Goal: Task Accomplishment & Management: Manage account settings

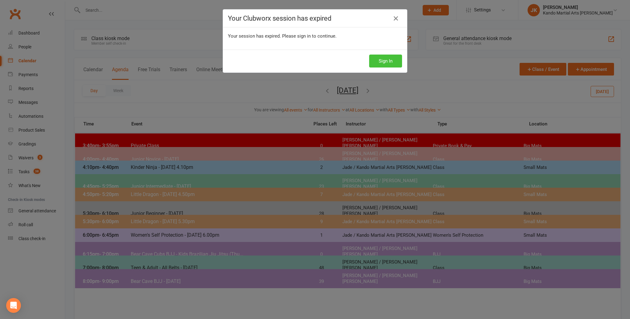
drag, startPoint x: 386, startPoint y: 61, endPoint x: 383, endPoint y: 61, distance: 3.1
click at [385, 61] on button "Sign In" at bounding box center [385, 60] width 33 height 13
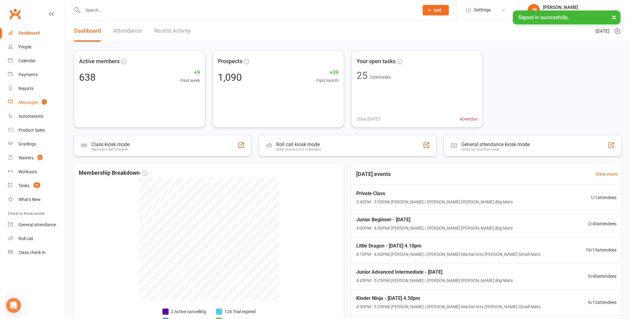
click at [34, 102] on div "Messages" at bounding box center [27, 102] width 19 height 5
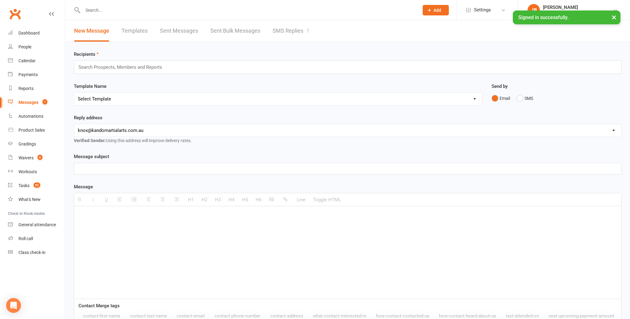
click at [290, 25] on link "SMS Replies 1" at bounding box center [291, 30] width 37 height 21
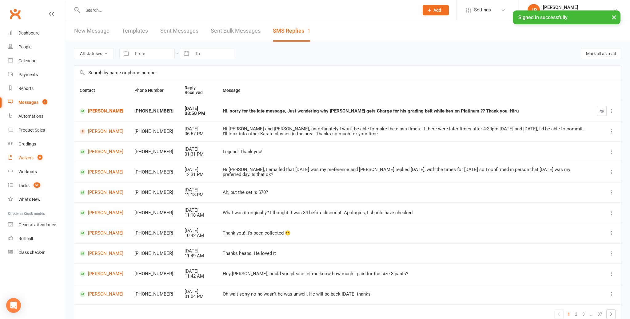
click at [27, 158] on div "Waivers" at bounding box center [25, 157] width 15 height 5
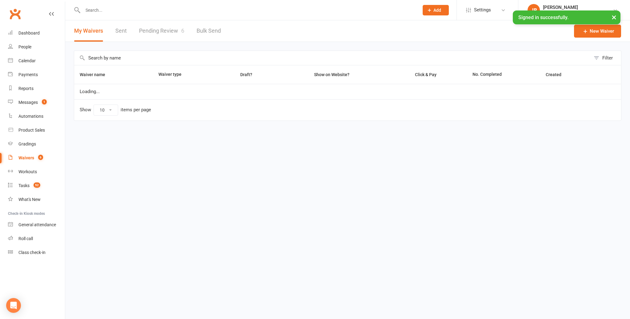
select select "100"
click at [179, 28] on link "Pending Review 6" at bounding box center [161, 30] width 45 height 21
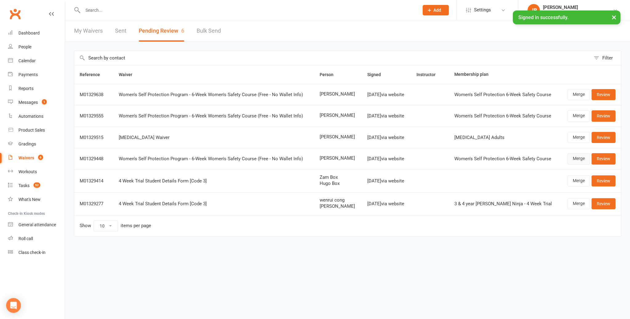
click at [579, 160] on link "Merge" at bounding box center [579, 158] width 22 height 11
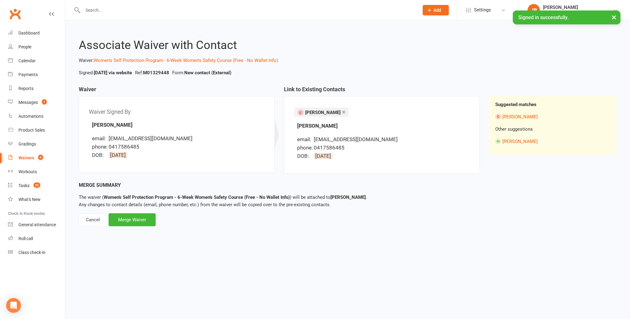
drag, startPoint x: 329, startPoint y: 110, endPoint x: 321, endPoint y: 116, distance: 10.2
click at [342, 110] on link "×" at bounding box center [343, 112] width 3 height 10
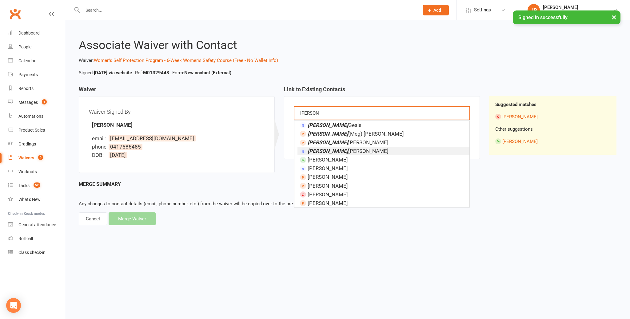
type input "[PERSON_NAME]"
click at [317, 151] on em "[PERSON_NAME]" at bounding box center [328, 151] width 41 height 6
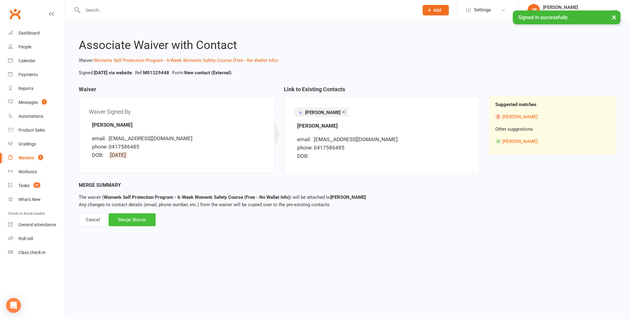
click at [130, 218] on div "Merge Waiver" at bounding box center [132, 219] width 47 height 13
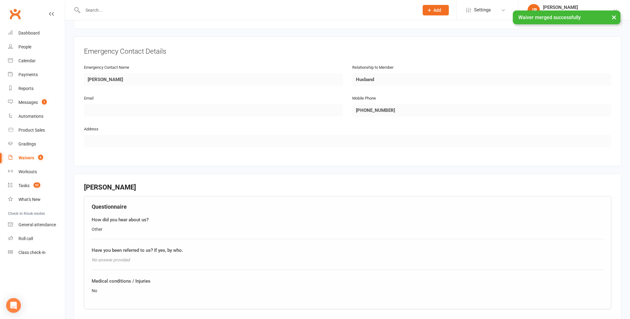
scroll to position [515, 0]
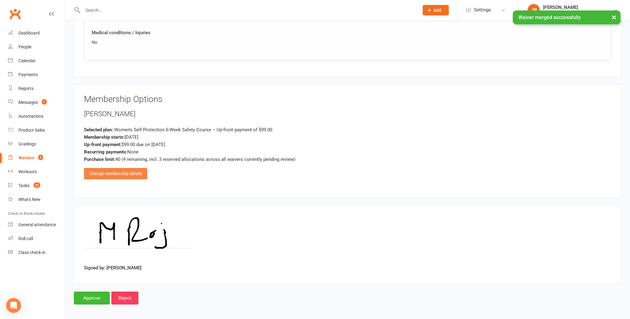
click at [111, 175] on div "Change membership details" at bounding box center [115, 173] width 63 height 11
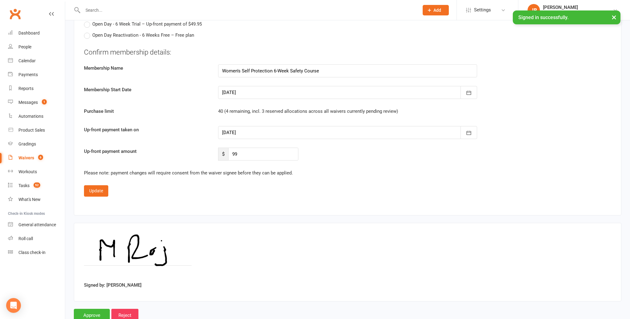
scroll to position [2363, 0]
click at [233, 91] on div at bounding box center [347, 92] width 259 height 13
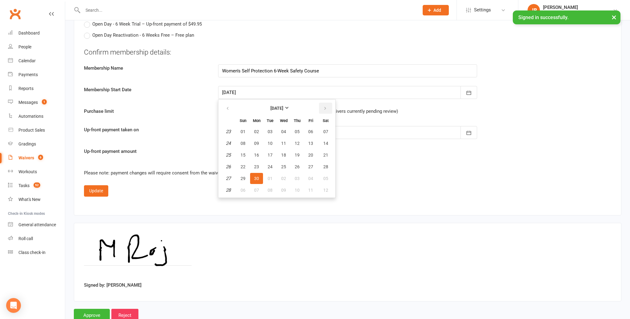
click at [321, 106] on button "button" at bounding box center [325, 107] width 13 height 11
drag, startPoint x: 256, startPoint y: 162, endPoint x: 233, endPoint y: 126, distance: 42.2
click at [256, 164] on span "18" at bounding box center [256, 166] width 5 height 5
type input "[DATE]"
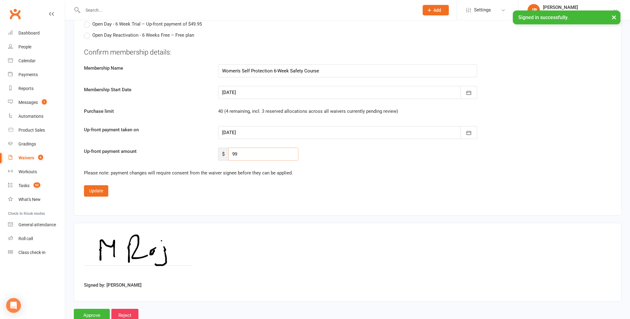
click at [239, 148] on input "99" at bounding box center [263, 153] width 70 height 13
type input "9"
click at [102, 188] on button "Update" at bounding box center [96, 190] width 24 height 11
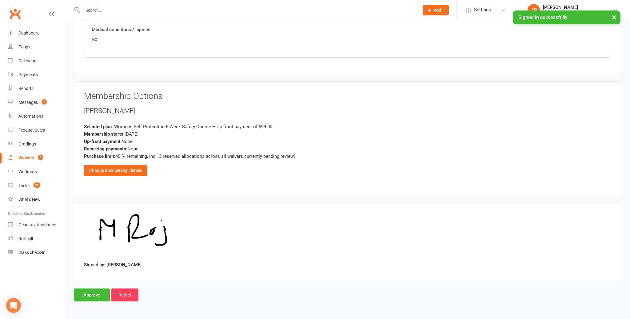
scroll to position [515, 0]
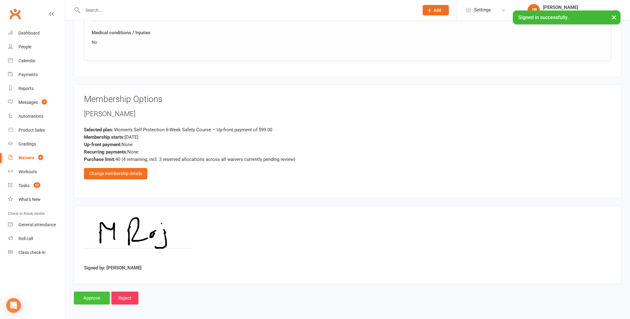
click at [99, 295] on input "Approve" at bounding box center [92, 297] width 36 height 13
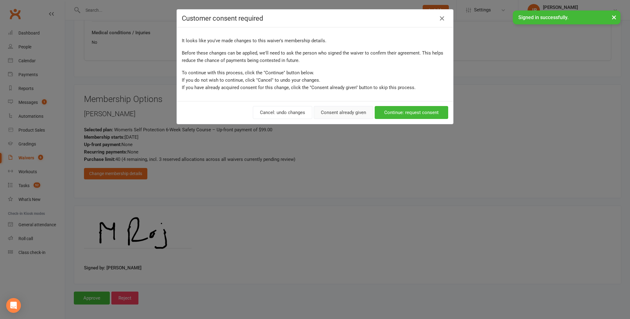
click at [332, 116] on button "Consent already given" at bounding box center [343, 112] width 59 height 13
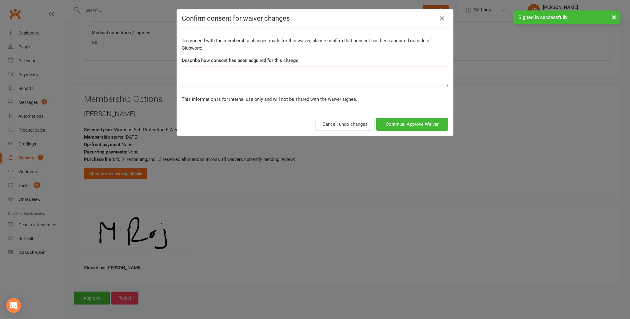
click at [215, 70] on textarea at bounding box center [315, 76] width 267 height 20
type textarea "on signing."
click at [407, 128] on button "Continue: Approve Waiver" at bounding box center [412, 124] width 72 height 13
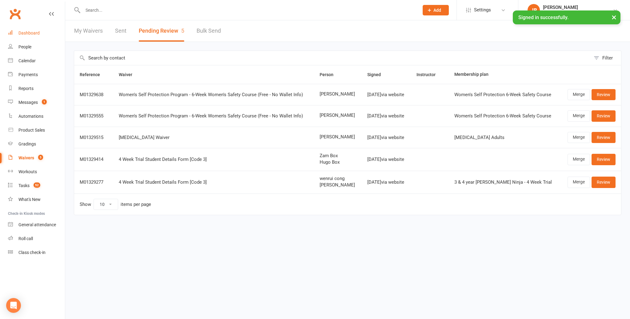
click at [36, 34] on div "Dashboard" at bounding box center [28, 32] width 21 height 5
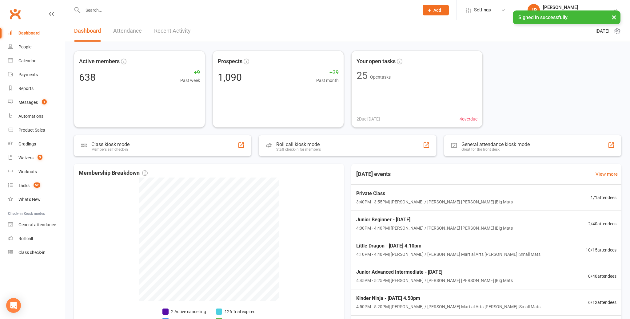
click at [99, 11] on input "text" at bounding box center [248, 10] width 334 height 9
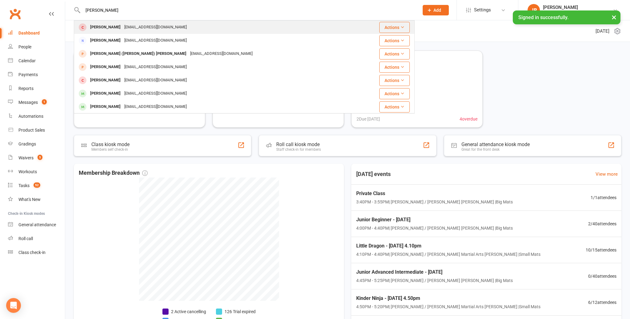
type input "[PERSON_NAME]"
click at [107, 27] on div "[PERSON_NAME]" at bounding box center [105, 27] width 34 height 9
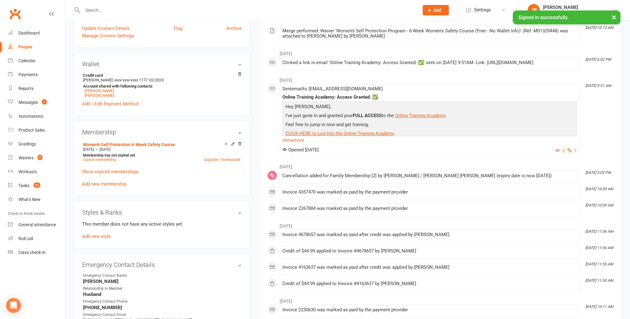
scroll to position [275, 0]
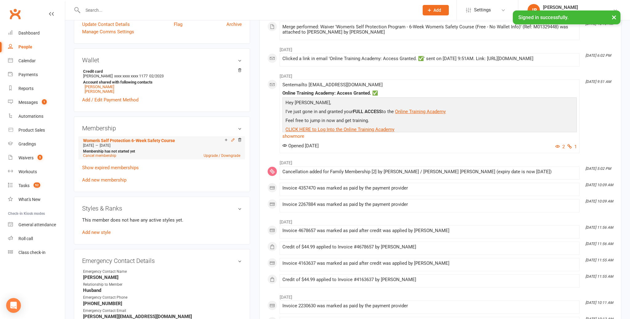
click at [233, 138] on icon at bounding box center [233, 140] width 4 height 4
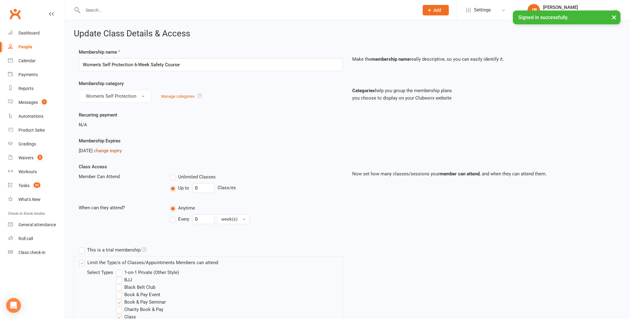
click at [115, 150] on link "change expiry" at bounding box center [108, 151] width 28 height 6
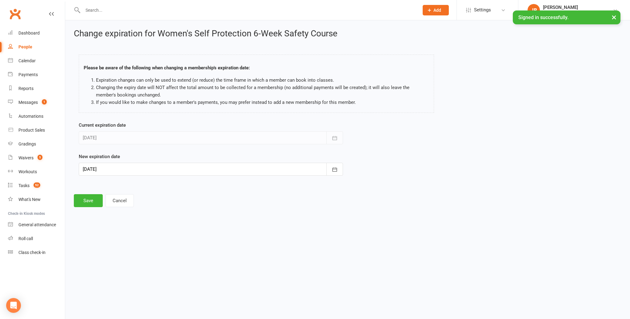
click at [122, 168] on div at bounding box center [211, 168] width 264 height 13
drag, startPoint x: 169, startPoint y: 239, endPoint x: 136, endPoint y: 239, distance: 32.9
click at [169, 239] on button "26" at bounding box center [171, 243] width 13 height 11
type input "[DATE]"
click at [96, 201] on button "Save" at bounding box center [88, 200] width 29 height 13
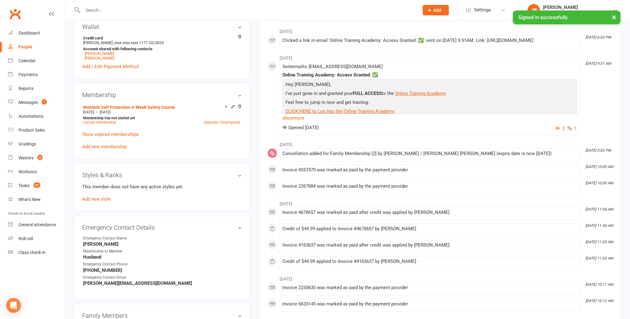
scroll to position [307, 0]
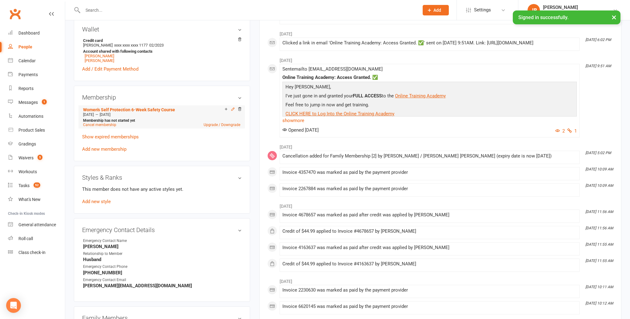
click at [231, 107] on icon at bounding box center [233, 109] width 4 height 4
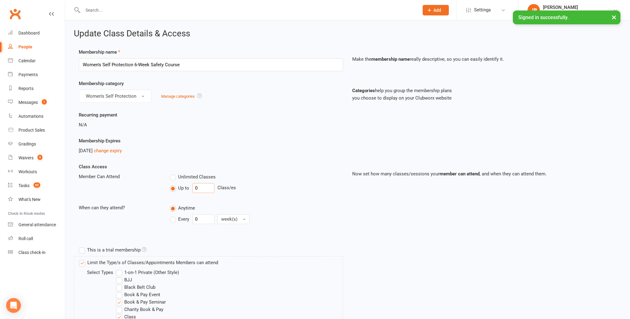
click at [203, 189] on input "0" at bounding box center [203, 188] width 22 height 10
type input "6"
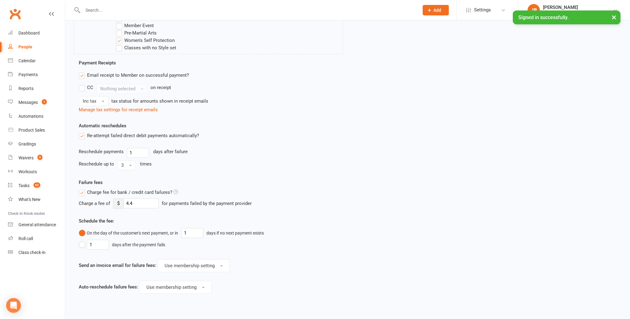
scroll to position [509, 0]
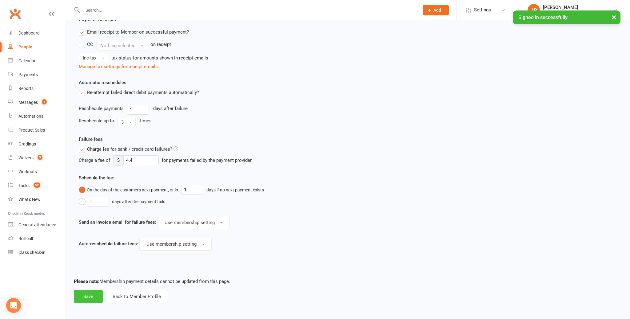
click at [93, 294] on button "Save" at bounding box center [88, 296] width 29 height 13
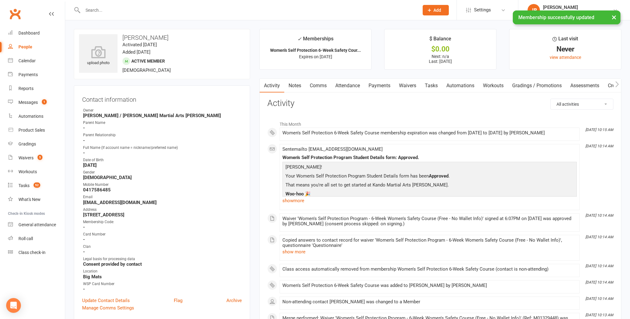
click at [358, 86] on link "Attendance" at bounding box center [347, 85] width 33 height 14
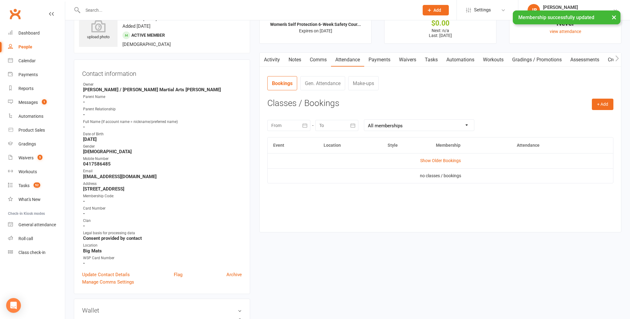
scroll to position [28, 0]
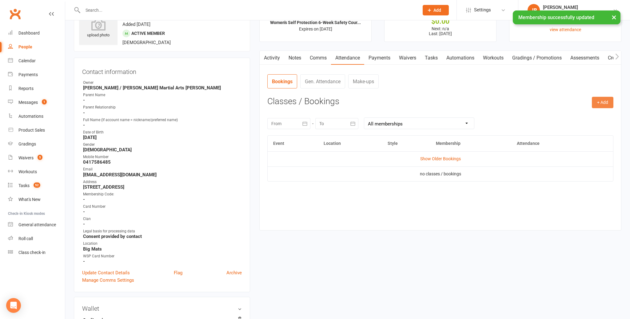
click at [603, 103] on button "+ Add" at bounding box center [603, 102] width 22 height 11
click at [560, 121] on link "Book Event" at bounding box center [582, 116] width 61 height 12
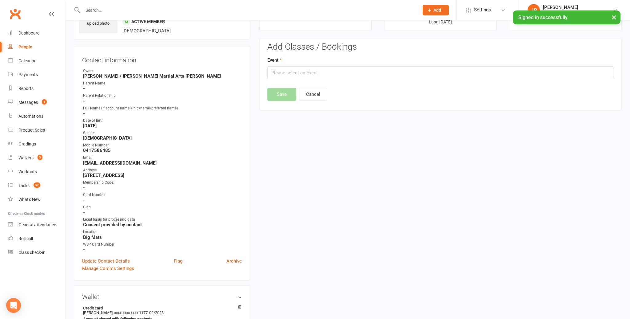
scroll to position [47, 0]
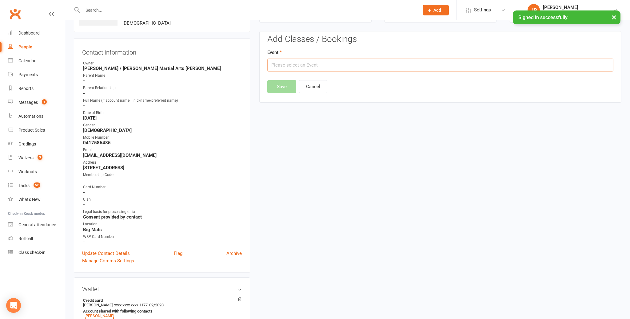
click at [336, 66] on input "text" at bounding box center [440, 64] width 346 height 13
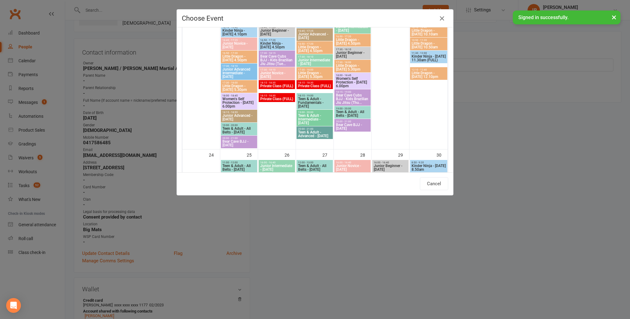
scroll to position [841, 0]
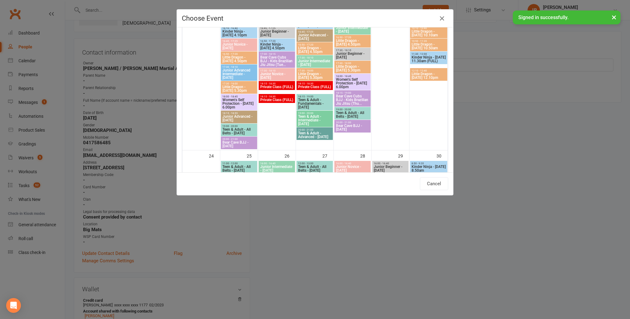
click at [349, 85] on span "Women's Self Protection - [DATE] 6.00pm" at bounding box center [353, 83] width 34 height 11
type input "Women's Self Protection - [DATE] 6.00pm - [DATE] 6:00:00 PM"
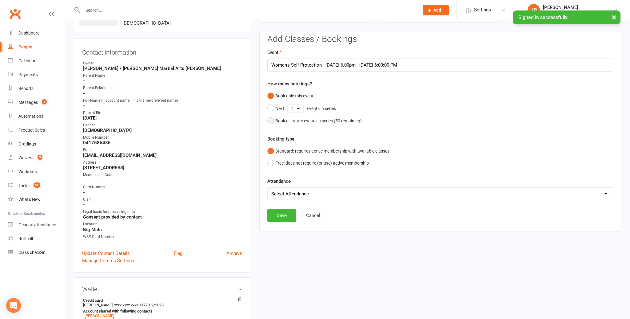
click at [299, 123] on div "Book all future events in series ( 50 remaining)" at bounding box center [318, 120] width 86 height 7
click at [280, 182] on button "Save" at bounding box center [281, 183] width 29 height 13
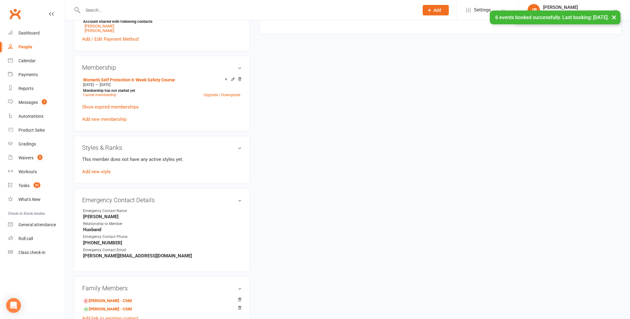
scroll to position [339, 0]
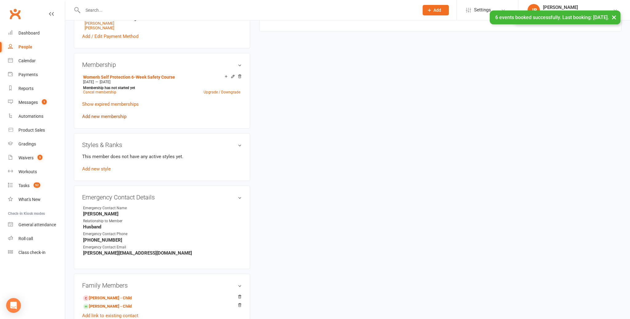
click at [110, 114] on link "Add new membership" at bounding box center [104, 117] width 44 height 6
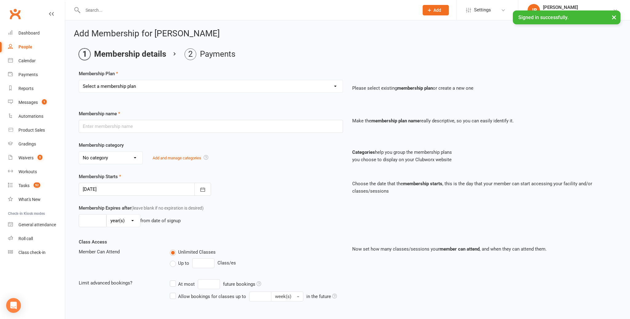
click at [87, 85] on select "Select a membership plan Create new Membership Plan 12 Months - Kinder Ninja in…" at bounding box center [211, 86] width 264 height 12
select select "118"
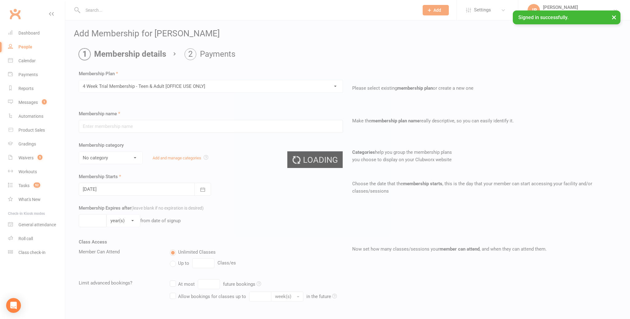
type input "4 Week Trial Membership - Teen & Adult [OFFICE USE ONLY]"
select select "21"
type input "4"
select select "1"
type input "0"
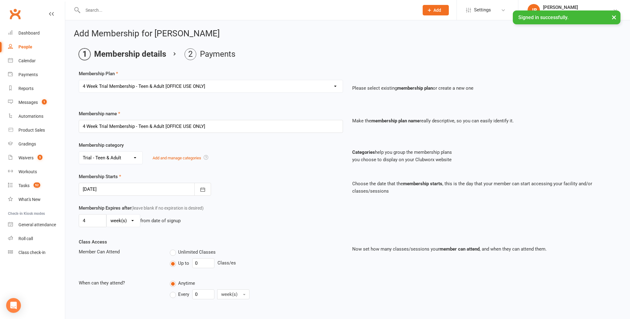
click at [109, 191] on div at bounding box center [145, 188] width 132 height 13
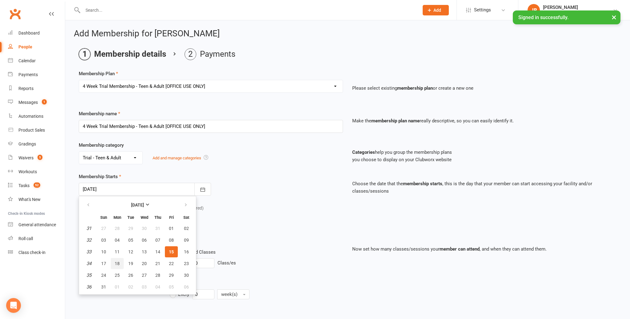
click at [117, 263] on span "18" at bounding box center [117, 263] width 5 height 5
type input "18 Aug 2025"
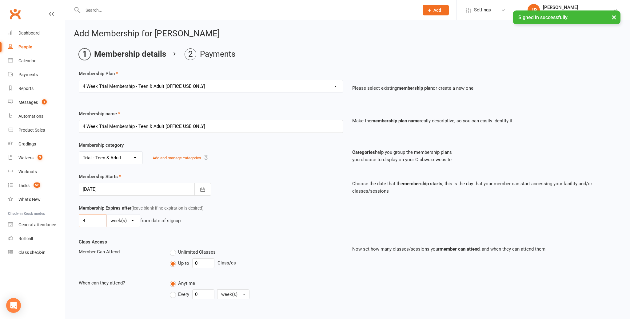
click at [82, 218] on input "4" at bounding box center [93, 220] width 28 height 13
type input "6"
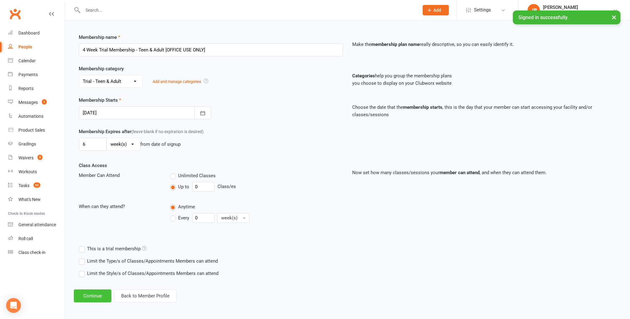
click at [90, 295] on button "Continue" at bounding box center [93, 295] width 38 height 13
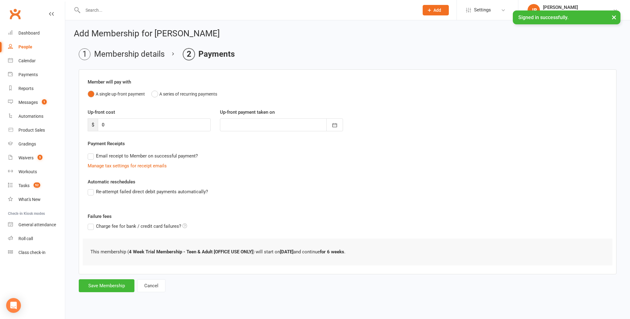
scroll to position [0, 0]
click at [105, 283] on button "Save Membership" at bounding box center [107, 285] width 56 height 13
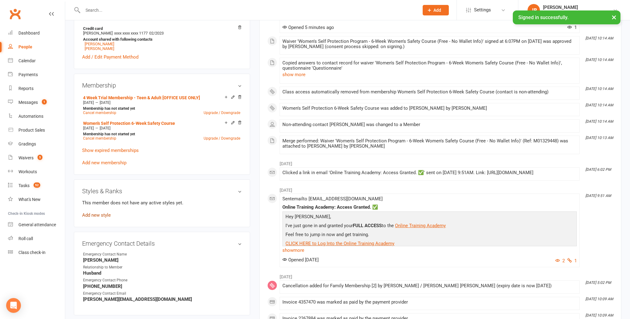
click at [108, 212] on link "Add new style" at bounding box center [96, 215] width 29 height 6
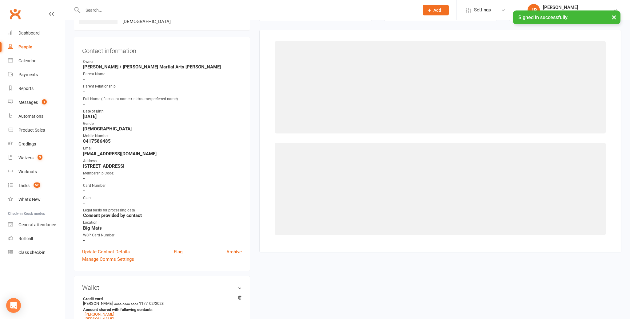
scroll to position [47, 0]
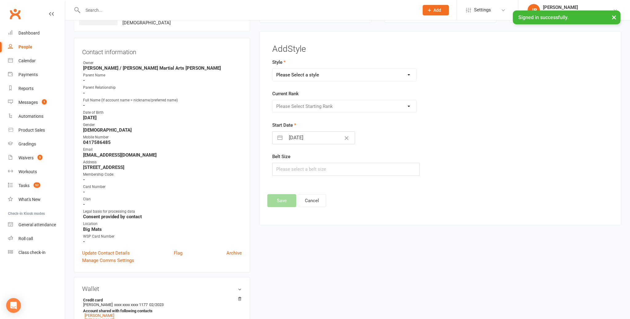
click at [292, 79] on select "Please Select a style Brazilian Jiu Jitsu Kids Brazilian Jiu Jitsu Martial Arts…" at bounding box center [345, 75] width 144 height 12
select select "2685"
click at [289, 107] on select "Please Select Starting Rank White Belt 1 Stripe 2 Stripes 3 Stripes Pink Belt" at bounding box center [345, 106] width 144 height 12
select select "28182"
click at [282, 200] on button "Save" at bounding box center [281, 200] width 29 height 13
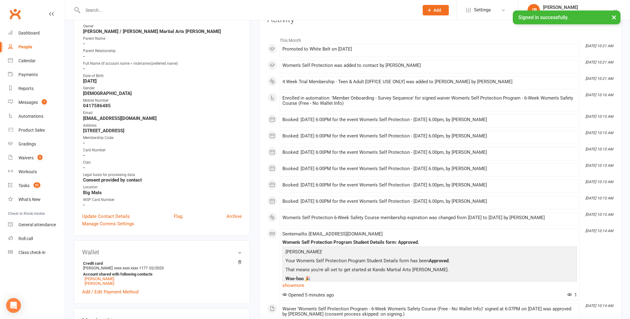
scroll to position [0, 0]
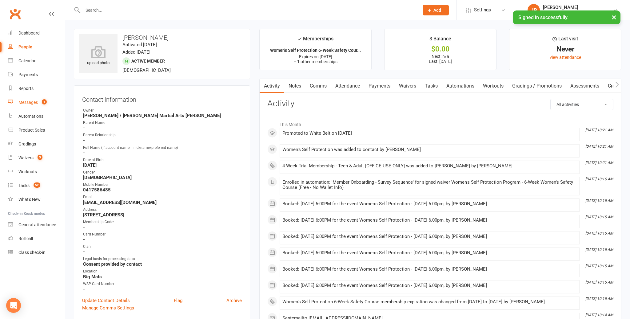
click at [27, 101] on div "Messages" at bounding box center [27, 102] width 19 height 5
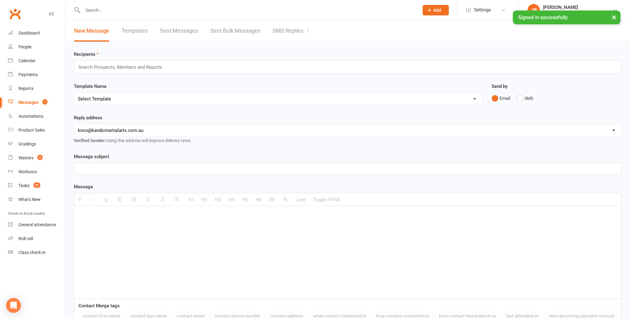
click at [287, 28] on link "SMS Replies 1" at bounding box center [291, 30] width 37 height 21
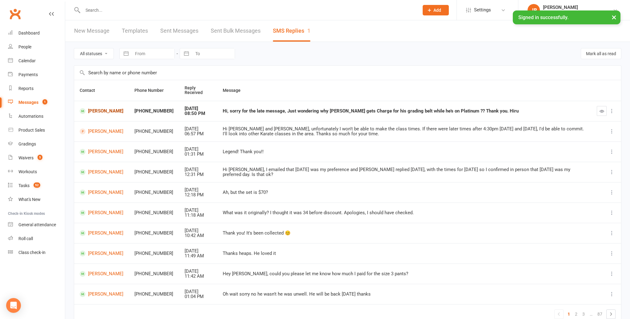
click at [99, 114] on link "Hasi Madapatha" at bounding box center [102, 111] width 44 height 6
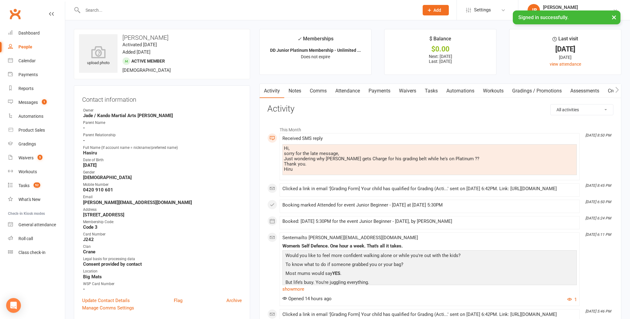
click at [319, 93] on link "Comms" at bounding box center [319, 91] width 26 height 14
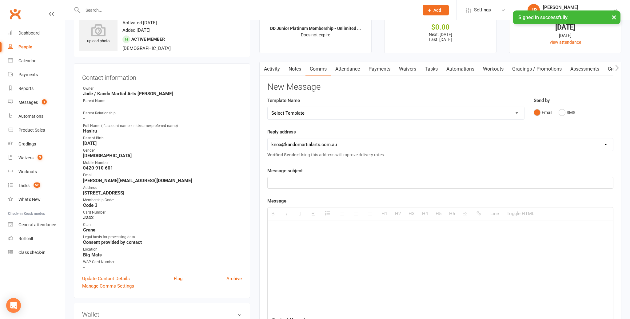
scroll to position [26, 0]
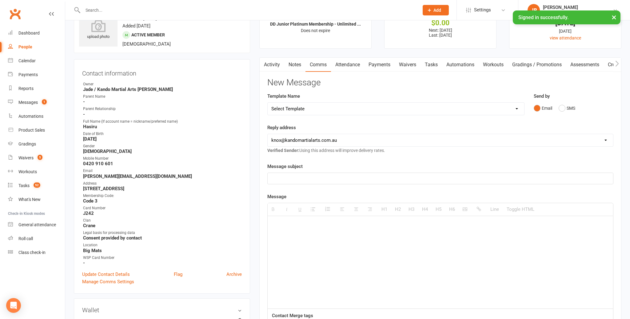
click at [274, 223] on p at bounding box center [440, 224] width 338 height 7
drag, startPoint x: 567, startPoint y: 108, endPoint x: 538, endPoint y: 130, distance: 36.9
click at [567, 108] on button "SMS" at bounding box center [567, 108] width 17 height 12
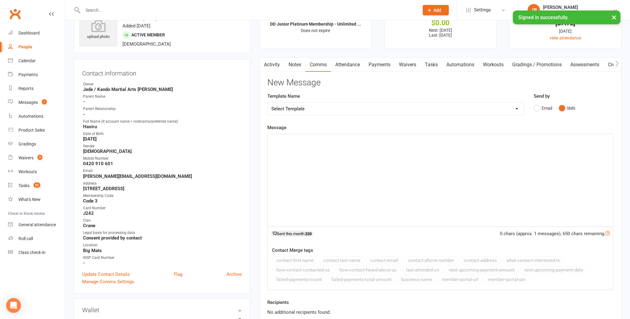
click at [300, 142] on p at bounding box center [440, 140] width 338 height 7
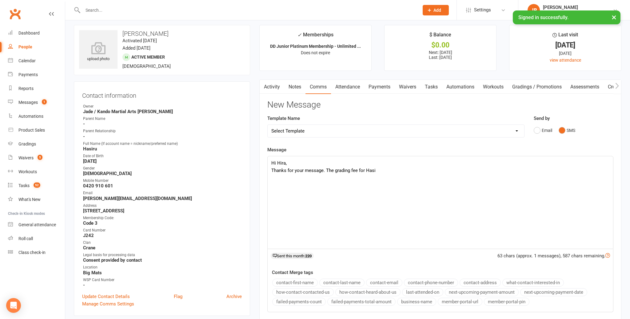
scroll to position [0, 0]
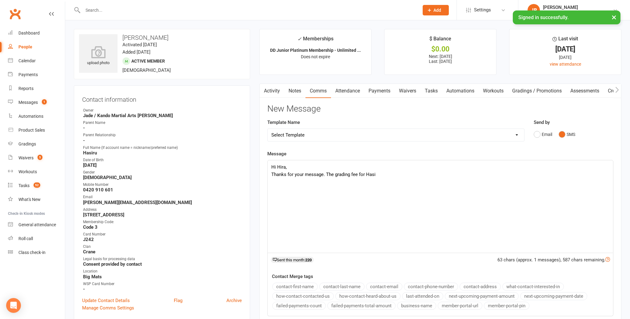
click at [285, 167] on p "Hi Hira," at bounding box center [440, 166] width 338 height 7
click at [382, 175] on p "Thanks for your message. The grading fee for Hasi" at bounding box center [440, 173] width 338 height 7
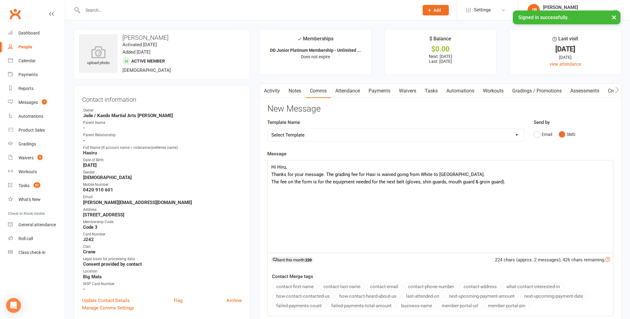
click at [333, 182] on p "The fee on the form is for the equipment needed for the next belt (gloves, shin…" at bounding box center [440, 181] width 338 height 7
click at [524, 182] on p "The fee on the form is for the sparring equipment needed for the next belt (glo…" at bounding box center [440, 181] width 338 height 7
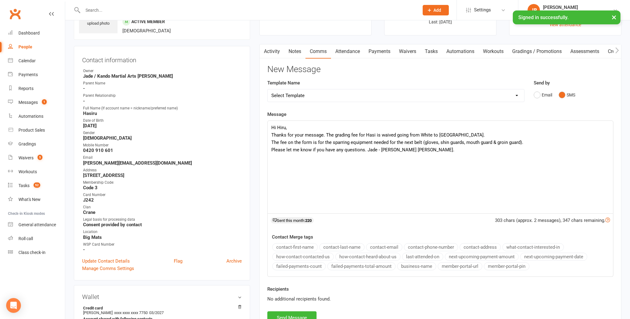
scroll to position [109, 0]
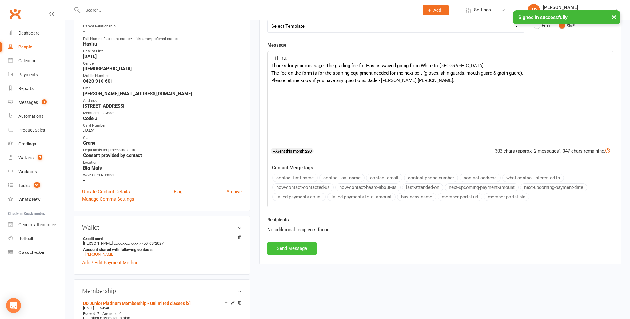
click at [295, 251] on button "Send Message" at bounding box center [291, 248] width 49 height 13
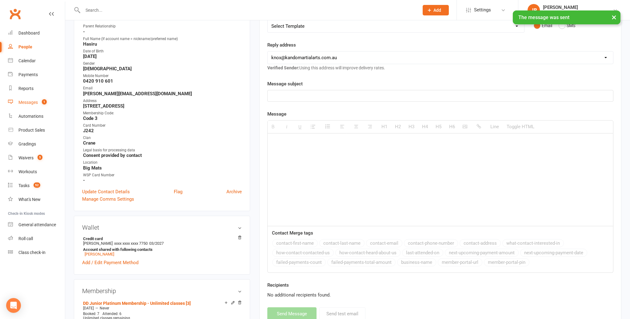
click at [28, 100] on div "Messages" at bounding box center [27, 102] width 19 height 5
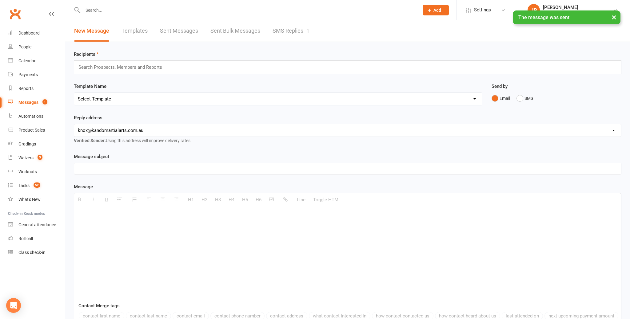
click at [290, 29] on link "SMS Replies 1" at bounding box center [291, 30] width 37 height 21
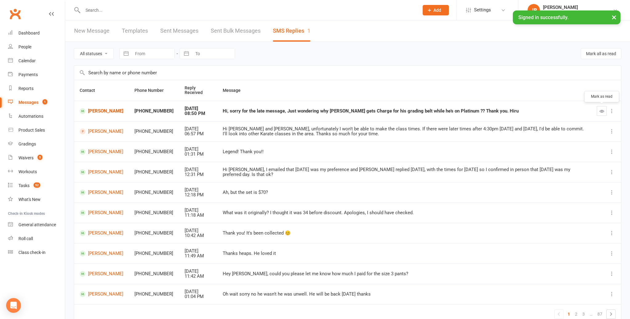
click at [604, 113] on icon "button" at bounding box center [602, 111] width 5 height 5
click at [23, 158] on div "Waivers" at bounding box center [25, 157] width 15 height 5
select select "100"
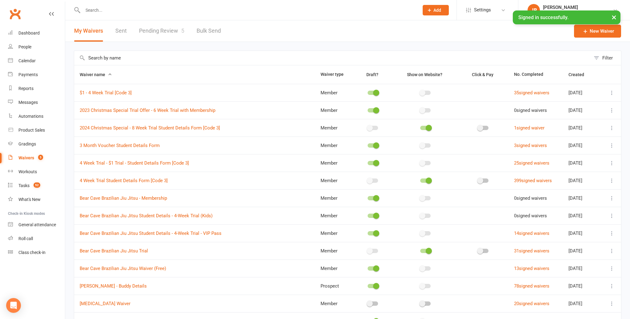
click at [158, 26] on link "Pending Review 5" at bounding box center [161, 30] width 45 height 21
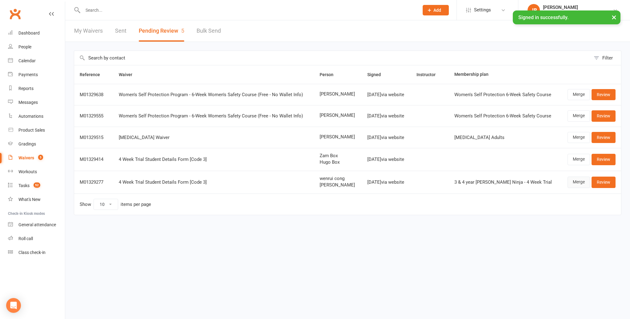
click at [575, 179] on link "Merge" at bounding box center [579, 181] width 22 height 11
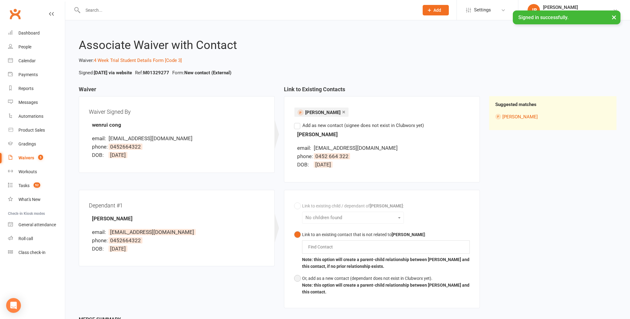
click at [301, 275] on button "Or, add as a new contact (dependant does not exist in Clubworx yet). Note: this…" at bounding box center [382, 285] width 176 height 26
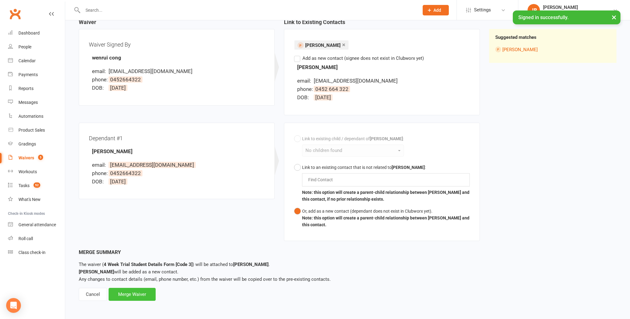
click at [140, 293] on div "Merge Waiver" at bounding box center [132, 293] width 47 height 13
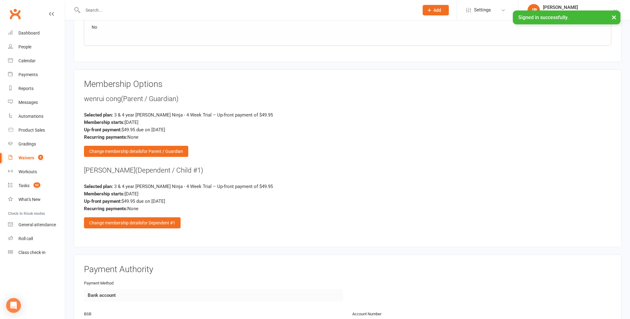
scroll to position [793, 0]
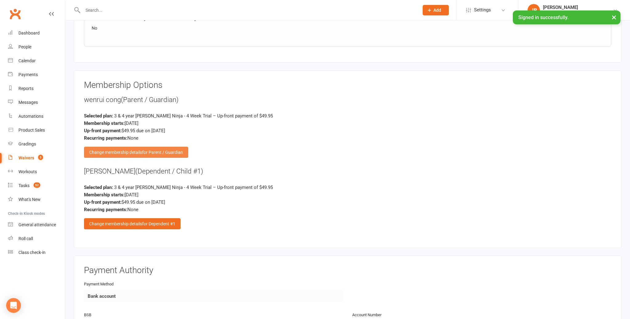
click at [152, 151] on div "Change membership details for Parent / Guardian" at bounding box center [136, 151] width 104 height 11
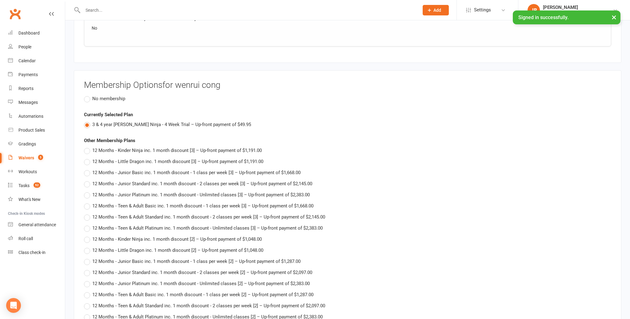
click at [107, 95] on span "No membership" at bounding box center [108, 98] width 33 height 6
click at [88, 95] on input "No membership" at bounding box center [86, 95] width 4 height 0
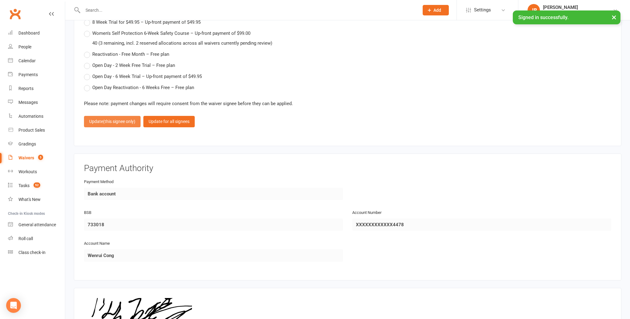
click at [117, 119] on span "(this signee only)" at bounding box center [119, 121] width 32 height 5
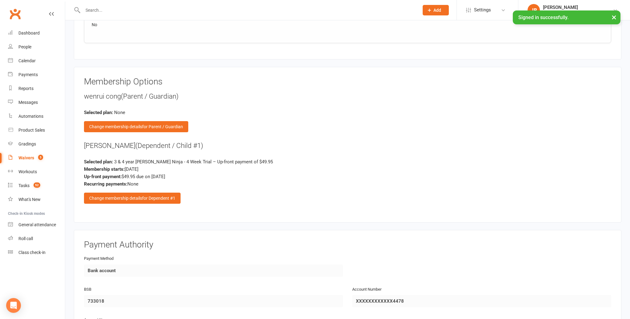
scroll to position [788, 0]
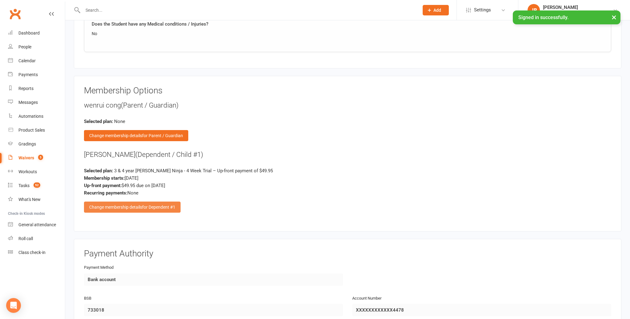
click at [136, 206] on div "Change membership details for Dependent #1" at bounding box center [132, 206] width 97 height 11
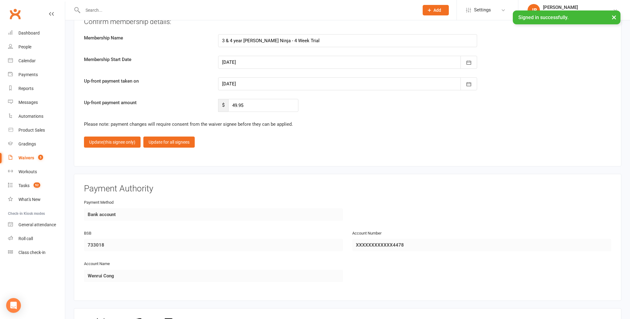
scroll to position [2579, 0]
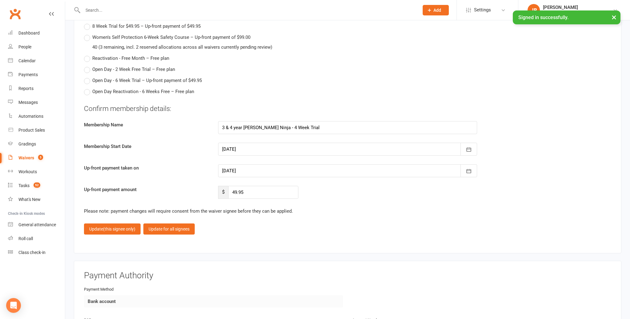
click at [250, 146] on div at bounding box center [347, 148] width 259 height 13
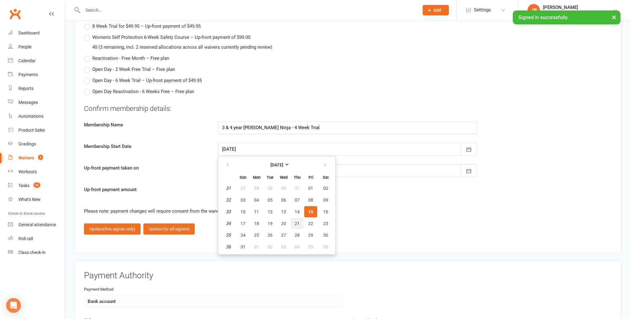
click at [296, 218] on button "21" at bounding box center [297, 223] width 13 height 11
type input "21 Aug 2025"
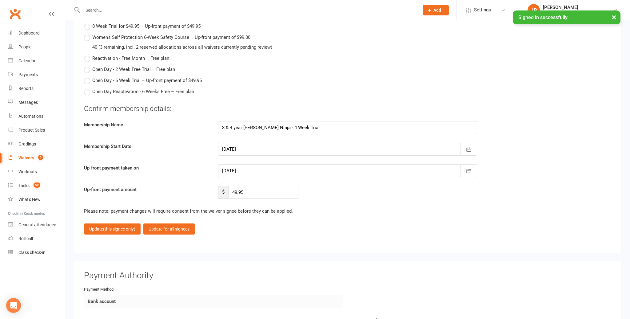
click at [239, 167] on div at bounding box center [347, 170] width 259 height 13
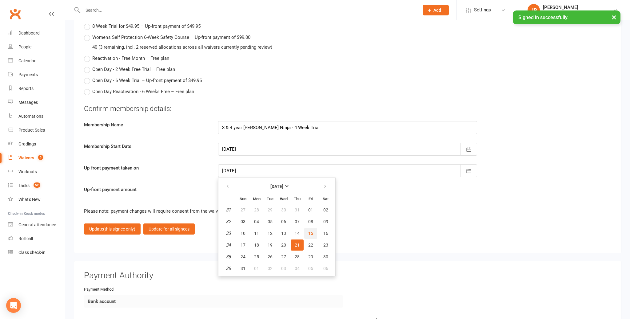
click at [312, 230] on span "15" at bounding box center [310, 232] width 5 height 5
type input "15 Aug 2025"
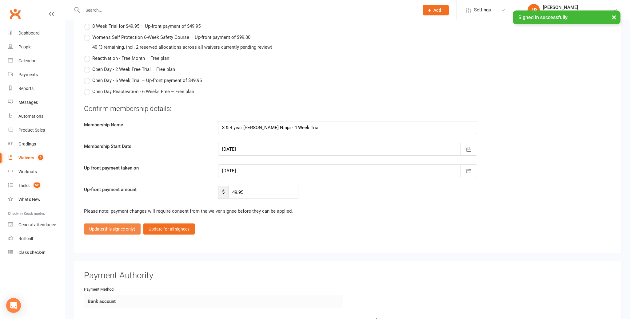
click at [111, 226] on span "(this signee only)" at bounding box center [119, 228] width 32 height 5
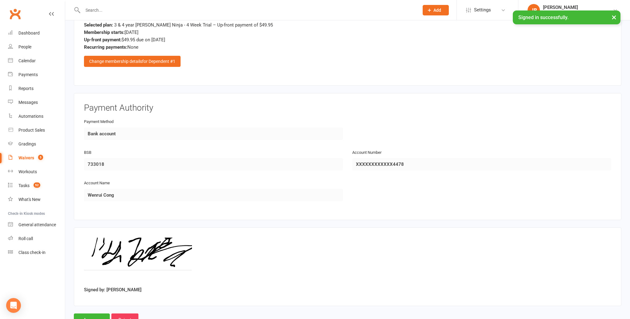
scroll to position [953, 0]
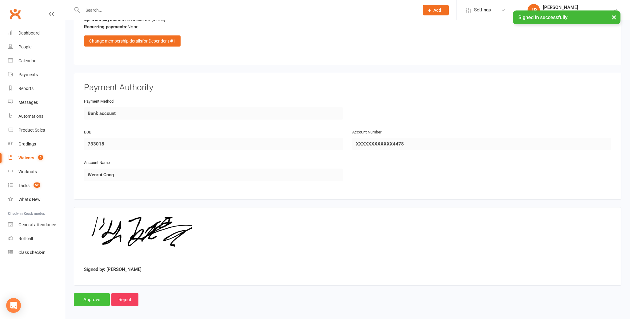
click at [91, 298] on input "Approve" at bounding box center [92, 299] width 36 height 13
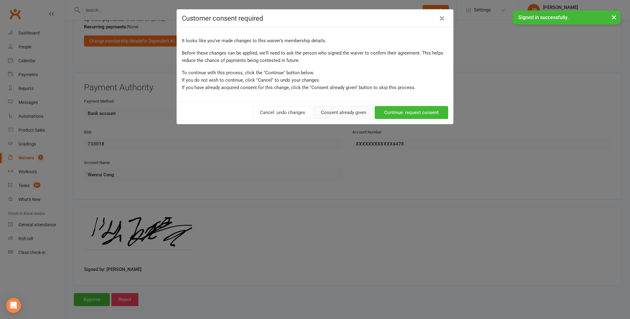
click at [335, 113] on button "Consent already given" at bounding box center [343, 112] width 59 height 13
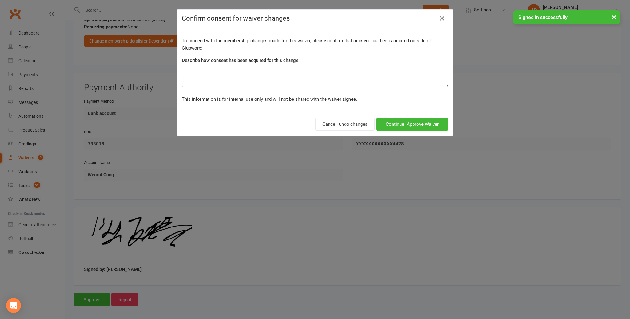
click at [240, 70] on textarea at bounding box center [315, 76] width 267 height 20
type textarea "on signing."
click at [418, 124] on button "Continue: Approve Waiver" at bounding box center [412, 124] width 72 height 13
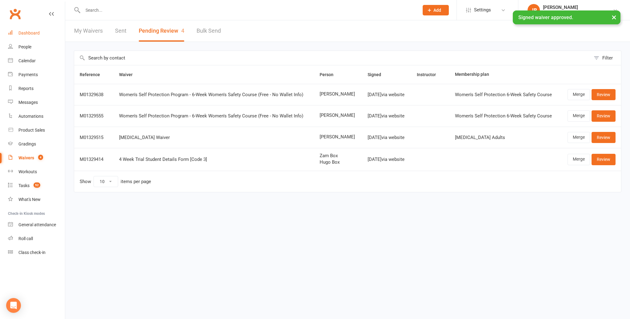
click at [30, 31] on div "Dashboard" at bounding box center [28, 32] width 21 height 5
click at [33, 63] on div "Calendar" at bounding box center [26, 60] width 17 height 5
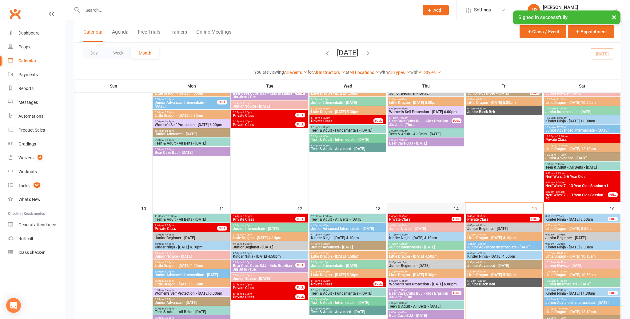
scroll to position [339, 0]
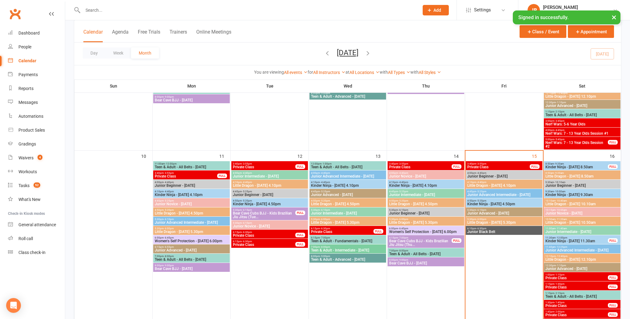
click at [487, 220] on span "Little Dragon - Friday 5.30pm" at bounding box center [504, 222] width 74 height 4
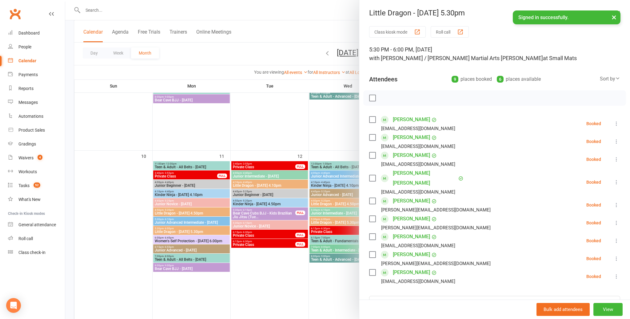
click at [404, 156] on link "Arish Haq" at bounding box center [411, 155] width 37 height 10
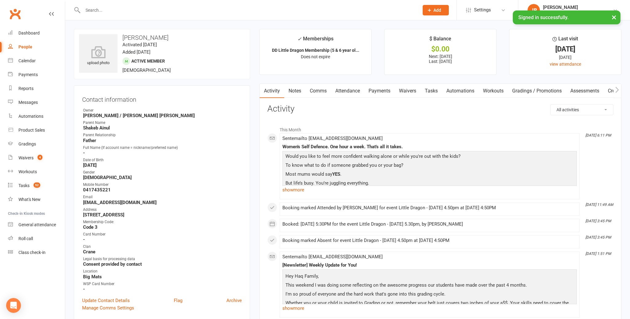
click at [351, 90] on link "Attendance" at bounding box center [347, 91] width 33 height 14
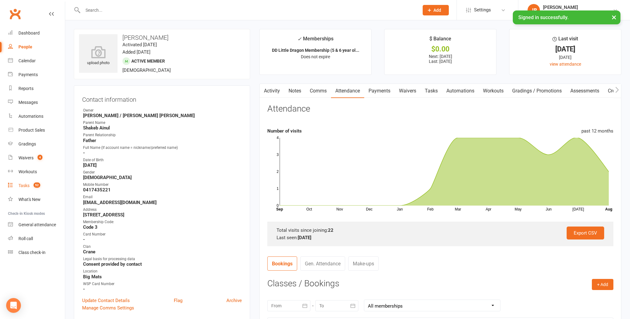
click at [25, 185] on div "Tasks" at bounding box center [23, 185] width 11 height 5
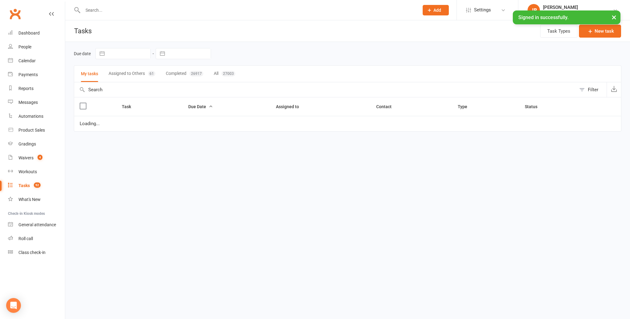
select select "started"
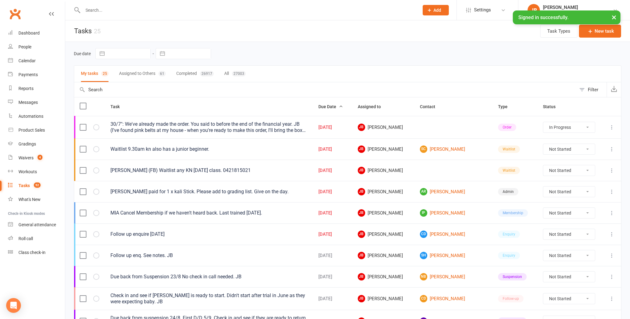
click at [242, 74] on div "27003" at bounding box center [239, 74] width 14 height 6
select select "started"
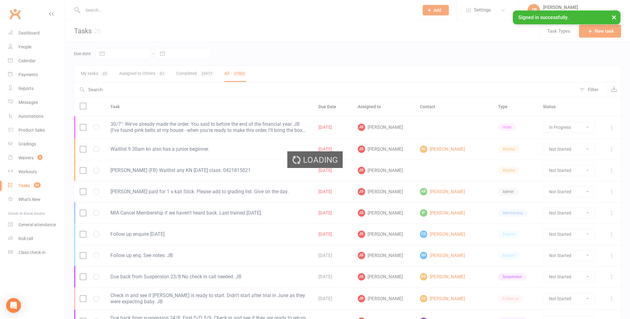
select select "started"
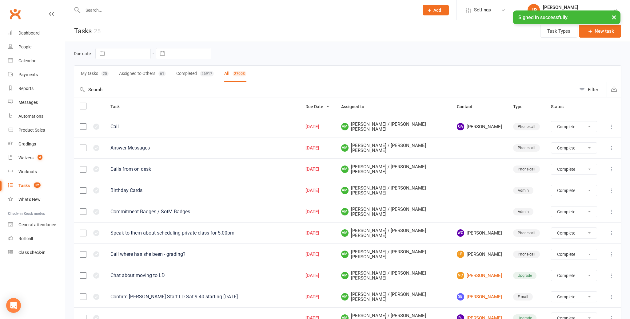
select select "finished"
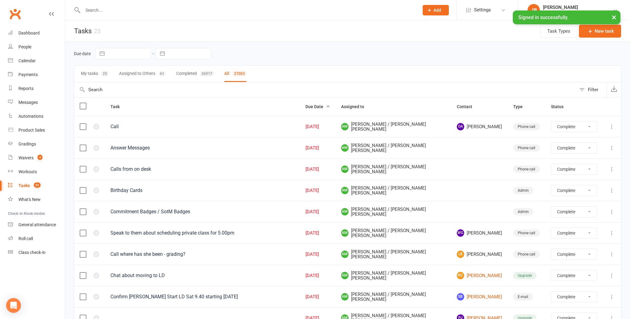
select select "finished"
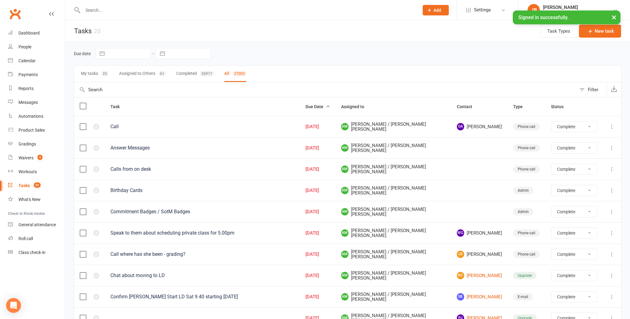
select select "finished"
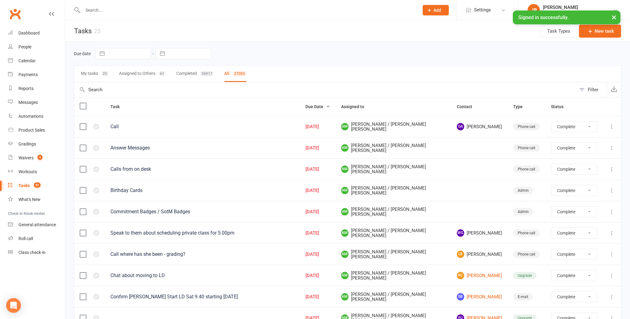
select select "finished"
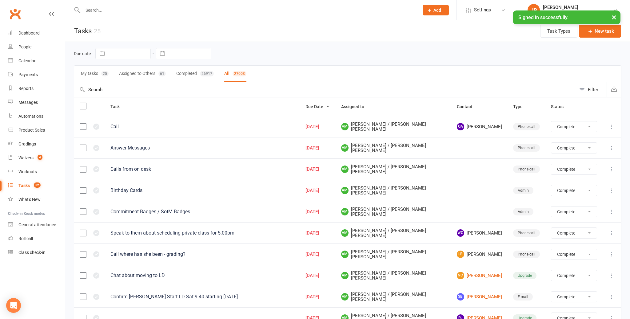
select select "finished"
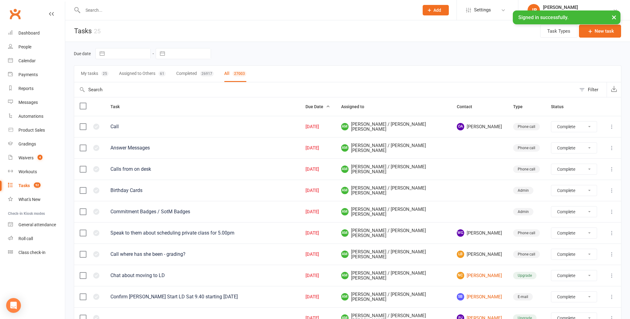
click at [591, 92] on div "Filter" at bounding box center [593, 89] width 10 height 7
select select "finished"
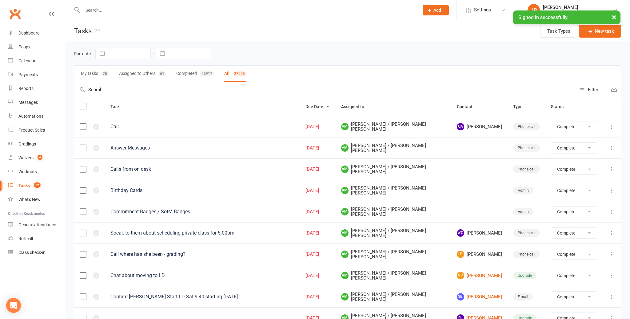
select select "finished"
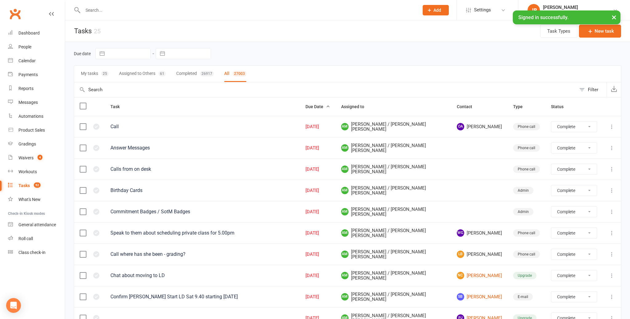
select select "finished"
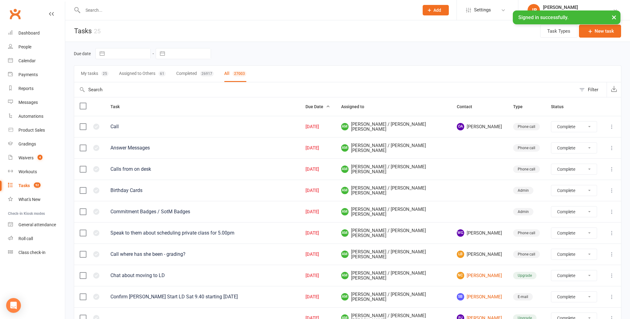
select select "finished"
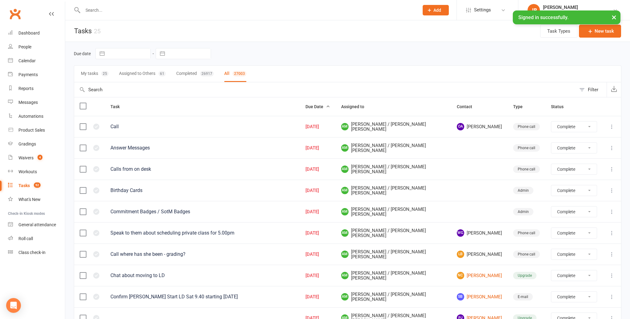
select select "finished"
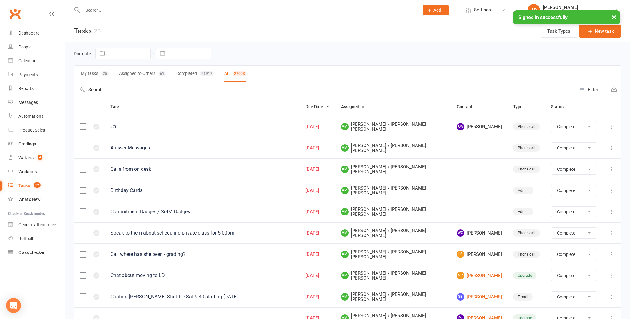
select select "finished"
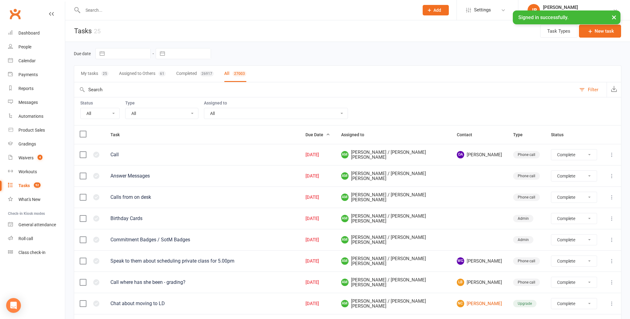
click at [94, 112] on select "All Incomplete Not Started In Progress Waiting Complete" at bounding box center [100, 113] width 39 height 10
select select "incomplete"
click at [150, 116] on select "All Admin Bbpc - black belt prep course Cancellation Enquiry Follow-up In-class…" at bounding box center [162, 113] width 73 height 10
select select "finished"
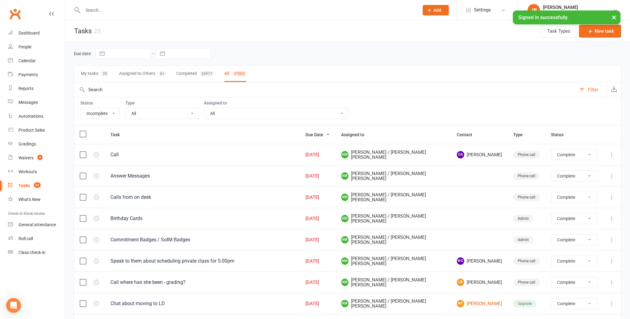
select select "finished"
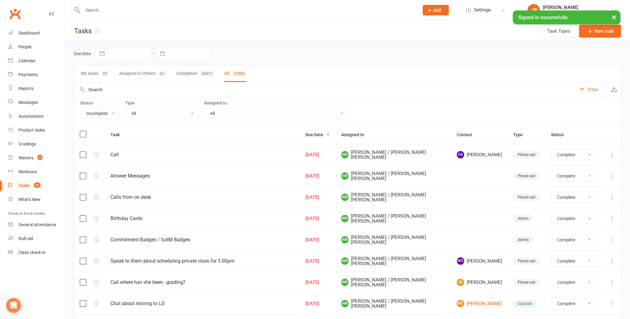
select select "finished"
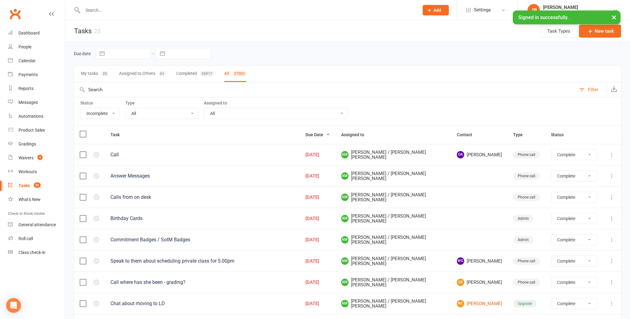
select select "finished"
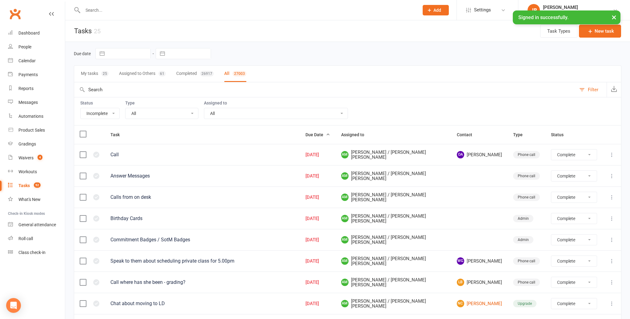
select select "finished"
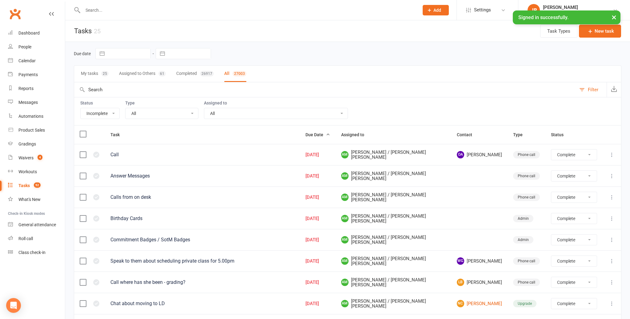
select select "finished"
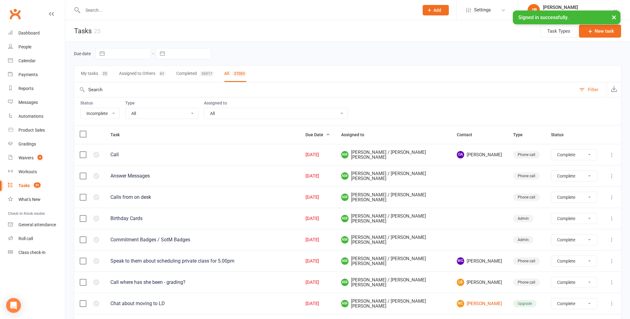
select select "finished"
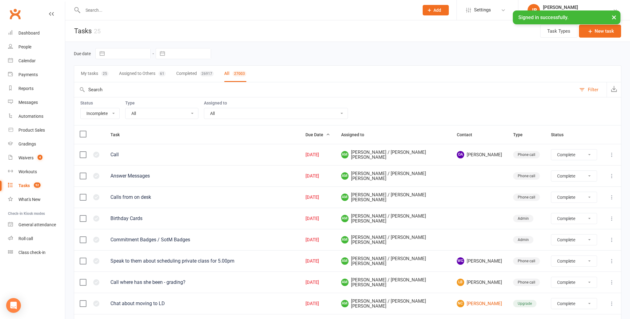
select select "finished"
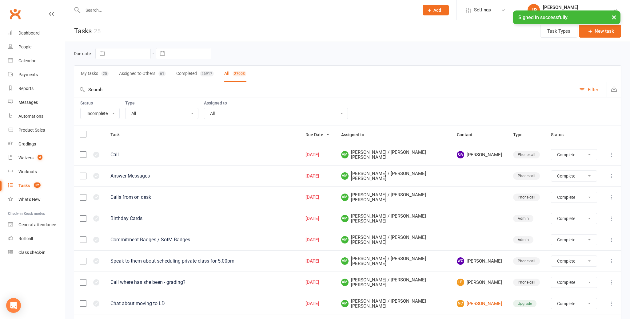
select select "finished"
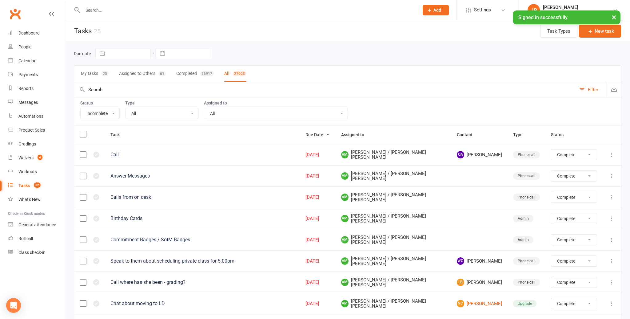
select select "finished"
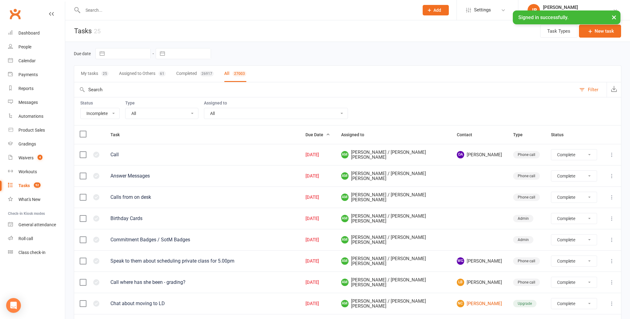
select select "finished"
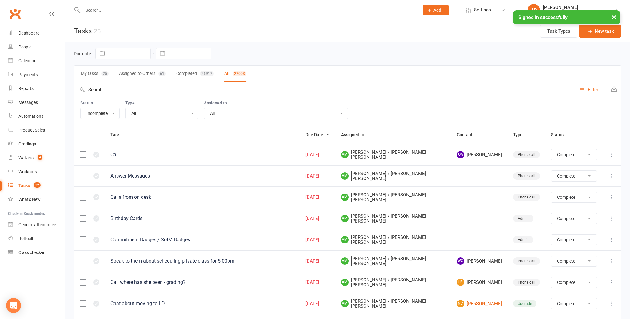
select select "finished"
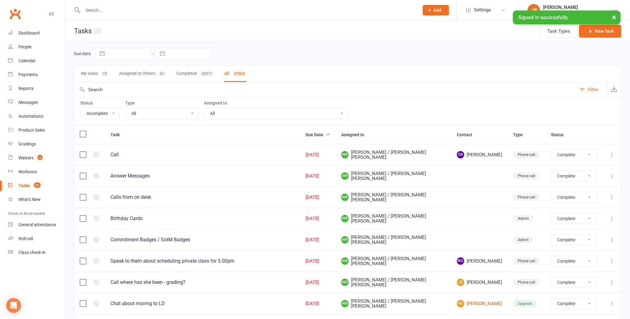
select select "finished"
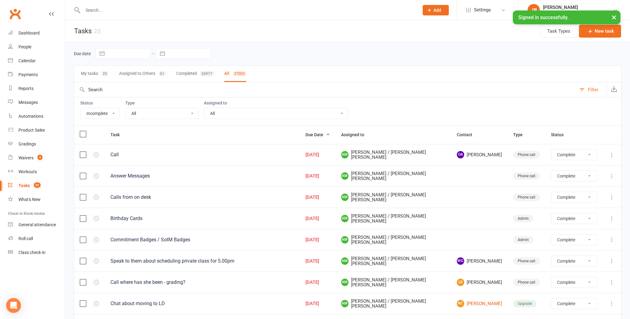
select select "finished"
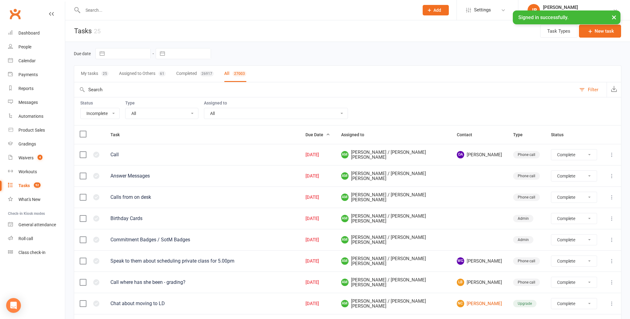
select select "finished"
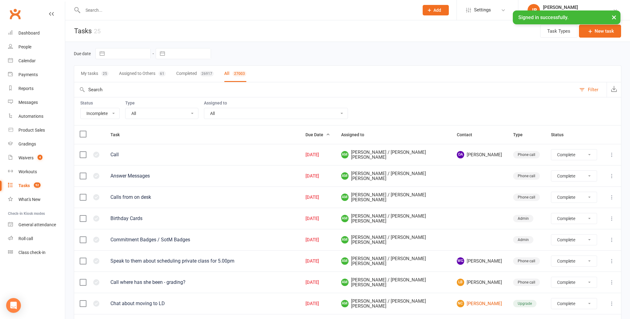
select select "finished"
select select "15046"
select select "finished"
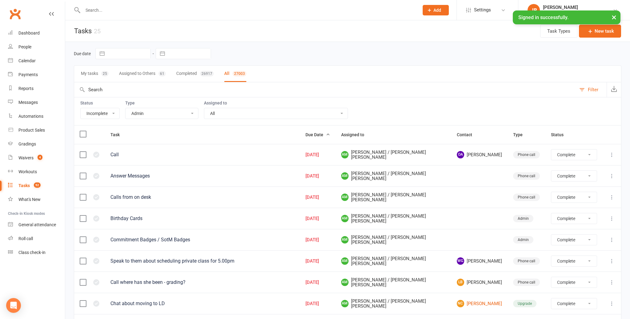
select select "finished"
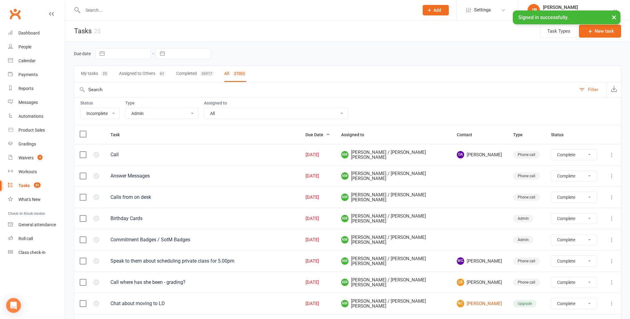
select select "finished"
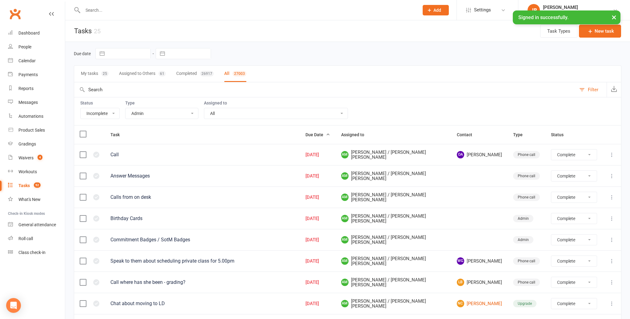
select select "finished"
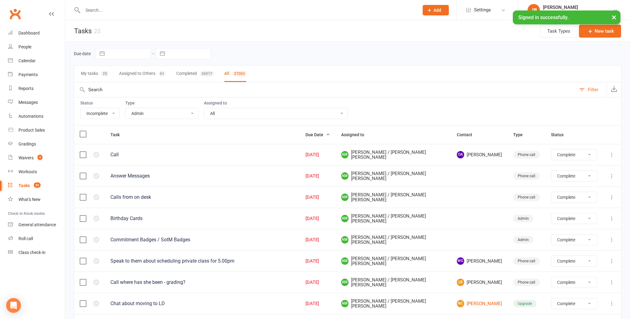
select select "finished"
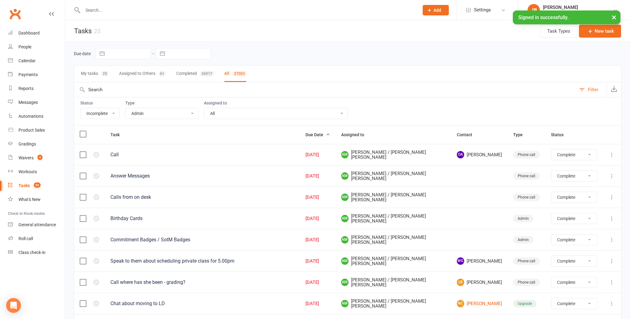
select select "finished"
select select "started"
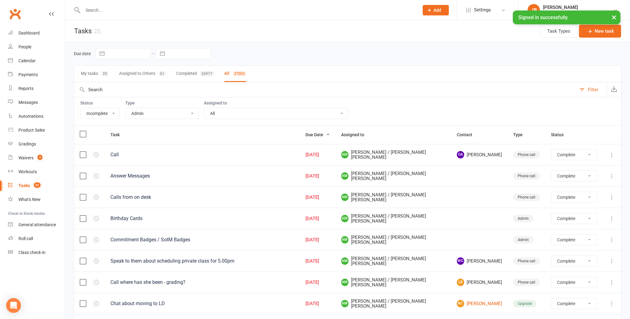
select select "started"
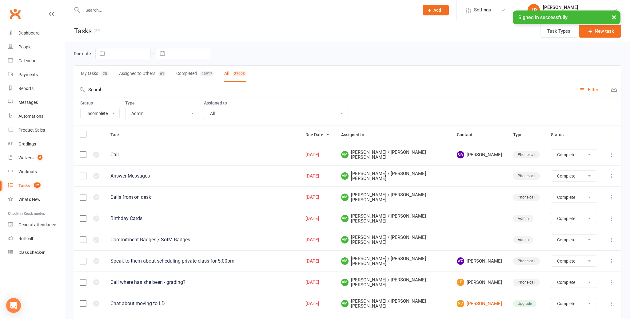
select select "started"
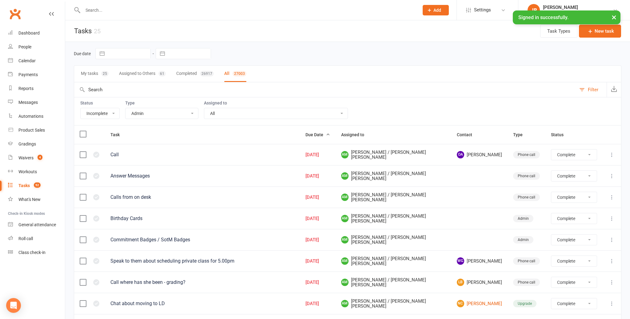
select select "started"
select select "waiting"
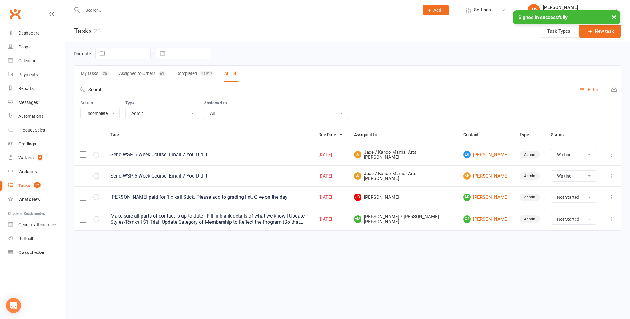
click at [144, 114] on select "All Admin Bbpc - black belt prep course Cancellation Enquiry Follow-up In-class…" at bounding box center [162, 113] width 73 height 10
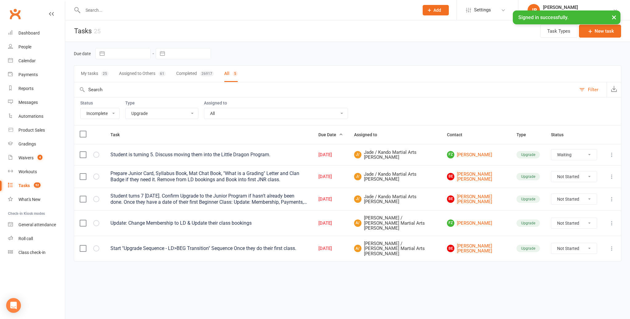
click at [160, 114] on select "All Admin Bbpc - black belt prep course Cancellation Enquiry Follow-up In-class…" at bounding box center [162, 113] width 73 height 10
click at [147, 114] on select "All Admin Bbpc - black belt prep course Cancellation Enquiry Follow-up In-class…" at bounding box center [162, 113] width 73 height 10
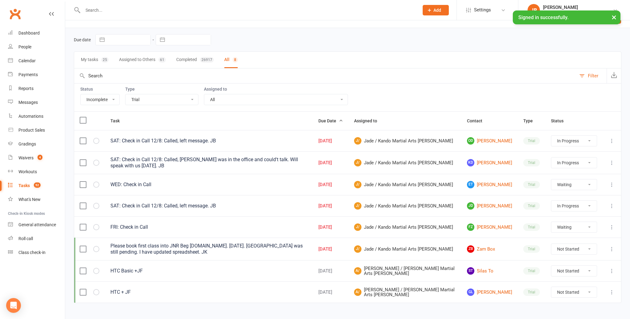
scroll to position [22, 0]
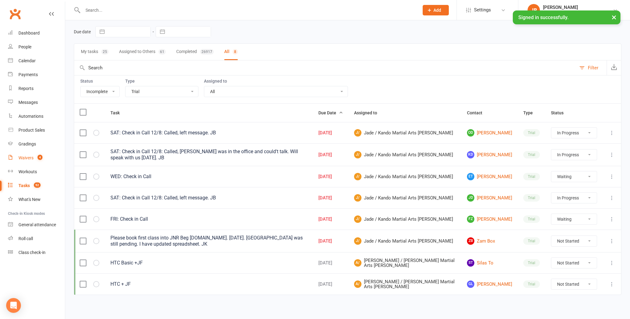
click at [22, 156] on div "Waivers" at bounding box center [25, 157] width 15 height 5
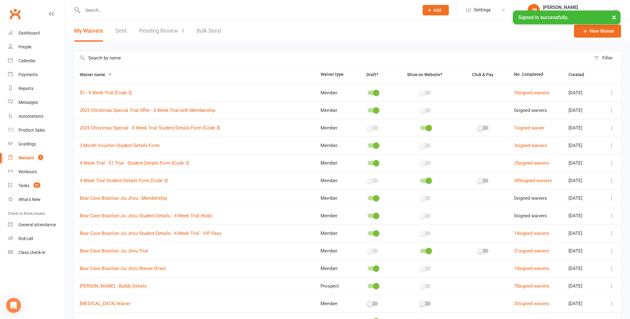
click at [162, 32] on link "Pending Review 4" at bounding box center [161, 30] width 45 height 21
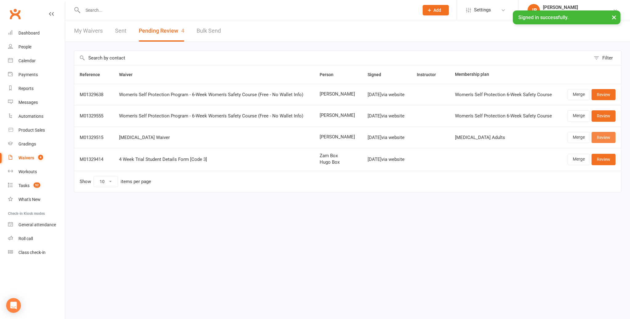
click at [605, 137] on link "Review" at bounding box center [604, 137] width 24 height 11
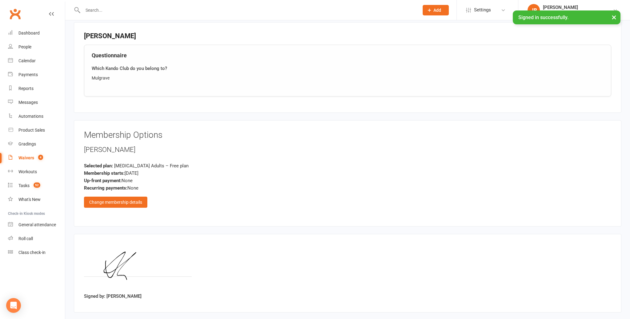
scroll to position [421, 0]
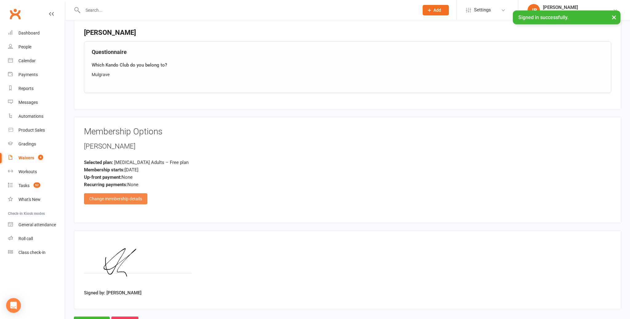
click at [126, 194] on div "Change membership details" at bounding box center [115, 198] width 63 height 11
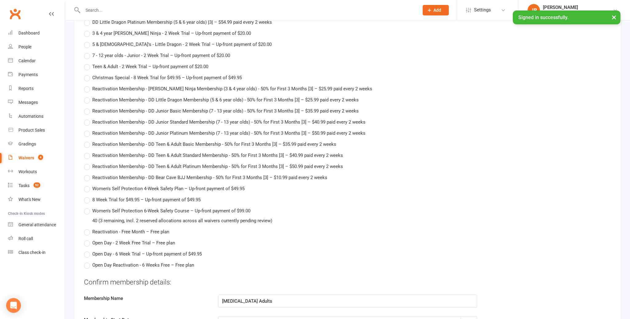
scroll to position [2258, 0]
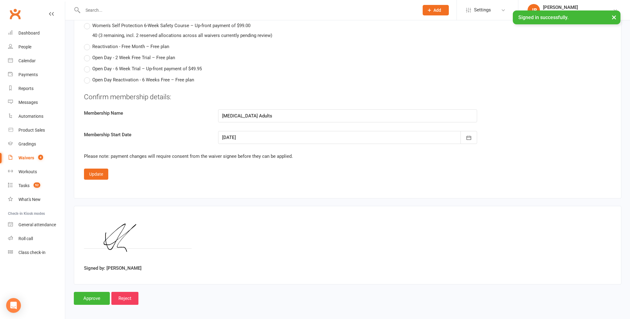
click at [225, 132] on div at bounding box center [347, 137] width 259 height 13
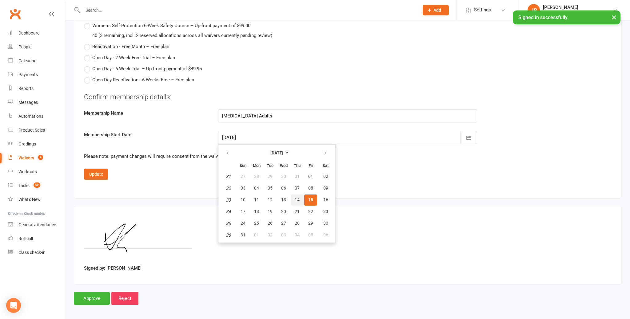
click at [295, 194] on button "14" at bounding box center [297, 199] width 13 height 11
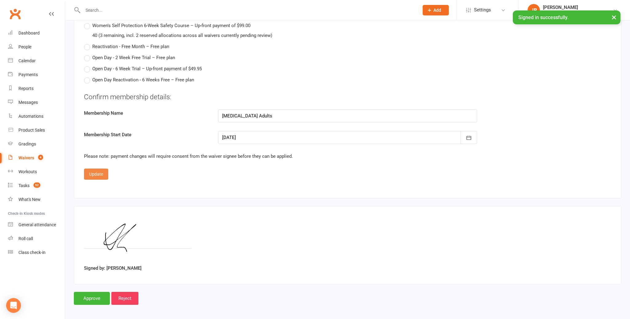
click at [104, 169] on button "Update" at bounding box center [96, 173] width 24 height 11
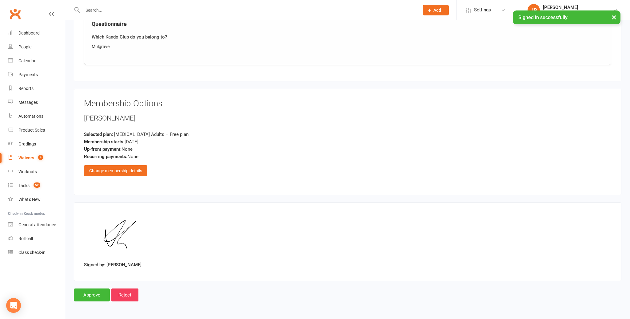
scroll to position [446, 0]
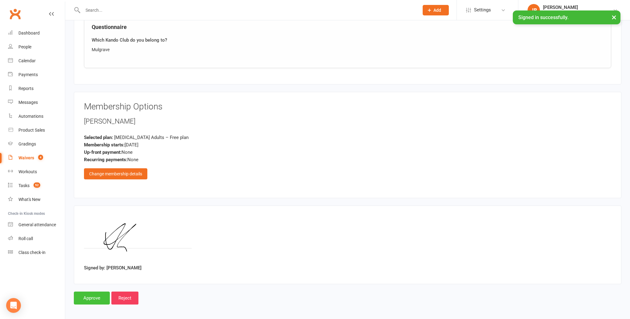
click at [93, 293] on input "Approve" at bounding box center [92, 297] width 36 height 13
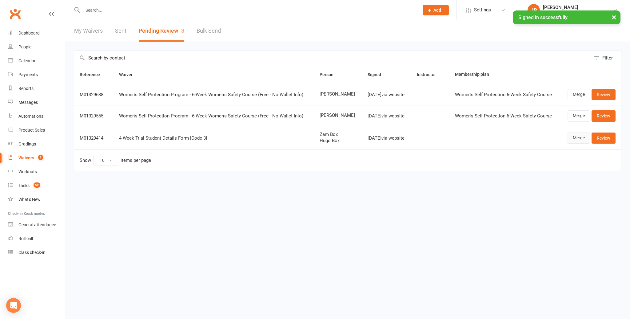
click at [573, 135] on link "Merge" at bounding box center [579, 137] width 22 height 11
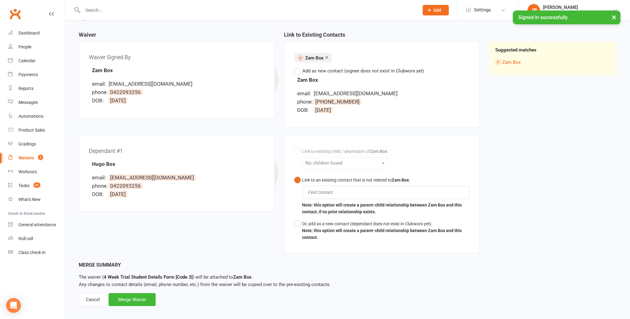
scroll to position [60, 0]
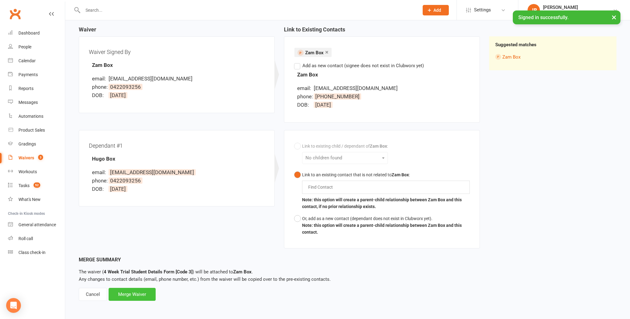
click at [144, 291] on div "Merge Waiver" at bounding box center [132, 293] width 47 height 13
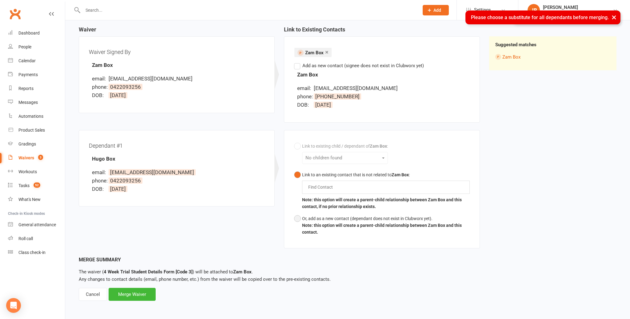
drag, startPoint x: 304, startPoint y: 220, endPoint x: 295, endPoint y: 212, distance: 12.5
click at [304, 220] on div "Or, add as a new contact (dependant does not exist in Clubworx yet)." at bounding box center [386, 218] width 168 height 7
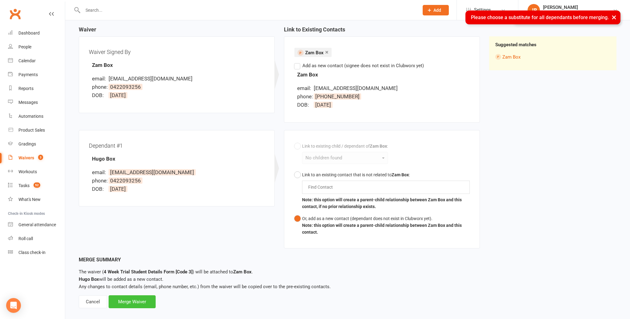
click at [142, 298] on div "Merge Waiver" at bounding box center [132, 301] width 47 height 13
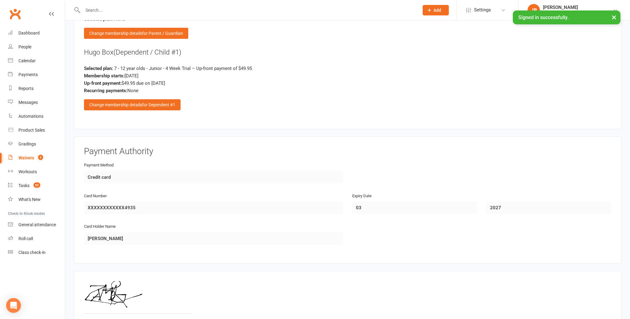
scroll to position [884, 0]
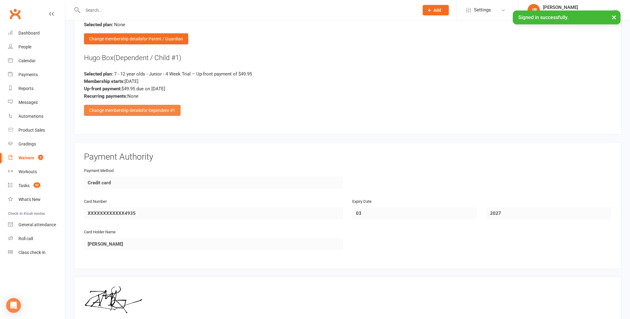
click at [144, 108] on span "for Dependent #1" at bounding box center [158, 110] width 33 height 5
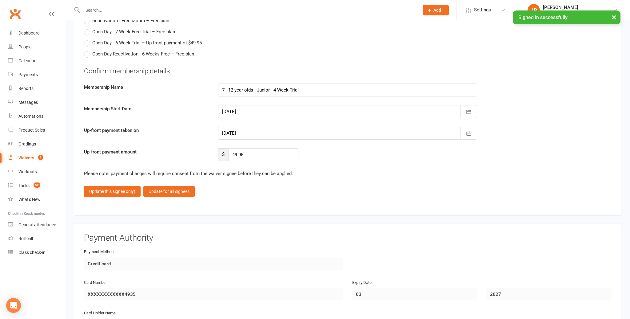
scroll to position [2616, 0]
click at [235, 106] on div at bounding box center [347, 111] width 259 height 13
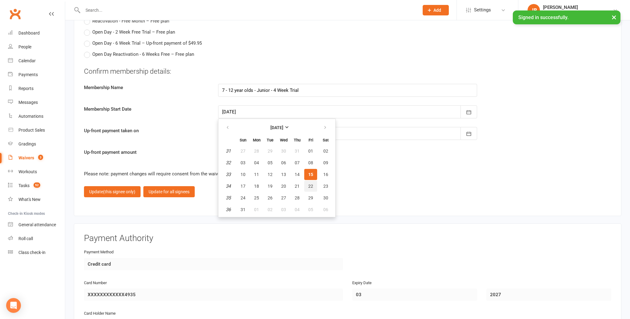
click at [313, 182] on button "22" at bounding box center [310, 185] width 13 height 11
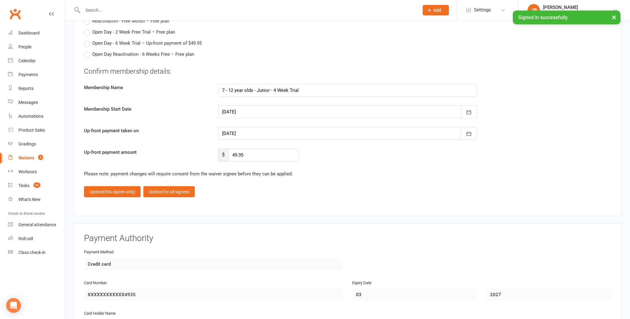
click at [240, 132] on div at bounding box center [347, 133] width 259 height 13
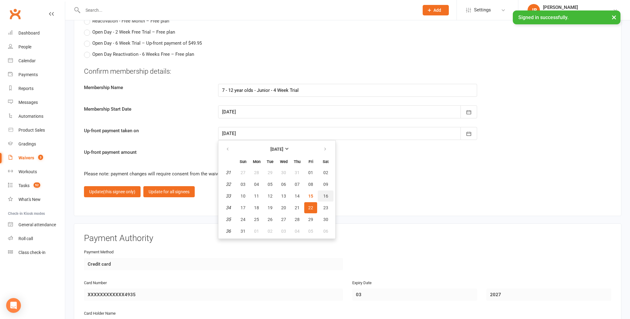
click at [323, 193] on span "16" at bounding box center [325, 195] width 5 height 5
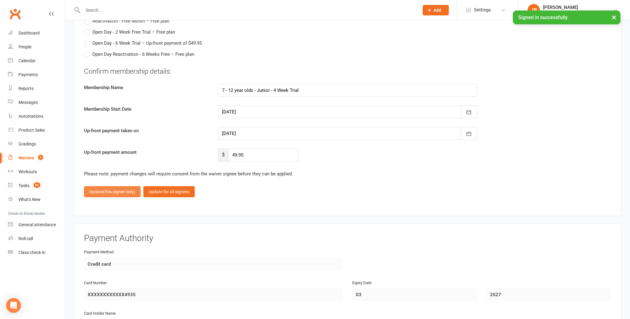
click at [117, 190] on button "Update (this signee only)" at bounding box center [112, 191] width 57 height 11
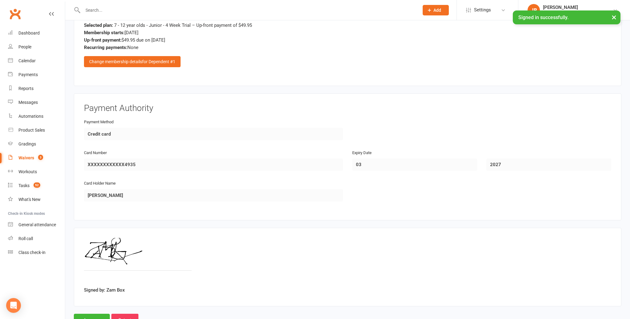
scroll to position [953, 0]
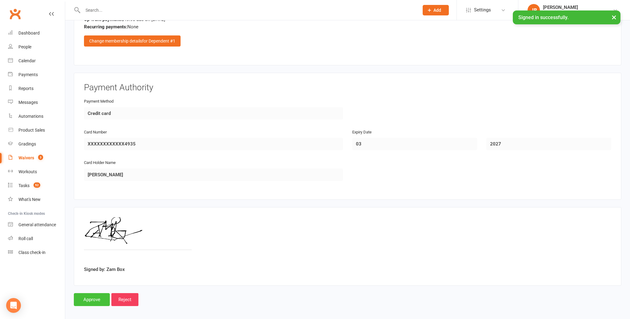
click at [91, 293] on input "Approve" at bounding box center [92, 299] width 36 height 13
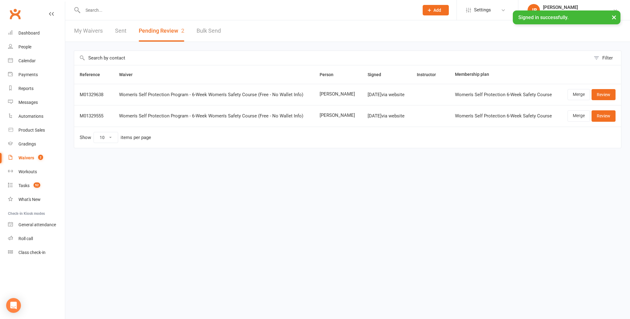
click at [101, 12] on input "text" at bounding box center [248, 10] width 334 height 9
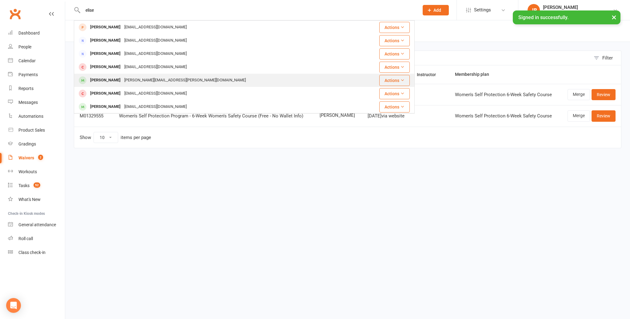
click at [109, 79] on div "Elise Baldan" at bounding box center [105, 80] width 34 height 9
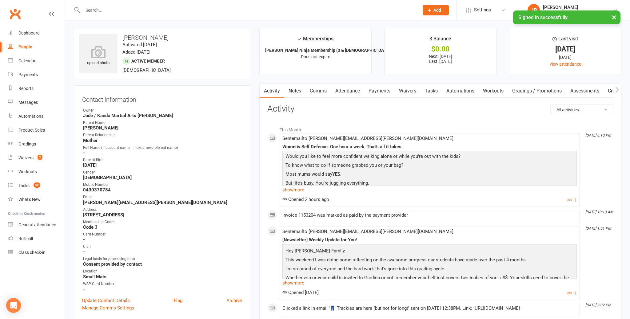
click at [297, 90] on link "Notes" at bounding box center [294, 91] width 21 height 14
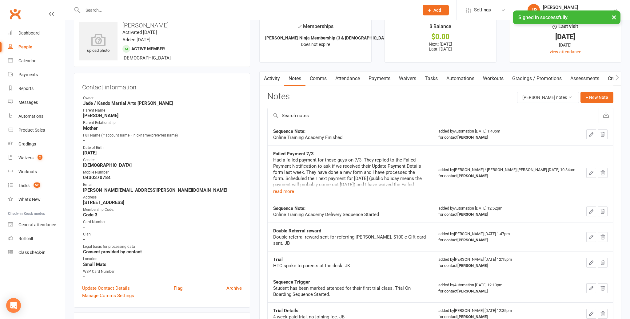
scroll to position [20, 0]
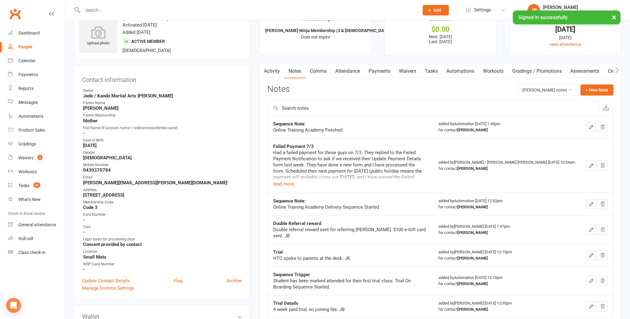
click at [358, 73] on link "Attendance" at bounding box center [347, 71] width 33 height 14
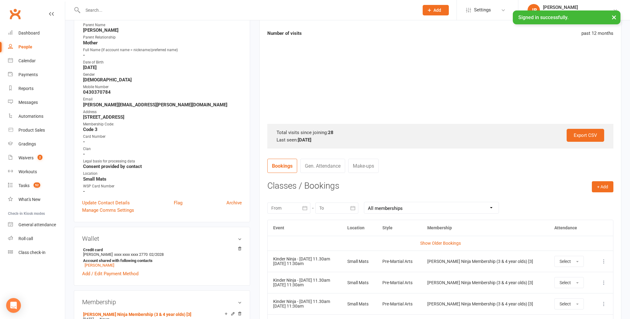
scroll to position [97, 0]
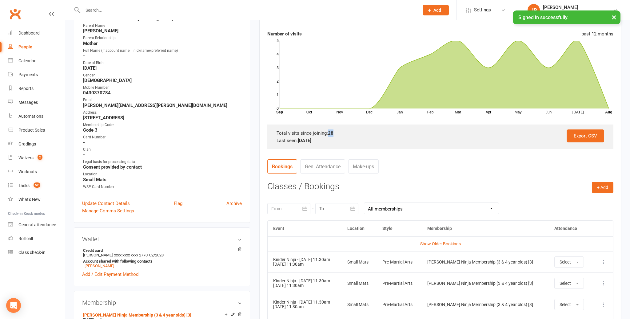
drag, startPoint x: 328, startPoint y: 133, endPoint x: 337, endPoint y: 134, distance: 8.6
click at [336, 133] on div "Total visits since joining: 28" at bounding box center [441, 132] width 328 height 7
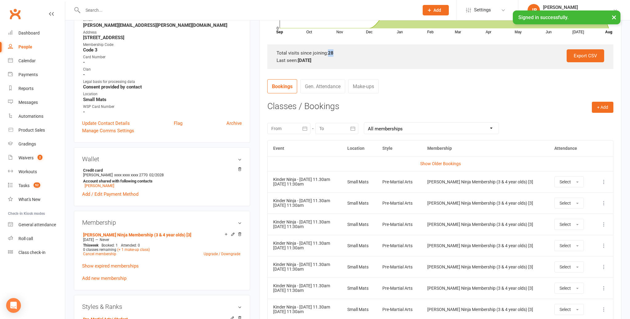
scroll to position [177, 0]
click at [295, 125] on div at bounding box center [288, 127] width 43 height 11
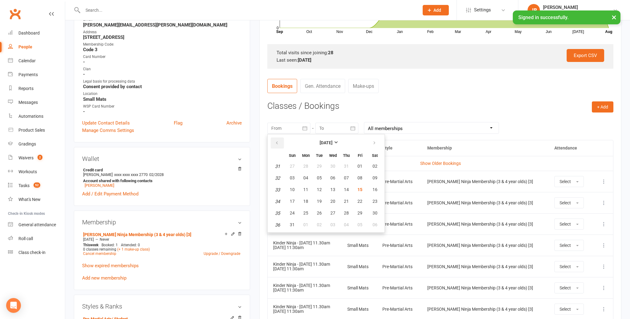
click at [274, 142] on button "button" at bounding box center [277, 142] width 13 height 11
click at [288, 161] on button "29" at bounding box center [292, 166] width 13 height 11
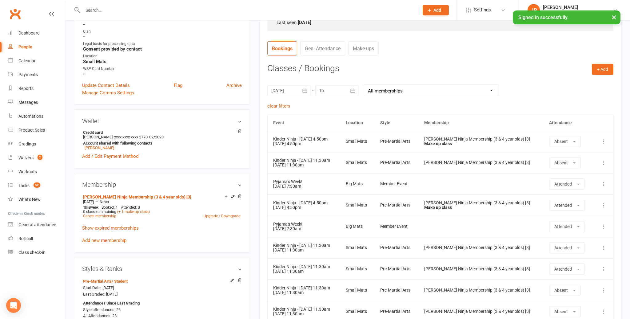
scroll to position [216, 0]
drag, startPoint x: 273, startPoint y: 206, endPoint x: 311, endPoint y: 206, distance: 37.5
click at [311, 206] on td "Kinder Ninja - Tuesday 4.50pm 08 Jul 2025 4:50pm" at bounding box center [304, 203] width 73 height 21
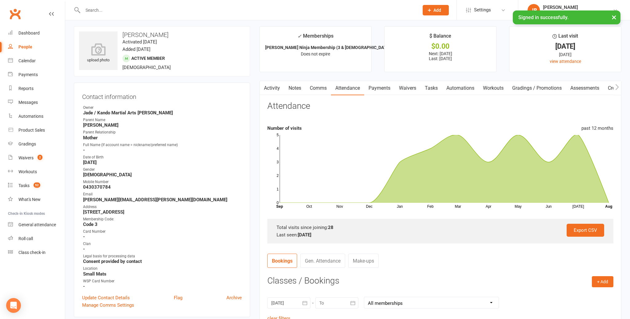
scroll to position [0, 0]
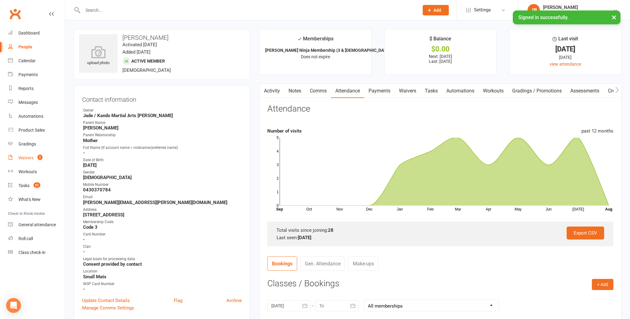
click at [22, 160] on div "Waivers" at bounding box center [25, 157] width 15 height 5
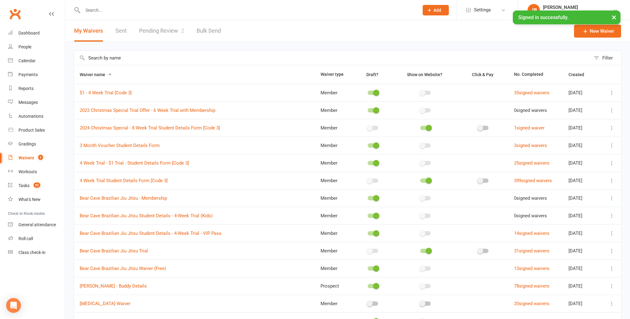
click at [160, 30] on link "Pending Review 2" at bounding box center [161, 30] width 45 height 21
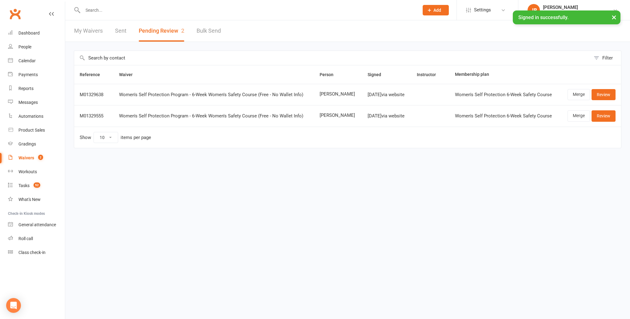
click at [96, 10] on input "text" at bounding box center [248, 10] width 334 height 9
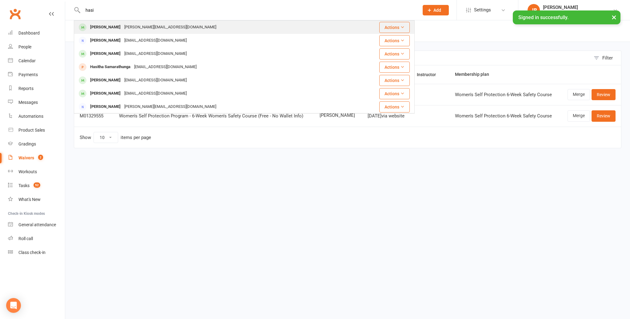
click at [104, 26] on div "Hasi Madapatha" at bounding box center [105, 27] width 34 height 9
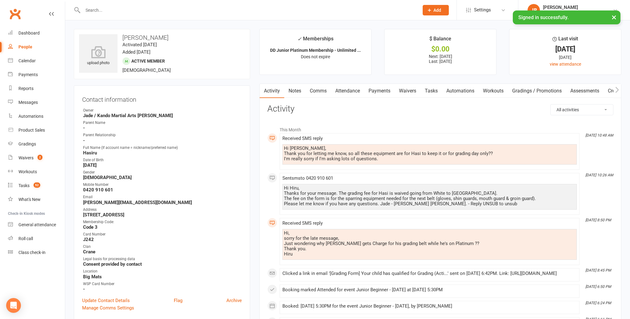
click at [114, 11] on input "text" at bounding box center [248, 10] width 334 height 9
click at [338, 89] on link "Attendance" at bounding box center [347, 91] width 33 height 14
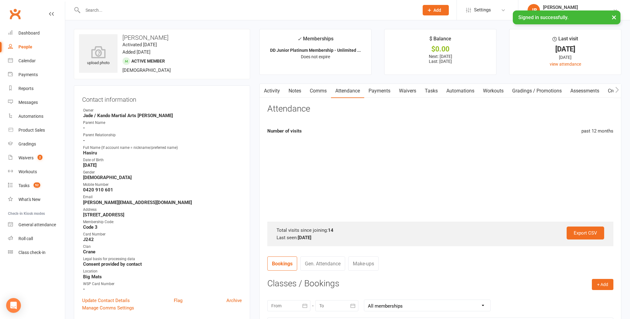
click at [86, 8] on input "text" at bounding box center [248, 10] width 334 height 9
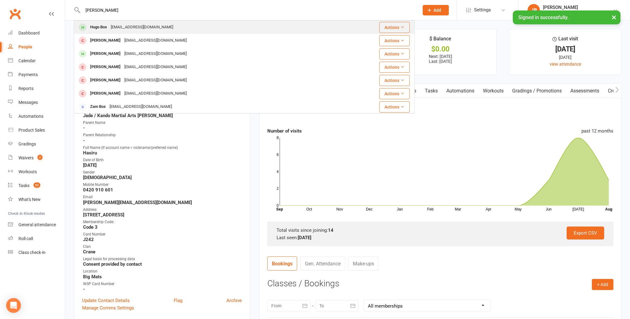
click at [112, 25] on div "purrple21@outlook.com" at bounding box center [142, 27] width 66 height 9
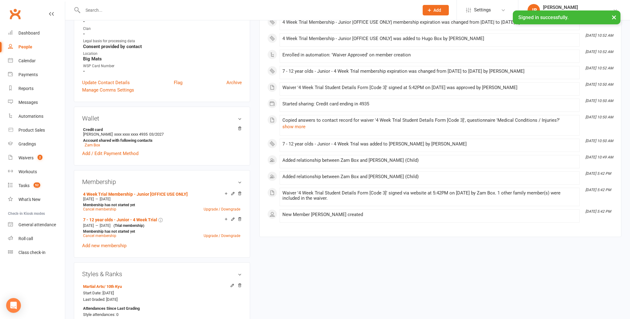
scroll to position [226, 0]
click at [233, 191] on icon at bounding box center [233, 192] width 3 height 3
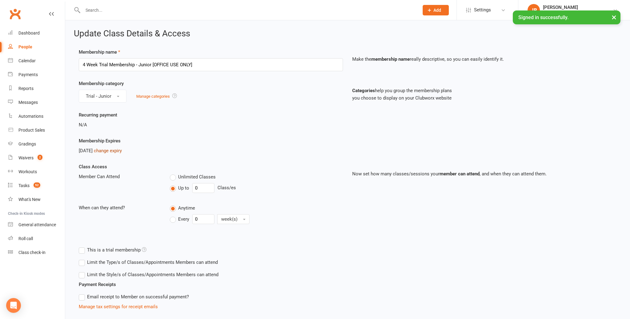
click at [122, 150] on link "change expiry" at bounding box center [108, 151] width 28 height 6
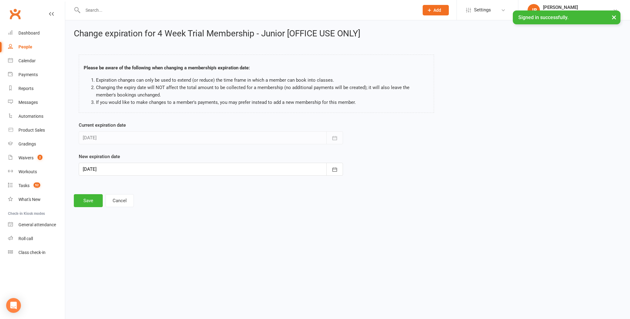
click at [118, 174] on div at bounding box center [211, 168] width 264 height 13
click at [171, 243] on span "26" at bounding box center [171, 243] width 5 height 5
click at [86, 199] on button "Save" at bounding box center [88, 200] width 29 height 13
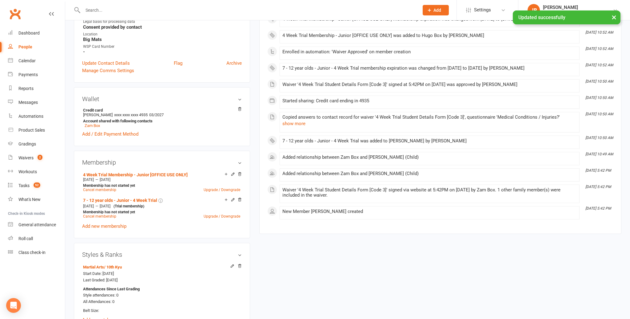
scroll to position [261, 0]
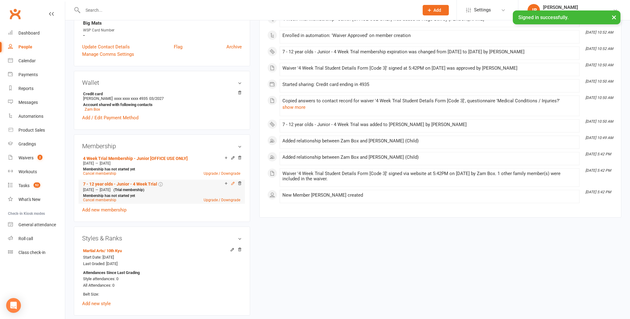
click at [231, 182] on icon at bounding box center [233, 183] width 4 height 4
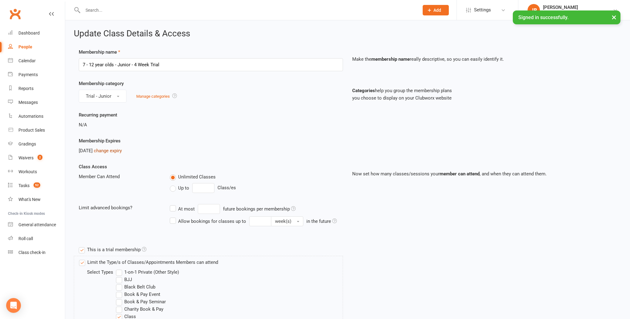
click at [122, 148] on link "change expiry" at bounding box center [108, 151] width 28 height 6
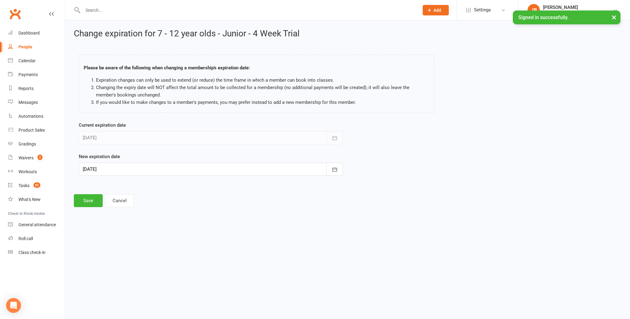
click at [121, 165] on div at bounding box center [211, 168] width 264 height 13
click at [170, 240] on button "26" at bounding box center [171, 243] width 13 height 11
click at [93, 202] on button "Save" at bounding box center [88, 200] width 29 height 13
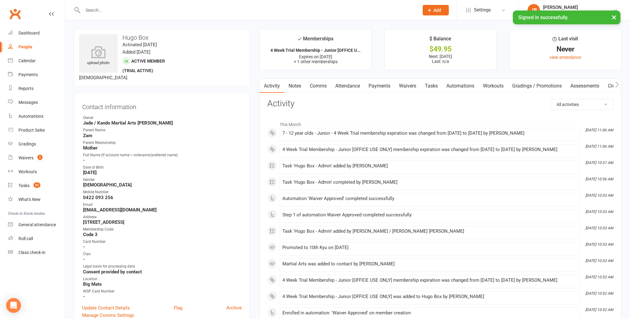
drag, startPoint x: 356, startPoint y: 84, endPoint x: 353, endPoint y: 86, distance: 4.2
click at [356, 84] on link "Attendance" at bounding box center [347, 86] width 33 height 14
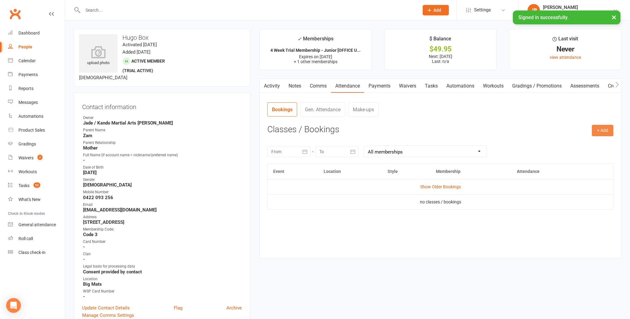
click at [601, 134] on button "+ Add" at bounding box center [603, 130] width 22 height 11
drag, startPoint x: 563, startPoint y: 142, endPoint x: 518, endPoint y: 143, distance: 45.9
click at [563, 142] on link "Book Event" at bounding box center [582, 144] width 61 height 12
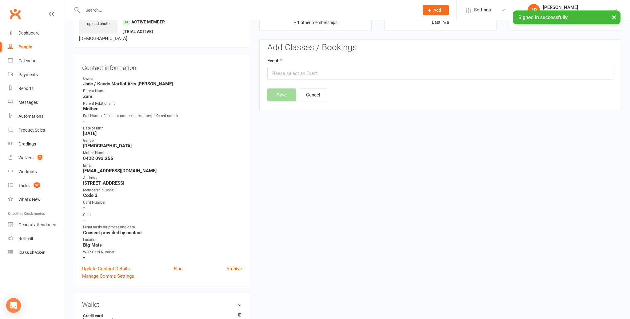
scroll to position [47, 0]
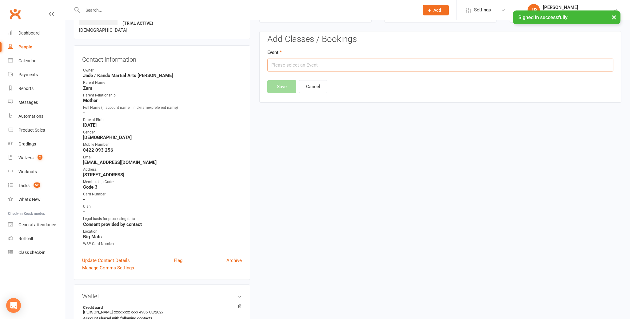
click at [303, 58] on input "text" at bounding box center [440, 64] width 346 height 13
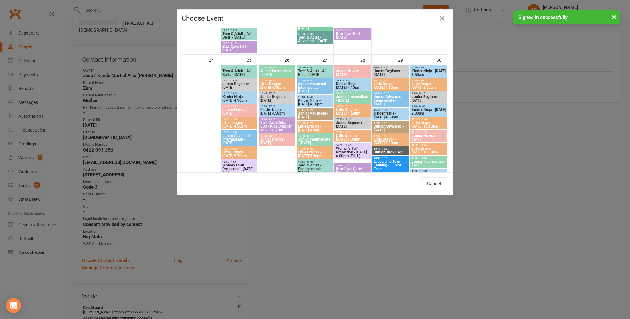
click at [384, 72] on span "Junior Beginner - Friday" at bounding box center [391, 72] width 34 height 7
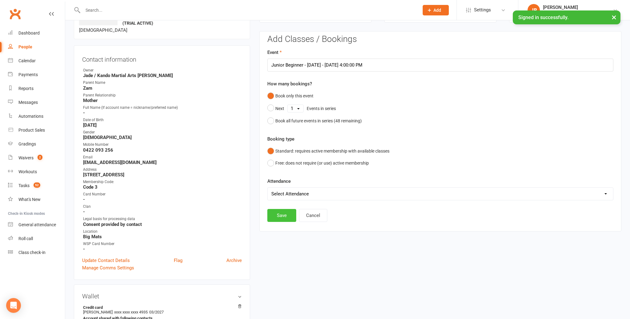
click at [280, 212] on button "Save" at bounding box center [281, 215] width 29 height 13
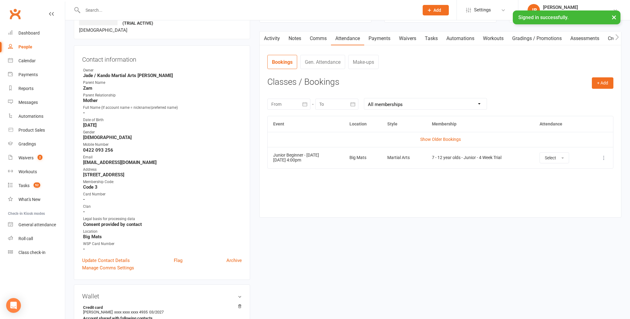
scroll to position [0, 0]
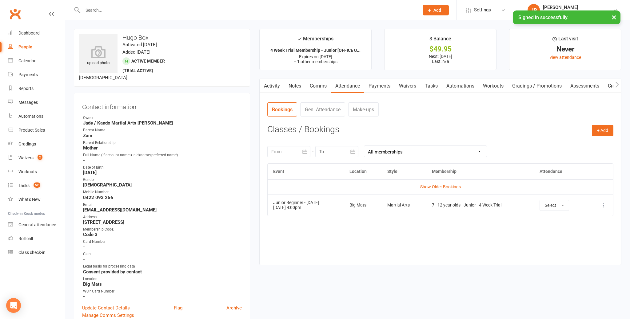
drag, startPoint x: 428, startPoint y: 83, endPoint x: 413, endPoint y: 93, distance: 18.3
click at [429, 83] on link "Tasks" at bounding box center [432, 86] width 22 height 14
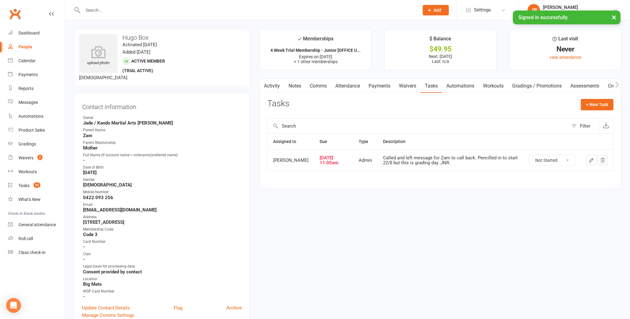
click at [542, 165] on select "Not Started In Progress Waiting Complete" at bounding box center [553, 160] width 46 height 10
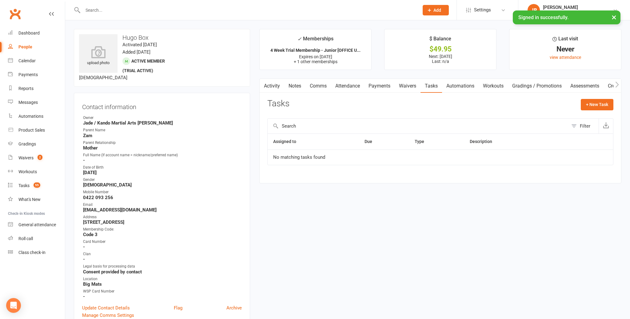
click at [94, 9] on input "text" at bounding box center [248, 10] width 334 height 9
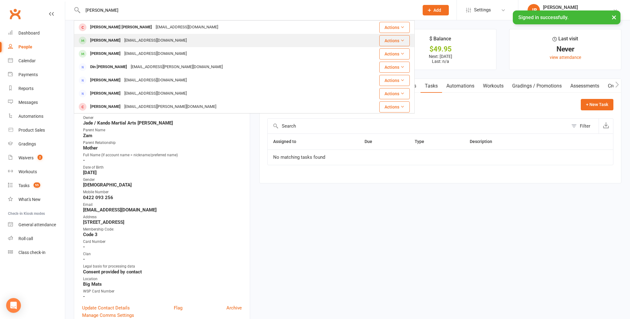
click at [107, 45] on div "Dominic Kelly leapy29216@hotmail.com" at bounding box center [212, 40] width 276 height 13
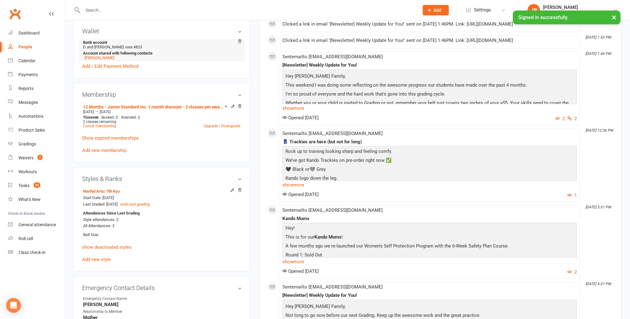
scroll to position [305, 0]
click at [161, 139] on div "12 Months - Junior Standard inc. 1 month discount - 2 classes per week [3] Aug …" at bounding box center [162, 127] width 160 height 51
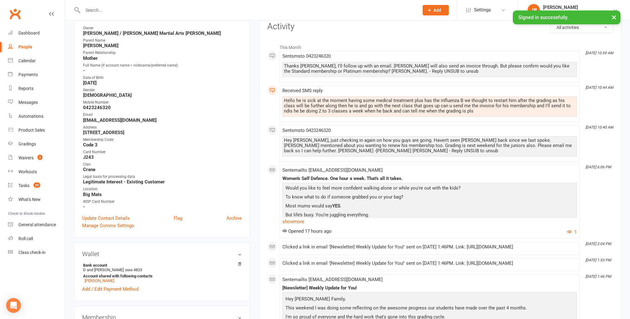
scroll to position [0, 0]
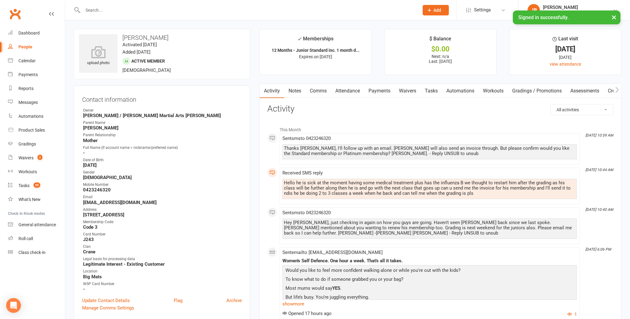
click at [124, 10] on input "text" at bounding box center [248, 10] width 334 height 9
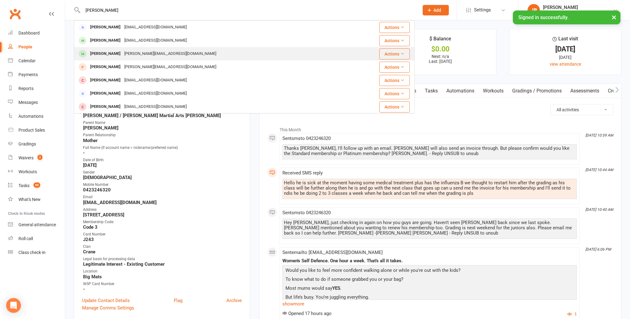
click at [122, 54] on div "E.korda@hotmail.com" at bounding box center [170, 53] width 96 height 9
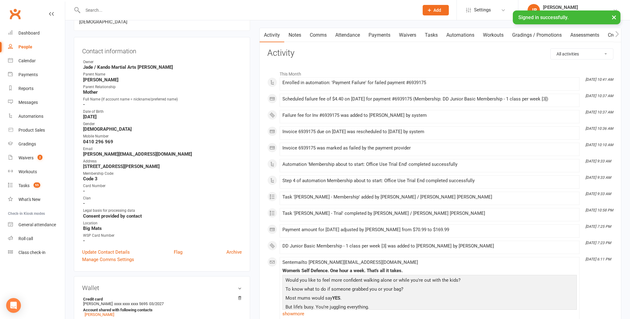
scroll to position [70, 0]
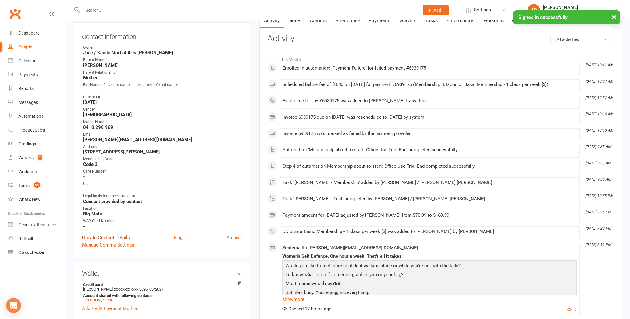
click at [106, 234] on link "Update Contact Details" at bounding box center [106, 237] width 48 height 7
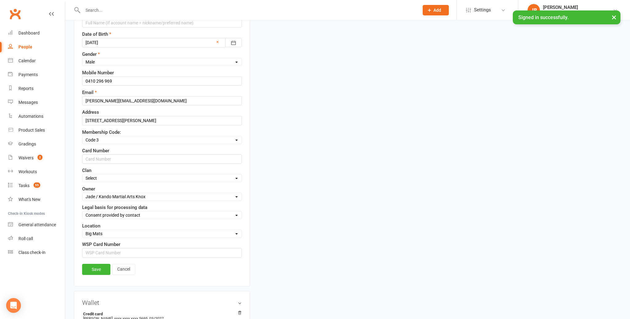
scroll to position [179, 0]
click at [110, 159] on input "text" at bounding box center [162, 158] width 160 height 9
click at [104, 174] on select "Select Tiger Crane Dragon Snake" at bounding box center [161, 177] width 159 height 7
click at [100, 267] on link "Save" at bounding box center [96, 268] width 28 height 11
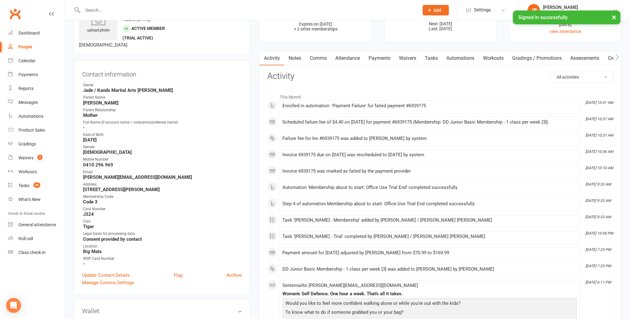
scroll to position [0, 0]
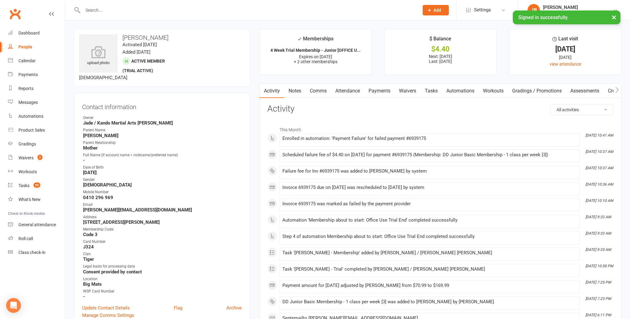
click at [436, 91] on link "Tasks" at bounding box center [432, 91] width 22 height 14
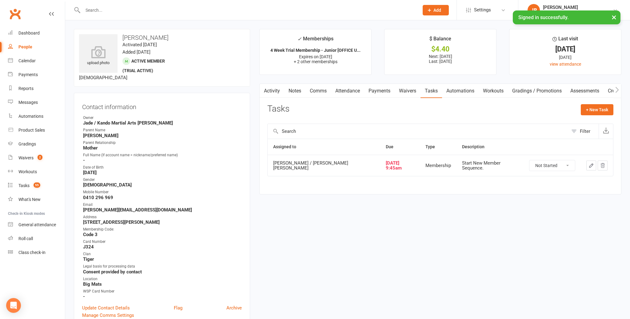
click at [546, 165] on select "Not Started In Progress Waiting Complete" at bounding box center [553, 165] width 46 height 10
drag, startPoint x: 461, startPoint y: 89, endPoint x: 464, endPoint y: 92, distance: 4.6
click at [461, 89] on link "Automations" at bounding box center [460, 91] width 37 height 14
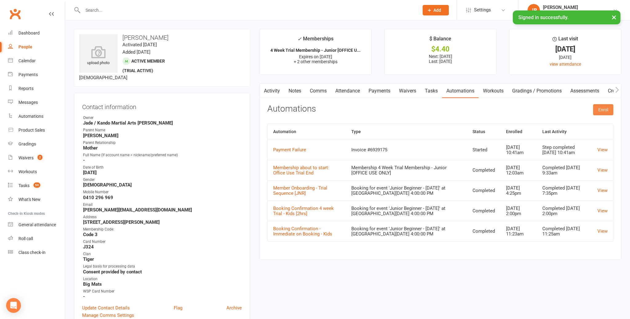
click at [605, 111] on button "Enrol" at bounding box center [603, 109] width 20 height 11
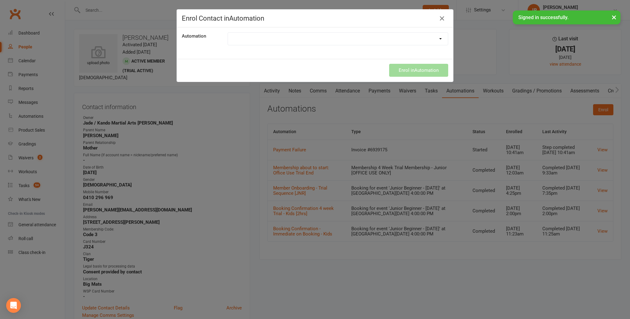
click at [250, 37] on select at bounding box center [338, 39] width 220 height 12
click at [421, 70] on button "Enrol in Automation" at bounding box center [418, 70] width 59 height 13
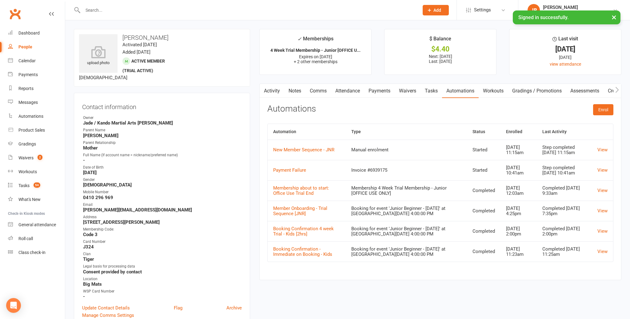
click at [393, 92] on link "Payments" at bounding box center [379, 91] width 30 height 14
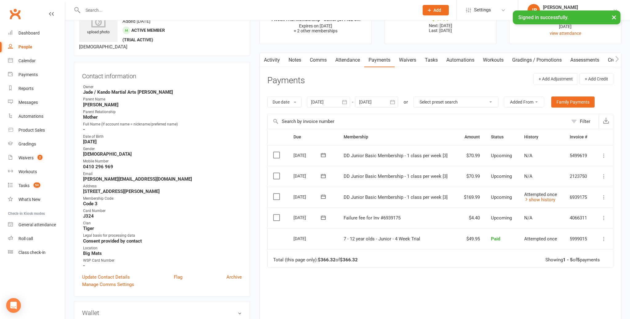
scroll to position [30, 0]
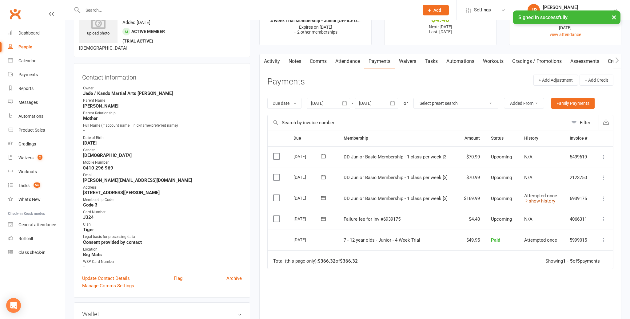
click at [539, 201] on link "show history" at bounding box center [539, 201] width 31 height 6
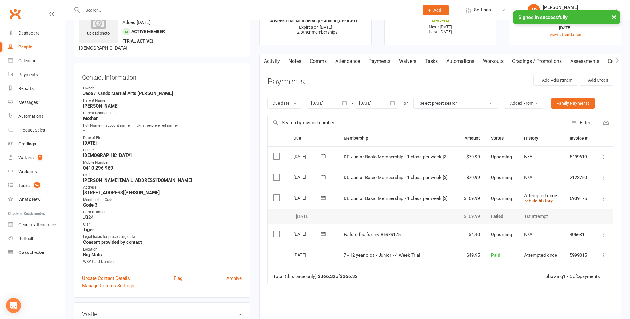
click at [539, 201] on link "hide history" at bounding box center [538, 201] width 29 height 6
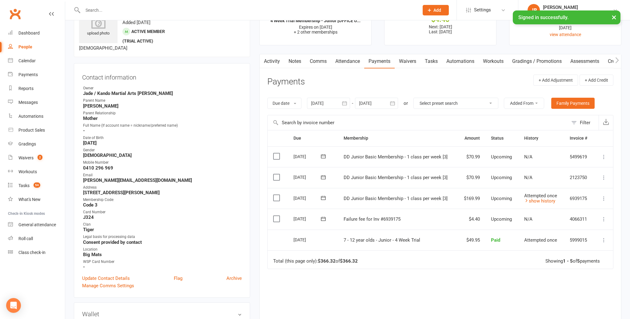
scroll to position [0, 0]
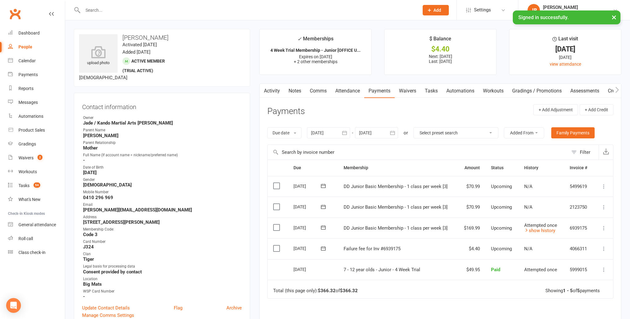
click at [344, 93] on link "Attendance" at bounding box center [347, 91] width 33 height 14
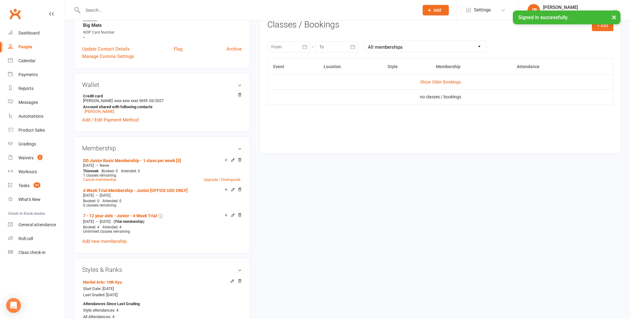
scroll to position [258, 0]
click at [439, 82] on link "Show Older Bookings" at bounding box center [440, 82] width 41 height 5
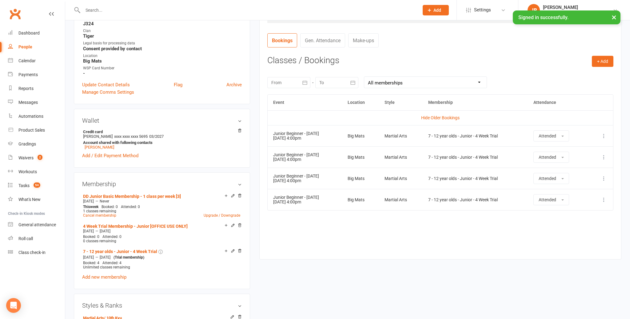
scroll to position [206, 0]
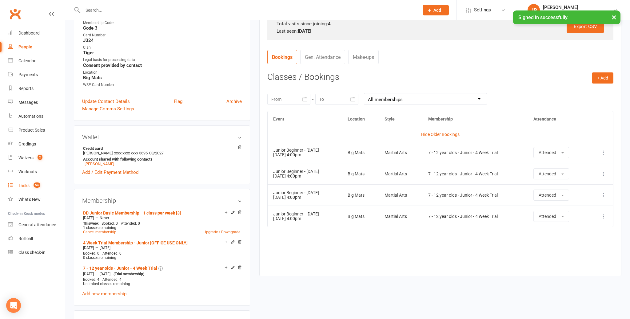
drag, startPoint x: 24, startPoint y: 184, endPoint x: 37, endPoint y: 182, distance: 13.1
click at [24, 184] on div "Tasks" at bounding box center [23, 185] width 11 height 5
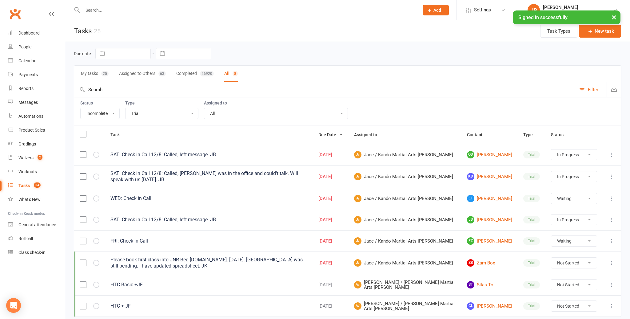
click at [141, 111] on select "All Admin Bbpc - black belt prep course Cancellation Enquiry Follow-up In-class…" at bounding box center [162, 113] width 73 height 10
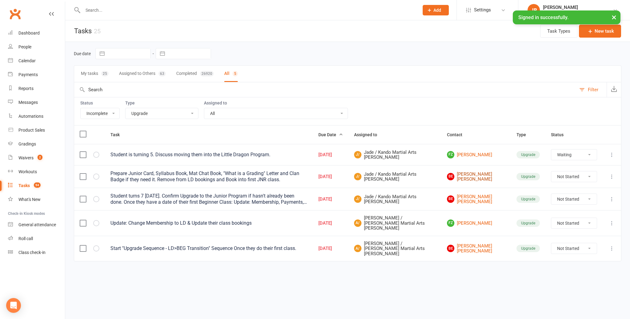
click at [475, 175] on link "BE Bentley Evans" at bounding box center [476, 176] width 58 height 10
click at [562, 175] on select "Not Started In Progress Waiting Complete" at bounding box center [574, 176] width 46 height 10
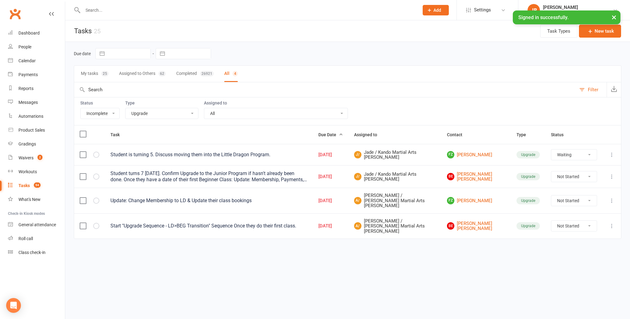
click at [556, 174] on select "Not Started In Progress Waiting Complete" at bounding box center [574, 176] width 46 height 10
click at [161, 109] on select "All Admin Bbpc - black belt prep course Cancellation Enquiry Follow-up In-class…" at bounding box center [162, 113] width 73 height 10
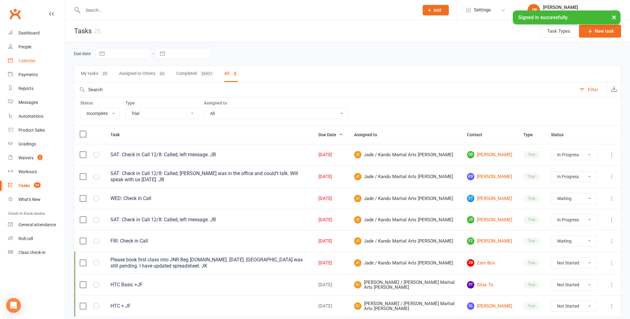
click at [31, 62] on div "Calendar" at bounding box center [26, 60] width 17 height 5
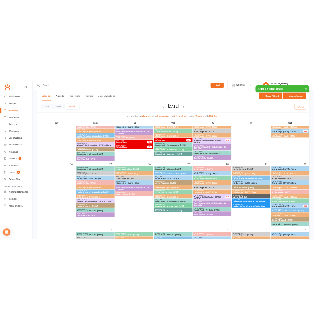
scroll to position [669, 0]
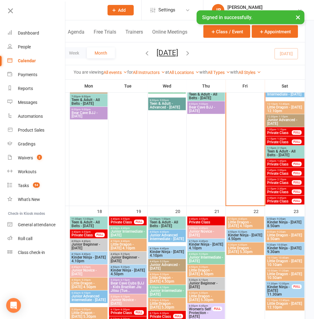
drag, startPoint x: 6, startPoint y: 11, endPoint x: 22, endPoint y: 11, distance: 15.4
click at [6, 11] on icon at bounding box center [10, 10] width 9 height 9
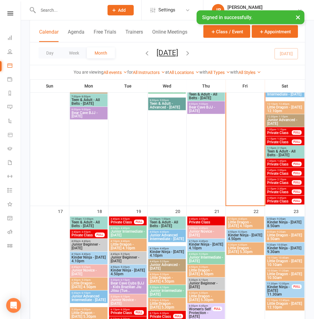
click at [51, 10] on input "text" at bounding box center [67, 10] width 63 height 9
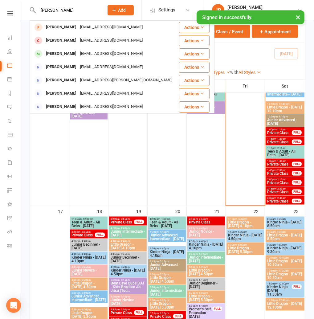
click at [78, 50] on div "scbird@gmail.com" at bounding box center [111, 53] width 66 height 9
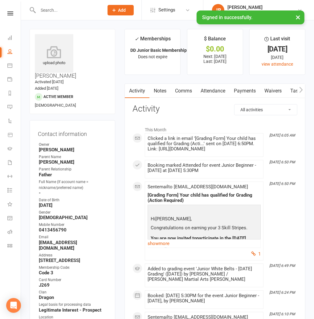
click at [181, 93] on link "Comms" at bounding box center [183, 91] width 26 height 14
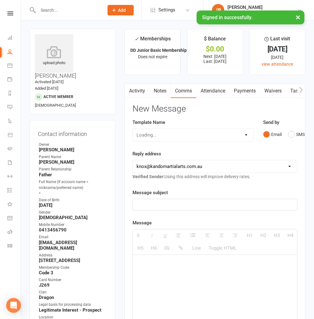
drag, startPoint x: 162, startPoint y: 131, endPoint x: 160, endPoint y: 136, distance: 4.8
click at [162, 131] on div "Loading..." at bounding box center [192, 134] width 121 height 13
click at [146, 133] on select "Select Template [Email] 5 Class Pass Renewal - Used 4/5 classes [Email] 5 Class…" at bounding box center [193, 135] width 120 height 12
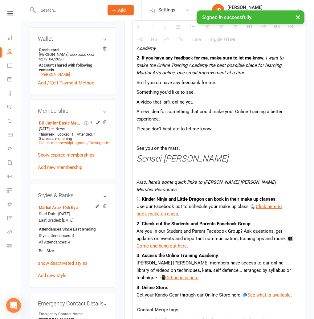
scroll to position [486, 0]
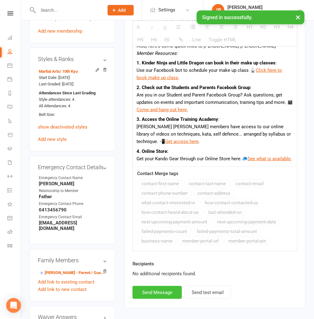
click at [143, 286] on button "Send Message" at bounding box center [156, 292] width 49 height 13
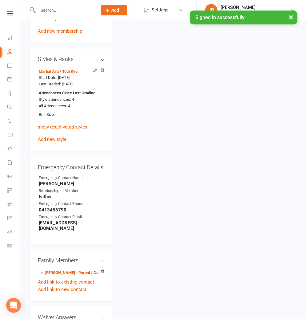
click at [51, 9] on input "text" at bounding box center [64, 10] width 57 height 9
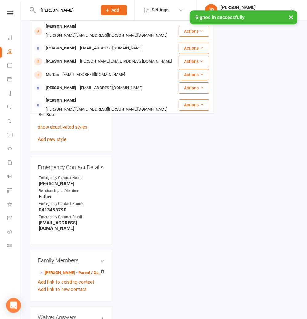
click at [60, 44] on div "Tanya Zarmanian" at bounding box center [61, 48] width 34 height 9
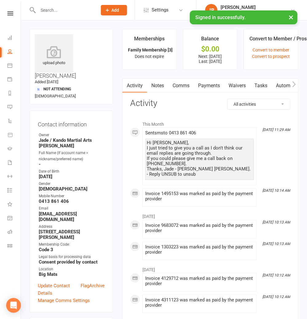
click at [164, 85] on link "Notes" at bounding box center [157, 85] width 21 height 14
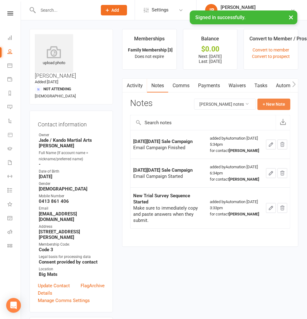
click at [270, 106] on button "+ New Note" at bounding box center [274, 103] width 33 height 11
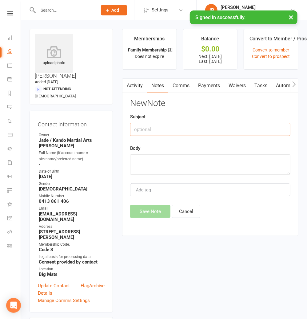
click at [141, 130] on input "text" at bounding box center [210, 129] width 160 height 13
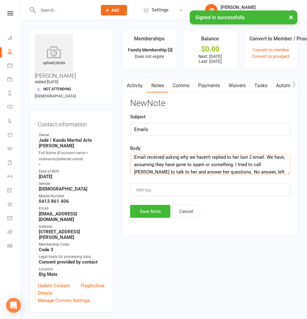
scroll to position [11, 0]
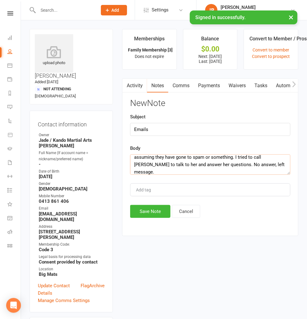
click at [147, 171] on textarea "Email received asking why we haven't replied to her last 2 email. We have, assu…" at bounding box center [210, 164] width 160 height 20
click at [179, 170] on textarea "Email received asking why we haven't replied to her last 2 email. We have, assu…" at bounding box center [210, 164] width 160 height 20
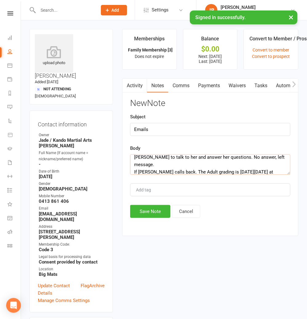
click at [256, 170] on textarea "Email received asking why we haven't replied to her last 2 email. We have, assu…" at bounding box center [210, 164] width 160 height 20
click at [269, 171] on textarea "Email received asking why we haven't replied to her last 2 email. We have, assu…" at bounding box center [210, 164] width 160 height 20
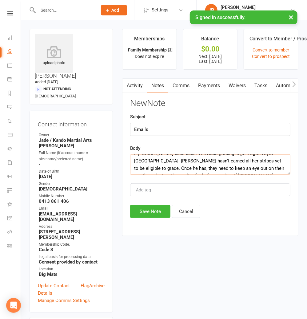
scroll to position [38, 0]
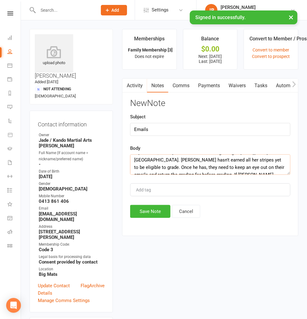
click at [188, 169] on textarea "Email received asking why we haven't replied to her last 2 email. We have, assu…" at bounding box center [210, 164] width 160 height 20
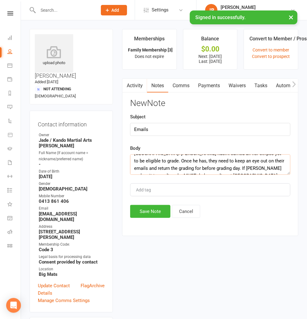
click at [188, 168] on textarea "Email received asking why we haven't replied to her last 2 email. We have, assu…" at bounding box center [210, 164] width 160 height 20
click at [142, 213] on button "Save Note" at bounding box center [150, 211] width 40 height 13
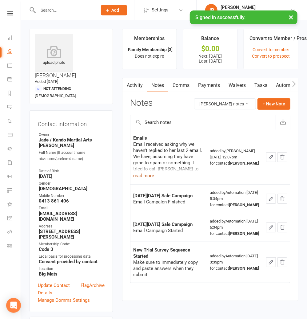
drag, startPoint x: 146, startPoint y: 176, endPoint x: 159, endPoint y: 176, distance: 13.9
click at [146, 176] on button "read more" at bounding box center [143, 175] width 21 height 7
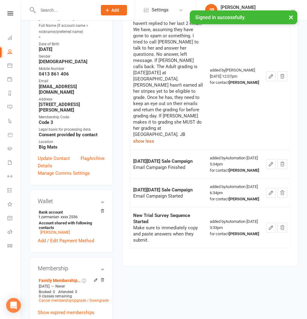
scroll to position [0, 0]
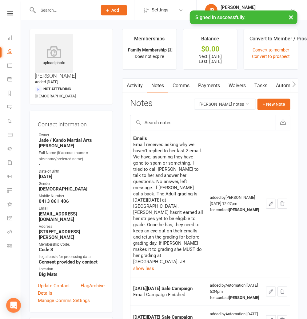
click at [169, 177] on div "Email received asking why we haven't replied to her last 2 email. We have, assu…" at bounding box center [168, 202] width 71 height 123
drag, startPoint x: 155, startPoint y: 181, endPoint x: 202, endPoint y: 186, distance: 47.0
click at [202, 186] on div "Email received asking why we haven't replied to her last 2 email. We have, assu…" at bounding box center [168, 202] width 71 height 123
click at [64, 282] on link "Update Contact Details" at bounding box center [59, 289] width 43 height 15
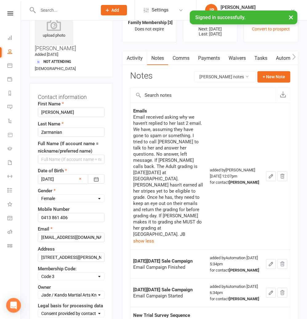
scroll to position [29, 0]
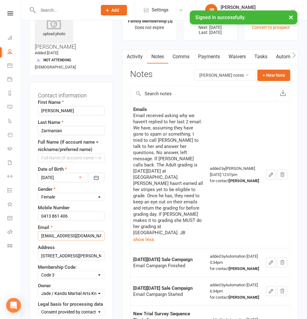
drag, startPoint x: 58, startPoint y: 222, endPoint x: -22, endPoint y: 218, distance: 79.2
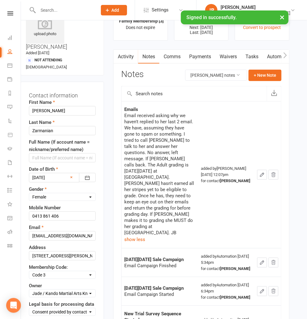
click at [55, 243] on div "Address Unit 2 35 Adele Ave Ferntree Gully VIC 3156" at bounding box center [62, 251] width 67 height 17
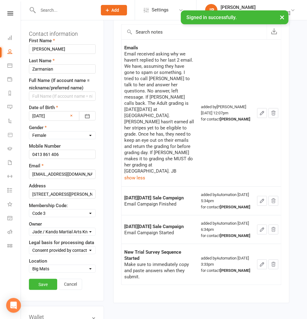
scroll to position [113, 9]
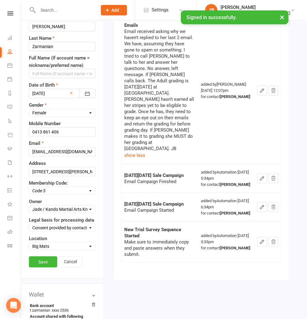
drag, startPoint x: 41, startPoint y: 248, endPoint x: 40, endPoint y: 252, distance: 4.0
click at [41, 256] on link "Save" at bounding box center [43, 261] width 28 height 11
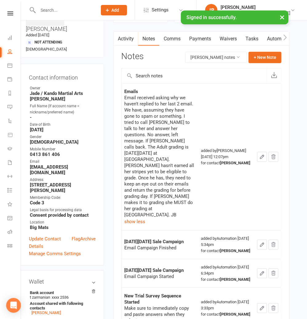
scroll to position [0, 9]
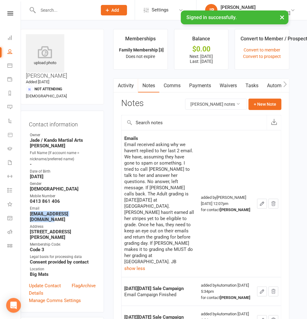
drag, startPoint x: 90, startPoint y: 194, endPoint x: 31, endPoint y: 194, distance: 58.8
click at [31, 211] on strong "tanyazarmanian@gmail.com" at bounding box center [63, 216] width 66 height 11
click at [172, 86] on link "Comms" at bounding box center [172, 85] width 26 height 14
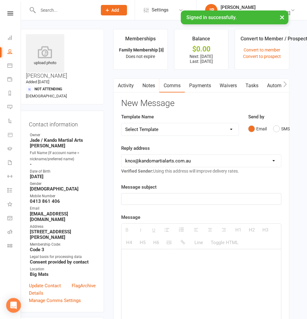
click at [142, 130] on select "Select Template [Email] 5 Class Pass Renewal - Used 4/5 classes [Email] 5 Class…" at bounding box center [180, 129] width 117 height 12
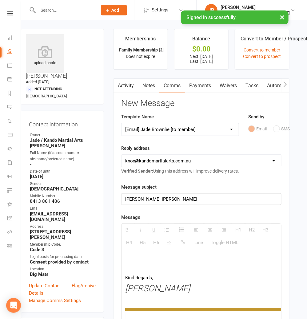
click at [166, 198] on div "Kando Knox" at bounding box center [202, 198] width 160 height 11
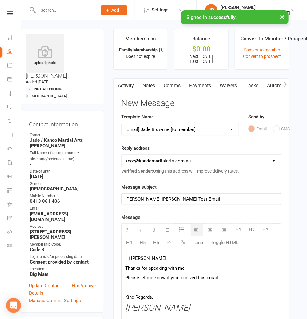
click at [148, 284] on p at bounding box center [201, 286] width 152 height 7
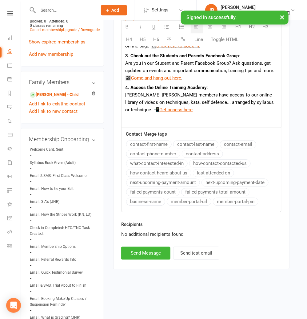
scroll to position [398, 9]
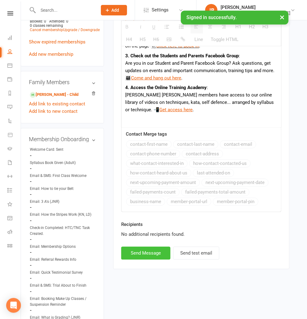
click at [134, 248] on button "Send Message" at bounding box center [145, 252] width 49 height 13
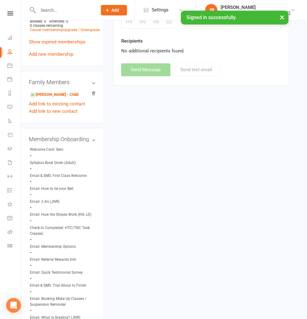
click at [50, 10] on input "text" at bounding box center [64, 10] width 57 height 9
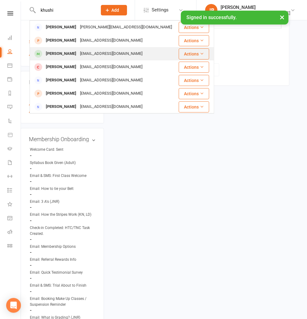
click at [56, 48] on div "Khushi Dhebar joshi.mira@yahoo.com.au" at bounding box center [104, 53] width 148 height 13
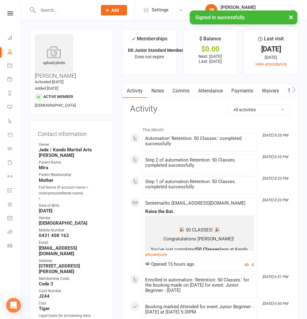
click at [180, 90] on link "Comms" at bounding box center [181, 91] width 26 height 14
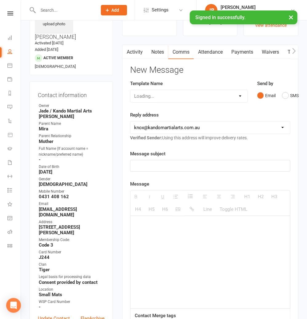
scroll to position [38, 0]
click at [143, 97] on select "Select Template [Email] 5 Class Pass Renewal - Used 4/5 classes [Email] 5 Class…" at bounding box center [188, 96] width 117 height 12
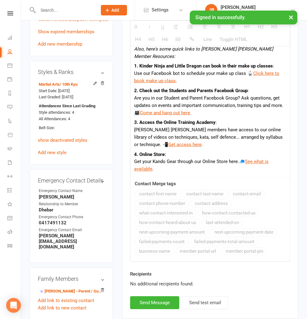
scroll to position [488, 0]
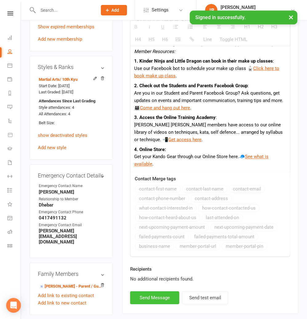
click at [152, 291] on button "Send Message" at bounding box center [154, 297] width 49 height 13
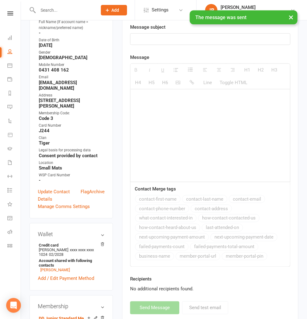
scroll to position [0, 0]
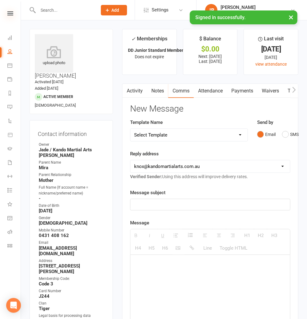
click at [8, 13] on icon at bounding box center [10, 13] width 6 height 4
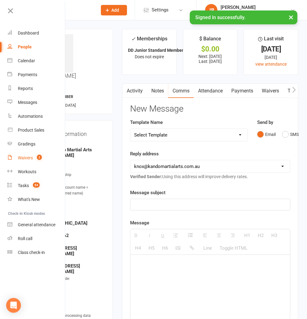
click at [30, 159] on div "Waivers" at bounding box center [25, 157] width 15 height 5
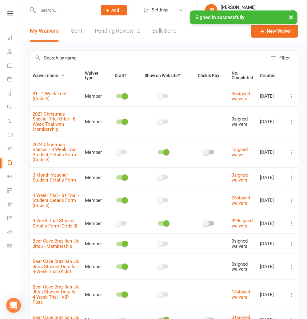
click at [113, 24] on link "Pending Review 2" at bounding box center [117, 30] width 45 height 21
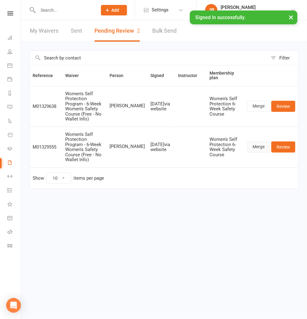
click at [263, 141] on link "Merge" at bounding box center [258, 146] width 22 height 11
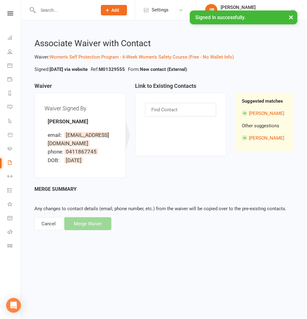
click at [158, 109] on input "text" at bounding box center [165, 110] width 29 height 8
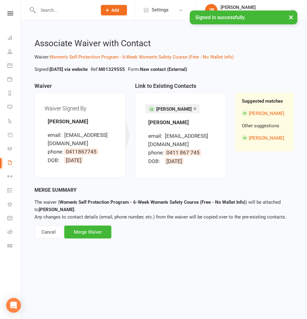
click at [193, 109] on link "×" at bounding box center [194, 108] width 3 height 10
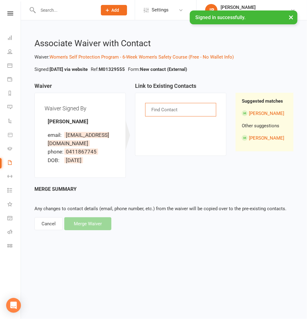
click at [161, 113] on input "text" at bounding box center [165, 110] width 29 height 8
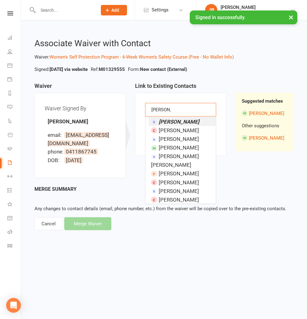
click at [163, 121] on em "Olivia Ho" at bounding box center [179, 121] width 41 height 6
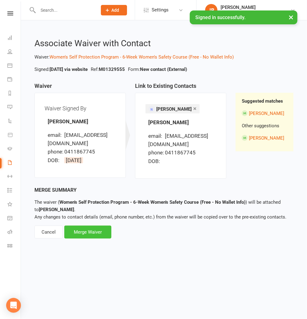
click at [90, 228] on div "Merge Waiver" at bounding box center [87, 231] width 47 height 13
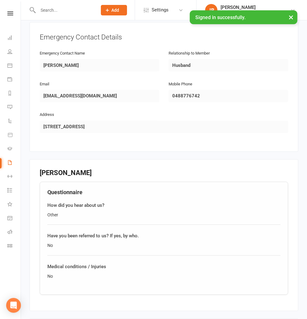
scroll to position [507, 0]
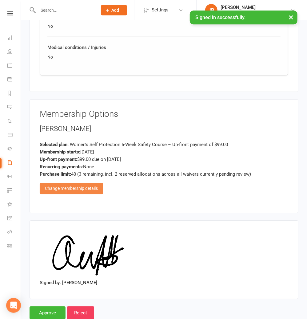
click at [64, 182] on div "Change membership details" at bounding box center [71, 187] width 63 height 11
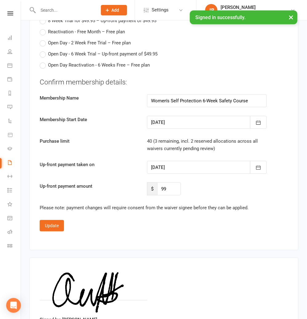
scroll to position [2426, 0]
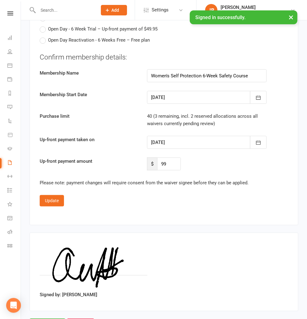
click at [166, 91] on div at bounding box center [207, 97] width 120 height 13
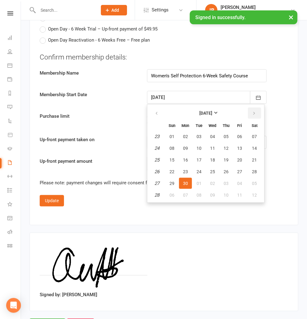
click at [251, 107] on button "button" at bounding box center [254, 112] width 13 height 11
click at [183, 169] on span "18" at bounding box center [185, 171] width 5 height 5
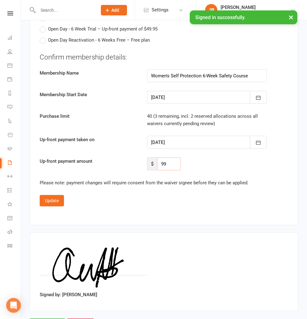
click at [171, 157] on input "99" at bounding box center [169, 163] width 24 height 13
click at [49, 195] on button "Update" at bounding box center [52, 200] width 24 height 11
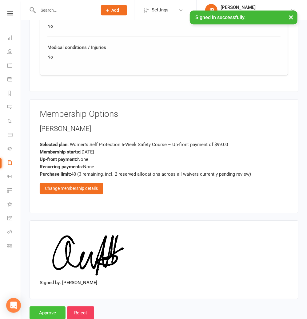
click at [46, 306] on input "Approve" at bounding box center [48, 312] width 36 height 13
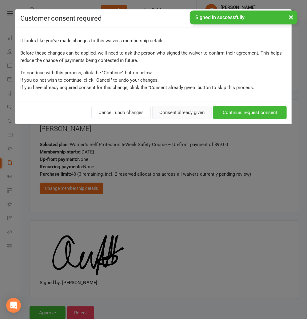
click at [185, 114] on button "Consent already given" at bounding box center [181, 112] width 59 height 13
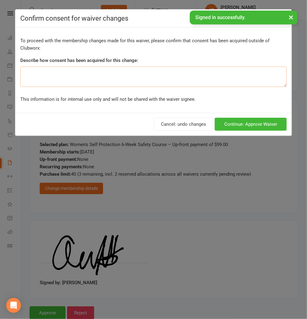
click at [76, 73] on textarea at bounding box center [153, 76] width 267 height 20
click at [237, 124] on button "Continue: Approve Waiver" at bounding box center [251, 124] width 72 height 13
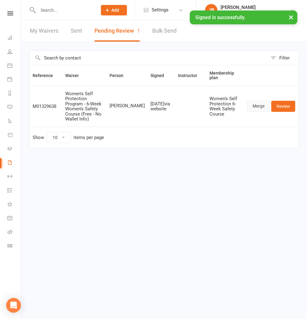
click at [257, 102] on link "Merge" at bounding box center [258, 106] width 22 height 11
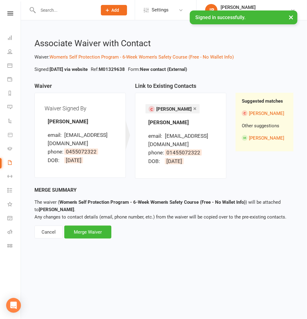
click at [195, 108] on link "×" at bounding box center [194, 108] width 3 height 10
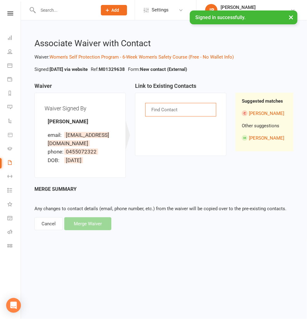
click at [166, 111] on input "text" at bounding box center [165, 110] width 29 height 8
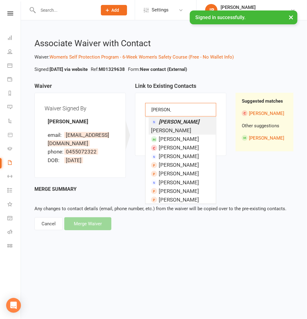
click at [167, 121] on em "Reeby" at bounding box center [179, 121] width 41 height 6
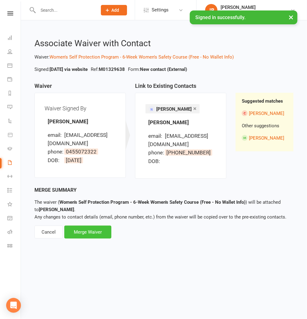
click at [87, 234] on div "Merge Waiver" at bounding box center [87, 231] width 47 height 13
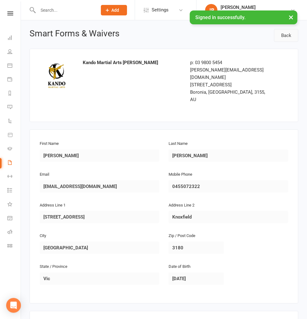
click at [285, 38] on link "Back" at bounding box center [286, 35] width 24 height 13
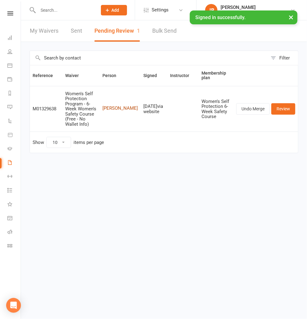
click at [121, 106] on link "Reeby Abraham" at bounding box center [119, 108] width 35 height 5
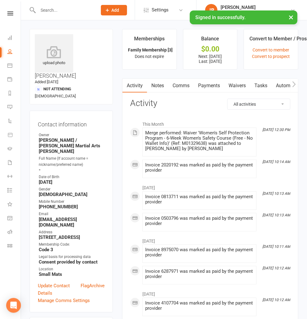
click at [162, 86] on link "Notes" at bounding box center [157, 85] width 21 height 14
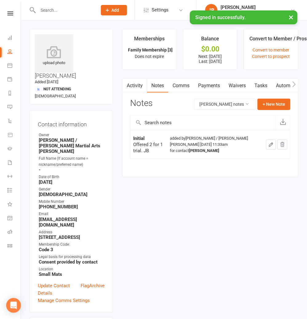
click at [180, 82] on link "Comms" at bounding box center [181, 85] width 26 height 14
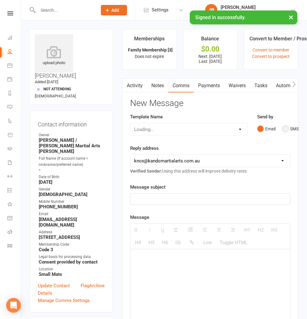
click at [289, 129] on button "SMS" at bounding box center [290, 129] width 17 height 12
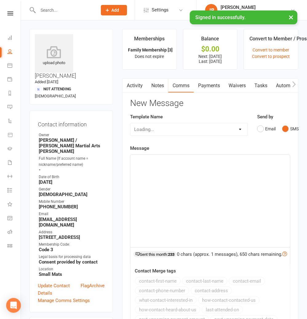
click at [148, 158] on p at bounding box center [210, 161] width 152 height 7
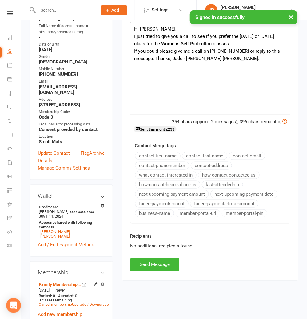
scroll to position [134, 0]
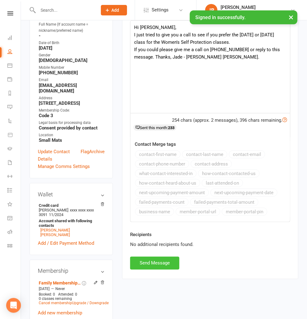
click at [150, 260] on button "Send Message" at bounding box center [154, 262] width 49 height 13
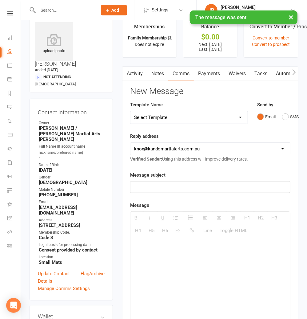
scroll to position [0, 0]
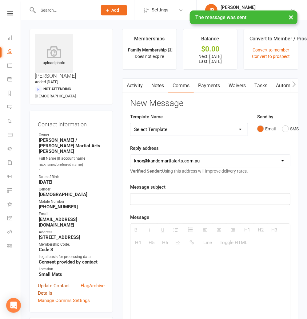
click at [47, 282] on link "Update Contact Details" at bounding box center [59, 289] width 43 height 15
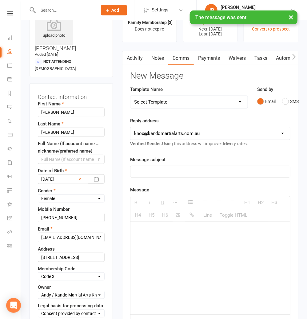
scroll to position [29, 0]
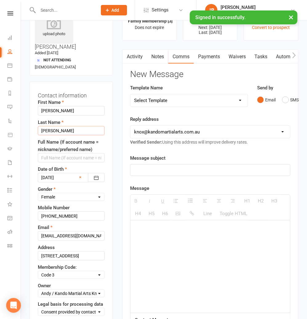
click at [57, 126] on input "Jacob" at bounding box center [71, 130] width 67 height 9
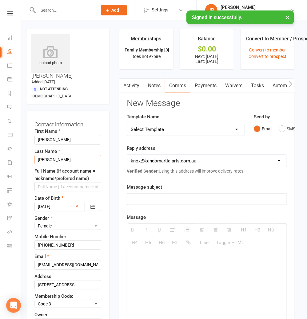
scroll to position [0, 4]
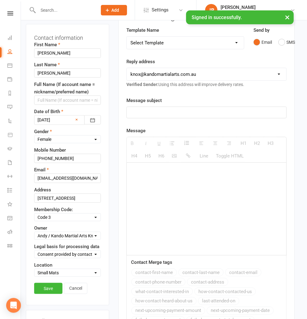
click at [56, 283] on link "Save" at bounding box center [48, 288] width 28 height 11
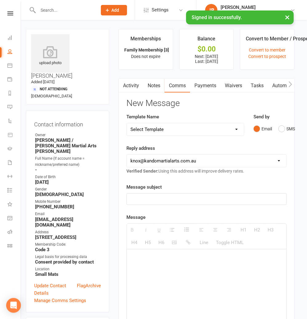
click at [14, 13] on link at bounding box center [10, 13] width 22 height 4
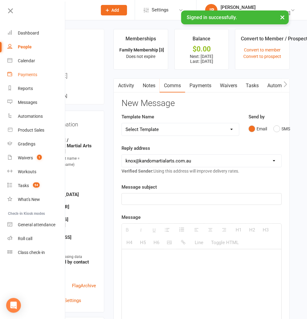
scroll to position [0, 9]
click at [28, 58] on div "Calendar" at bounding box center [26, 60] width 17 height 5
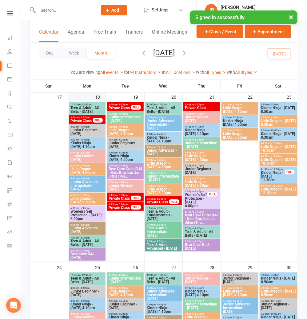
scroll to position [787, 0]
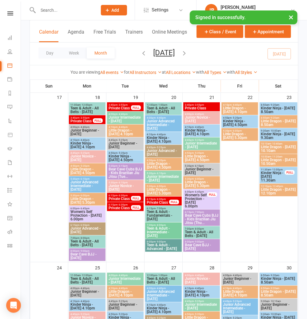
click at [90, 216] on span "Women's Self Protection - Monday 6.00pm" at bounding box center [87, 215] width 34 height 11
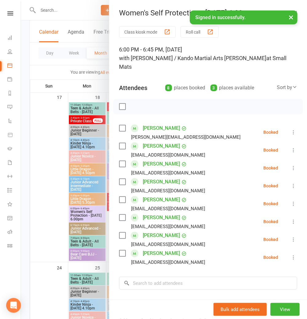
click at [291, 18] on button "×" at bounding box center [291, 16] width 11 height 13
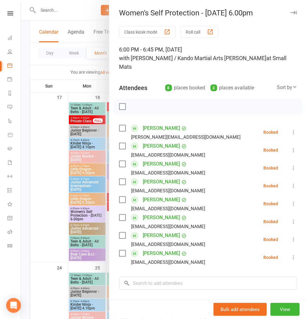
click at [294, 14] on icon "button" at bounding box center [294, 13] width 6 height 4
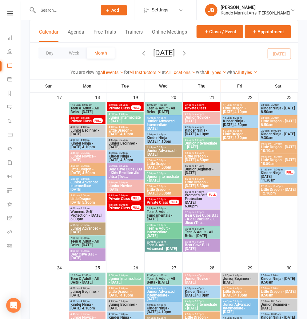
click at [48, 12] on input "text" at bounding box center [64, 10] width 57 height 9
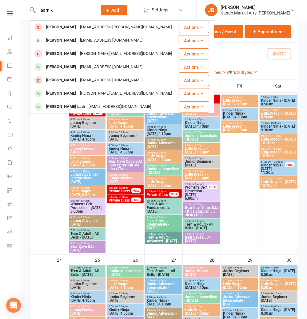
scroll to position [795, 0]
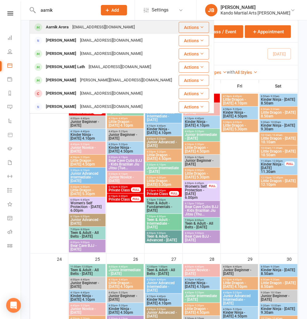
click at [61, 26] on div "Aarnik Arora" at bounding box center [57, 27] width 26 height 9
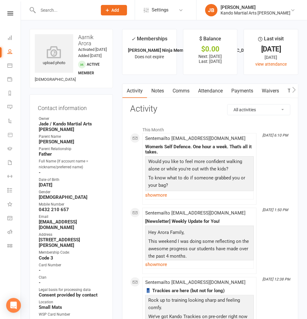
click at [210, 92] on link "Attendance" at bounding box center [210, 91] width 33 height 14
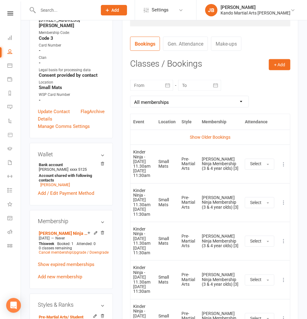
scroll to position [238, 0]
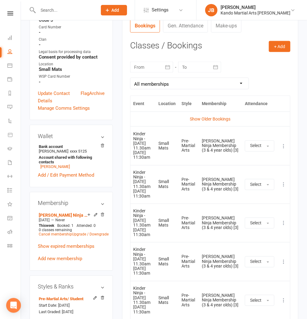
click at [283, 147] on icon at bounding box center [284, 146] width 6 height 6
click at [267, 179] on link "Remove booking" at bounding box center [256, 182] width 61 height 12
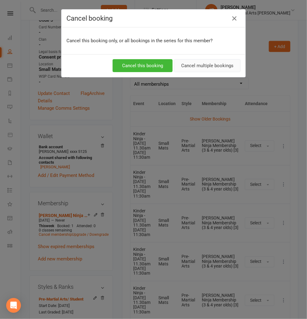
click at [187, 67] on button "Cancel multiple bookings" at bounding box center [207, 65] width 66 height 13
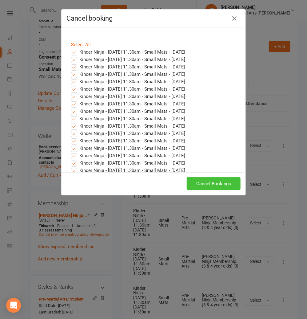
click at [212, 182] on button "Cancel Bookings" at bounding box center [214, 183] width 54 height 13
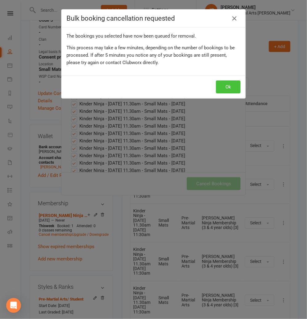
click at [228, 84] on button "Ok" at bounding box center [228, 86] width 25 height 13
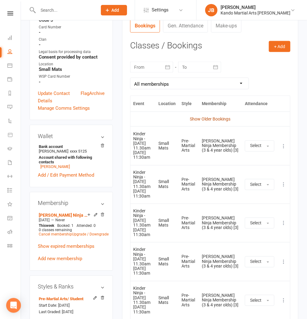
click at [197, 119] on link "Show Older Bookings" at bounding box center [210, 118] width 41 height 5
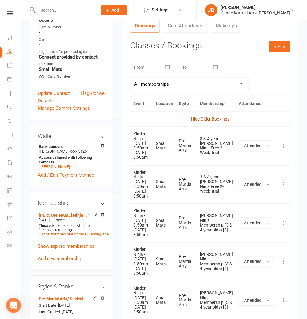
click at [195, 119] on link "Hide Older Bookings" at bounding box center [210, 118] width 38 height 5
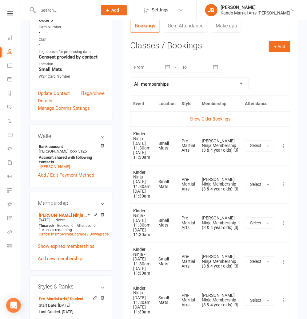
click at [154, 66] on div at bounding box center [151, 67] width 43 height 11
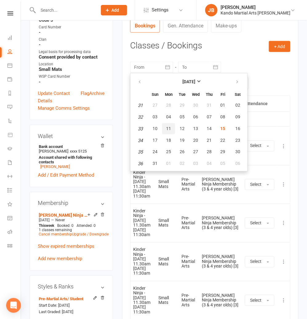
click at [166, 129] on span "11" at bounding box center [168, 128] width 5 height 5
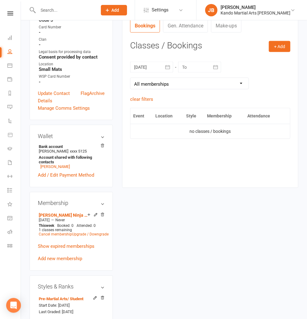
click at [161, 66] on div at bounding box center [151, 67] width 43 height 11
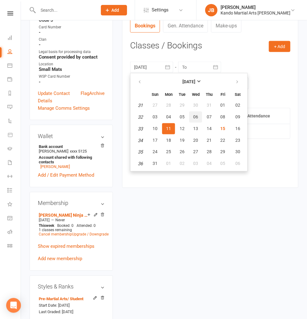
click at [198, 120] on button "06" at bounding box center [195, 116] width 13 height 11
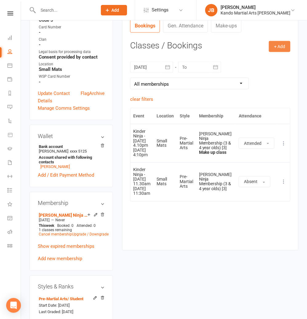
drag, startPoint x: 288, startPoint y: 44, endPoint x: 279, endPoint y: 52, distance: 12.0
click at [288, 44] on button "+ Add" at bounding box center [280, 46] width 22 height 11
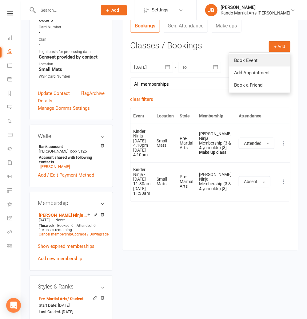
click at [248, 60] on link "Book Event" at bounding box center [259, 60] width 61 height 12
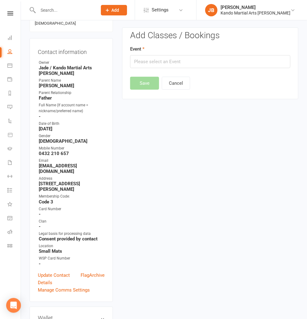
scroll to position [53, 0]
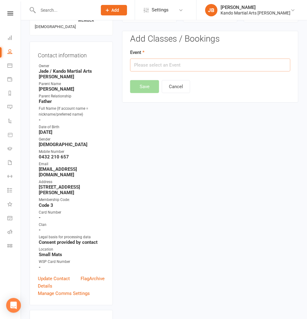
click at [169, 67] on input "text" at bounding box center [210, 64] width 160 height 13
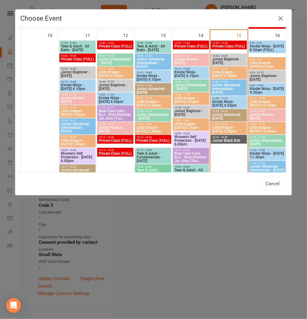
scroll to position [531, 0]
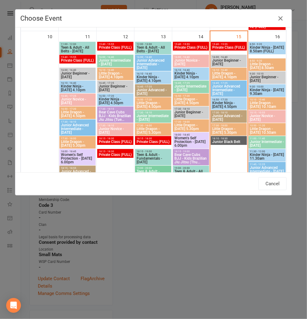
click at [188, 75] on span "Kinder Ninja - Thursday 4.10pm" at bounding box center [191, 74] width 34 height 7
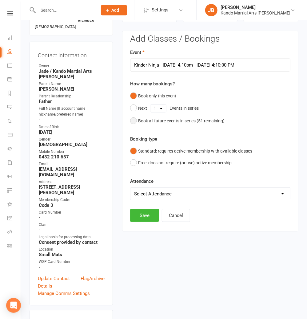
click at [154, 119] on div "Book all future events in series ( 51 remaining)" at bounding box center [181, 120] width 86 height 7
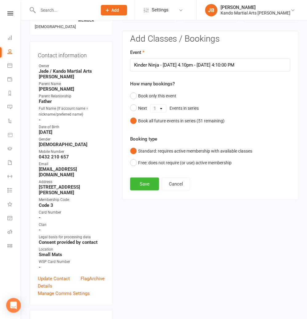
click at [152, 190] on div "Add Classes / Bookings Event Kinder Ninja - Thursday 4.10pm - Aug 14, 2025 4:10…" at bounding box center [210, 115] width 176 height 169
click at [151, 185] on button "Save" at bounding box center [144, 183] width 29 height 13
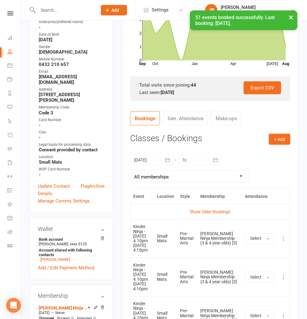
scroll to position [146, 0]
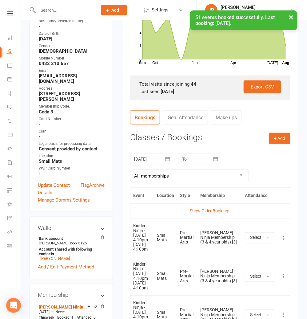
click at [155, 159] on div at bounding box center [151, 158] width 43 height 11
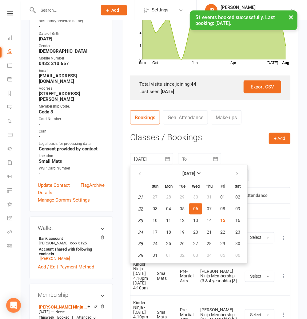
click at [196, 208] on span "06" at bounding box center [195, 208] width 5 height 5
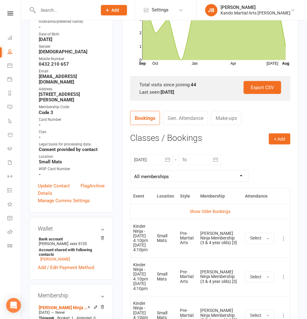
scroll to position [130, 0]
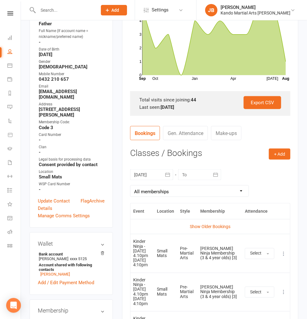
click at [162, 178] on button "button" at bounding box center [167, 174] width 11 height 11
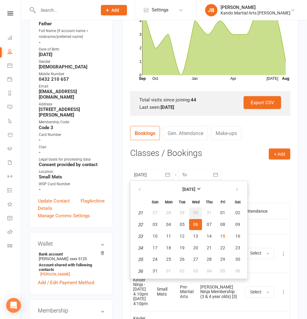
click at [194, 212] on span "30" at bounding box center [195, 212] width 5 height 5
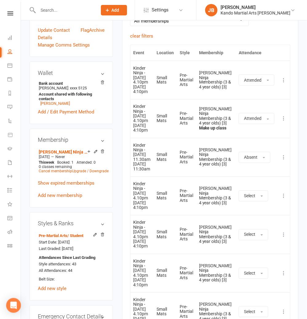
scroll to position [303, 0]
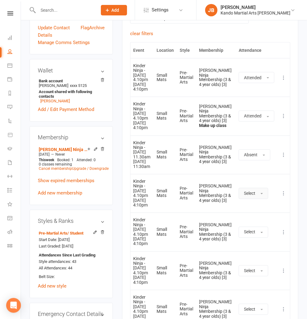
click at [247, 196] on span "Select" at bounding box center [249, 193] width 11 height 5
click at [249, 210] on span "Attended" at bounding box center [253, 207] width 18 height 6
click at [12, 12] on icon at bounding box center [10, 13] width 6 height 4
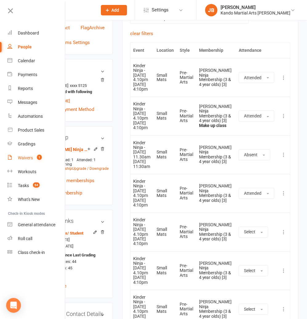
click at [18, 159] on div "Waivers" at bounding box center [25, 157] width 15 height 5
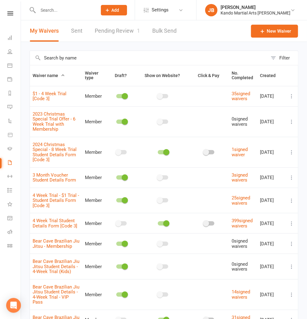
click at [56, 54] on input "text" at bounding box center [149, 58] width 238 height 14
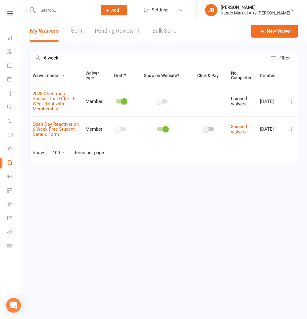
drag, startPoint x: 49, startPoint y: 57, endPoint x: 33, endPoint y: 57, distance: 15.7
click at [33, 57] on input "6 week" at bounding box center [149, 58] width 238 height 14
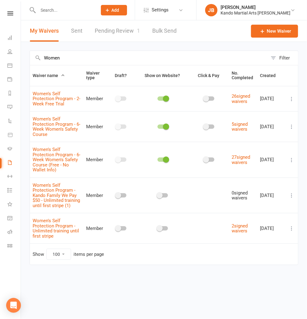
click at [293, 126] on icon at bounding box center [292, 126] width 6 height 6
click at [255, 164] on link "Copy external link to clipboard" at bounding box center [259, 163] width 72 height 12
click at [51, 8] on input "text" at bounding box center [64, 10] width 57 height 9
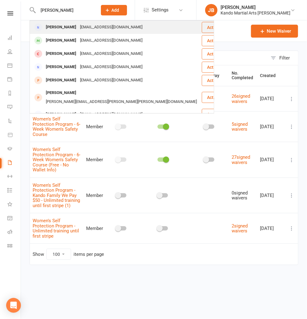
click at [58, 27] on div "Reeby Jacob" at bounding box center [61, 27] width 34 height 9
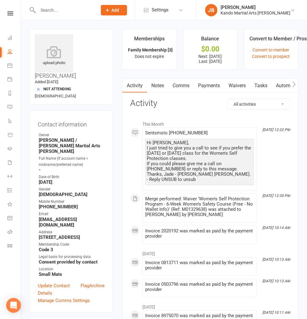
click at [54, 10] on input "text" at bounding box center [64, 10] width 57 height 9
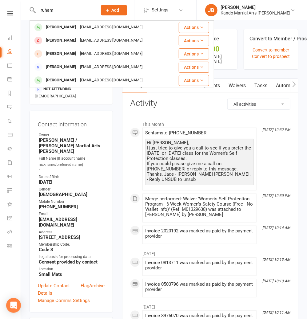
drag, startPoint x: 50, startPoint y: 10, endPoint x: 46, endPoint y: 10, distance: 4.9
click at [46, 10] on input "ruham" at bounding box center [64, 10] width 57 height 9
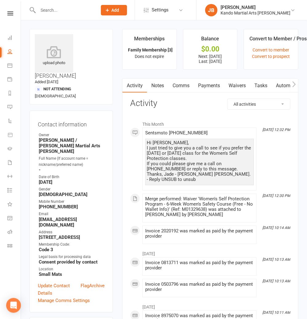
drag, startPoint x: 10, startPoint y: 12, endPoint x: 11, endPoint y: 21, distance: 9.1
click at [10, 12] on icon at bounding box center [10, 13] width 6 height 4
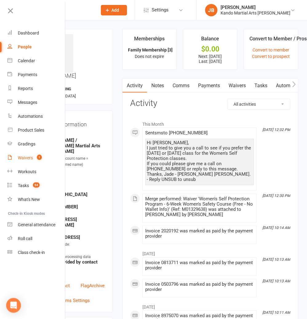
click at [27, 157] on div "Waivers" at bounding box center [25, 157] width 15 height 5
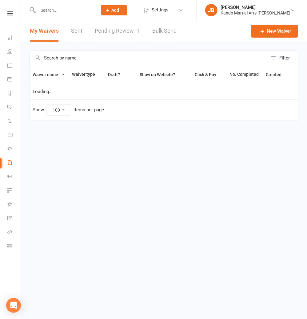
click at [113, 31] on link "Pending Review 1" at bounding box center [117, 30] width 45 height 21
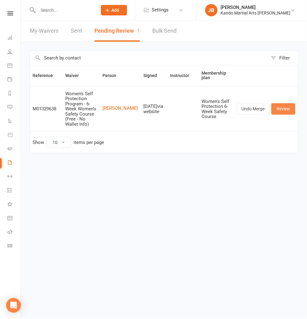
click at [280, 103] on link "Review" at bounding box center [283, 108] width 24 height 11
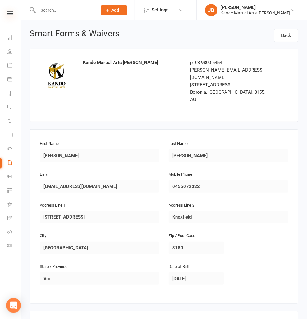
click at [10, 13] on icon at bounding box center [10, 13] width 6 height 4
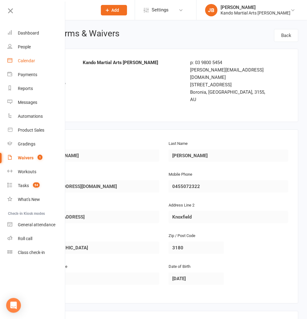
click at [21, 62] on div "Calendar" at bounding box center [26, 60] width 17 height 5
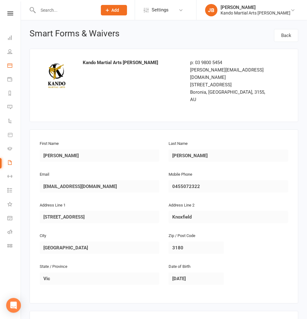
scroll to position [507, 0]
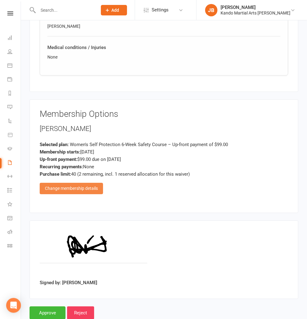
click at [88, 182] on div "Change membership details" at bounding box center [71, 187] width 63 height 11
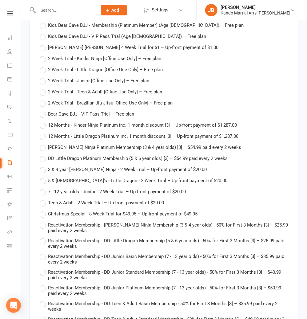
scroll to position [2421, 0]
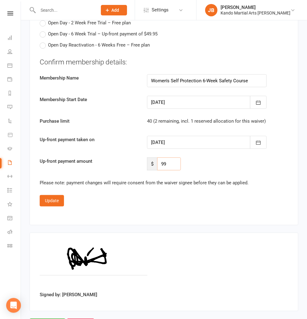
click at [175, 157] on input "99" at bounding box center [169, 163] width 24 height 13
click at [158, 96] on div at bounding box center [207, 102] width 120 height 13
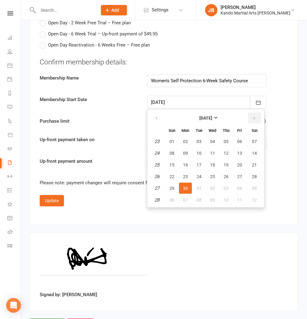
click at [258, 112] on button "button" at bounding box center [254, 117] width 13 height 11
click at [185, 174] on span "18" at bounding box center [185, 176] width 5 height 5
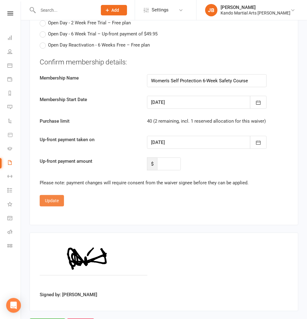
click at [52, 195] on button "Update" at bounding box center [52, 200] width 24 height 11
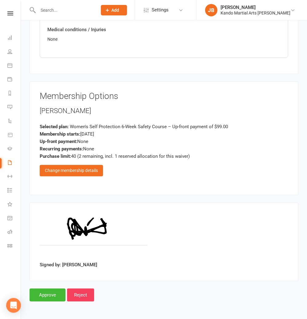
scroll to position [507, 0]
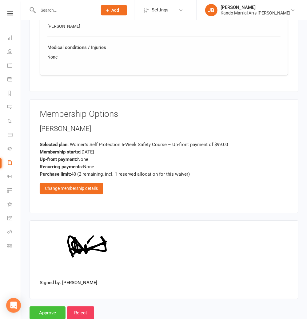
click at [52, 306] on input "Approve" at bounding box center [48, 312] width 36 height 13
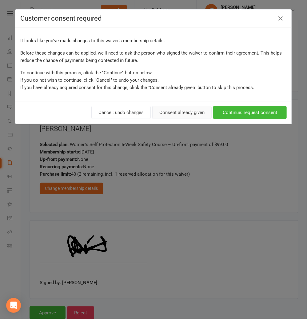
click at [183, 115] on button "Consent already given" at bounding box center [181, 112] width 59 height 13
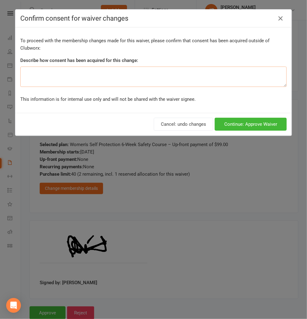
click at [78, 76] on textarea at bounding box center [153, 76] width 267 height 20
click at [240, 122] on button "Continue: Approve Waiver" at bounding box center [251, 124] width 72 height 13
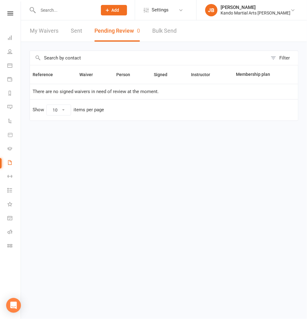
click at [46, 7] on input "text" at bounding box center [64, 10] width 57 height 9
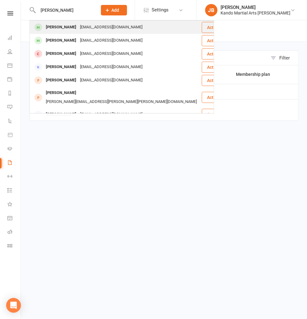
click at [56, 28] on div "Reeby Abraham" at bounding box center [61, 27] width 34 height 9
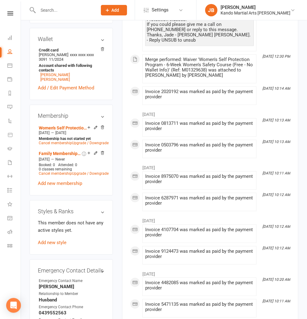
scroll to position [361, 0]
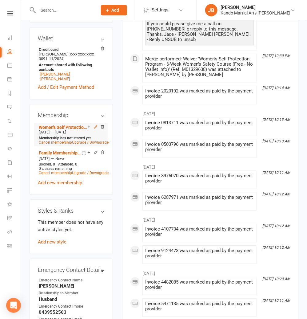
click at [97, 125] on icon at bounding box center [95, 126] width 3 height 3
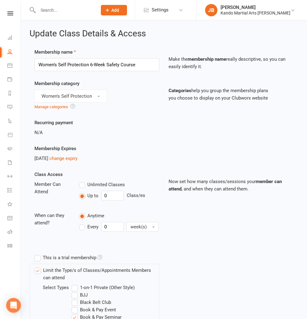
click at [112, 200] on div "Unlimited Classes Up to 0 Class/es" at bounding box center [119, 191] width 90 height 22
click at [112, 196] on input "0" at bounding box center [113, 195] width 22 height 10
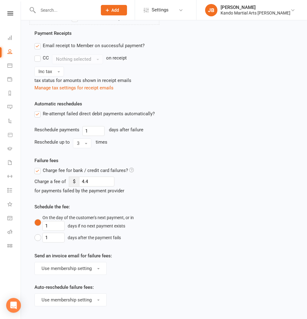
scroll to position [620, 0]
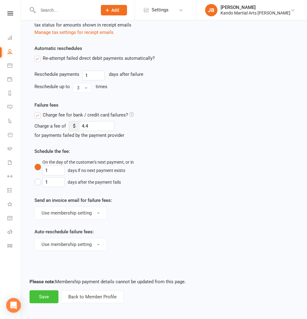
click at [50, 293] on button "Save" at bounding box center [44, 296] width 29 height 13
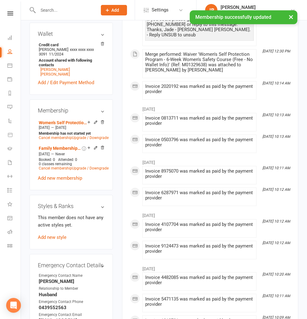
scroll to position [390, 0]
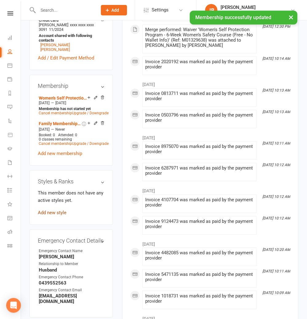
click at [58, 210] on link "Add new style" at bounding box center [52, 213] width 29 height 6
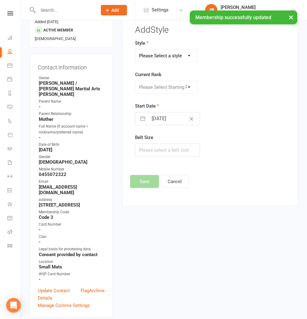
scroll to position [47, 0]
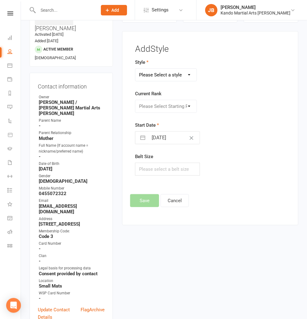
click at [149, 73] on select "Please Select a style Brazilian Jiu Jitsu Kids Brazilian Jiu Jitsu Martial Arts…" at bounding box center [165, 75] width 61 height 12
click at [147, 105] on select "Please Select Starting Rank White Belt 1 Stripe 2 Stripes 3 Stripes Pink Belt" at bounding box center [165, 106] width 61 height 12
click at [156, 136] on input "15 Aug 2025" at bounding box center [173, 137] width 51 height 12
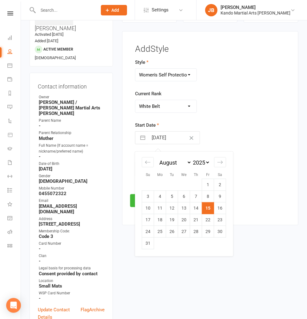
click at [156, 215] on td "18" at bounding box center [160, 220] width 12 height 12
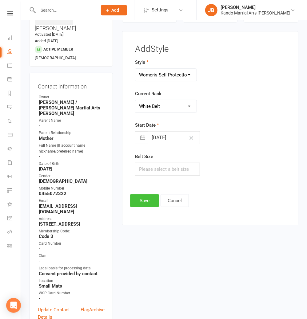
click at [139, 200] on button "Save" at bounding box center [144, 200] width 29 height 13
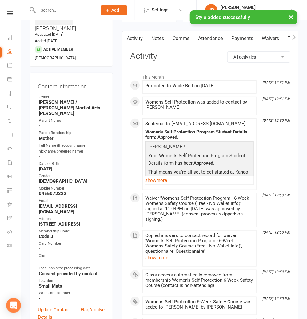
scroll to position [0, 0]
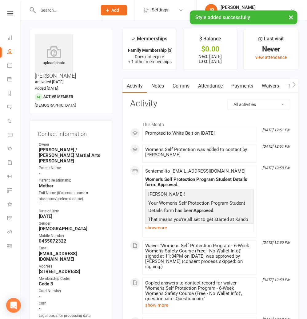
click at [206, 84] on link "Attendance" at bounding box center [210, 86] width 33 height 14
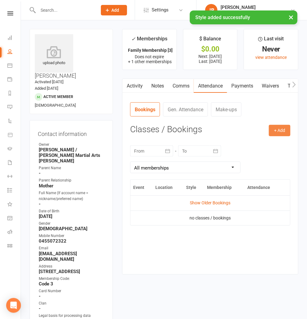
click at [276, 128] on button "+ Add" at bounding box center [280, 130] width 22 height 11
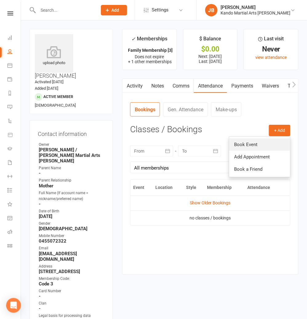
click at [252, 138] on link "Book Event" at bounding box center [259, 144] width 61 height 12
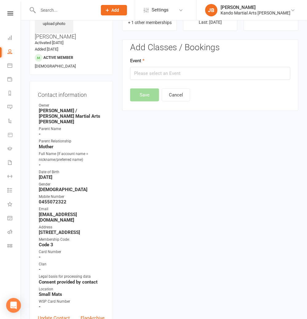
scroll to position [47, 0]
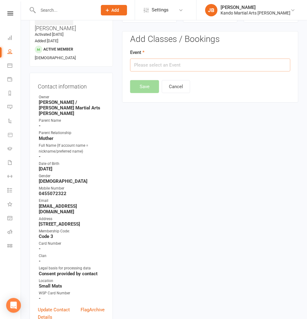
click at [165, 63] on input "text" at bounding box center [210, 64] width 160 height 13
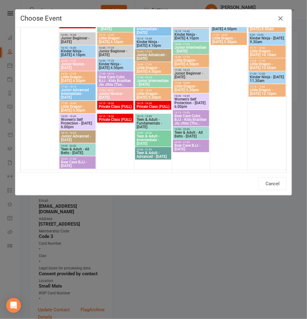
scroll to position [816, 0]
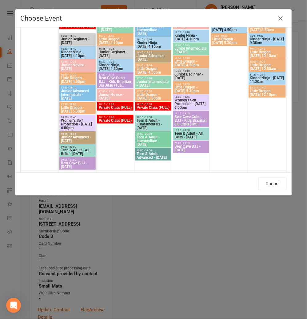
click at [188, 105] on span "Women's Self Protection - Thursday 6.00pm" at bounding box center [191, 103] width 34 height 11
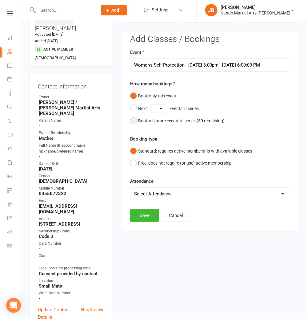
click at [138, 119] on button "Book all future events in series ( 50 remaining)" at bounding box center [177, 121] width 94 height 12
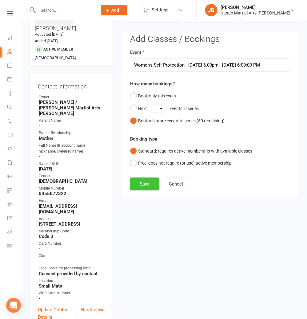
click at [137, 186] on button "Save" at bounding box center [144, 183] width 29 height 13
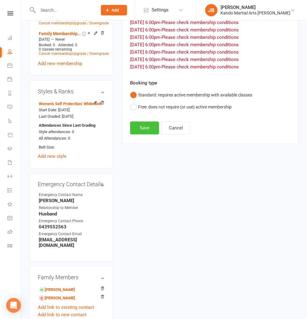
scroll to position [482, 0]
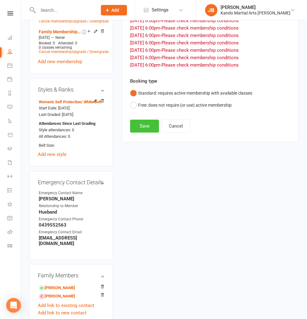
click at [150, 121] on button "Save" at bounding box center [144, 125] width 29 height 13
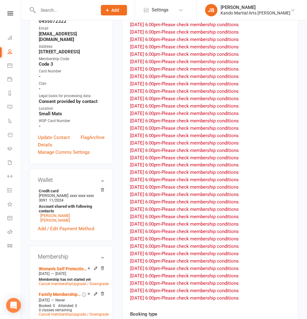
scroll to position [0, 0]
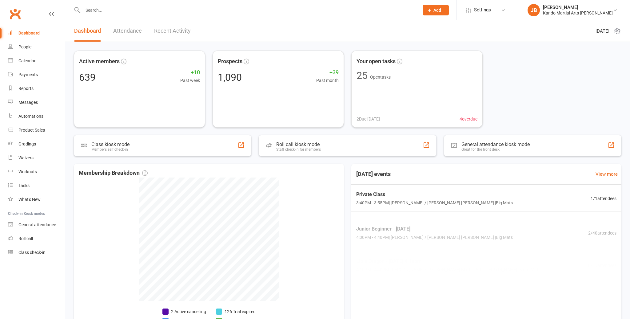
click at [110, 10] on input "text" at bounding box center [248, 10] width 334 height 9
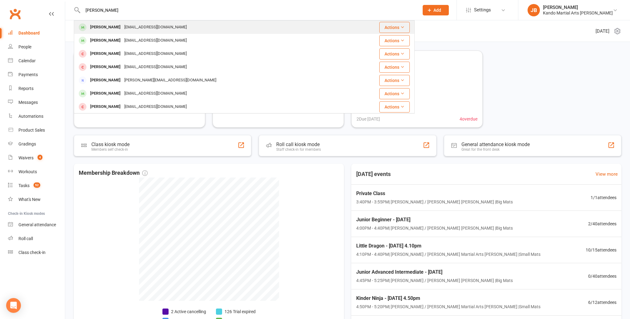
type input "oliver shan"
click at [94, 28] on div "[PERSON_NAME]" at bounding box center [105, 27] width 34 height 9
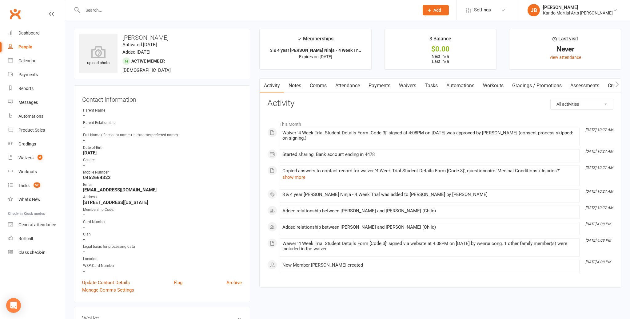
click at [114, 279] on link "Update Contact Details" at bounding box center [106, 282] width 48 height 7
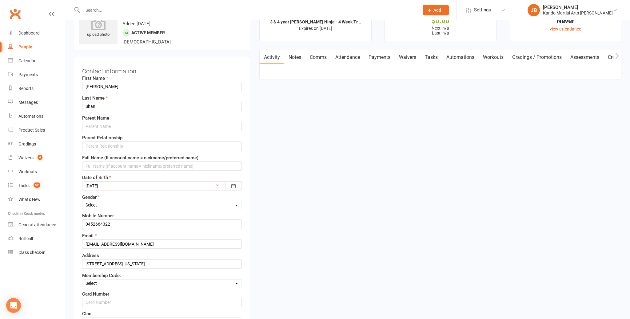
scroll to position [29, 0]
click at [112, 123] on input "text" at bounding box center [162, 125] width 160 height 9
type input "CeeCee"
click at [115, 142] on input "text" at bounding box center [162, 145] width 160 height 9
type input "Mother"
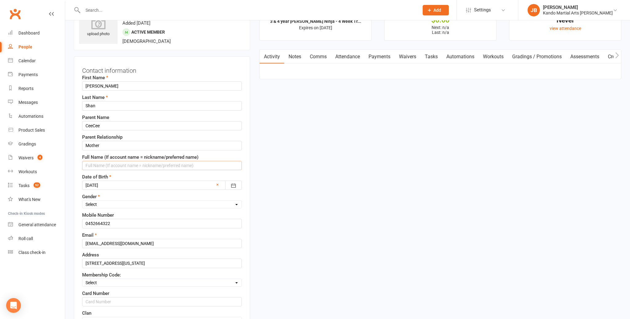
scroll to position [28, 0]
click at [103, 207] on select "Select Male Female" at bounding box center [161, 205] width 159 height 7
select select "[DEMOGRAPHIC_DATA]"
click at [103, 222] on input "0452664322" at bounding box center [162, 224] width 160 height 9
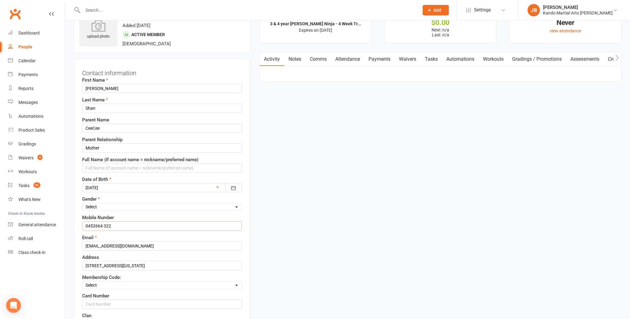
click at [94, 224] on input "0452664 322" at bounding box center [162, 225] width 160 height 9
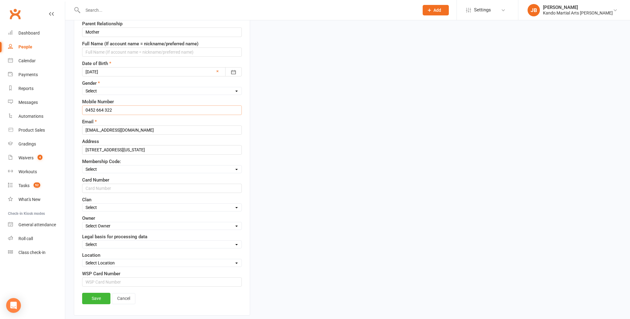
scroll to position [141, 0]
type input "0452 664 322"
click at [102, 171] on select "Select Code 1 Code 2 Code 3" at bounding box center [161, 169] width 159 height 7
select select "Code 3"
click at [111, 225] on select "Select Owner Andy Muser / Kando Knox Sonya Watz Neve Sharry Jade Brownlie Jade …" at bounding box center [161, 226] width 159 height 7
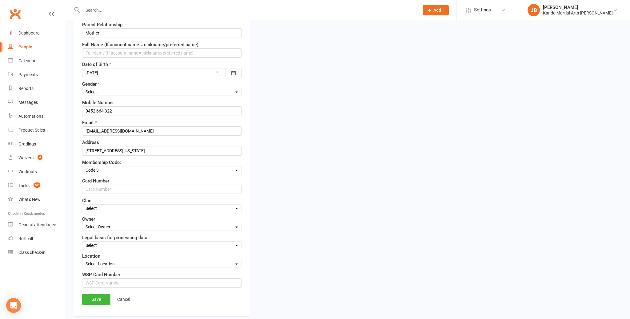
select select "4"
click at [100, 243] on select "Select Consent provided by contact Legitimate Interest - Existing Customer Legi…" at bounding box center [161, 245] width 159 height 7
select select "Consent provided by contact"
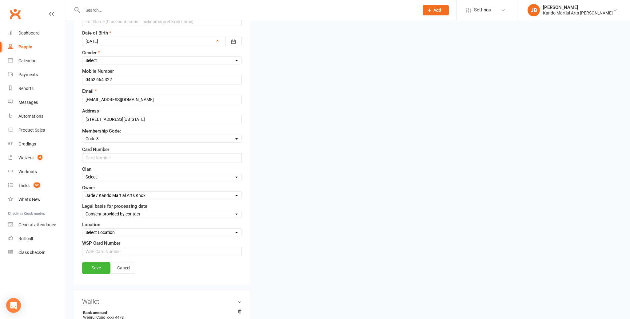
scroll to position [172, 0]
click at [92, 230] on select "Select Location Big Mats Desk Outdoor Small Mats Virtual" at bounding box center [161, 232] width 159 height 7
click at [96, 233] on select "Select Location Big Mats Desk Outdoor Small Mats Virtual" at bounding box center [161, 232] width 159 height 7
select select "3"
click at [95, 268] on link "Save" at bounding box center [96, 268] width 28 height 11
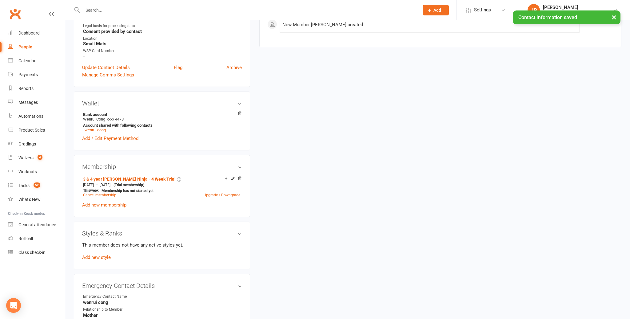
scroll to position [246, 0]
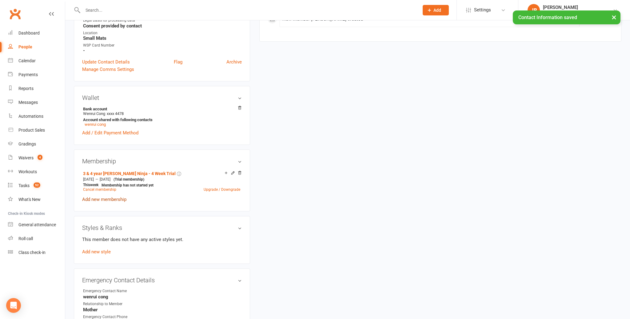
click at [98, 197] on link "Add new membership" at bounding box center [104, 199] width 44 height 6
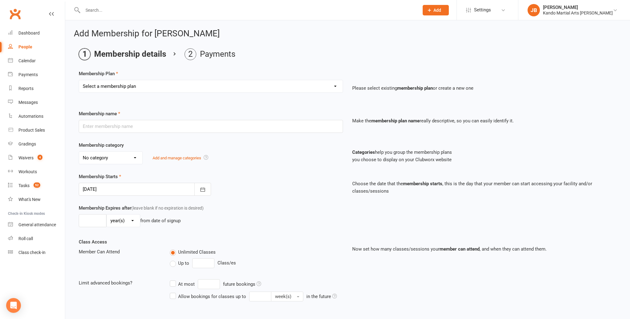
click at [109, 86] on select "Select a membership plan Create new Membership Plan 12 Months - Kinder Ninja in…" at bounding box center [211, 86] width 264 height 12
select select "115"
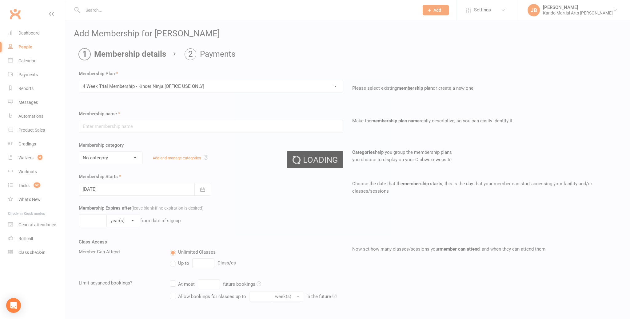
type input "4 Week Trial Membership - Kinder Ninja [OFFICE USE ONLY]"
select select "19"
type input "4"
select select "1"
type input "0"
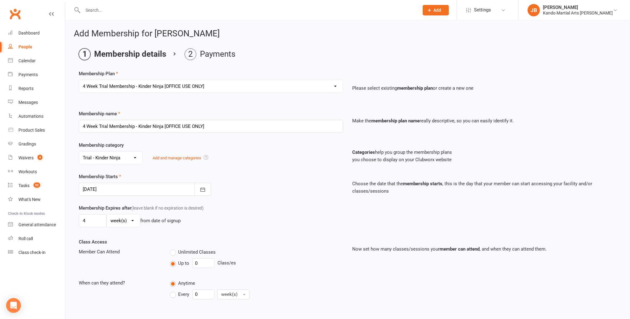
drag, startPoint x: 106, startPoint y: 188, endPoint x: 110, endPoint y: 190, distance: 4.3
click at [106, 188] on div at bounding box center [145, 188] width 132 height 13
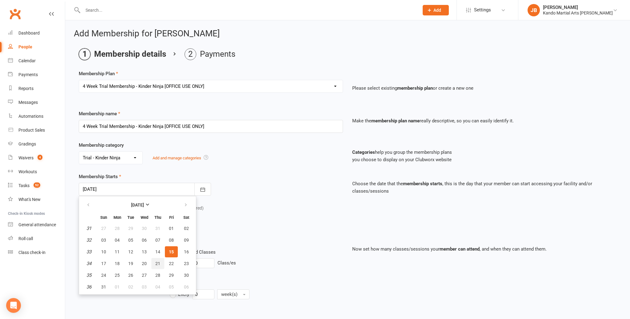
click at [156, 263] on span "21" at bounding box center [157, 263] width 5 height 5
type input "[DATE]"
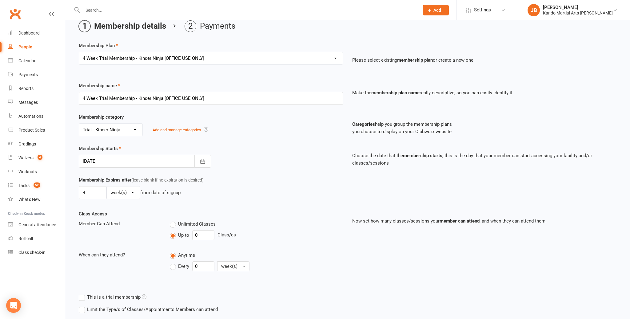
scroll to position [76, 0]
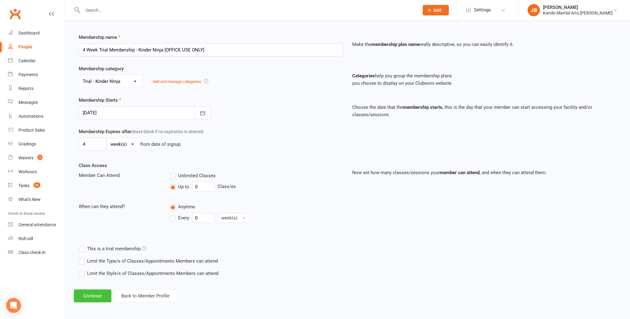
click at [87, 289] on button "Continue" at bounding box center [93, 295] width 38 height 13
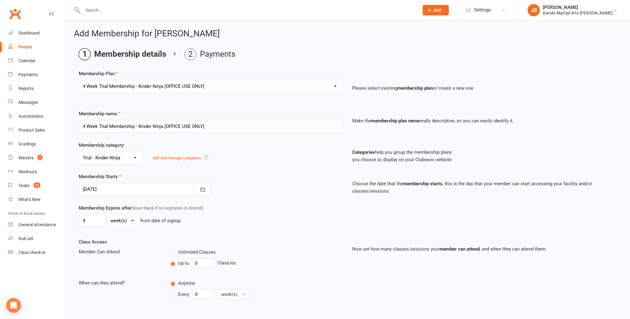
click at [86, 295] on div "Add Membership for Oliver Shan Membership details Payments Membership Plan Sele…" at bounding box center [347, 203] width 565 height 367
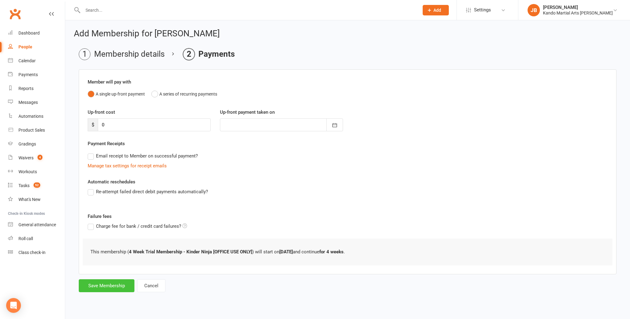
click at [96, 284] on button "Save Membership" at bounding box center [107, 285] width 56 height 13
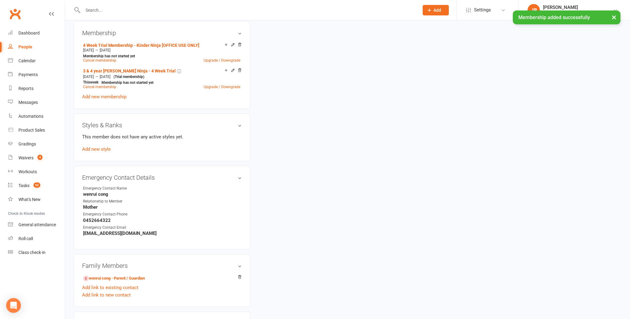
scroll to position [373, 0]
click at [232, 44] on icon at bounding box center [233, 44] width 3 height 3
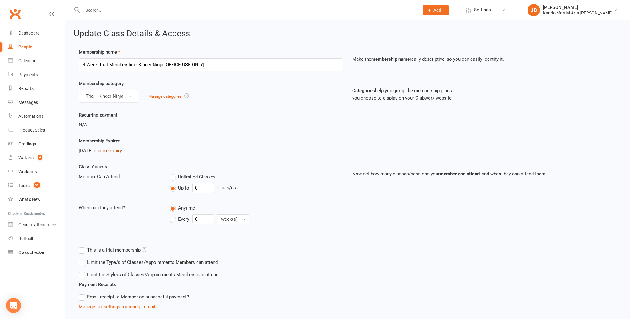
click at [115, 150] on link "change expiry" at bounding box center [108, 151] width 28 height 6
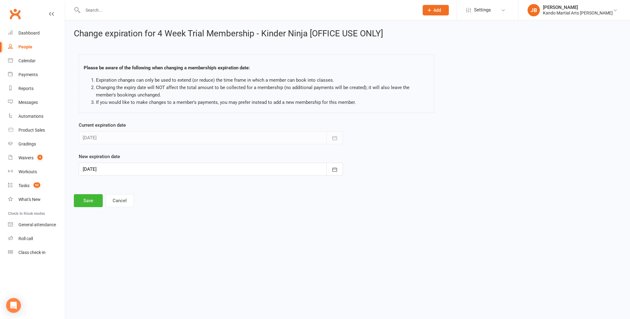
click at [123, 168] on div at bounding box center [211, 168] width 264 height 13
click at [169, 218] on span "12" at bounding box center [171, 219] width 5 height 5
type input "[DATE]"
click at [85, 202] on button "Save" at bounding box center [88, 200] width 29 height 13
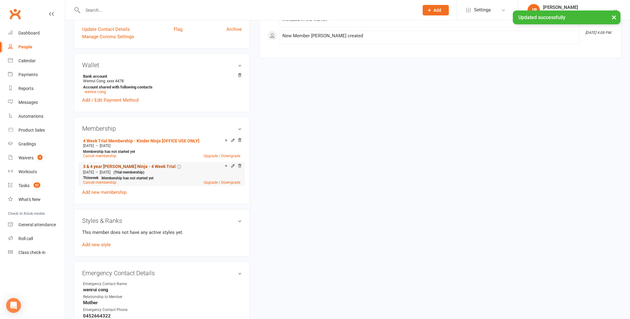
scroll to position [278, 0]
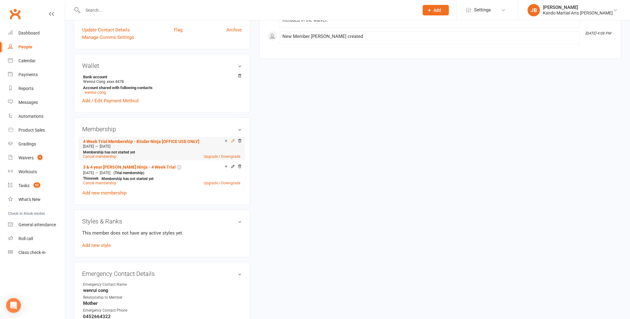
click at [232, 139] on icon at bounding box center [233, 140] width 3 height 3
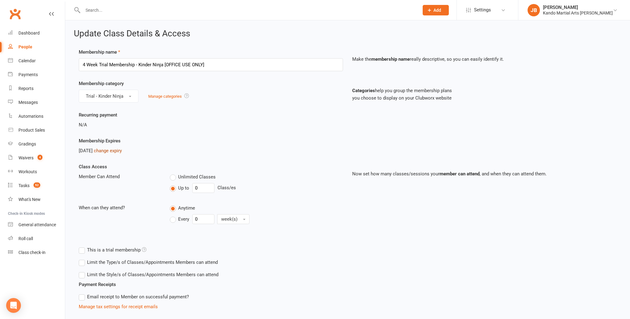
click at [122, 153] on link "change expiry" at bounding box center [108, 151] width 28 height 6
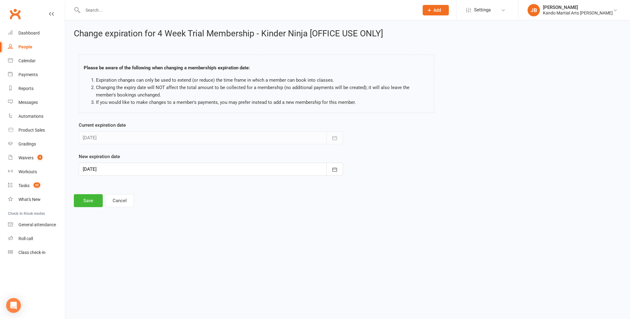
click at [106, 166] on div at bounding box center [211, 168] width 264 height 13
click at [171, 231] on span "19" at bounding box center [171, 231] width 5 height 5
type input "[DATE]"
click at [82, 198] on button "Save" at bounding box center [88, 200] width 29 height 13
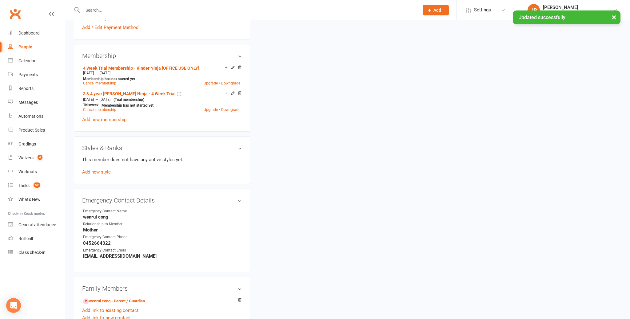
scroll to position [346, 0]
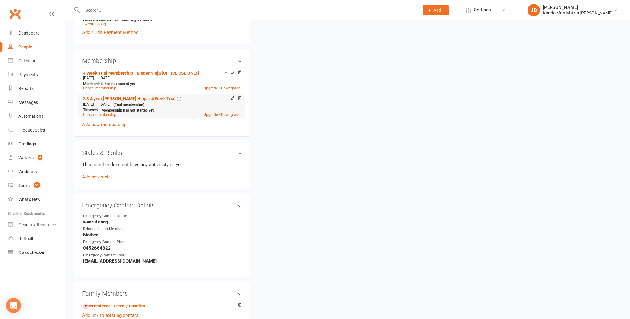
click at [234, 98] on icon at bounding box center [233, 98] width 4 height 5
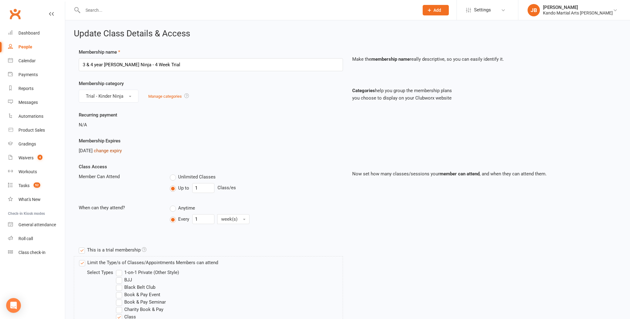
drag, startPoint x: 132, startPoint y: 149, endPoint x: 130, endPoint y: 145, distance: 3.9
click at [122, 149] on link "change expiry" at bounding box center [108, 151] width 28 height 6
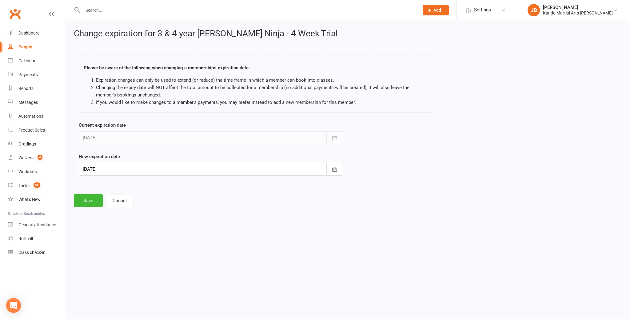
click at [105, 166] on div at bounding box center [211, 168] width 264 height 13
click at [170, 229] on span "19" at bounding box center [171, 231] width 5 height 5
type input "19 Sep 2025"
click at [93, 203] on button "Save" at bounding box center [88, 200] width 29 height 13
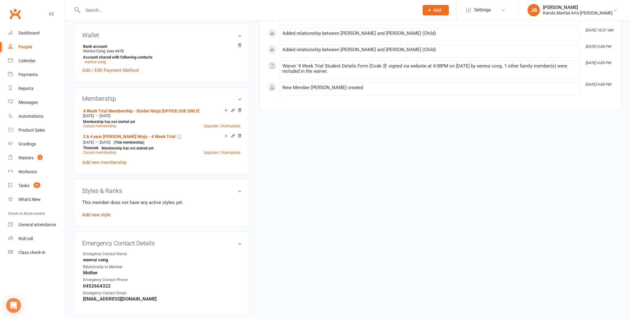
click at [105, 212] on link "Add new style" at bounding box center [96, 215] width 29 height 6
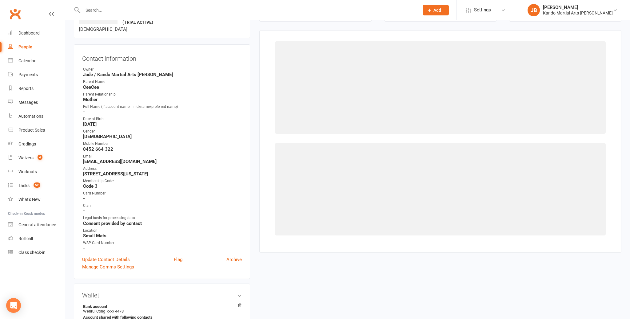
scroll to position [47, 0]
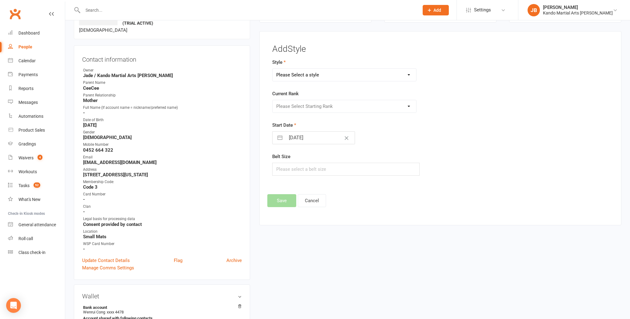
click at [290, 73] on select "Please Select a style Brazilian Jiu Jitsu Kids Brazilian Jiu Jitsu Martial Arts…" at bounding box center [345, 75] width 144 height 12
select select "1305"
click at [288, 104] on select "Please Select Starting Rank Student" at bounding box center [345, 106] width 144 height 12
select select "12695"
click at [291, 138] on input "15 Aug 2025" at bounding box center [320, 137] width 69 height 12
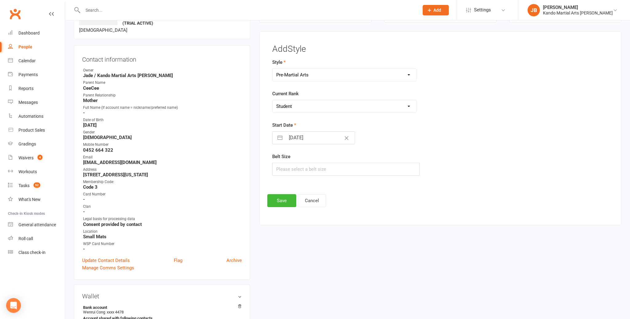
select select "6"
select select "2025"
select select "7"
select select "2025"
select select "8"
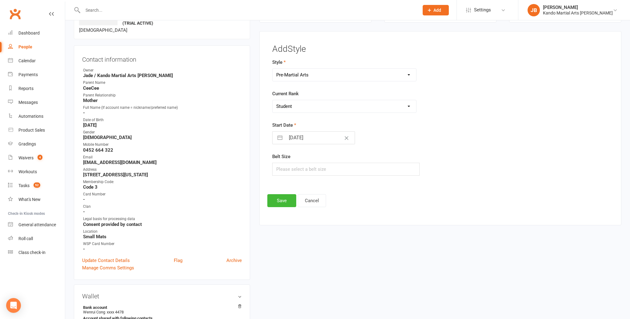
select select "2025"
click at [335, 220] on td "21" at bounding box center [333, 220] width 12 height 12
type input "21 Aug 2025"
click at [283, 202] on button "Save" at bounding box center [281, 200] width 29 height 13
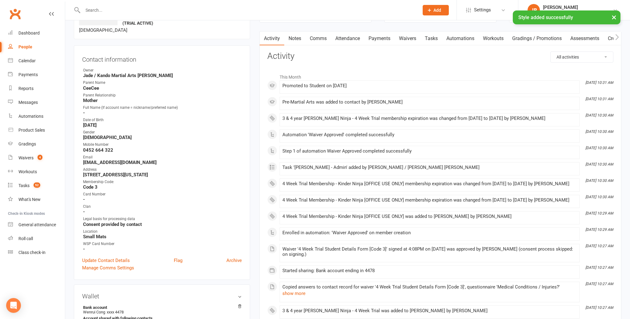
scroll to position [0, 0]
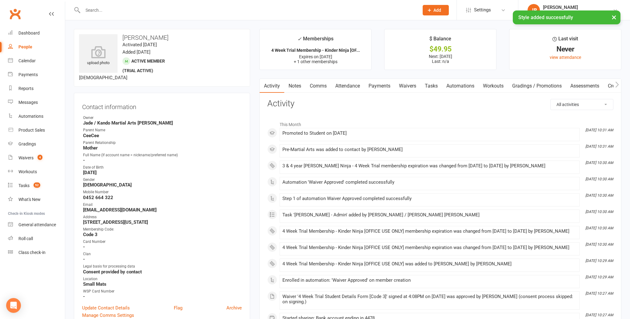
click at [345, 87] on link "Attendance" at bounding box center [347, 86] width 33 height 14
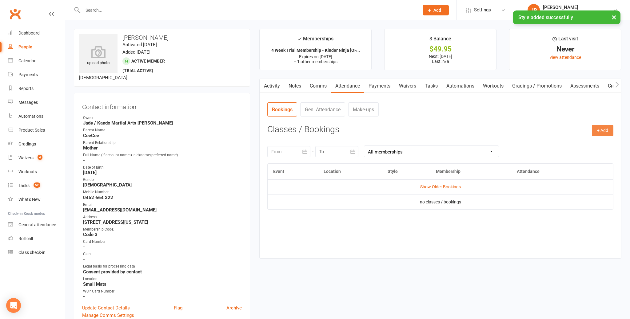
click at [596, 129] on button "+ Add" at bounding box center [603, 130] width 22 height 11
drag, startPoint x: 584, startPoint y: 141, endPoint x: 578, endPoint y: 138, distance: 6.7
click at [584, 141] on link "Book Event" at bounding box center [582, 144] width 61 height 12
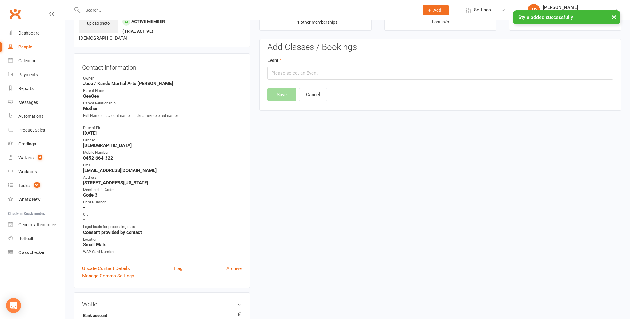
scroll to position [47, 0]
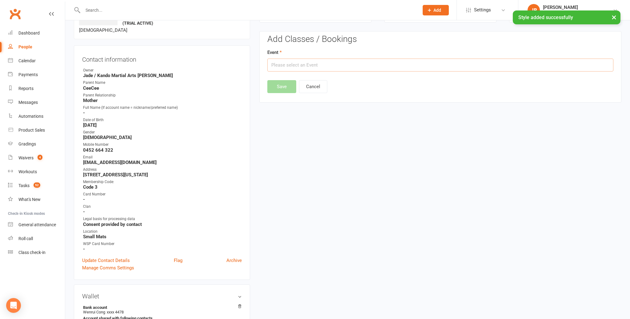
click at [316, 66] on input "text" at bounding box center [440, 64] width 346 height 13
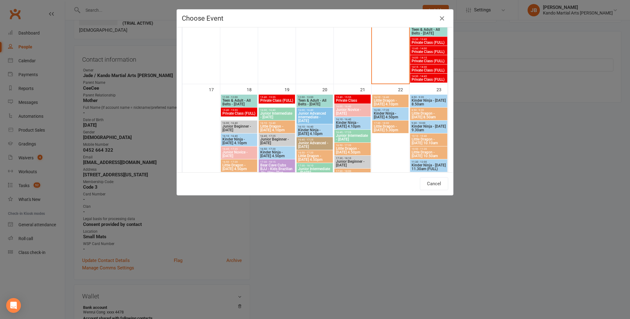
scroll to position [733, 0]
click at [353, 122] on span "Kinder Ninja - [DATE] 4.10pm" at bounding box center [353, 123] width 34 height 7
type input "Kinder Ninja - Thursday 4.10pm - Aug 21, 2025 4:10:00 PM"
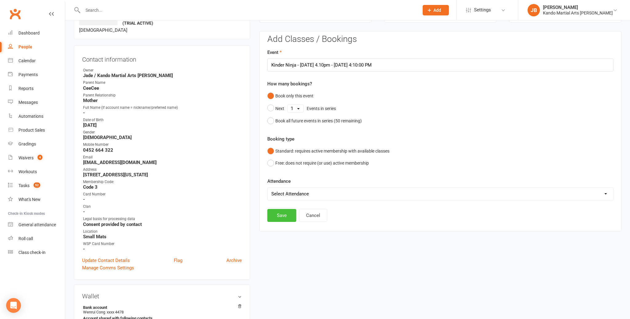
click at [285, 216] on button "Save" at bounding box center [281, 215] width 29 height 13
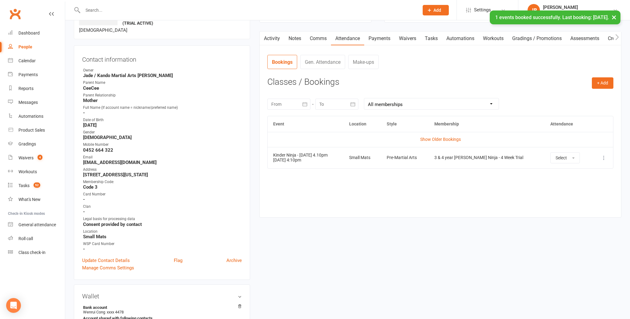
click at [603, 158] on icon at bounding box center [604, 157] width 6 height 6
click at [576, 182] on link "View event" at bounding box center [577, 182] width 61 height 12
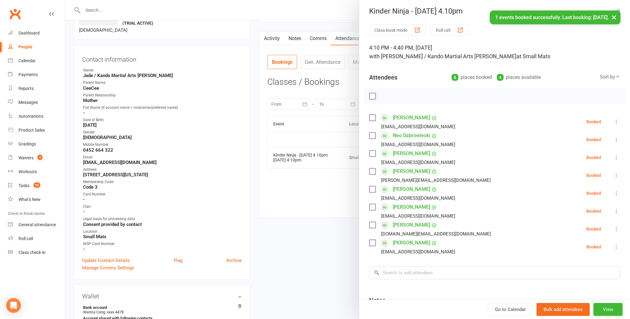
scroll to position [2, 0]
click at [400, 269] on input "search" at bounding box center [494, 272] width 251 height 13
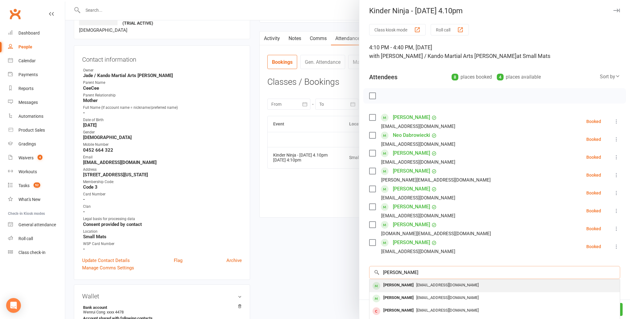
type input "oliver shan"
click at [416, 283] on span "Rui48@live.cn" at bounding box center [447, 284] width 62 height 5
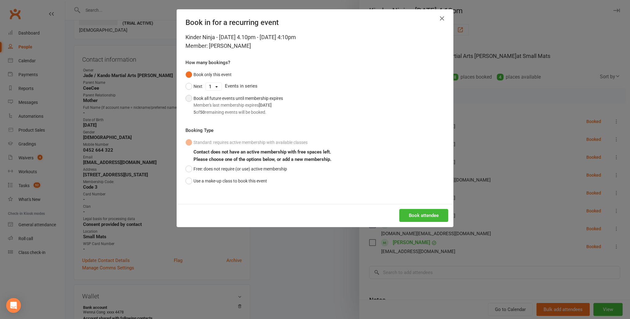
drag, startPoint x: 233, startPoint y: 114, endPoint x: 234, endPoint y: 120, distance: 6.3
click at [233, 114] on div "5 of 50 remaining events will be booked." at bounding box center [239, 112] width 90 height 7
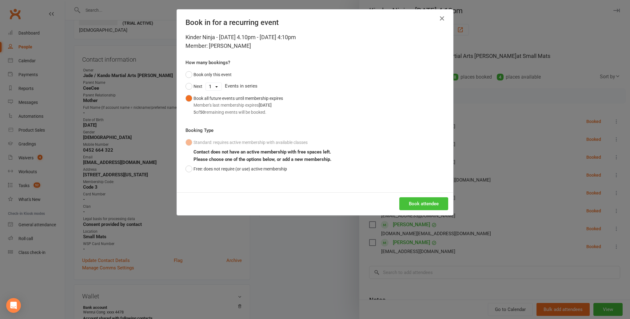
click at [427, 205] on button "Book attendee" at bounding box center [423, 203] width 49 height 13
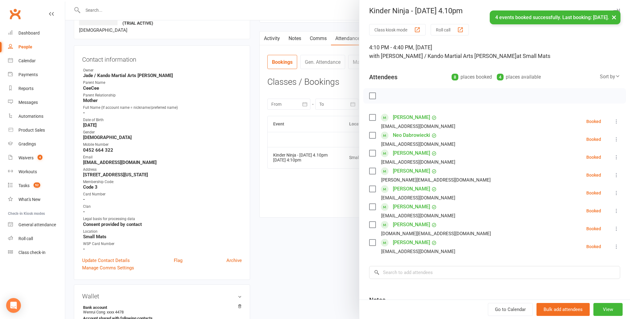
click at [615, 18] on button "×" at bounding box center [614, 16] width 11 height 13
click at [616, 9] on icon "button" at bounding box center [617, 11] width 6 height 4
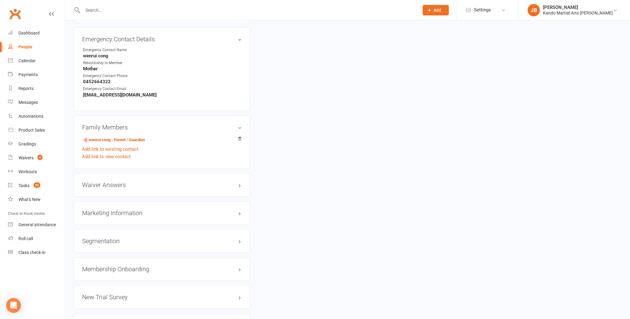
scroll to position [554, 0]
click at [117, 139] on link "wenrui cong - Parent / Guardian" at bounding box center [114, 139] width 62 height 6
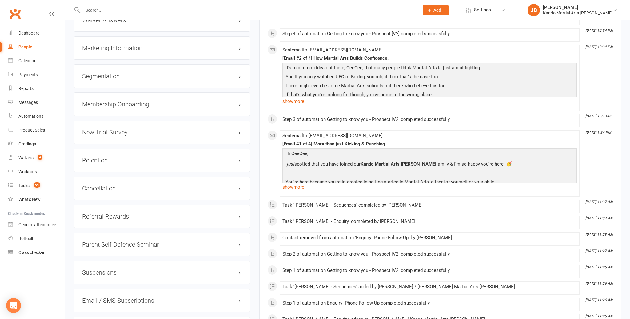
scroll to position [826, 0]
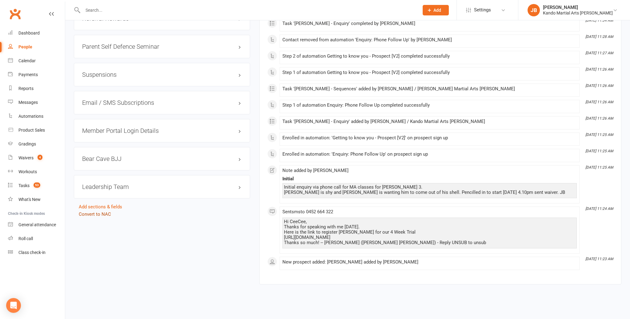
click at [104, 211] on link "Convert to NAC" at bounding box center [95, 214] width 32 height 6
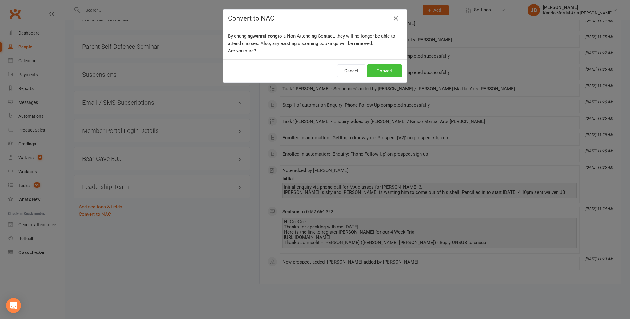
click at [384, 69] on button "Convert" at bounding box center [384, 70] width 35 height 13
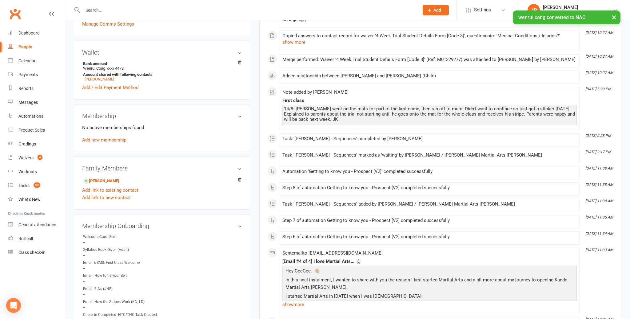
scroll to position [224, 0]
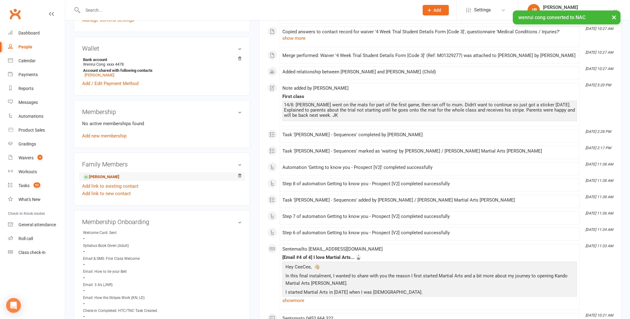
click at [108, 175] on link "Oliver Shan - Child" at bounding box center [101, 177] width 36 height 6
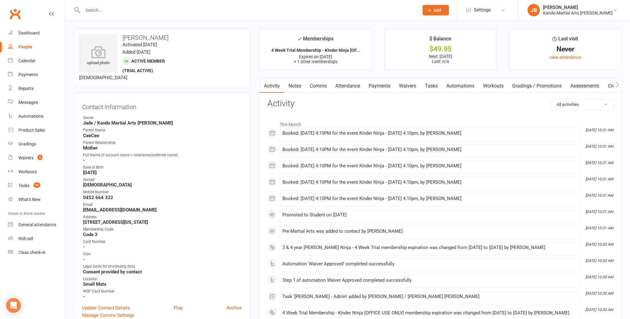
click at [130, 10] on input "text" at bounding box center [248, 10] width 334 height 9
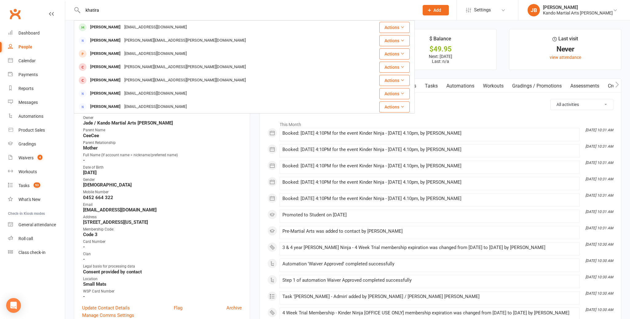
type input "khatira"
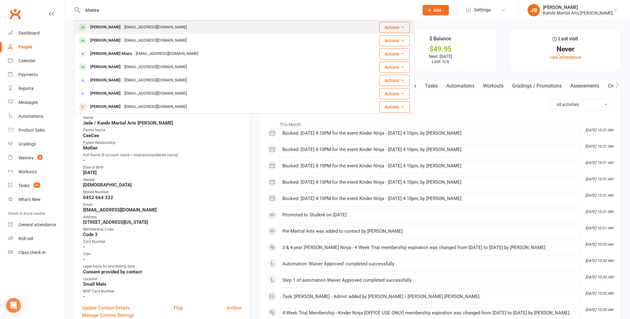
click at [103, 27] on div "[PERSON_NAME]" at bounding box center [105, 27] width 34 height 9
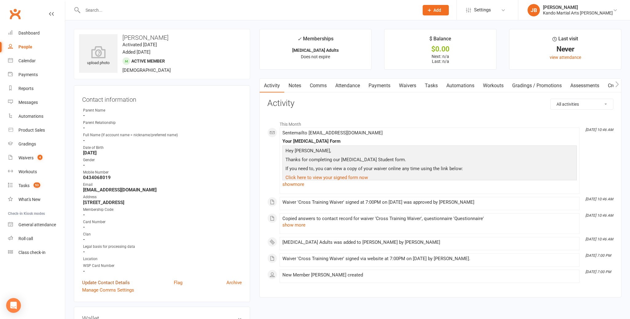
click at [110, 279] on link "Update Contact Details" at bounding box center [106, 282] width 48 height 7
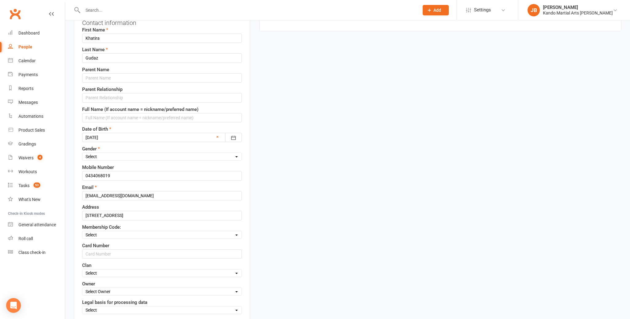
scroll to position [78, 0]
click at [104, 254] on input "text" at bounding box center [162, 251] width 160 height 9
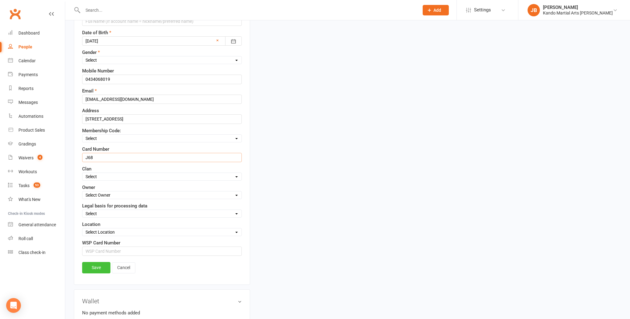
type input "J68"
click at [102, 262] on link "Save" at bounding box center [96, 267] width 28 height 11
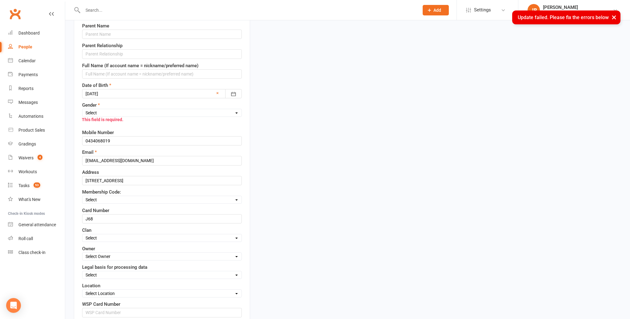
scroll to position [117, 0]
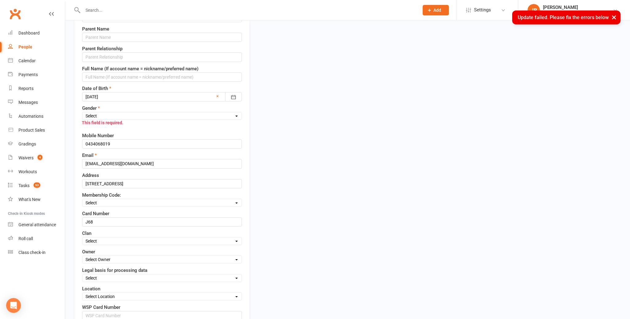
click at [104, 114] on select "Select Male Female" at bounding box center [161, 115] width 159 height 7
select select "[DEMOGRAPHIC_DATA]"
click at [103, 142] on input "0434068019" at bounding box center [162, 143] width 160 height 9
click at [95, 143] on input "0434068 019" at bounding box center [162, 143] width 160 height 9
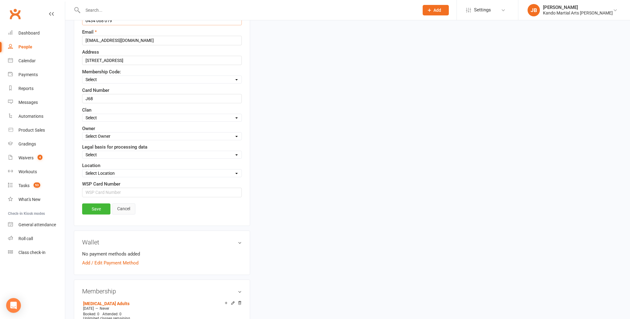
scroll to position [245, 0]
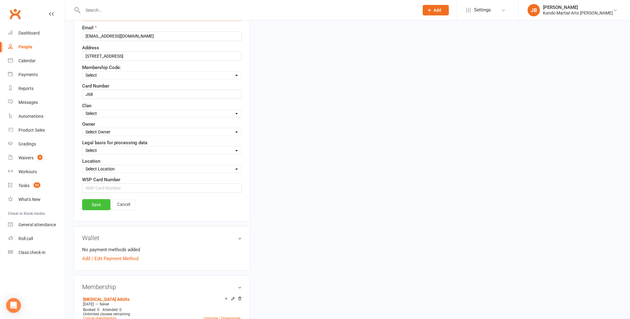
type input "0434 068 019"
click at [98, 203] on link "Save" at bounding box center [96, 204] width 28 height 11
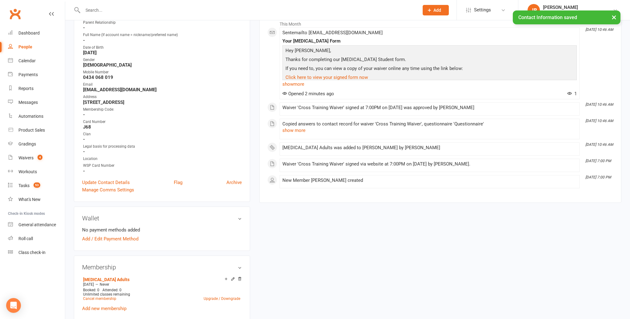
scroll to position [0, 0]
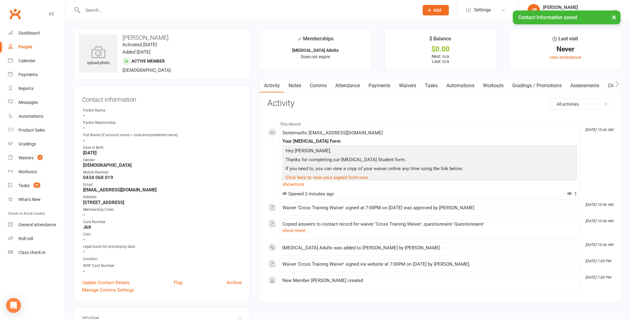
drag, startPoint x: 350, startPoint y: 82, endPoint x: 348, endPoint y: 92, distance: 9.7
click at [350, 82] on link "Attendance" at bounding box center [347, 85] width 33 height 14
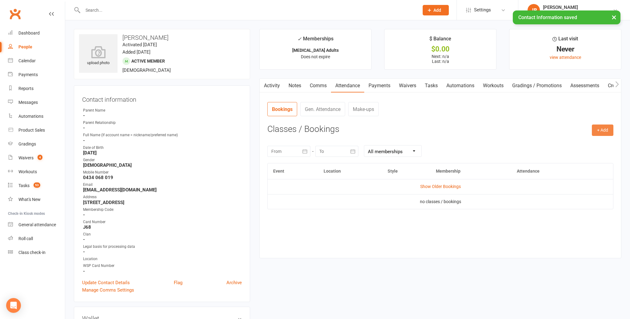
click at [606, 132] on button "+ Add" at bounding box center [603, 129] width 22 height 11
click at [576, 141] on link "Book Event" at bounding box center [582, 144] width 61 height 12
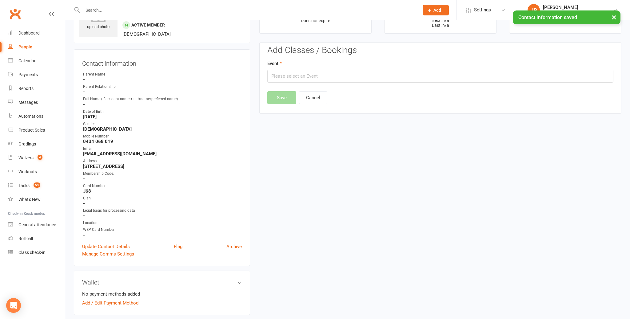
scroll to position [47, 0]
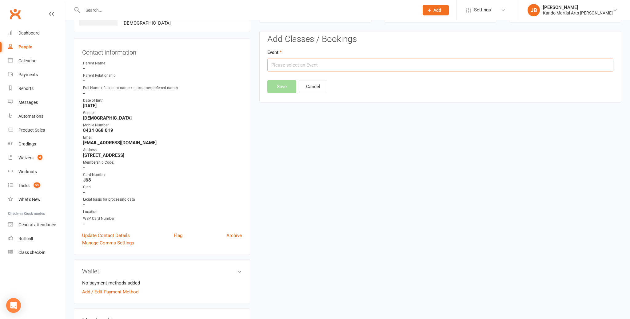
click at [348, 64] on input "text" at bounding box center [440, 64] width 346 height 13
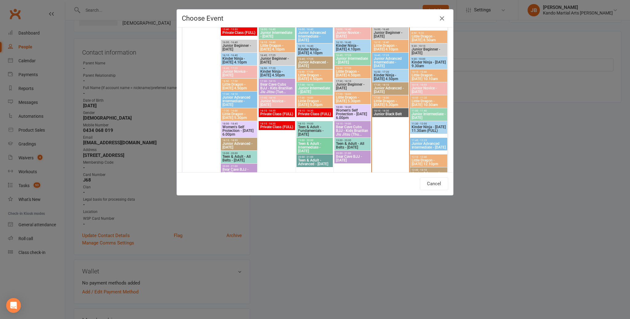
scroll to position [554, 0]
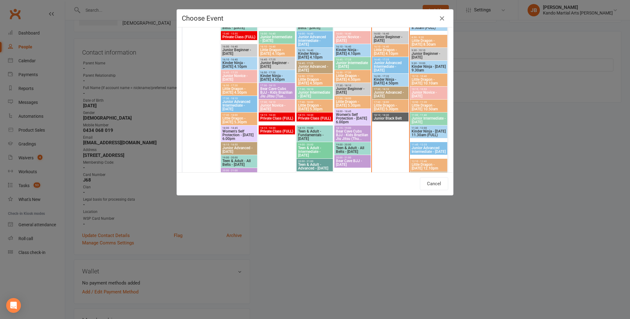
click at [347, 149] on span "Teen & Adult - All Belts - [DATE]" at bounding box center [353, 149] width 34 height 7
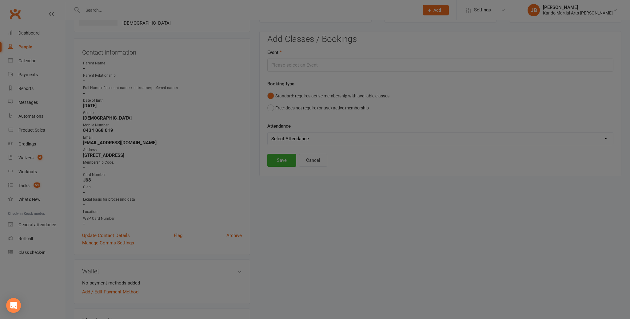
type input "Teen & Adult - All Belts - Thursday - Aug 14, 2025 7:00:00 PM"
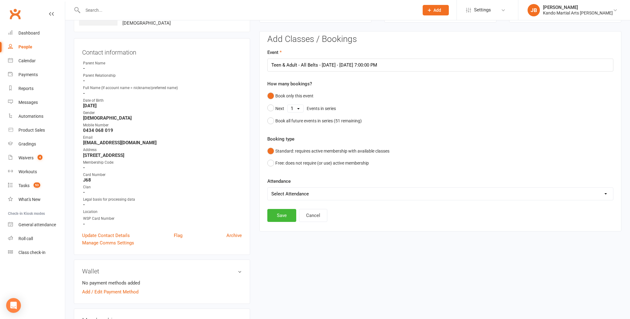
click at [292, 191] on select "Select Attendance Attended Absent" at bounding box center [441, 193] width 346 height 12
select select "0"
click at [283, 213] on button "Save" at bounding box center [281, 215] width 29 height 13
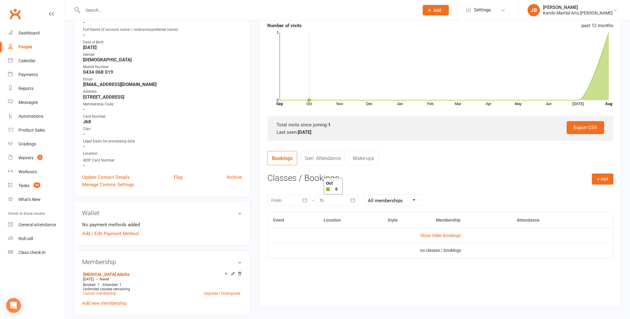
scroll to position [0, 0]
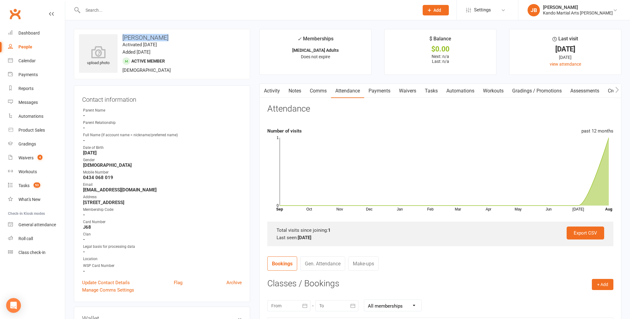
drag, startPoint x: 160, startPoint y: 37, endPoint x: 122, endPoint y: 36, distance: 38.2
click at [122, 36] on h3 "[PERSON_NAME]" at bounding box center [162, 37] width 166 height 7
copy h3 "[PERSON_NAME]"
click at [98, 11] on input "text" at bounding box center [248, 10] width 334 height 9
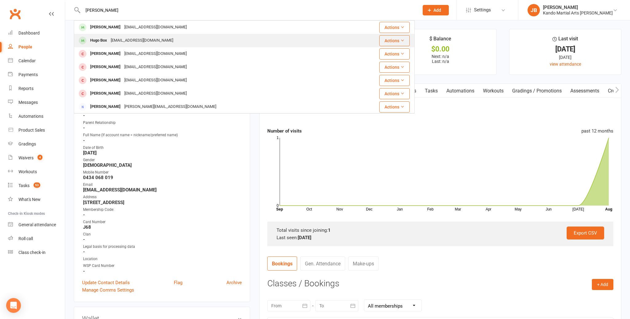
type input "[PERSON_NAME]"
click at [104, 46] on div "Hugo Box purrple21@outlook.com" at bounding box center [221, 40] width 295 height 13
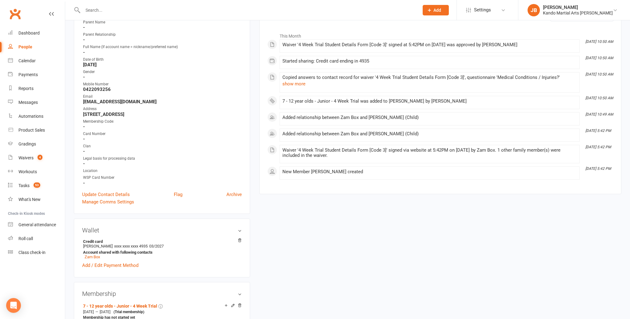
scroll to position [285, 0]
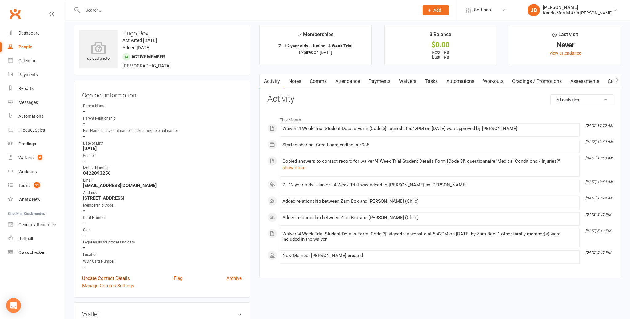
click at [104, 276] on link "Update Contact Details" at bounding box center [106, 277] width 48 height 7
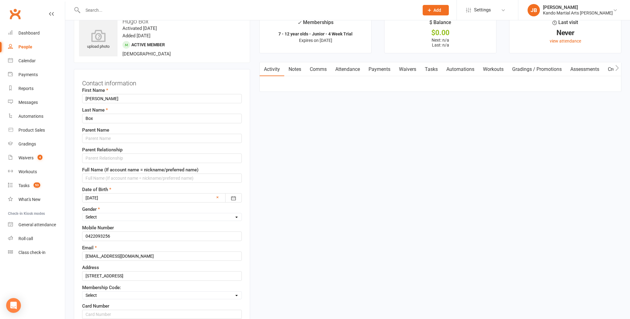
scroll to position [29, 0]
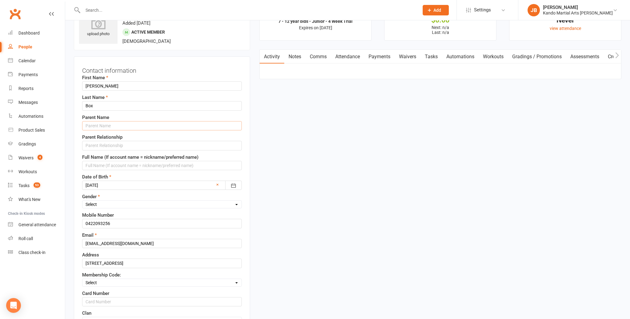
click at [99, 125] on input "text" at bounding box center [162, 125] width 160 height 9
type input "Zam"
type input "Mother"
click at [111, 202] on select "Select Male Female" at bounding box center [161, 204] width 159 height 7
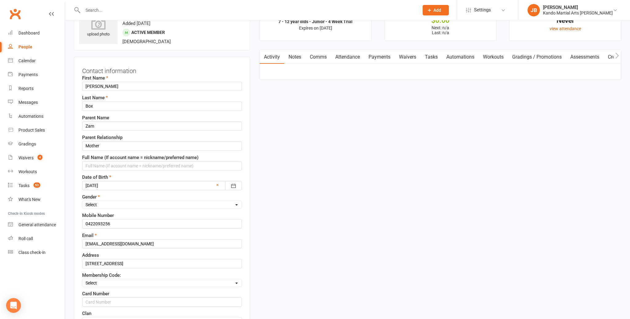
select select "[DEMOGRAPHIC_DATA]"
click at [103, 223] on input "0422093256" at bounding box center [162, 223] width 160 height 9
click at [95, 222] on input "0422093 256" at bounding box center [162, 223] width 160 height 9
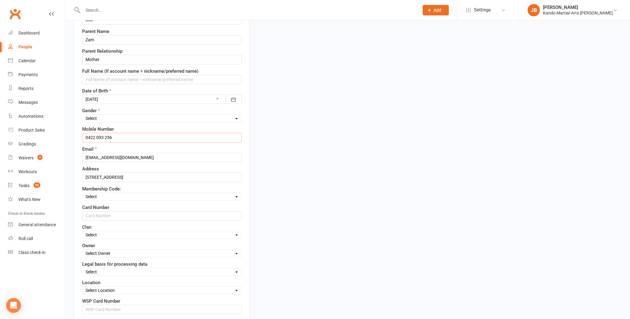
scroll to position [117, 0]
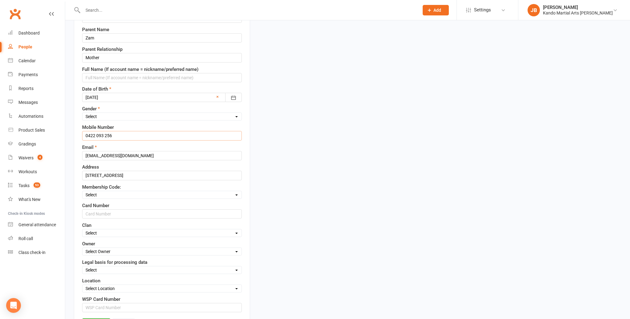
type input "0422 093 256"
click at [102, 191] on select "Select Code 1 Code 2 Code 3" at bounding box center [161, 194] width 159 height 7
click at [104, 195] on select "Select Code 1 Code 2 Code 3" at bounding box center [161, 194] width 159 height 7
select select "Code 3"
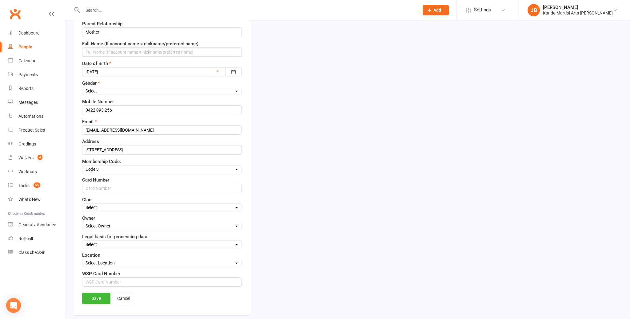
scroll to position [143, 0]
click at [100, 221] on select "Select Owner Andy Muser / Kando Knox Sonya Watz Neve Sharry Jade Brownlie Jade …" at bounding box center [161, 224] width 159 height 7
select select "4"
click at [108, 239] on select "Select Consent provided by contact Legitimate Interest - Existing Customer Legi…" at bounding box center [161, 242] width 159 height 7
select select "Consent provided by contact"
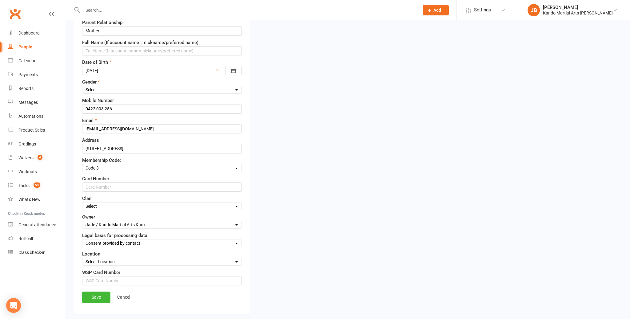
click at [99, 262] on select "Select Location Big Mats Desk Outdoor Small Mats Virtual" at bounding box center [161, 261] width 159 height 7
select select "0"
click at [97, 294] on link "Save" at bounding box center [96, 296] width 28 height 11
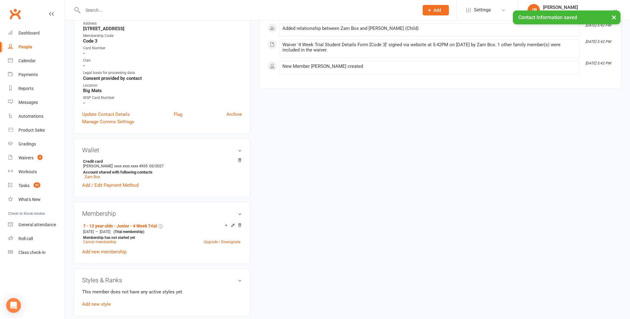
scroll to position [202, 0]
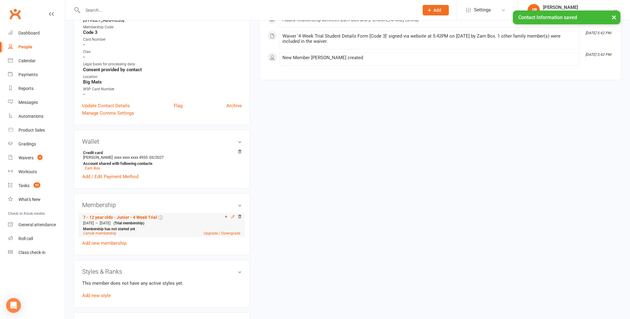
click at [233, 215] on icon at bounding box center [233, 216] width 3 height 3
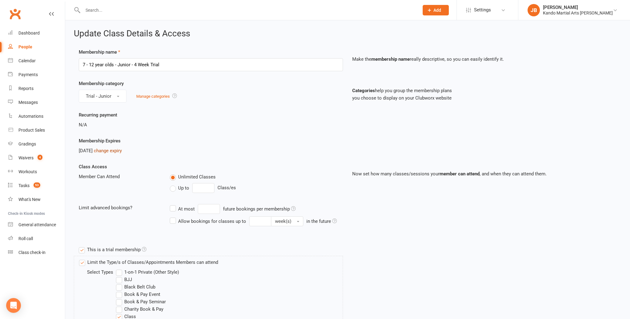
click at [119, 150] on link "change expiry" at bounding box center [108, 151] width 28 height 6
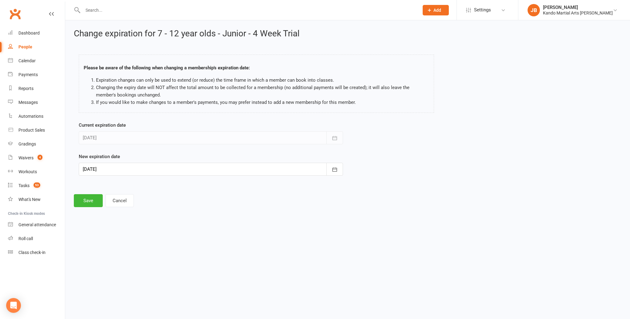
click at [128, 167] on div at bounding box center [211, 168] width 264 height 13
drag, startPoint x: 170, startPoint y: 229, endPoint x: 142, endPoint y: 223, distance: 28.7
click at [170, 229] on span "19" at bounding box center [171, 231] width 5 height 5
type input "[DATE]"
click at [85, 201] on button "Save" at bounding box center [88, 200] width 29 height 13
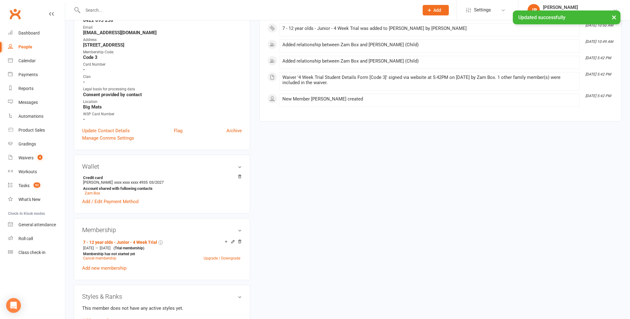
scroll to position [206, 0]
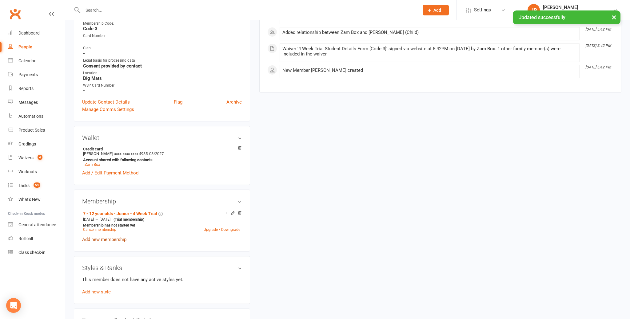
click at [102, 236] on link "Add new membership" at bounding box center [104, 239] width 44 height 6
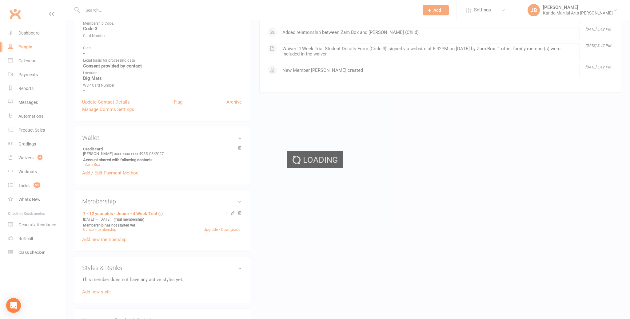
scroll to position [205, 0]
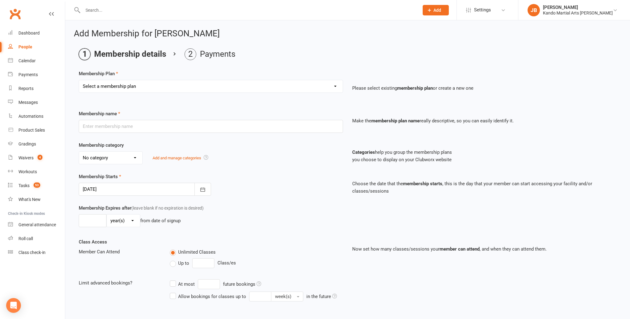
click at [118, 81] on select "Select a membership plan Create new Membership Plan 12 Months - Kinder Ninja in…" at bounding box center [211, 86] width 264 height 12
select select "117"
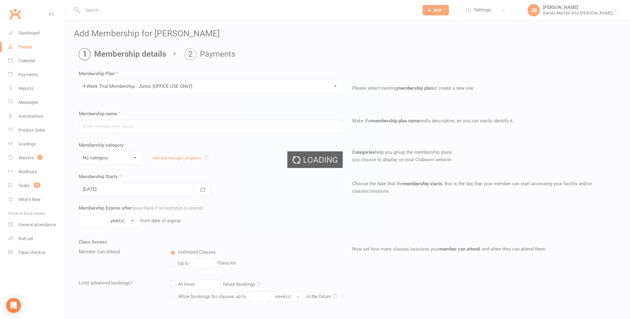
type input "4 Week Trial Membership - Junior [OFFICE USE ONLY]"
select select "18"
type input "4"
select select "1"
type input "0"
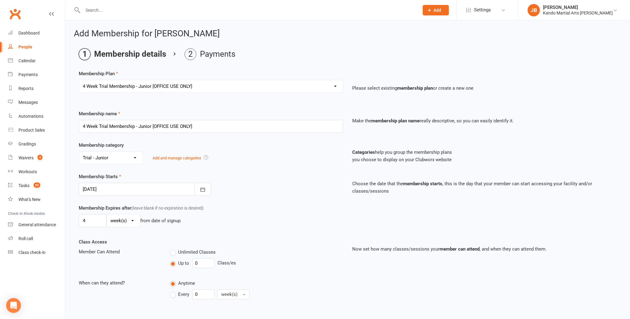
click at [102, 193] on div at bounding box center [145, 188] width 132 height 13
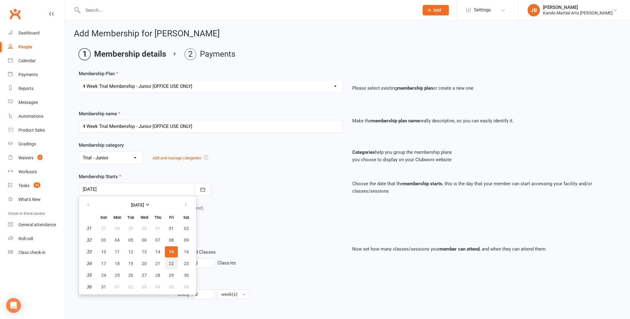
click at [172, 261] on span "22" at bounding box center [171, 263] width 5 height 5
type input "[DATE]"
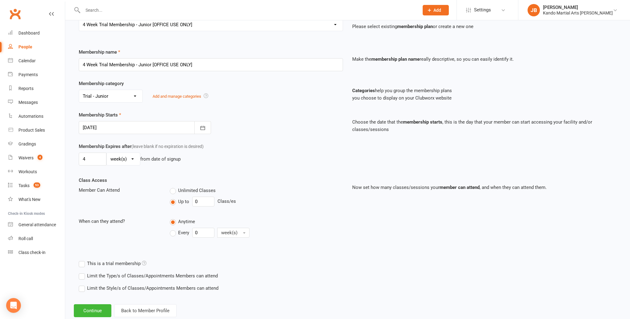
scroll to position [76, 0]
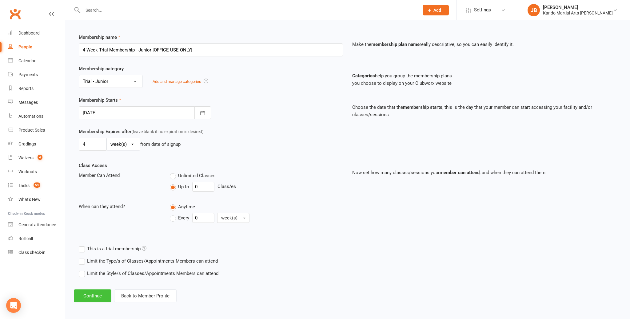
click at [91, 290] on button "Continue" at bounding box center [93, 295] width 38 height 13
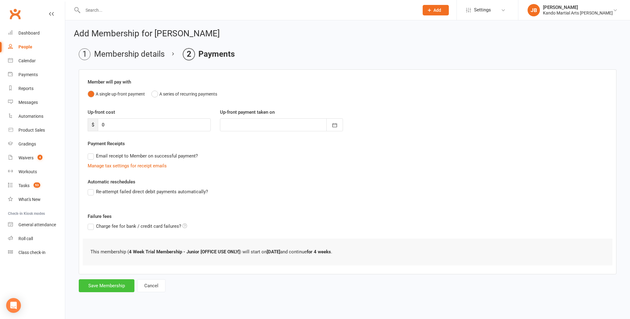
click at [108, 282] on button "Save Membership" at bounding box center [107, 285] width 56 height 13
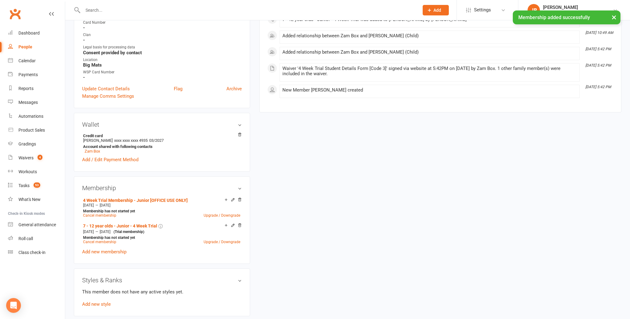
scroll to position [240, 0]
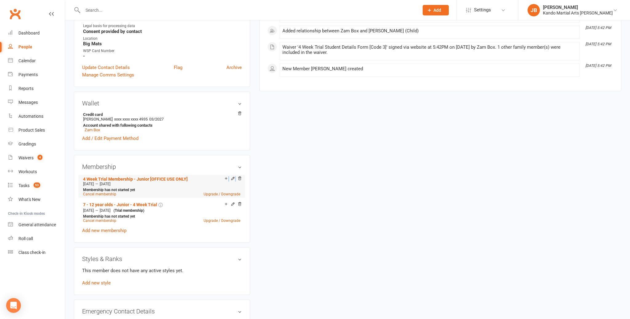
click at [233, 177] on icon at bounding box center [233, 178] width 3 height 3
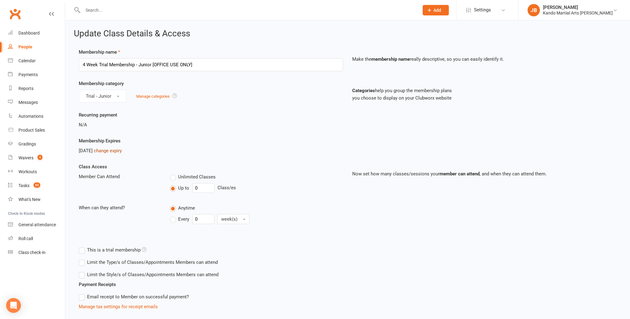
click at [121, 152] on link "change expiry" at bounding box center [108, 151] width 28 height 6
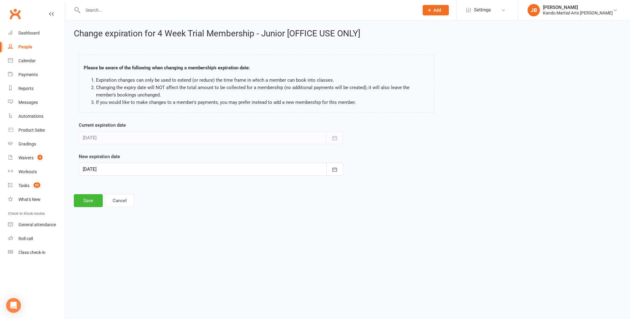
click at [103, 170] on div at bounding box center [211, 168] width 264 height 13
drag, startPoint x: 172, startPoint y: 230, endPoint x: 122, endPoint y: 224, distance: 50.8
click at [172, 230] on span "19" at bounding box center [171, 231] width 5 height 5
type input "[DATE]"
click at [90, 202] on button "Save" at bounding box center [88, 200] width 29 height 13
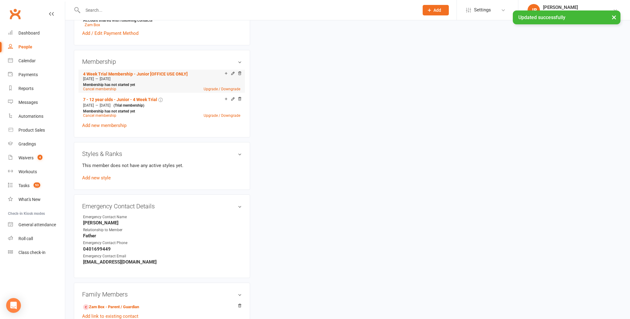
scroll to position [343, 0]
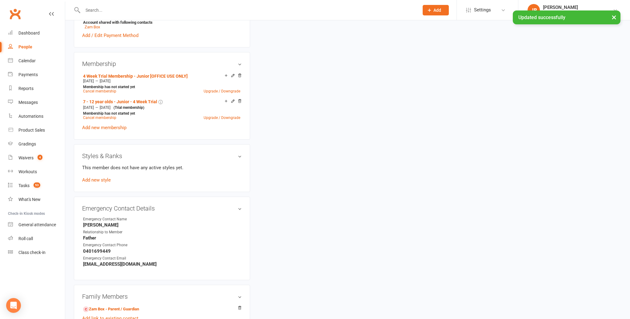
click at [96, 181] on div "This member does not have any active styles yet. Add new style" at bounding box center [162, 174] width 160 height 20
click at [97, 179] on link "Add new style" at bounding box center [96, 180] width 29 height 6
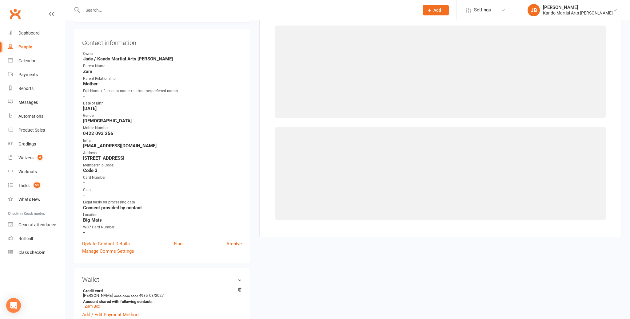
scroll to position [47, 0]
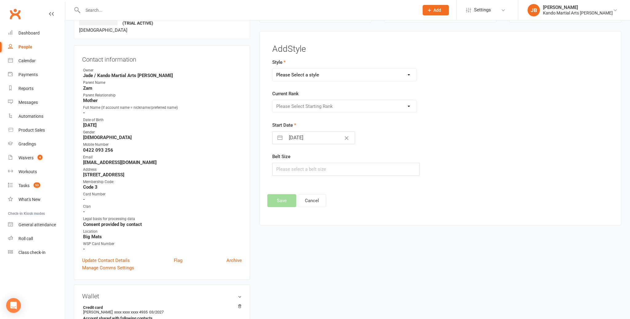
click at [298, 78] on select "Please Select a style Brazilian Jiu Jitsu Kids Brazilian Jiu Jitsu Martial Arts…" at bounding box center [345, 75] width 144 height 12
select select "1193"
click at [287, 109] on select "Please Select Starting Rank 10th Kyu 9th Kyu 8th Kyu 7th Kyu 6th Kyu 5th Kyu 5t…" at bounding box center [345, 106] width 144 height 12
select select "11416"
click at [304, 140] on input "[DATE]" at bounding box center [320, 137] width 69 height 12
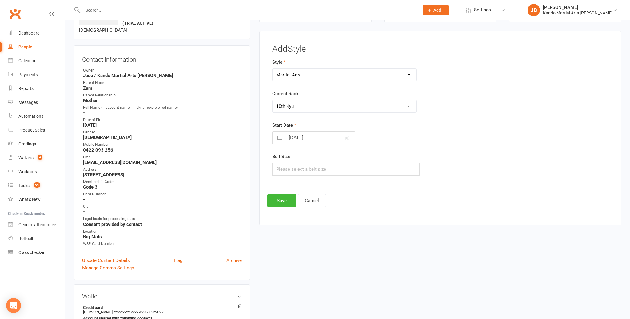
select select "6"
select select "2025"
select select "7"
select select "2025"
select select "8"
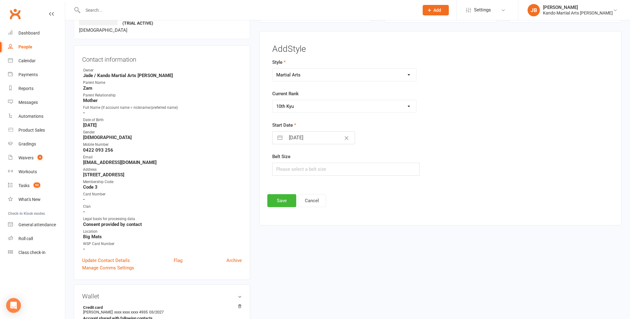
select select "2025"
drag, startPoint x: 345, startPoint y: 222, endPoint x: 289, endPoint y: 220, distance: 56.7
click at [345, 221] on td "22" at bounding box center [345, 220] width 12 height 12
type input "[DATE]"
click at [279, 204] on button "Save" at bounding box center [281, 200] width 29 height 13
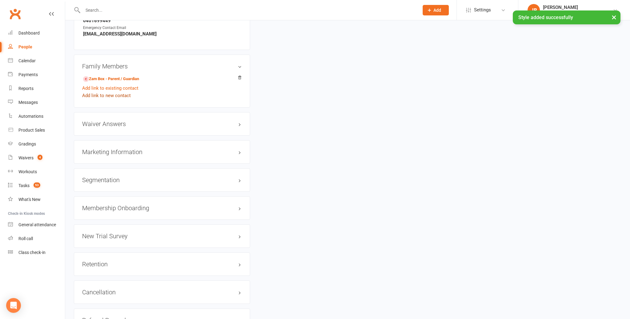
scroll to position [615, 0]
click at [107, 76] on link "Zam Box - Parent / Guardian" at bounding box center [111, 78] width 56 height 6
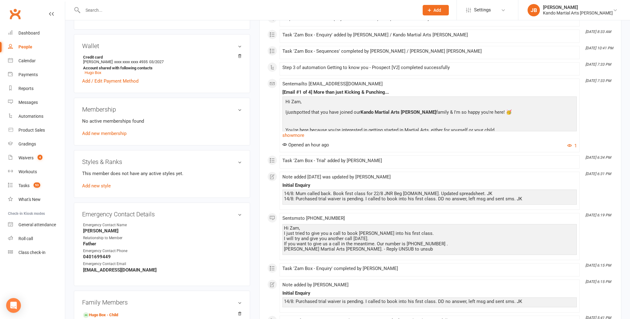
scroll to position [744, 0]
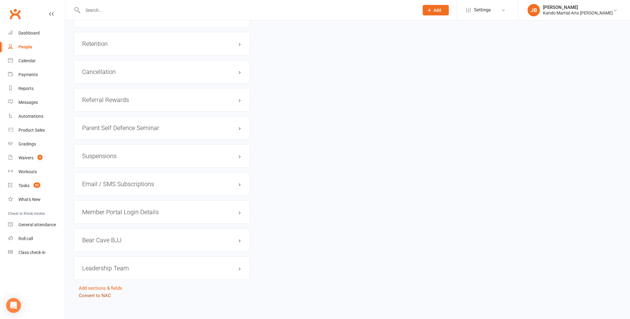
click at [105, 292] on link "Convert to NAC" at bounding box center [95, 295] width 32 height 6
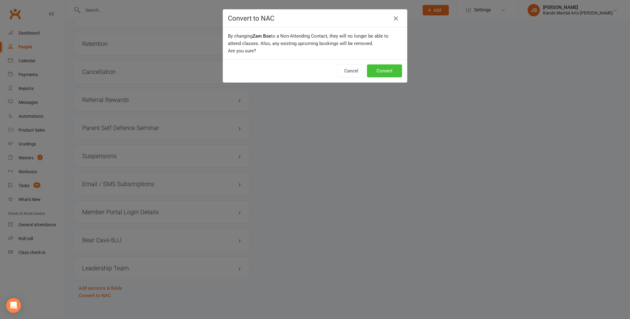
click at [387, 70] on button "Convert" at bounding box center [384, 70] width 35 height 13
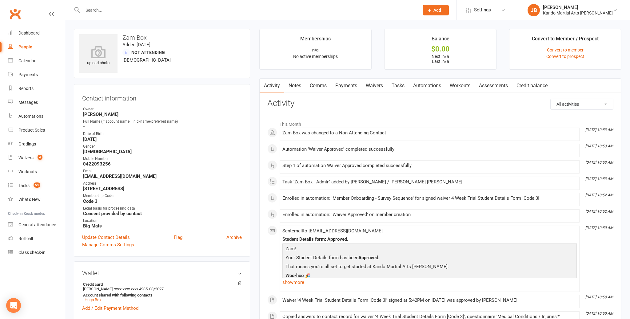
click at [150, 12] on input "text" at bounding box center [248, 10] width 334 height 9
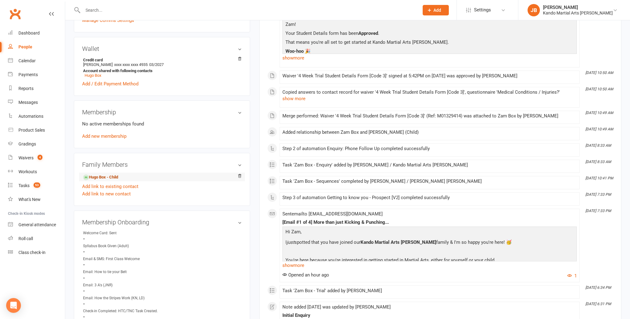
scroll to position [220, 0]
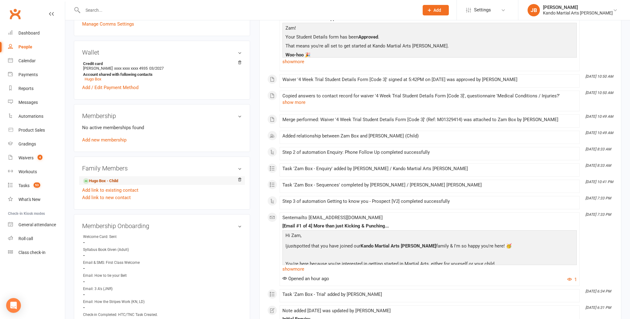
click at [107, 181] on link "Hugo Box - Child" at bounding box center [100, 181] width 35 height 6
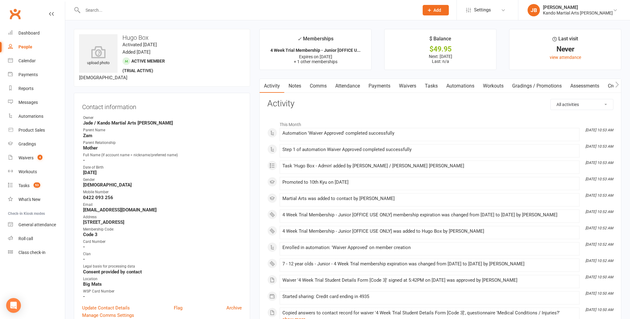
click at [344, 83] on link "Attendance" at bounding box center [347, 86] width 33 height 14
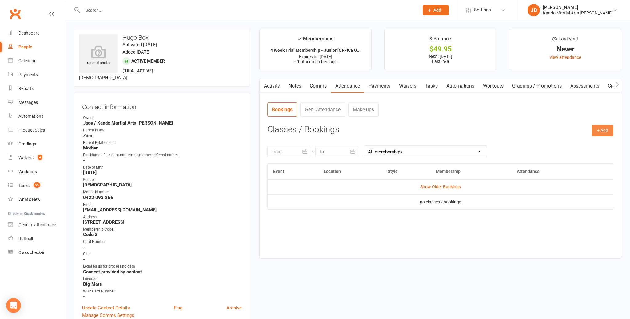
click at [593, 129] on button "+ Add" at bounding box center [603, 130] width 22 height 11
click at [568, 140] on link "Book Event" at bounding box center [582, 144] width 61 height 12
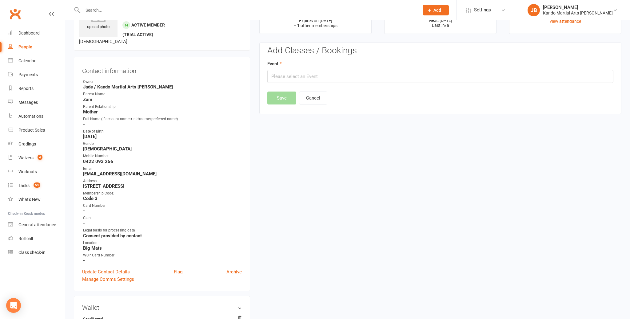
scroll to position [47, 0]
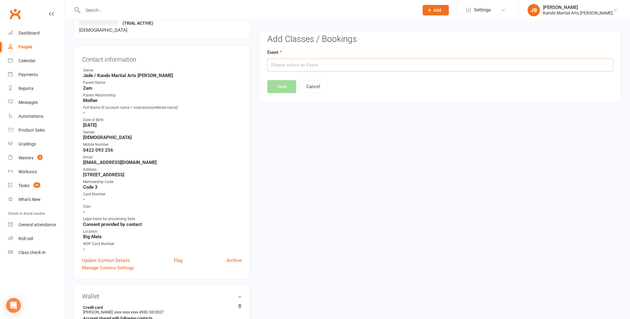
click at [327, 60] on input "text" at bounding box center [440, 64] width 346 height 13
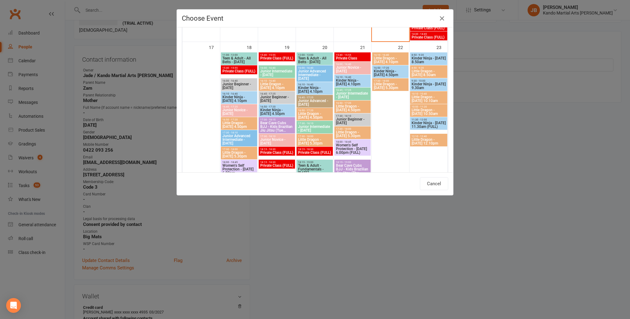
scroll to position [775, 0]
drag, startPoint x: 441, startPoint y: 182, endPoint x: 437, endPoint y: 182, distance: 4.0
click at [441, 182] on button "Cancel" at bounding box center [434, 183] width 28 height 13
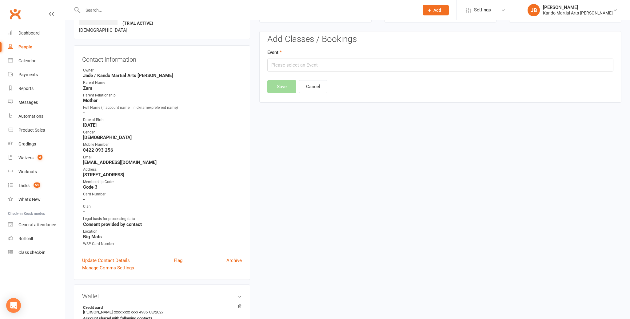
scroll to position [0, 0]
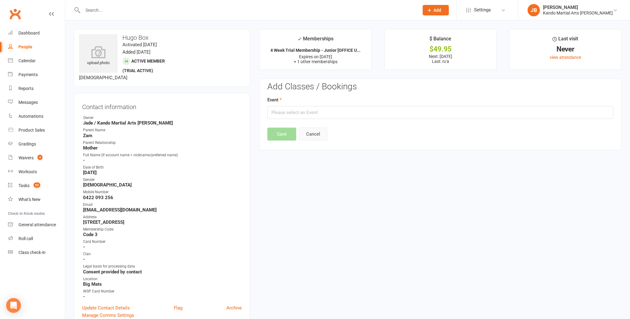
click at [310, 137] on button "Cancel" at bounding box center [313, 133] width 28 height 13
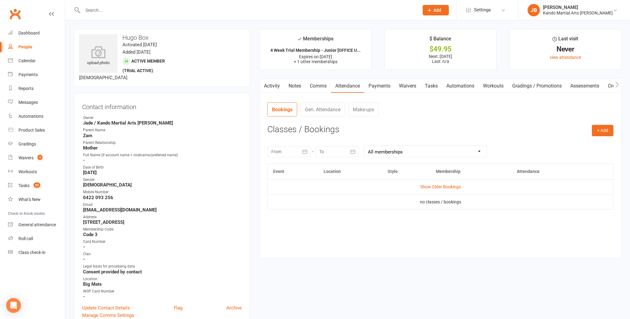
click at [442, 87] on link "Tasks" at bounding box center [432, 86] width 22 height 14
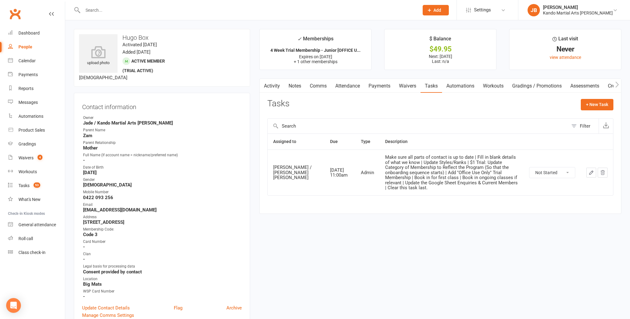
click at [556, 167] on select "Not Started In Progress Waiting Complete" at bounding box center [553, 172] width 46 height 10
select select "unstarted"
click at [591, 103] on button "+ New Task" at bounding box center [597, 104] width 33 height 11
select select "48590"
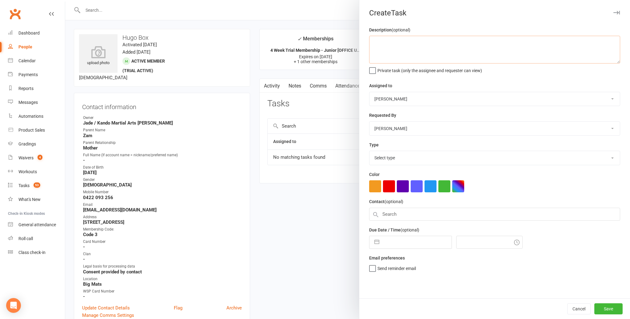
click at [409, 52] on textarea at bounding box center [494, 50] width 251 height 28
type textarea "Called and left message for Zam to call back. Pencilled in to start 22/8 but th…"
click at [406, 100] on select "Andy Muser / Kando Knox Sonya Watz Neve Sharry Jade Brownlie Jade / Kando Marti…" at bounding box center [495, 99] width 251 height 14
select select "48593"
click at [390, 160] on select "Select type Admin Bbpc - black belt prep course Cancellation Enquiry Follow-up …" at bounding box center [495, 158] width 251 height 14
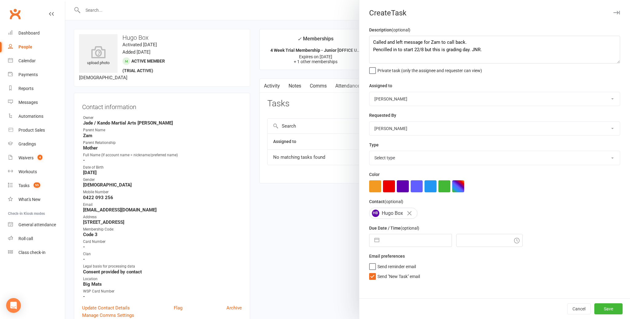
select select "15046"
select select "6"
select select "2025"
select select "7"
select select "2025"
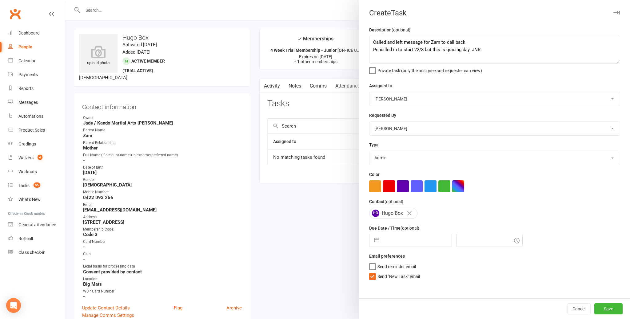
select select "8"
select select "2025"
drag, startPoint x: 384, startPoint y: 238, endPoint x: 378, endPoint y: 238, distance: 5.8
click at [384, 238] on input "text" at bounding box center [417, 240] width 69 height 12
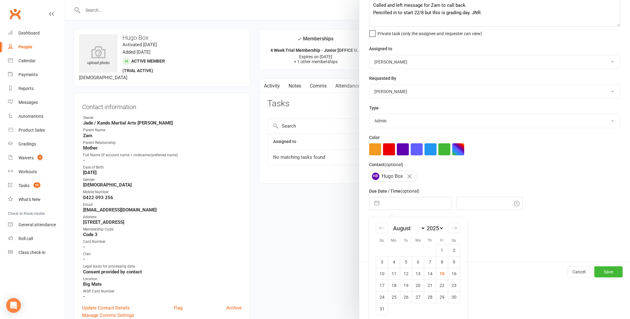
scroll to position [41, 0]
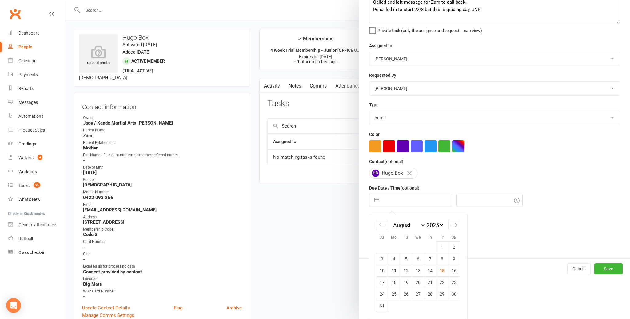
drag, startPoint x: 444, startPoint y: 274, endPoint x: 441, endPoint y: 269, distance: 5.3
click at [444, 274] on td "15" at bounding box center [442, 270] width 12 height 12
type input "[DATE]"
type input "11:00am"
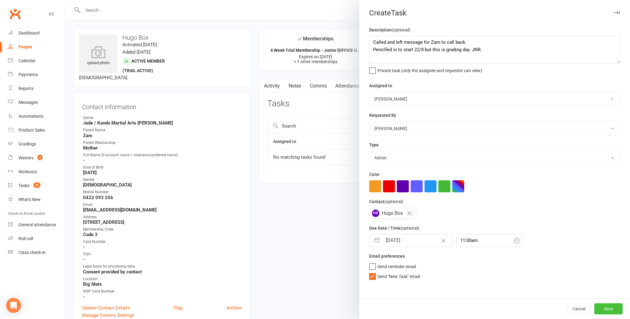
click at [610, 310] on button "Save" at bounding box center [609, 308] width 28 height 11
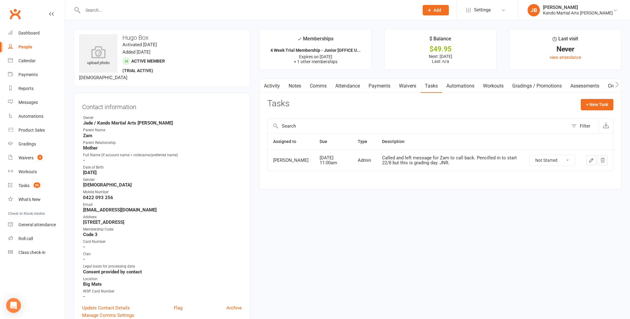
click at [86, 89] on contact-information "upload photo Hugo Box Activated 15 August, 2025 Added 14 August, 2025 Active me…" at bounding box center [162, 178] width 176 height 298
drag, startPoint x: 280, startPoint y: 74, endPoint x: 272, endPoint y: 77, distance: 8.3
click at [280, 74] on main "✓ Memberships 4 Week Trial Membership - Junior [OFFICE U... Expires on 19th Sep…" at bounding box center [440, 112] width 371 height 166
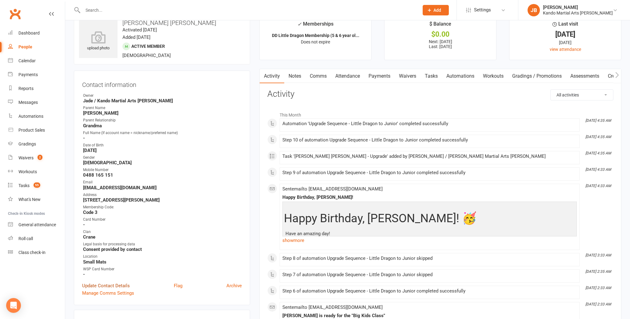
click at [122, 284] on link "Update Contact Details" at bounding box center [106, 285] width 48 height 7
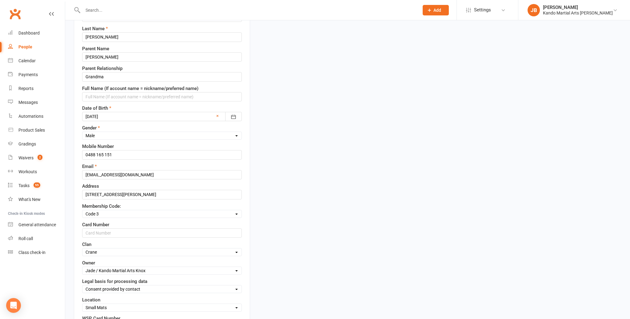
scroll to position [98, 0]
click at [97, 229] on input "text" at bounding box center [162, 231] width 160 height 9
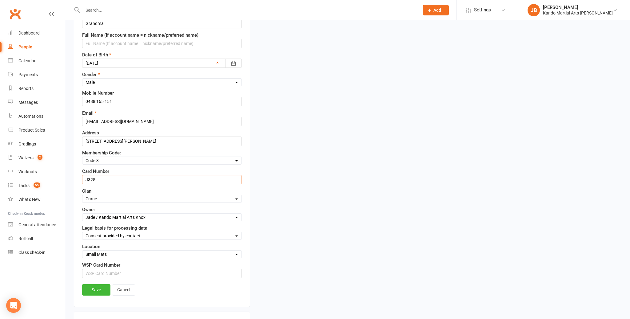
scroll to position [157, 0]
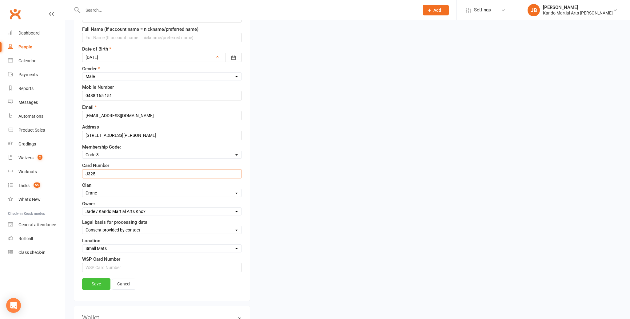
type input "J325"
click at [95, 282] on link "Save" at bounding box center [96, 283] width 28 height 11
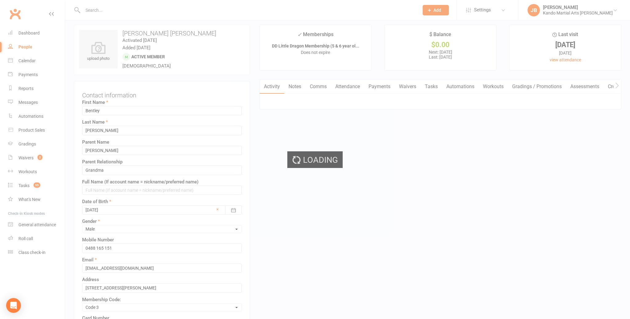
scroll to position [0, 0]
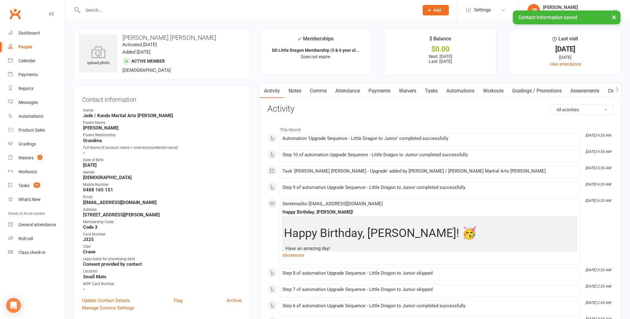
click at [351, 92] on link "Attendance" at bounding box center [347, 91] width 33 height 14
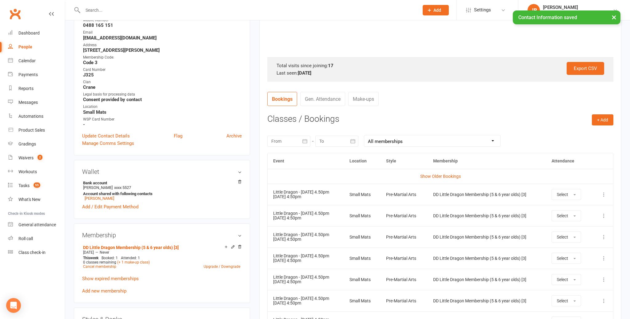
scroll to position [175, 0]
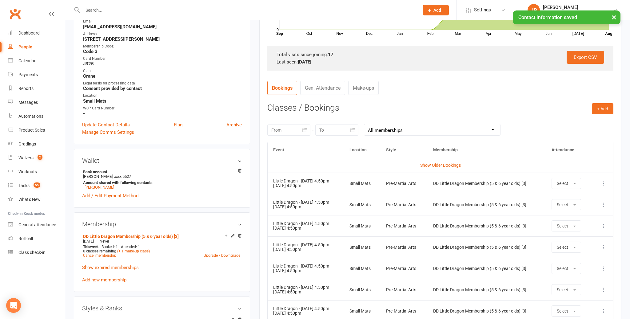
click at [606, 202] on icon at bounding box center [604, 204] width 6 height 6
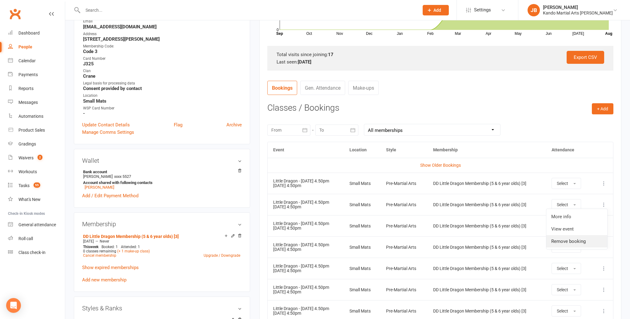
click at [571, 238] on link "Remove booking" at bounding box center [577, 241] width 61 height 12
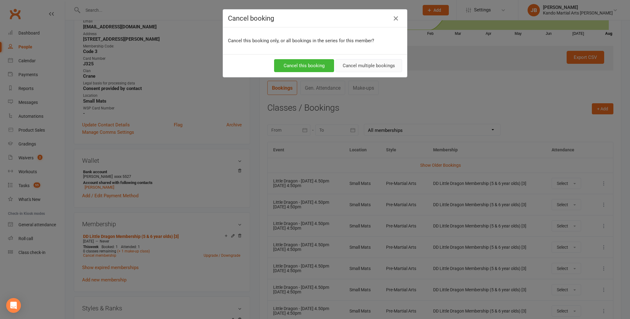
click at [385, 69] on button "Cancel multiple bookings" at bounding box center [369, 65] width 66 height 13
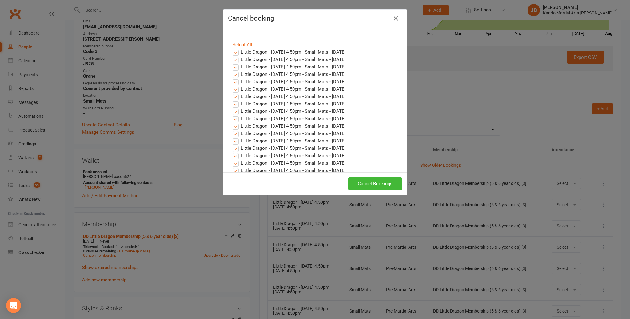
click at [236, 53] on label "Little Dragon - Wednesday 4.50pm - Small Mats - Aug 20, 2025" at bounding box center [289, 51] width 113 height 7
click at [232, 48] on input "Little Dragon - Wednesday 4.50pm - Small Mats - Aug 20, 2025" at bounding box center [230, 48] width 4 height 0
click at [371, 183] on button "Cancel Bookings" at bounding box center [375, 183] width 54 height 13
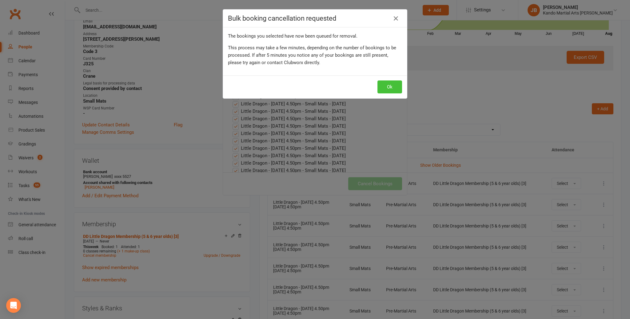
click at [386, 88] on button "Ok" at bounding box center [390, 86] width 25 height 13
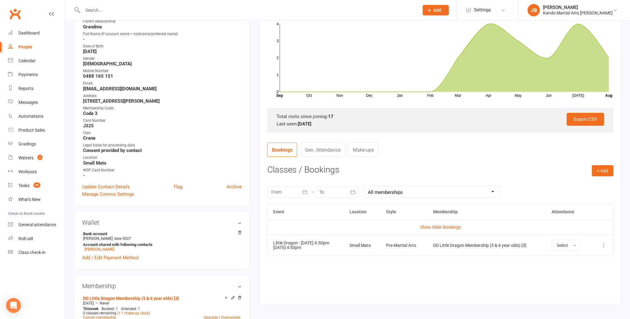
scroll to position [0, 0]
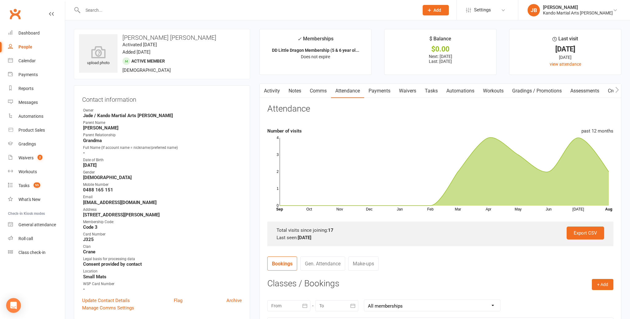
click at [114, 10] on input "text" at bounding box center [248, 10] width 334 height 9
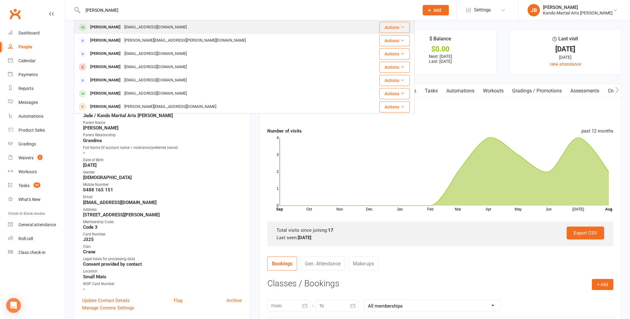
type input "lewis mun"
click at [103, 28] on div "Lewis Munro" at bounding box center [105, 27] width 34 height 9
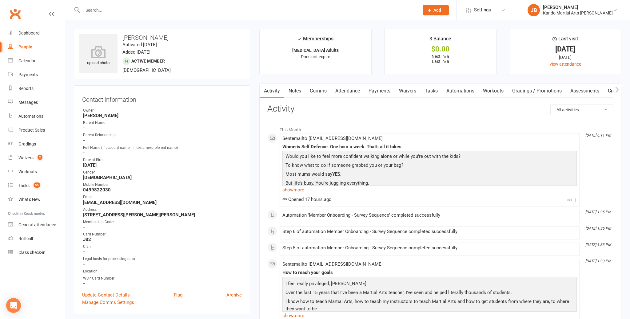
click at [113, 8] on input "text" at bounding box center [248, 10] width 334 height 9
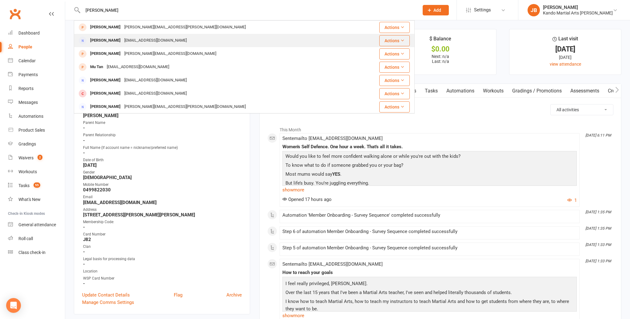
type input "[PERSON_NAME]"
click at [118, 41] on div "[PERSON_NAME]" at bounding box center [105, 40] width 34 height 9
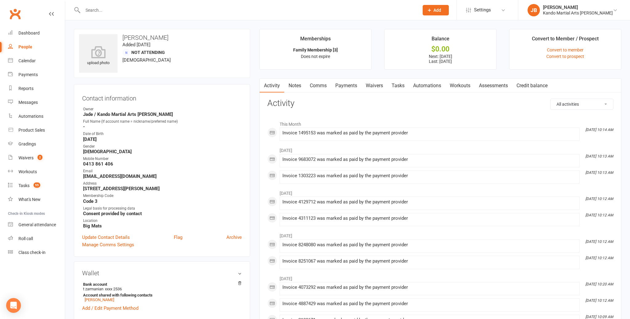
click at [383, 86] on link "Waivers" at bounding box center [375, 85] width 26 height 14
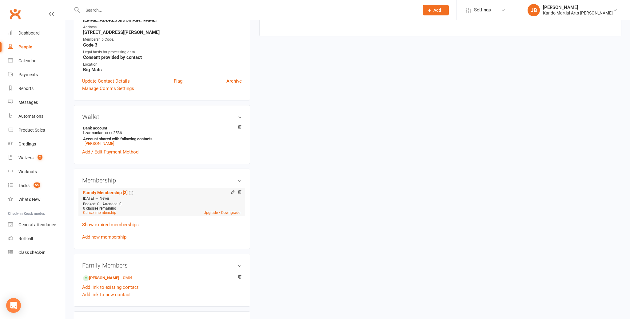
scroll to position [196, 0]
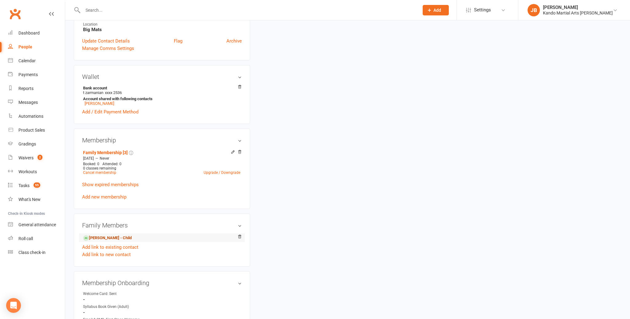
click at [99, 236] on link "[PERSON_NAME] - Child" at bounding box center [107, 237] width 49 height 6
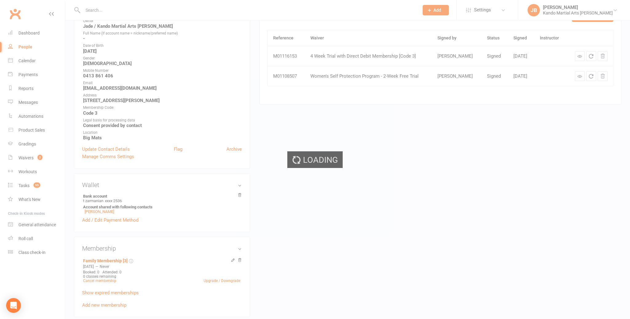
scroll to position [0, 0]
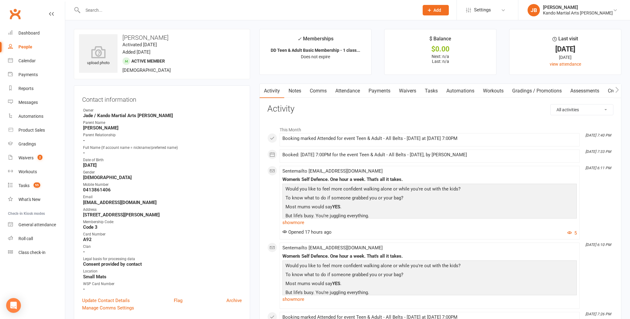
drag, startPoint x: 357, startPoint y: 92, endPoint x: 355, endPoint y: 97, distance: 5.4
click at [357, 92] on link "Attendance" at bounding box center [347, 91] width 33 height 14
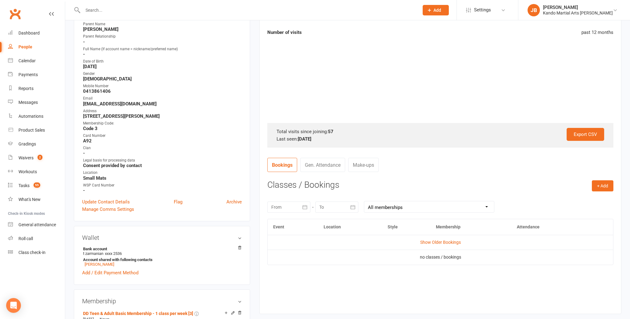
scroll to position [96, 0]
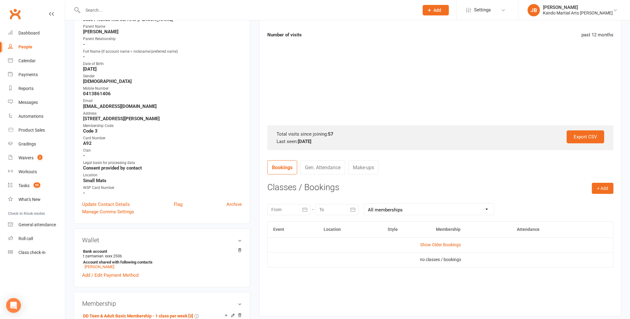
click at [295, 209] on div at bounding box center [288, 209] width 43 height 11
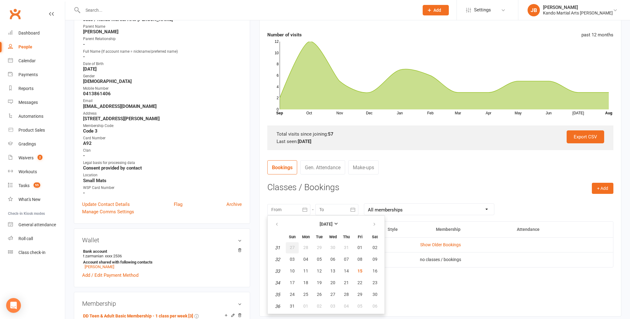
click at [290, 245] on span "27" at bounding box center [292, 247] width 5 height 5
type input "27 Jul 2025"
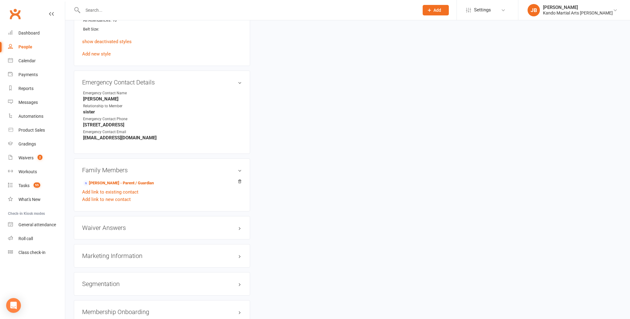
scroll to position [591, 0]
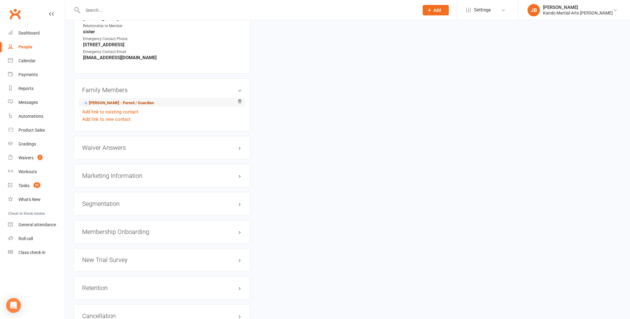
click at [131, 100] on link "Tanya Zarmanian - Parent / Guardian" at bounding box center [118, 103] width 71 height 6
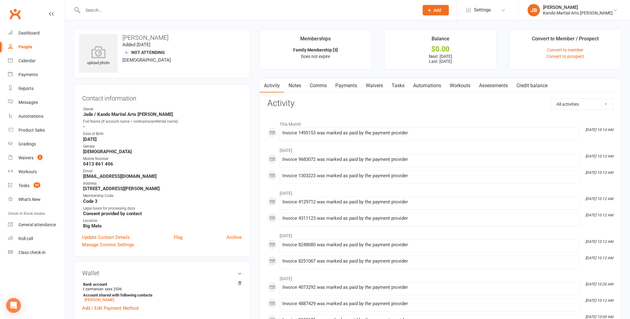
drag, startPoint x: 325, startPoint y: 84, endPoint x: 321, endPoint y: 86, distance: 4.5
click at [325, 84] on link "Comms" at bounding box center [319, 85] width 26 height 14
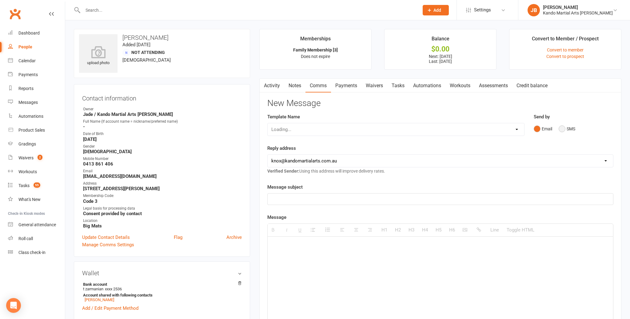
click at [566, 129] on button "SMS" at bounding box center [567, 129] width 17 height 12
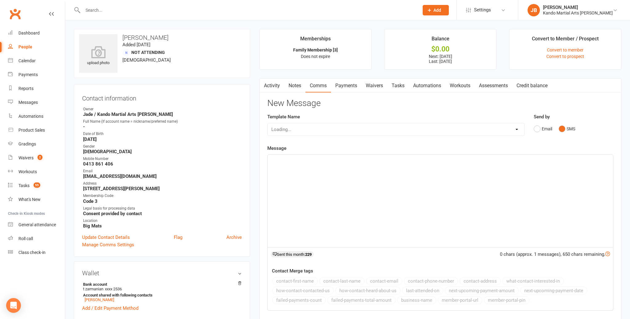
click at [311, 165] on div at bounding box center [441, 200] width 346 height 92
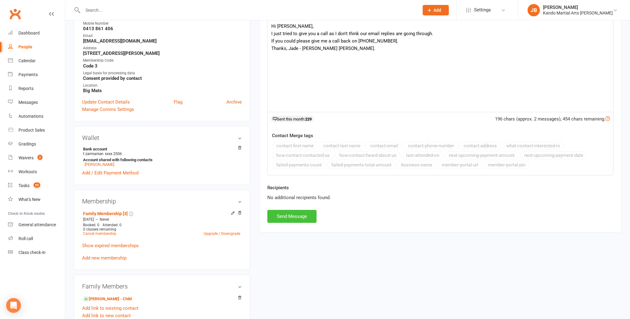
scroll to position [134, 0]
click at [291, 216] on button "Send Message" at bounding box center [291, 216] width 49 height 13
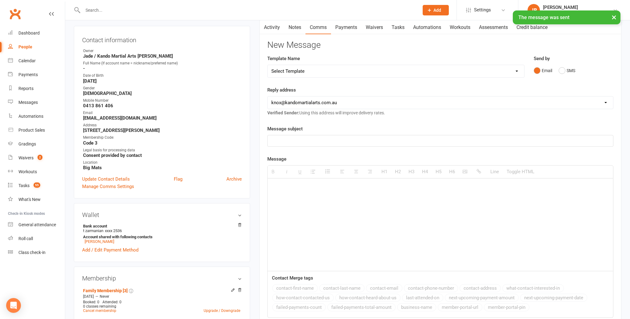
scroll to position [0, 0]
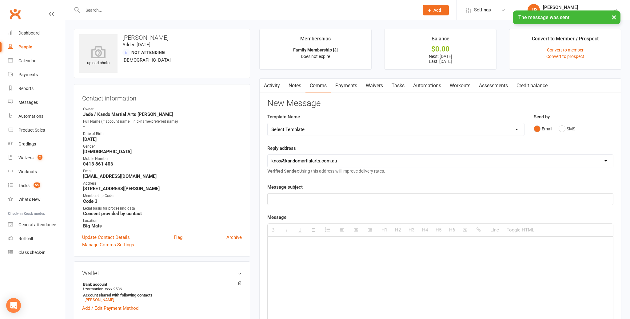
click at [136, 6] on input "text" at bounding box center [248, 10] width 334 height 9
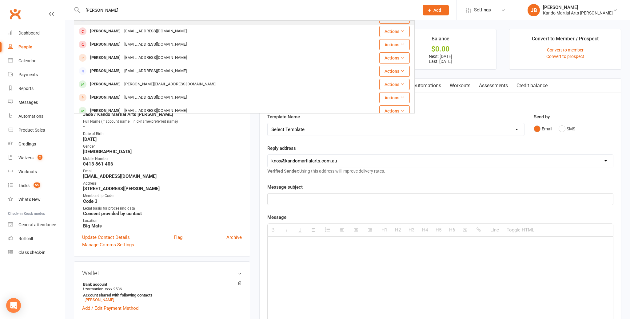
scroll to position [63, 0]
type input "jayce chu"
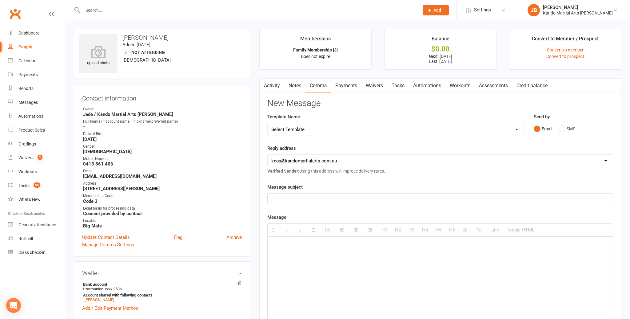
click at [110, 10] on input "text" at bounding box center [248, 10] width 334 height 9
type input "stefan"
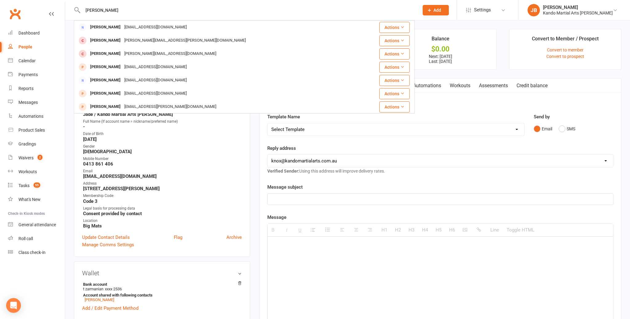
click at [108, 41] on div "Stefan Zvara" at bounding box center [105, 40] width 34 height 9
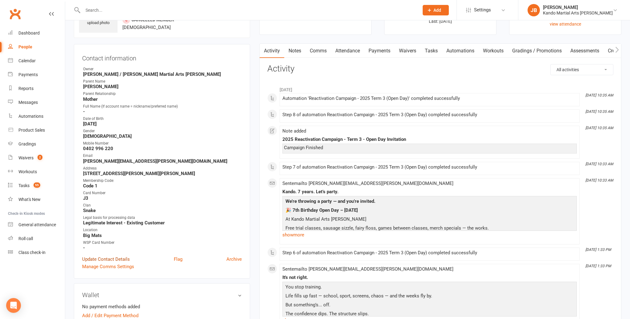
click at [105, 256] on link "Update Contact Details" at bounding box center [106, 258] width 48 height 7
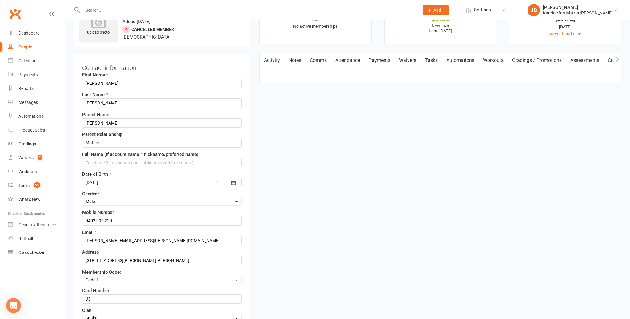
scroll to position [29, 0]
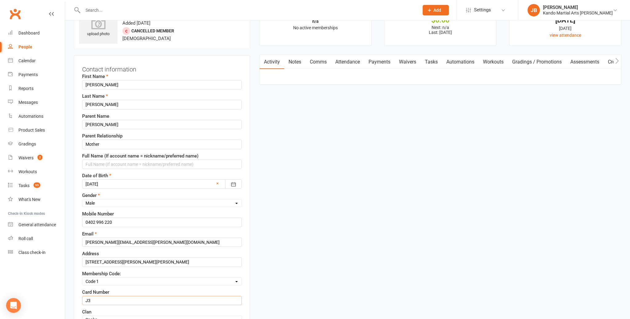
click at [98, 295] on input "J3" at bounding box center [162, 299] width 160 height 9
type input "J"
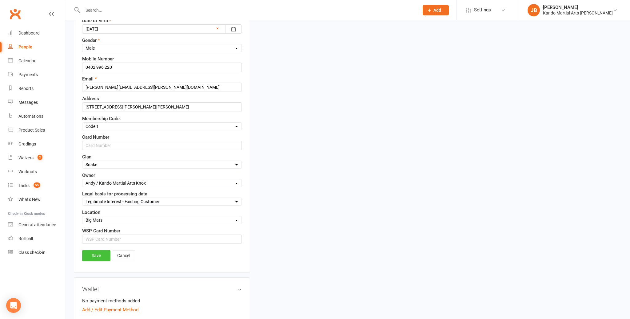
click at [87, 253] on link "Save" at bounding box center [96, 255] width 28 height 11
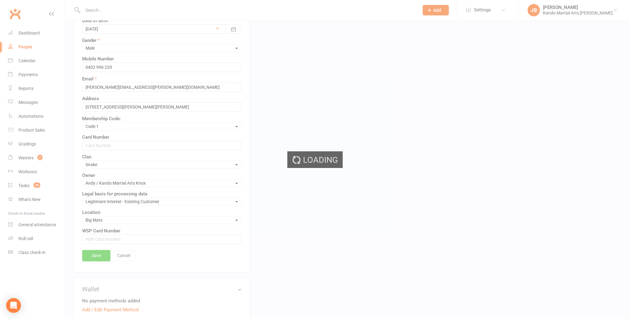
scroll to position [182, 0]
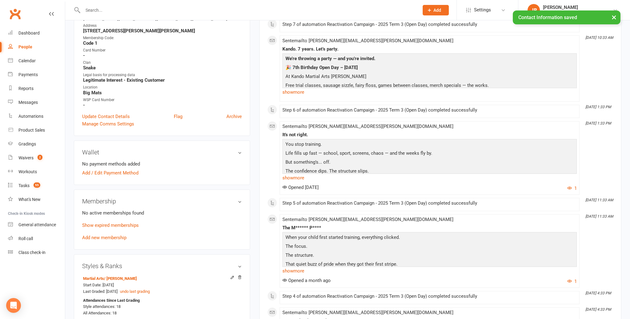
click at [102, 9] on input "text" at bounding box center [248, 10] width 334 height 9
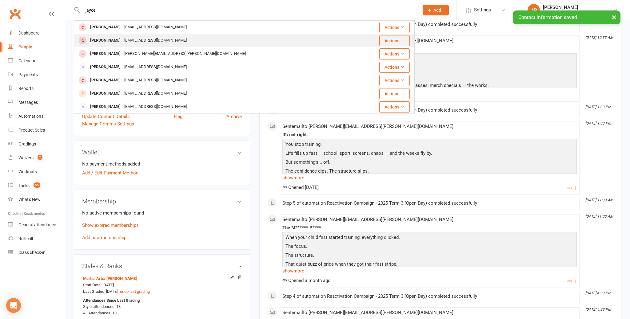
type input "jayce"
click at [105, 38] on div "Jayce Cheung" at bounding box center [105, 40] width 34 height 9
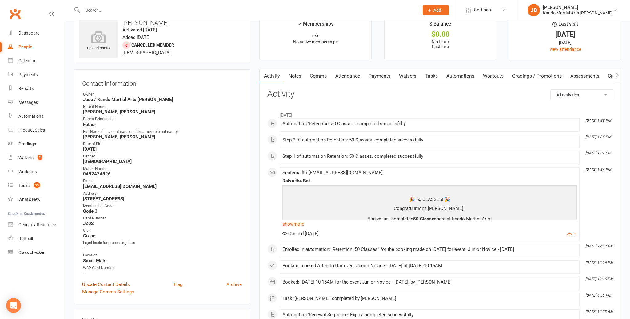
click at [108, 281] on link "Update Contact Details" at bounding box center [106, 283] width 48 height 7
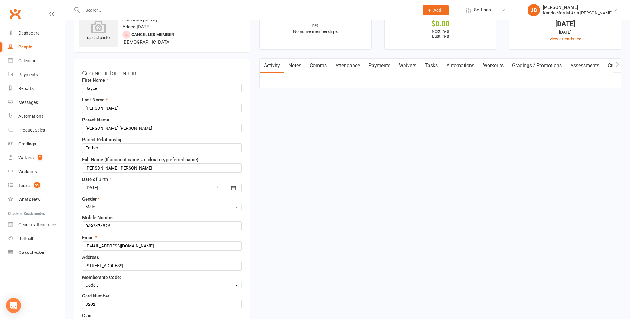
scroll to position [29, 0]
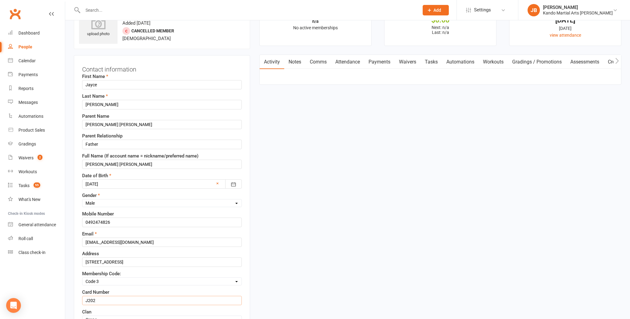
click at [97, 300] on input "J202" at bounding box center [162, 299] width 160 height 9
type input "J"
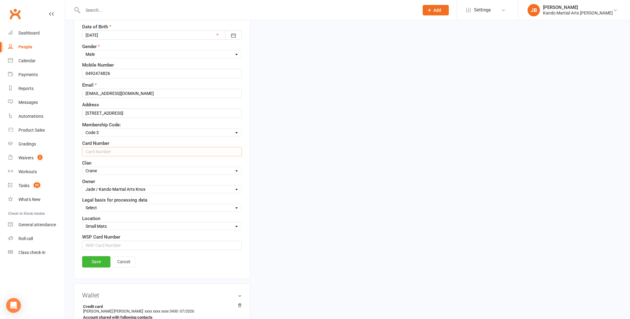
scroll to position [178, 0]
click at [94, 258] on link "Save" at bounding box center [96, 260] width 28 height 11
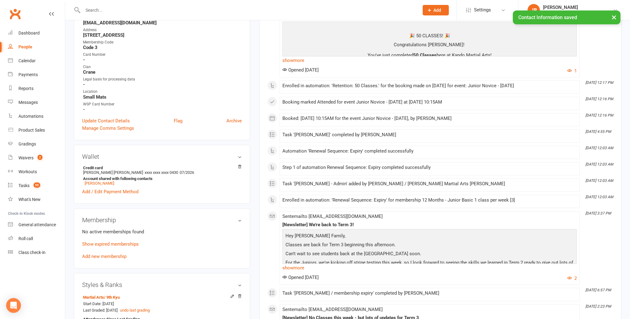
scroll to position [0, 0]
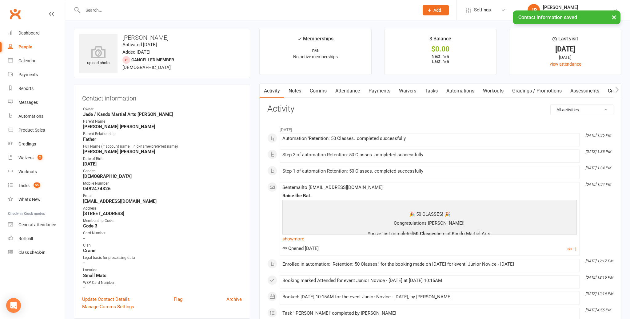
click at [92, 10] on div "× Contact Information saved" at bounding box center [311, 10] width 622 height 0
click at [91, 10] on div "× Contact Information saved" at bounding box center [311, 10] width 622 height 0
click at [90, 10] on input "text" at bounding box center [248, 10] width 334 height 9
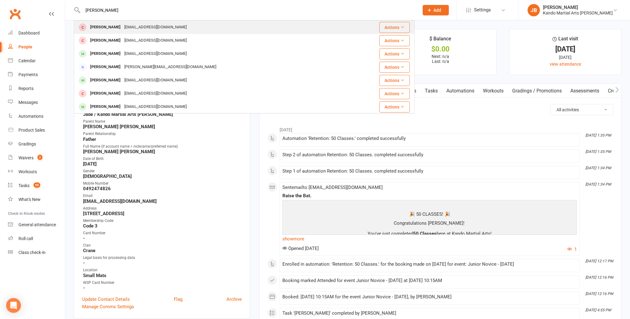
type input "oliver tandy"
click at [99, 27] on div "Oliver Tandy" at bounding box center [105, 27] width 34 height 9
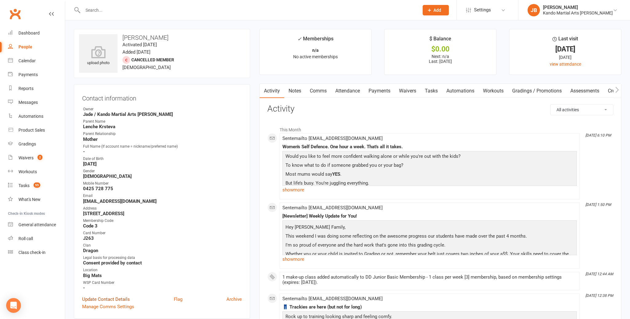
click at [114, 295] on link "Update Contact Details" at bounding box center [106, 298] width 48 height 7
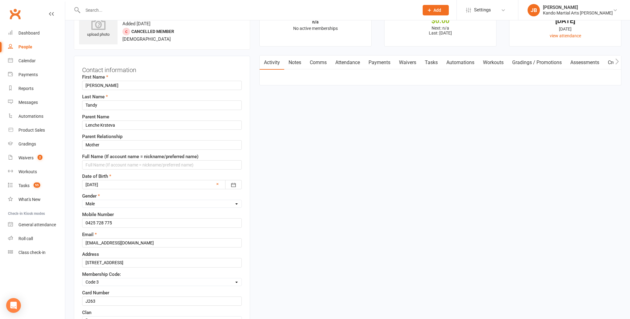
scroll to position [29, 0]
click at [97, 300] on input "J263" at bounding box center [162, 299] width 160 height 9
type input "J"
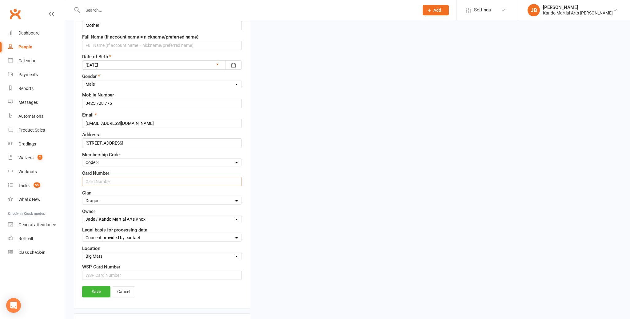
scroll to position [183, 0]
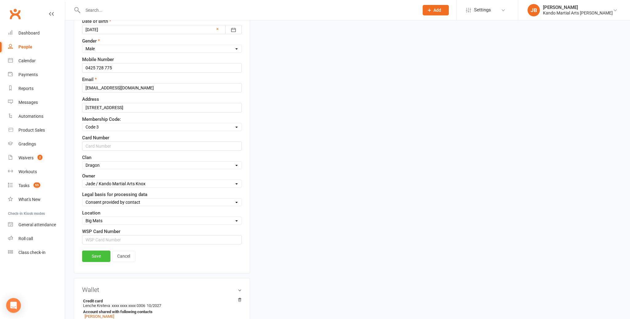
click at [96, 256] on link "Save" at bounding box center [96, 255] width 28 height 11
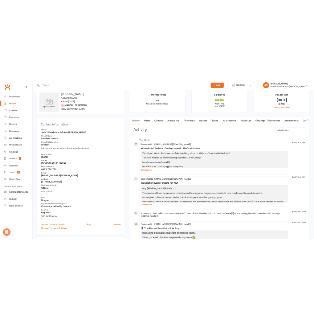
scroll to position [0, 0]
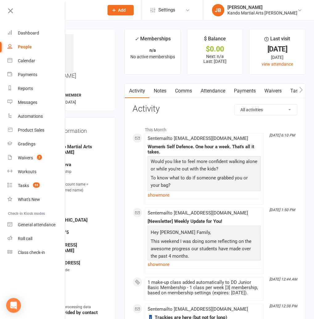
drag, startPoint x: 11, startPoint y: 12, endPoint x: 13, endPoint y: 18, distance: 5.9
click at [11, 12] on icon at bounding box center [10, 10] width 9 height 9
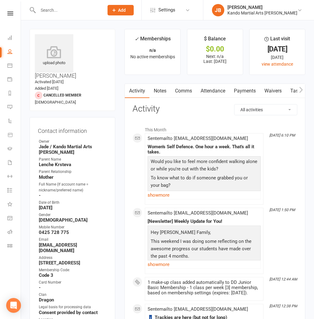
click at [45, 11] on input "text" at bounding box center [67, 10] width 63 height 9
paste input "[EMAIL_ADDRESS][DOMAIN_NAME]"
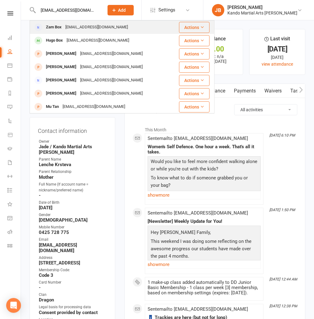
type input "[EMAIL_ADDRESS][DOMAIN_NAME]"
click at [61, 26] on div "Zam Box" at bounding box center [53, 27] width 19 height 9
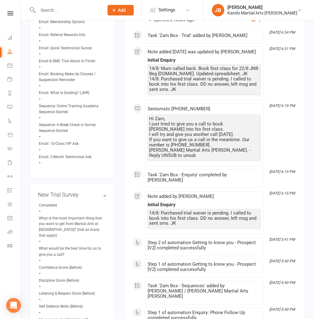
scroll to position [564, 0]
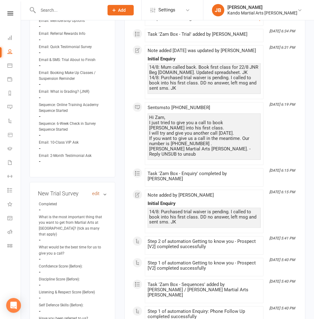
click at [97, 191] on link "edit" at bounding box center [95, 193] width 7 height 5
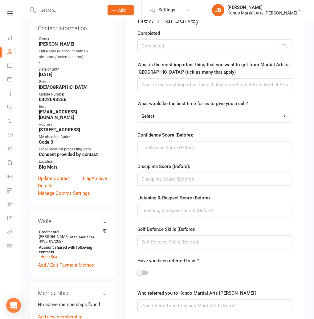
scroll to position [47, 0]
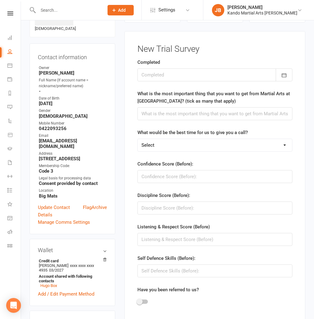
click at [171, 75] on div at bounding box center [214, 74] width 155 height 13
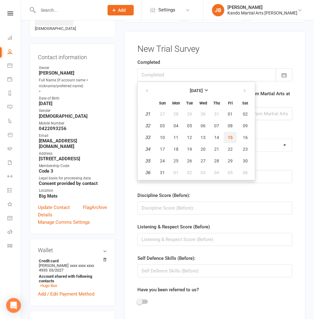
click at [233, 137] on button "15" at bounding box center [229, 137] width 13 height 11
type input "[DATE]"
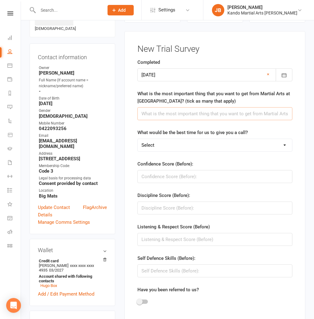
click at [154, 114] on input "text" at bounding box center [214, 113] width 155 height 13
paste input "Discipline, Focus, Control"
type input "Discipline, Focus, Control"
click at [169, 178] on input "string" at bounding box center [214, 176] width 155 height 13
type input "7"
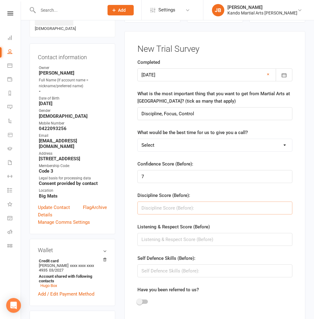
click at [159, 205] on input "string" at bounding box center [214, 207] width 155 height 13
type input "6"
click at [151, 233] on input "string" at bounding box center [214, 239] width 155 height 13
type input "4"
click at [148, 269] on input "string" at bounding box center [214, 270] width 155 height 13
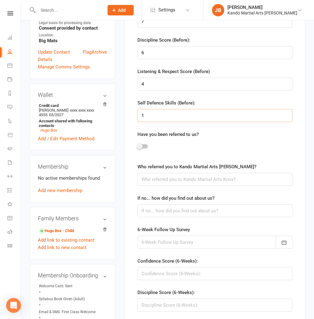
scroll to position [204, 0]
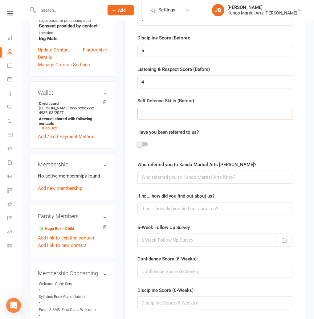
type input "1"
click at [153, 177] on input "text" at bounding box center [214, 176] width 155 height 13
click at [144, 209] on input "text" at bounding box center [214, 208] width 155 height 13
type input "Google Search"
click at [164, 219] on form "Completed 15 Aug 2025 August 2025 Sun Mon Tue Wed Thu Fri Sat 31 27 28 29 30 31…" at bounding box center [214, 214] width 155 height 627
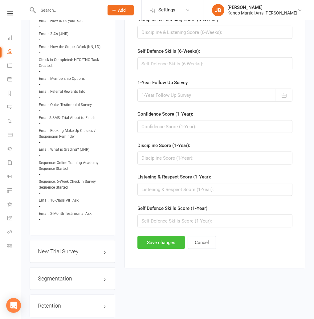
scroll to position [508, 0]
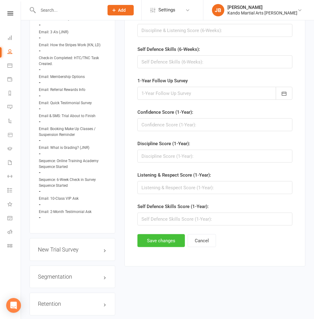
click at [157, 240] on button "Save changes" at bounding box center [160, 240] width 47 height 13
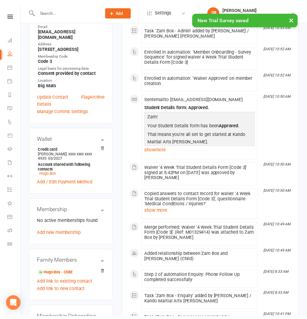
scroll to position [0, 0]
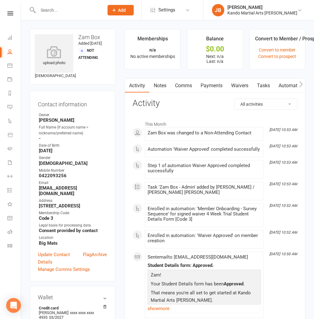
click at [56, 9] on input "text" at bounding box center [67, 10] width 63 height 9
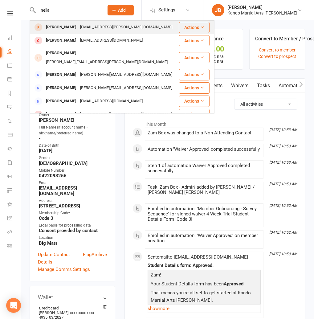
type input "nella"
click at [63, 26] on div "[PERSON_NAME]" at bounding box center [61, 27] width 34 height 9
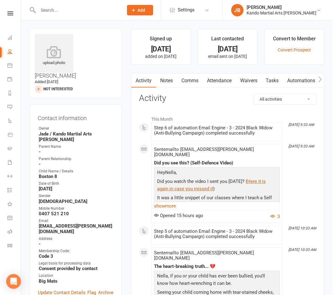
click at [42, 211] on strong "0407 521 210" at bounding box center [76, 214] width 75 height 6
copy render-form-field "0407 521 210"
click at [65, 223] on strong "[EMAIL_ADDRESS][PERSON_NAME][DOMAIN_NAME]" at bounding box center [76, 228] width 75 height 11
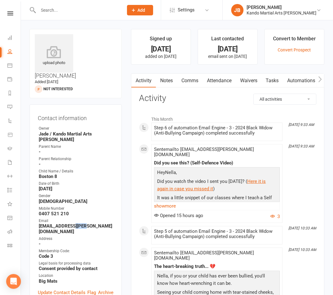
click at [65, 223] on strong "[EMAIL_ADDRESS][PERSON_NAME][DOMAIN_NAME]" at bounding box center [76, 228] width 75 height 11
copy render-form-field "[EMAIL_ADDRESS][PERSON_NAME][DOMAIN_NAME]"
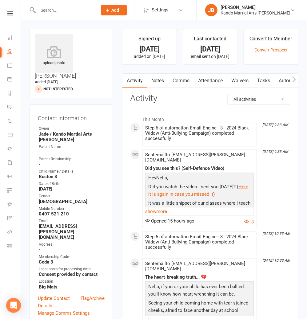
click at [49, 8] on input "text" at bounding box center [64, 10] width 57 height 9
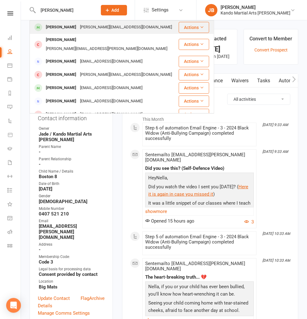
type input "noah wan"
click at [63, 25] on div "[PERSON_NAME]" at bounding box center [61, 27] width 34 height 9
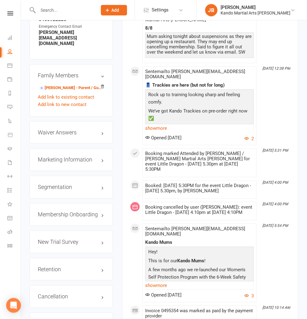
scroll to position [697, 0]
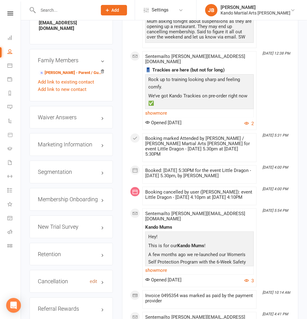
click at [97, 279] on link "edit" at bounding box center [93, 281] width 7 height 5
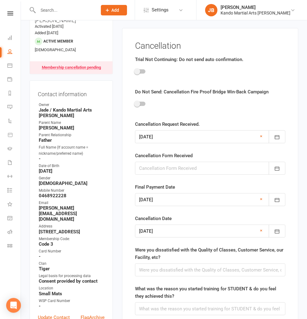
scroll to position [53, 0]
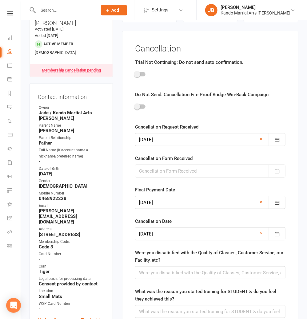
click at [155, 169] on div at bounding box center [210, 170] width 150 height 13
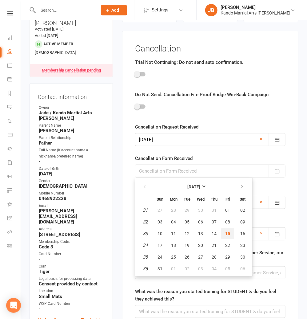
drag, startPoint x: 226, startPoint y: 232, endPoint x: 183, endPoint y: 203, distance: 51.9
click at [226, 232] on span "15" at bounding box center [227, 233] width 5 height 5
type input "[DATE]"
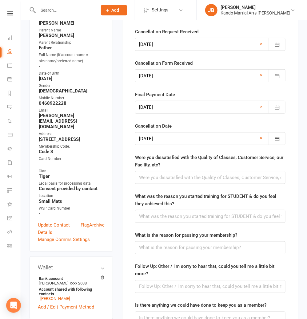
scroll to position [147, 0]
click at [149, 175] on input "text" at bounding box center [210, 177] width 150 height 13
paste input "No it’s all fine"
type input "No it’s all fine"
click at [162, 214] on input "text" at bounding box center [210, 216] width 150 height 13
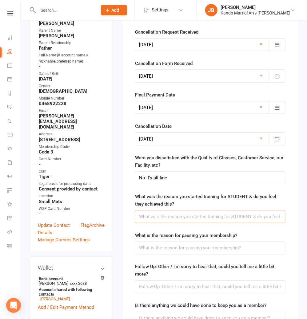
click at [162, 214] on input "text" at bounding box center [210, 216] width 150 height 13
paste input "To get him started in martial arts"
type input "To get him started in martial arts"
click at [148, 246] on input "text" at bounding box center [210, 247] width 150 height 13
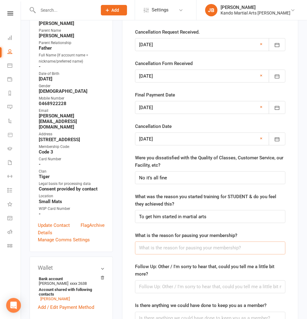
paste input "Started a new business in a different suburb and it’s too hard to make it"
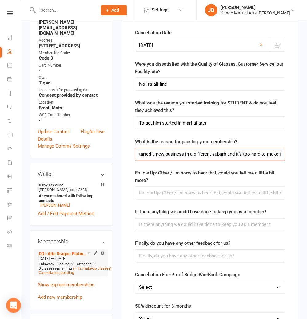
scroll to position [242, 0]
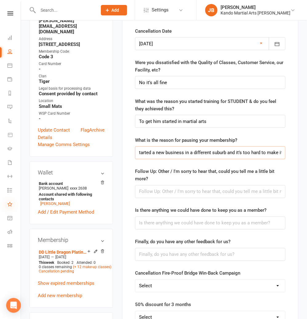
type input "Started a new business in a different suburb and it’s too hard to make it"
click at [143, 220] on input "text" at bounding box center [210, 222] width 150 height 13
paste input "Due to our circumstances we just make make it work as we’ve been trying already"
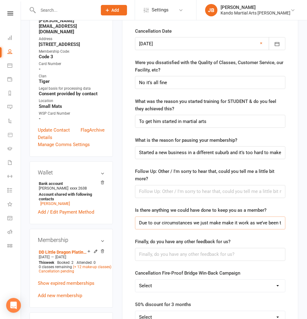
scroll to position [0, 24]
type input "Due to our circumstances we just make make it work as we’ve been trying already"
click at [145, 251] on input "text" at bounding box center [210, 253] width 150 height 13
paste input "Thanks for being a positive star in Noah’s journey"
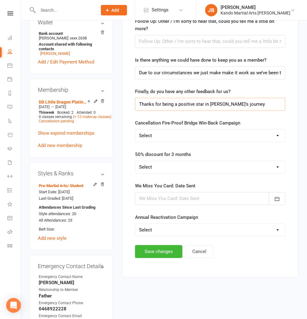
scroll to position [391, 0]
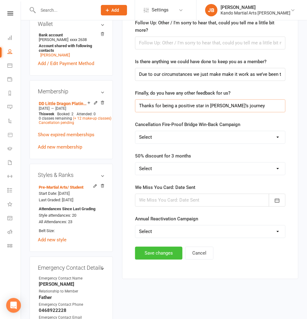
type input "Thanks for being a positive star in Noah’s journey"
click at [156, 251] on button "Save changes" at bounding box center [158, 252] width 47 height 13
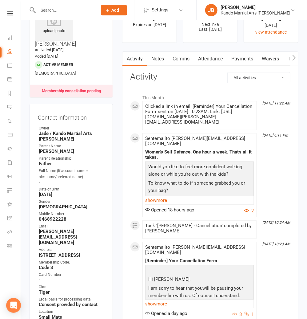
scroll to position [0, 0]
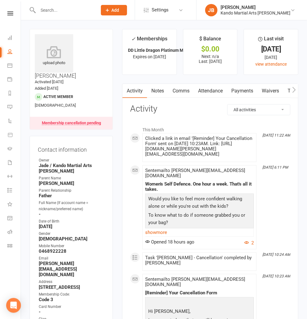
click at [178, 90] on link "Comms" at bounding box center [181, 91] width 26 height 14
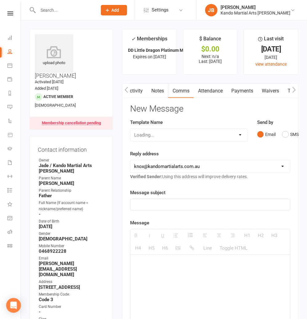
drag, startPoint x: 237, startPoint y: 90, endPoint x: 232, endPoint y: 117, distance: 27.1
click at [237, 90] on link "Payments" at bounding box center [242, 91] width 30 height 14
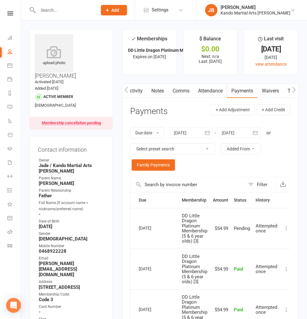
click at [157, 90] on link "Notes" at bounding box center [157, 91] width 21 height 14
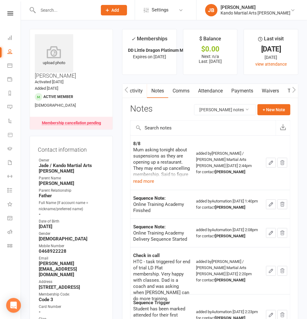
click at [183, 91] on link "Comms" at bounding box center [181, 91] width 26 height 14
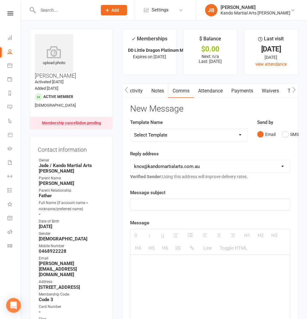
click at [145, 134] on select "Select Template [Email] 5 Class Pass Renewal - Used 4/5 classes [Email] 5 Class…" at bounding box center [188, 135] width 117 height 12
select select "436"
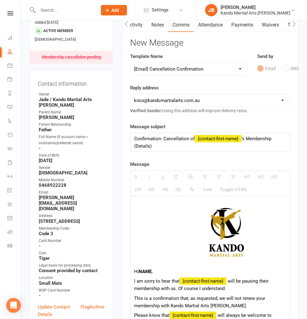
scroll to position [67, 0]
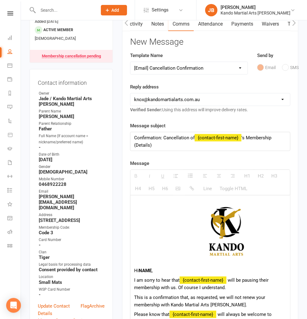
click at [148, 271] on b "NAME" at bounding box center [145, 270] width 13 height 6
click at [145, 268] on b "Michael" at bounding box center [156, 270] width 35 height 6
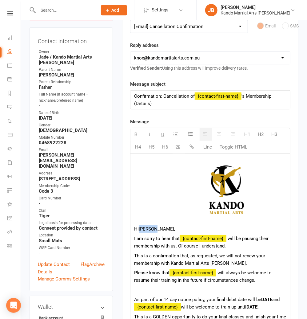
scroll to position [149, 0]
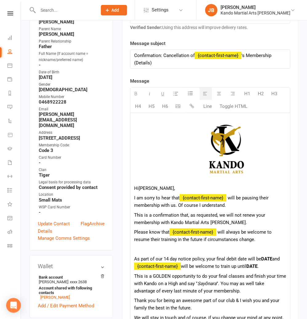
click at [267, 256] on b "DATE" at bounding box center [266, 259] width 11 height 6
click at [266, 256] on b "DATE" at bounding box center [266, 259] width 11 height 6
click at [258, 264] on b "DATE" at bounding box center [252, 266] width 11 height 6
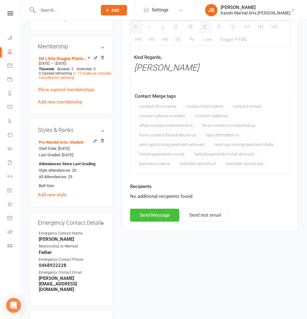
scroll to position [435, 0]
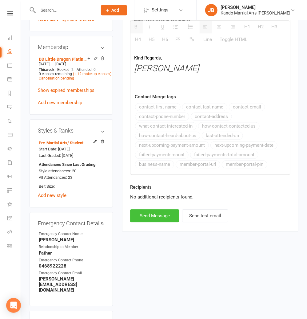
click at [154, 222] on button "Send Message" at bounding box center [154, 215] width 49 height 13
select select
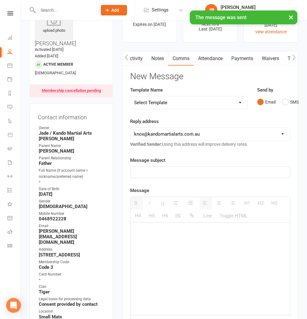
scroll to position [0, 0]
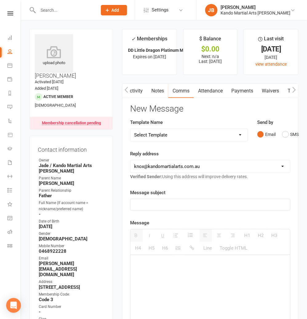
click at [48, 8] on input "text" at bounding box center [64, 10] width 57 height 9
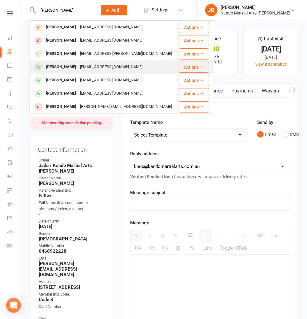
type input "isabella g"
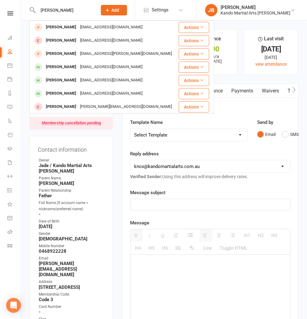
click at [64, 69] on div "Isabella Gargiso" at bounding box center [61, 66] width 34 height 9
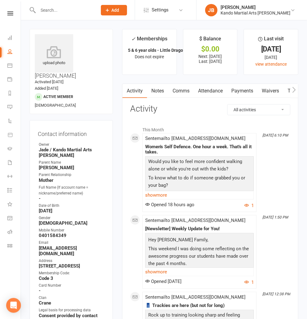
click at [10, 18] on div "Clubworx" at bounding box center [10, 21] width 21 height 20
click at [9, 15] on div "Clubworx" at bounding box center [10, 21] width 21 height 20
drag, startPoint x: 11, startPoint y: 12, endPoint x: 14, endPoint y: 32, distance: 19.9
click at [11, 12] on icon at bounding box center [10, 13] width 6 height 4
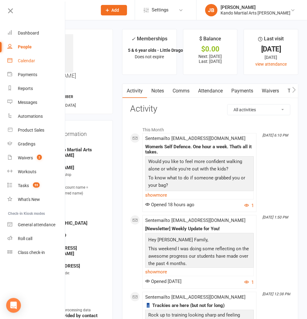
click at [30, 60] on div "Calendar" at bounding box center [26, 60] width 17 height 5
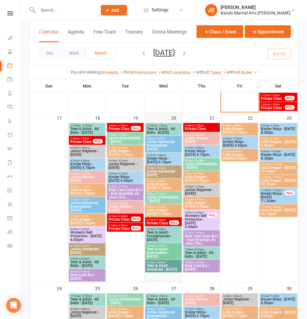
scroll to position [766, 0]
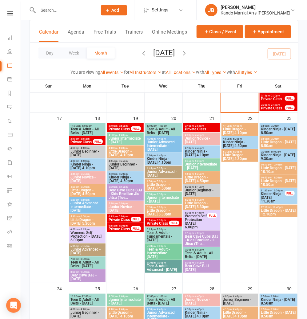
click at [86, 236] on span "Women's Self Protection - [DATE] 6.00pm" at bounding box center [87, 235] width 34 height 11
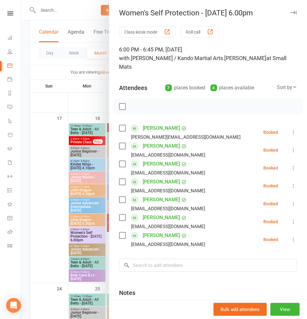
scroll to position [0, 0]
click at [294, 13] on icon "button" at bounding box center [294, 13] width 6 height 4
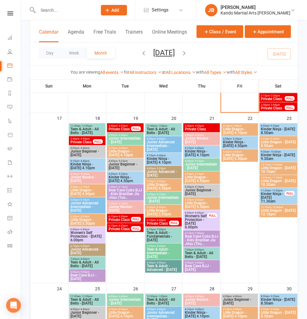
click at [190, 202] on span "Little Dragon - [DATE] 5.30pm" at bounding box center [202, 204] width 34 height 7
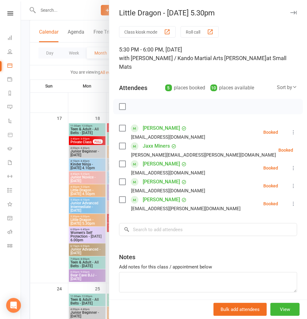
drag, startPoint x: 52, startPoint y: 186, endPoint x: 71, endPoint y: 187, distance: 19.1
click at [52, 186] on div at bounding box center [164, 159] width 286 height 319
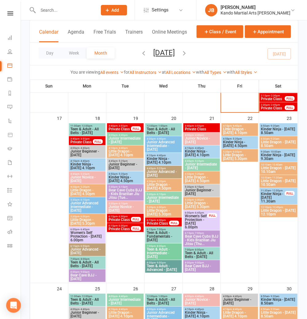
click at [201, 221] on span "Women's Self Protection - [DATE] 6.00pm" at bounding box center [196, 221] width 23 height 15
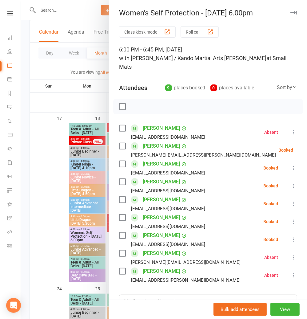
drag, startPoint x: 295, startPoint y: 12, endPoint x: 283, endPoint y: 28, distance: 19.7
click at [295, 12] on icon "button" at bounding box center [294, 13] width 6 height 4
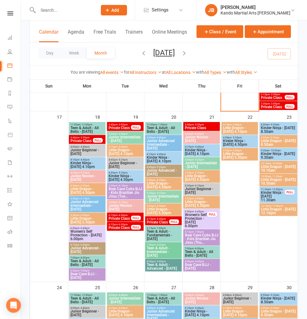
scroll to position [767, 0]
click at [191, 217] on span "Women's Self Protection - [DATE] 6.00pm" at bounding box center [196, 220] width 23 height 15
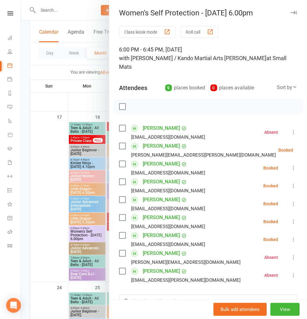
click at [293, 15] on button "button" at bounding box center [293, 12] width 7 height 7
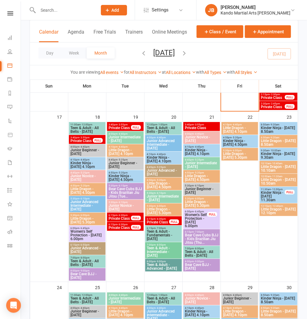
drag, startPoint x: 54, startPoint y: 5, endPoint x: 51, endPoint y: 7, distance: 3.9
click at [54, 5] on div at bounding box center [61, 10] width 63 height 20
click at [46, 10] on input "text" at bounding box center [64, 10] width 57 height 9
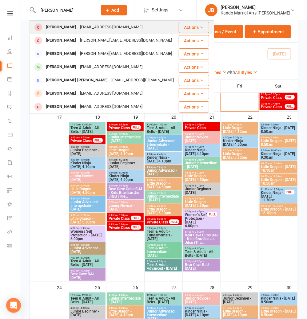
type input "olivia ho"
click at [49, 27] on div "Olivia Ho" at bounding box center [61, 27] width 34 height 9
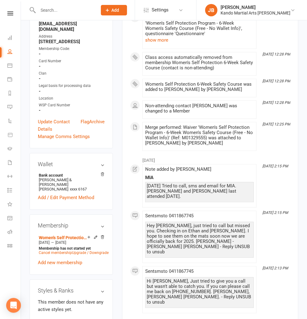
scroll to position [324, 0]
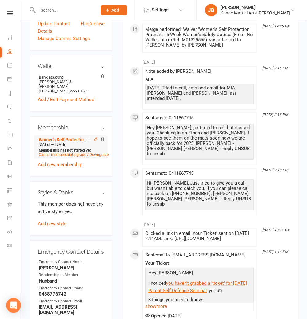
click at [94, 137] on icon at bounding box center [96, 139] width 4 height 4
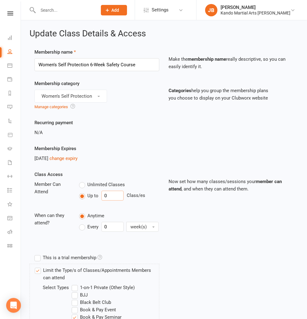
click at [109, 198] on input "0" at bounding box center [113, 195] width 22 height 10
type input "6"
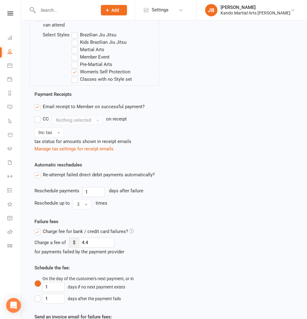
scroll to position [620, 0]
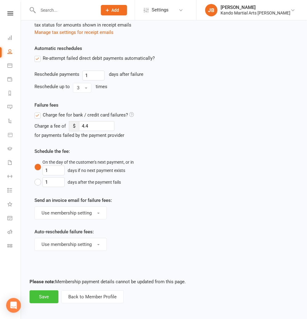
click at [37, 292] on button "Save" at bounding box center [44, 296] width 29 height 13
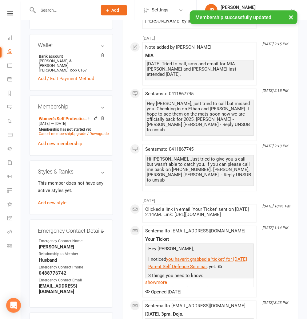
scroll to position [345, 0]
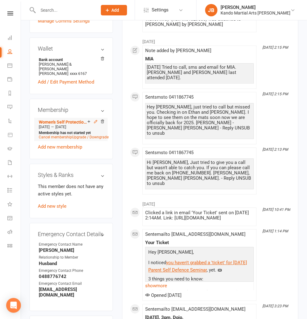
click at [96, 119] on icon at bounding box center [96, 121] width 4 height 4
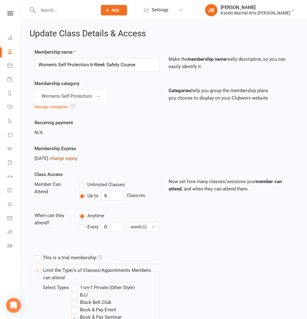
click at [74, 156] on link "change expiry" at bounding box center [64, 158] width 28 height 6
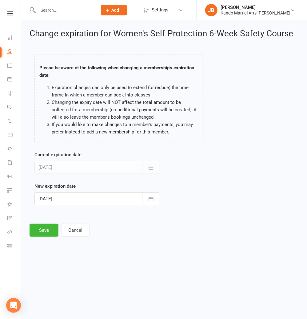
drag, startPoint x: 68, startPoint y: 201, endPoint x: 60, endPoint y: 195, distance: 9.8
click at [68, 201] on div at bounding box center [96, 198] width 125 height 13
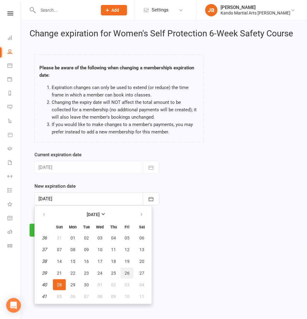
click at [132, 273] on button "26" at bounding box center [127, 272] width 13 height 11
type input "26 Sep 2025"
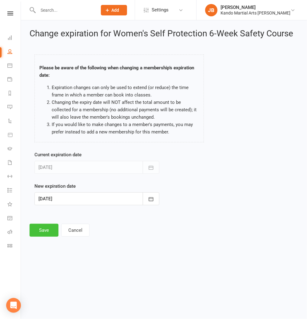
click at [42, 226] on button "Save" at bounding box center [44, 229] width 29 height 13
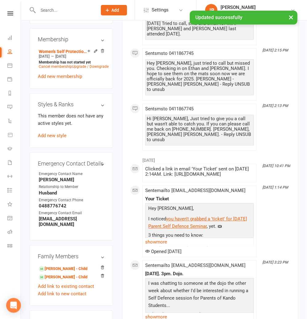
scroll to position [417, 0]
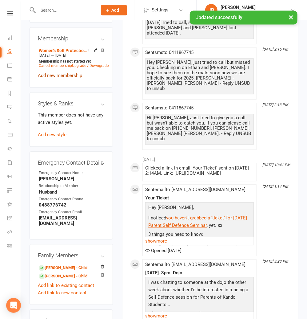
click at [57, 73] on link "Add new membership" at bounding box center [60, 76] width 44 height 6
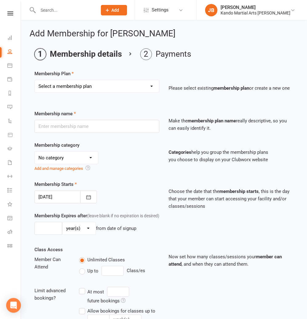
click at [49, 82] on select "Select a membership plan Create new Membership Plan 12 Months - Kinder Ninja in…" at bounding box center [97, 86] width 124 height 12
select select "118"
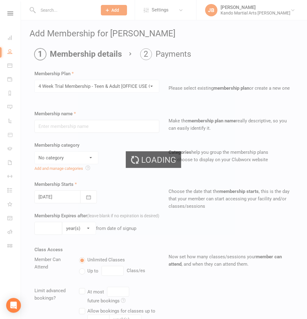
type input "4 Week Trial Membership - Teen & Adult [OFFICE USE ONLY]"
select select "21"
type input "4"
select select "1"
type input "0"
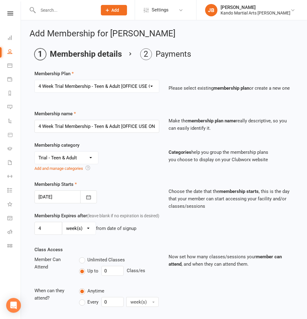
click at [56, 197] on div at bounding box center [65, 196] width 62 height 13
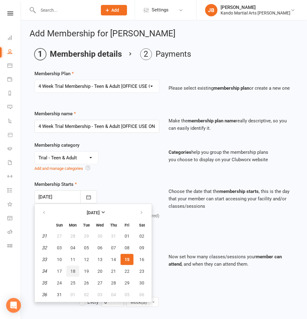
click at [70, 271] on span "18" at bounding box center [72, 270] width 5 height 5
type input "18 Aug 2025"
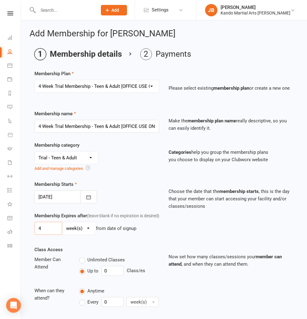
click at [46, 234] on input "4" at bounding box center [48, 228] width 28 height 13
type input "6"
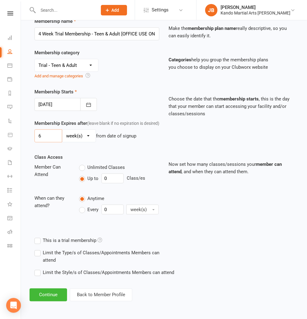
scroll to position [99, 0]
click at [49, 291] on button "Continue" at bounding box center [49, 294] width 38 height 13
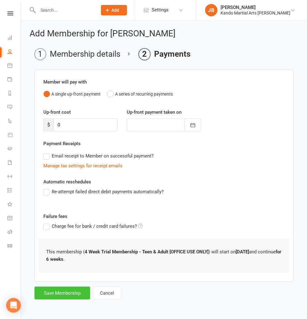
click at [63, 293] on button "Save Membership" at bounding box center [62, 292] width 56 height 13
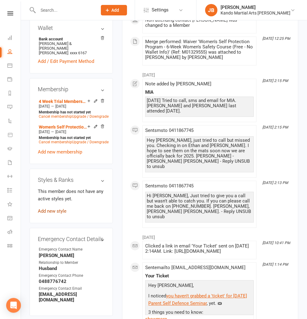
click at [65, 208] on link "Add new style" at bounding box center [52, 211] width 29 height 6
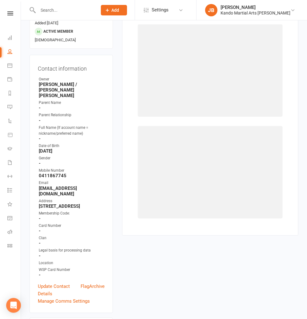
scroll to position [47, 0]
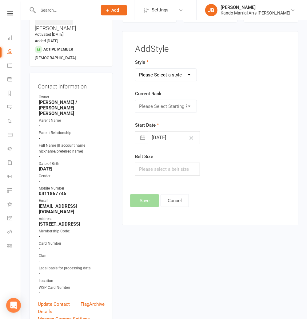
click at [157, 72] on select "Please Select a style Brazilian Jiu Jitsu Kids Brazilian Jiu Jitsu Martial Arts…" at bounding box center [165, 75] width 61 height 12
select select "2685"
click at [150, 106] on select "Please Select Starting Rank White Belt 1 Stripe 2 Stripes 3 Stripes Pink Belt" at bounding box center [165, 106] width 61 height 12
select select "28182"
select select "6"
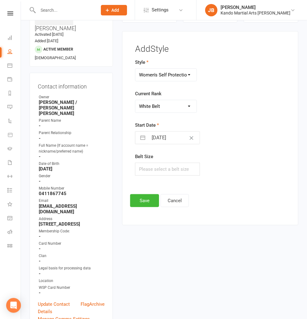
select select "2025"
select select "7"
select select "2025"
select select "8"
select select "2025"
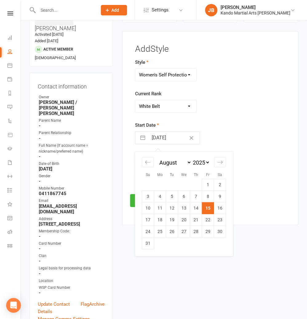
click at [158, 140] on input "15 Aug 2025" at bounding box center [173, 137] width 51 height 12
click at [161, 217] on td "18" at bounding box center [160, 220] width 12 height 12
type input "18 Aug 2025"
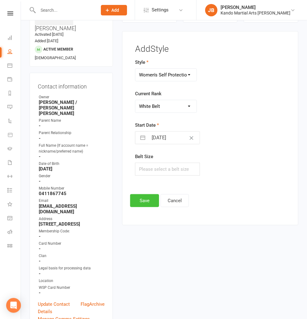
click at [142, 199] on button "Save" at bounding box center [144, 200] width 29 height 13
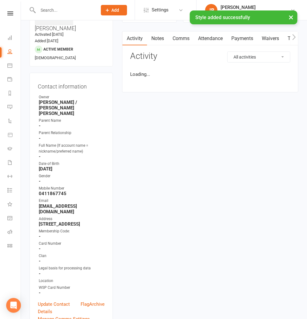
scroll to position [0, 0]
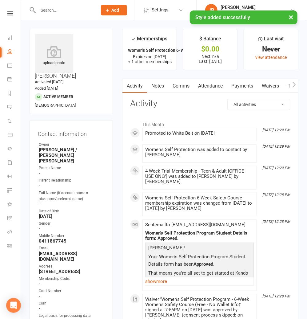
click at [203, 86] on link "Attendance" at bounding box center [210, 86] width 33 height 14
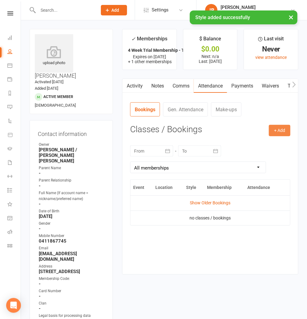
click at [283, 132] on button "+ Add" at bounding box center [280, 130] width 22 height 11
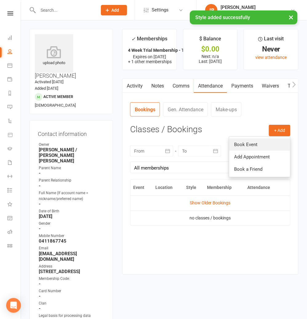
click at [262, 139] on link "Book Event" at bounding box center [259, 144] width 61 height 12
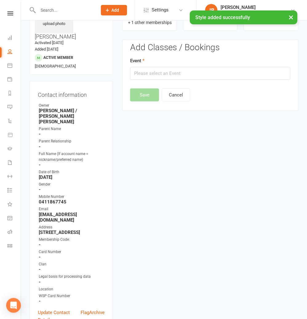
scroll to position [47, 0]
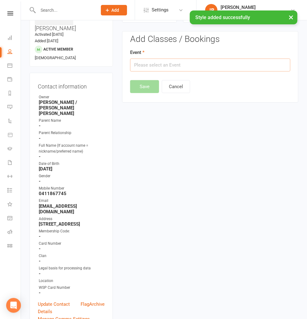
click at [139, 66] on input "text" at bounding box center [210, 64] width 160 height 13
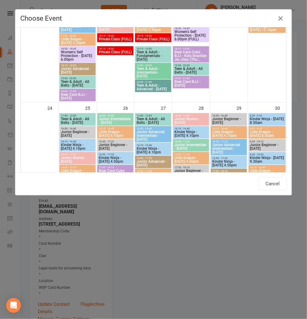
scroll to position [902, 0]
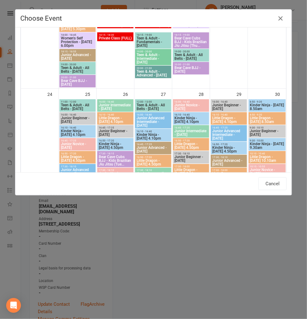
click at [78, 41] on span "Women's Self Protection - [DATE] 6.00pm" at bounding box center [78, 41] width 34 height 11
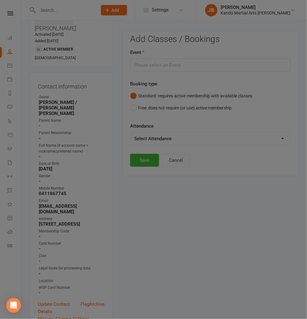
type input "Women's Self Protection - Monday 6.00pm - Aug 18, 2025 6:00:00 PM"
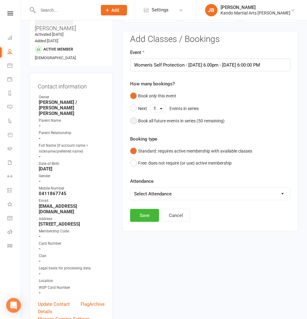
click at [148, 122] on div "Book all future events in series ( 50 remaining)" at bounding box center [181, 120] width 86 height 7
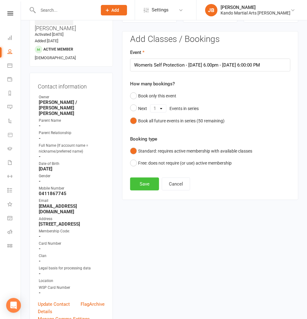
click at [141, 189] on button "Save" at bounding box center [144, 183] width 29 height 13
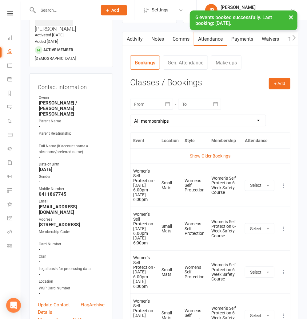
scroll to position [0, 0]
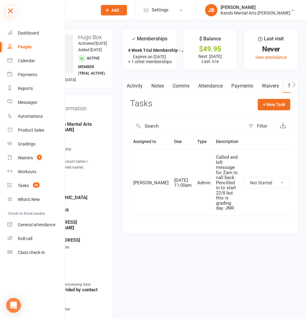
click at [9, 10] on icon at bounding box center [10, 10] width 9 height 9
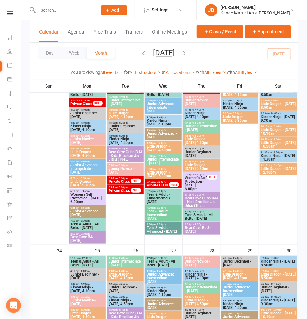
scroll to position [803, 0]
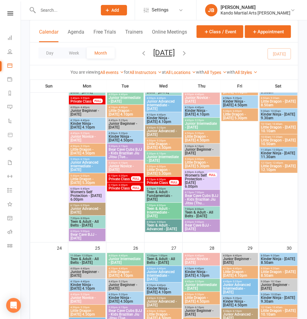
click at [195, 173] on span "Women's Self Protection - [DATE] 6.00pm" at bounding box center [196, 180] width 23 height 15
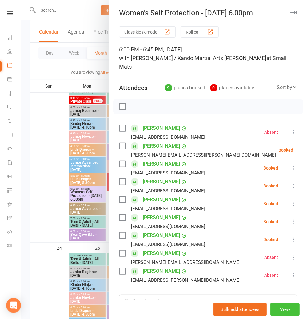
click at [288, 312] on button "View" at bounding box center [285, 309] width 29 height 13
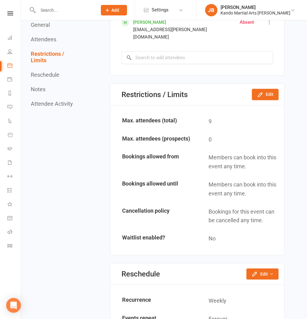
scroll to position [567, 0]
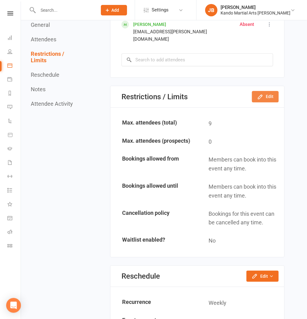
click at [267, 91] on button "Edit" at bounding box center [265, 96] width 27 height 11
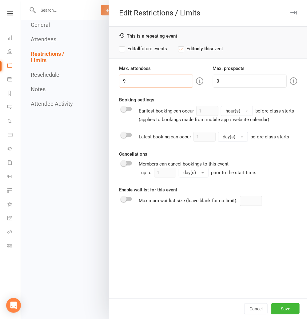
click at [131, 78] on input "9" at bounding box center [156, 80] width 74 height 13
type input "10"
click at [284, 310] on button "Save" at bounding box center [285, 308] width 28 height 11
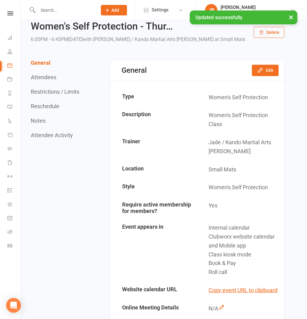
scroll to position [0, 0]
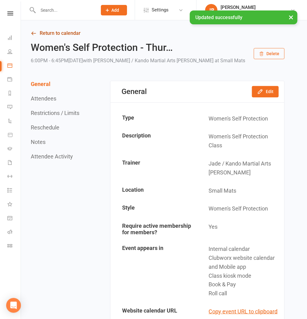
click at [63, 32] on link "Return to calendar" at bounding box center [158, 33] width 254 height 9
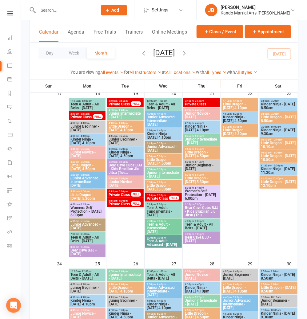
scroll to position [788, 0]
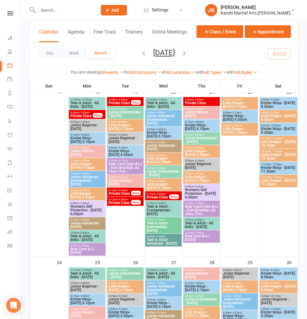
click at [197, 192] on span "Women's Self Protection - [DATE] 6.00pm" at bounding box center [202, 193] width 34 height 11
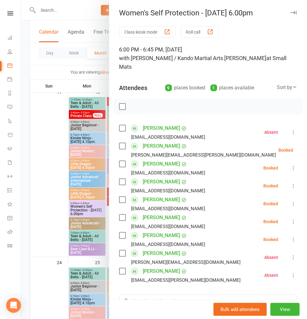
click at [179, 83] on div "9 places booked" at bounding box center [185, 87] width 40 height 9
click at [294, 13] on icon "button" at bounding box center [294, 13] width 6 height 4
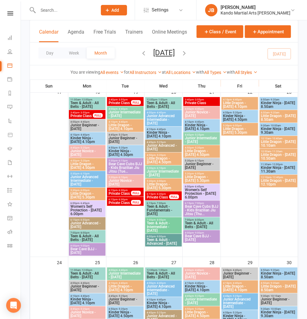
click at [294, 13] on link "[PERSON_NAME] [PERSON_NAME] [PERSON_NAME] Martial Arts [PERSON_NAME]" at bounding box center [251, 10] width 92 height 12
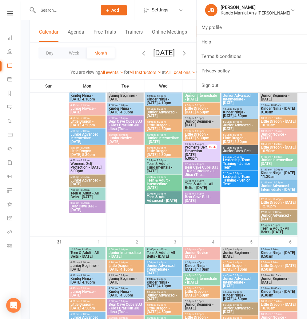
scroll to position [989, 0]
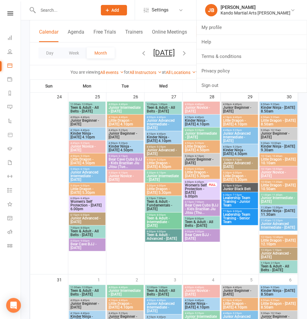
click at [188, 53] on icon "button" at bounding box center [184, 53] width 7 height 7
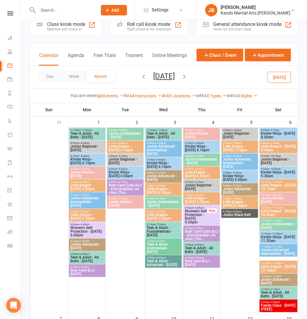
click at [206, 213] on span "Women's Self Protection - [DATE] 6.00pm" at bounding box center [196, 216] width 23 height 15
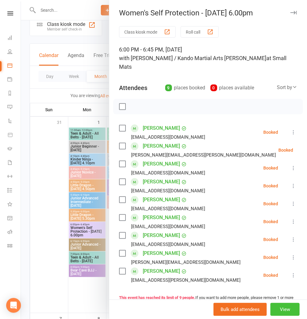
click at [291, 305] on button "View" at bounding box center [285, 309] width 29 height 13
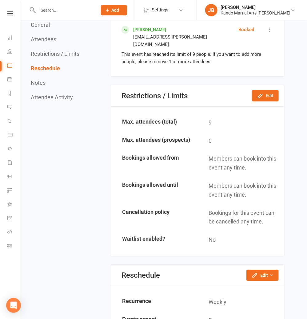
scroll to position [515, 0]
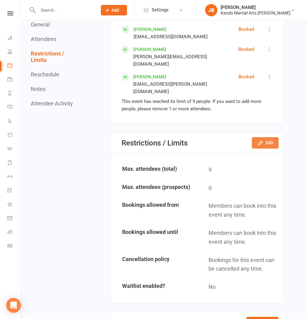
click at [275, 137] on button "Edit" at bounding box center [265, 142] width 27 height 11
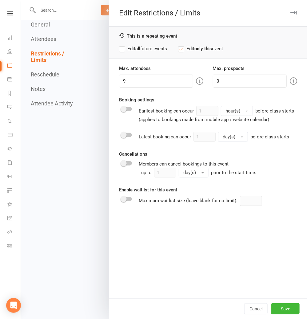
click at [138, 48] on strong "all" at bounding box center [137, 49] width 5 height 6
drag, startPoint x: 146, startPoint y: 78, endPoint x: 137, endPoint y: 76, distance: 9.1
click at [146, 78] on input "9" at bounding box center [156, 80] width 74 height 13
type input "10"
click at [285, 307] on button "Save" at bounding box center [285, 308] width 28 height 11
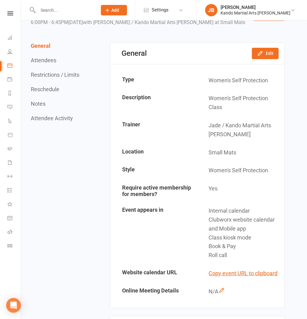
scroll to position [0, 0]
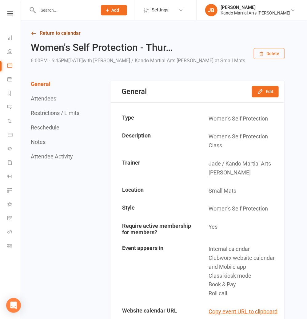
click at [46, 31] on link "Return to calendar" at bounding box center [158, 33] width 254 height 9
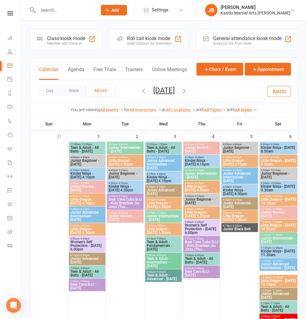
drag, startPoint x: 128, startPoint y: 91, endPoint x: 131, endPoint y: 94, distance: 4.4
click at [140, 91] on icon "button" at bounding box center [143, 90] width 7 height 7
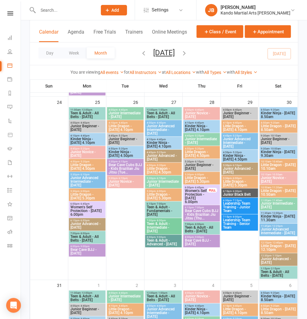
scroll to position [949, 0]
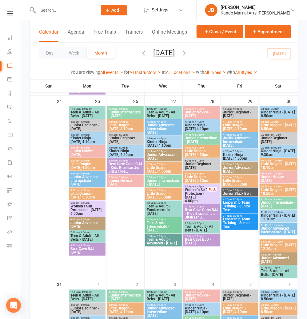
click at [204, 197] on span "Women's Self Protection - [DATE] 6.00pm" at bounding box center [196, 195] width 23 height 15
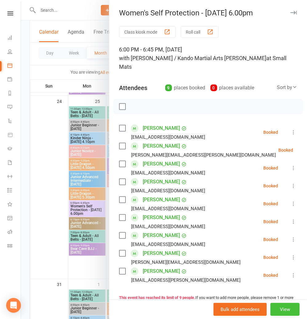
click at [286, 311] on button "View" at bounding box center [285, 309] width 29 height 13
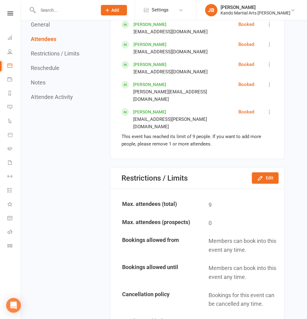
scroll to position [481, 0]
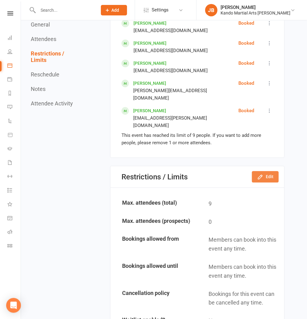
click at [258, 171] on button "Edit" at bounding box center [265, 176] width 27 height 11
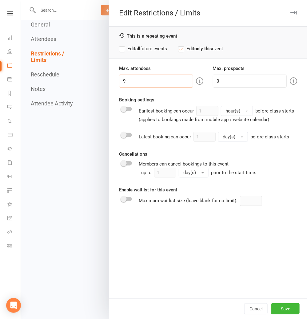
click at [137, 82] on input "9" at bounding box center [156, 80] width 74 height 13
type input "10"
click at [291, 307] on button "Save" at bounding box center [285, 308] width 28 height 11
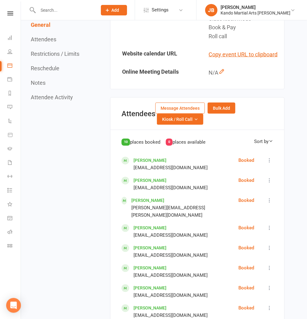
scroll to position [0, 0]
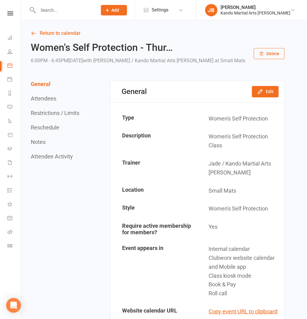
click at [53, 10] on input "text" at bounding box center [64, 10] width 57 height 9
click at [46, 9] on input "text" at bounding box center [64, 10] width 57 height 9
type input "oliver chin"
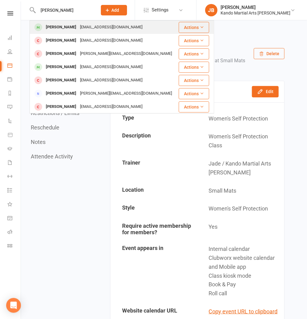
click at [65, 26] on div "Oliver Chin" at bounding box center [61, 27] width 34 height 9
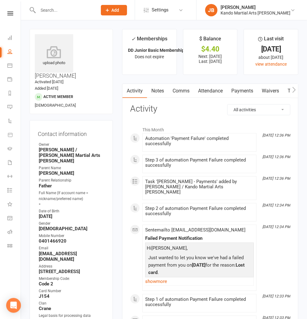
click at [205, 91] on link "Attendance" at bounding box center [210, 91] width 33 height 14
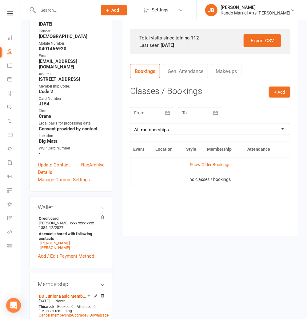
scroll to position [194, 0]
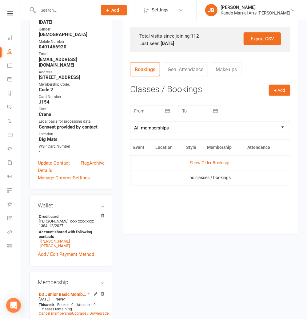
click at [157, 112] on div at bounding box center [151, 110] width 43 height 11
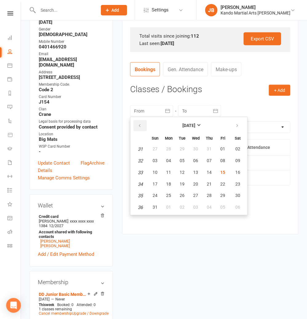
click at [135, 121] on button "button" at bounding box center [140, 125] width 13 height 11
click at [154, 148] on span "29" at bounding box center [155, 148] width 5 height 5
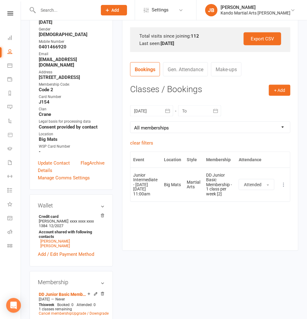
click at [145, 112] on div at bounding box center [151, 110] width 43 height 11
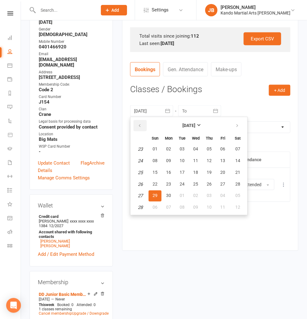
click at [139, 123] on icon "button" at bounding box center [140, 125] width 4 height 5
click at [157, 152] on button "27" at bounding box center [155, 148] width 13 height 11
type input "27 Apr 2025"
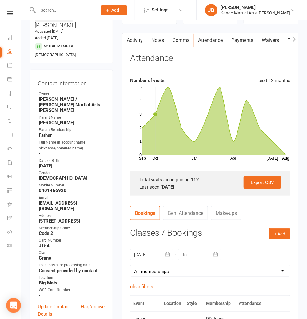
scroll to position [0, 0]
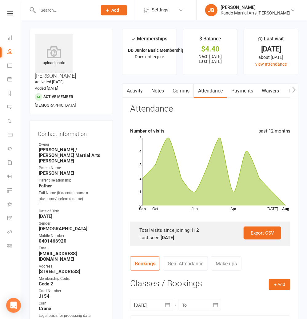
click at [240, 91] on link "Tasks" at bounding box center [243, 91] width 22 height 14
select select "incomplete"
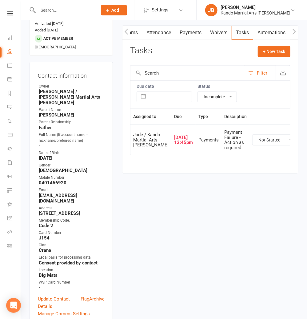
scroll to position [58, 0]
click at [253, 145] on select "Not Started In Progress Waiting Complete" at bounding box center [276, 139] width 46 height 10
select select "waiting"
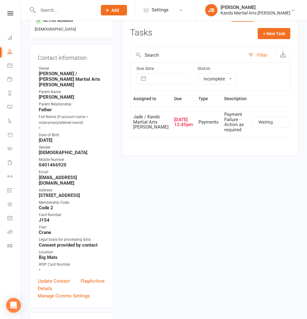
scroll to position [0, 0]
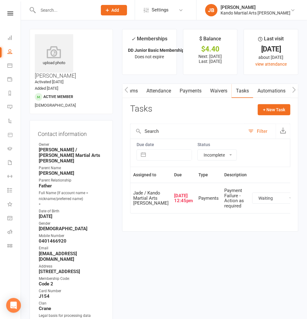
click at [10, 11] on nav "Clubworx Dashboard People Calendar Payments Reports Messages Automations Produc…" at bounding box center [10, 161] width 21 height 319
click at [10, 13] on icon at bounding box center [10, 13] width 6 height 4
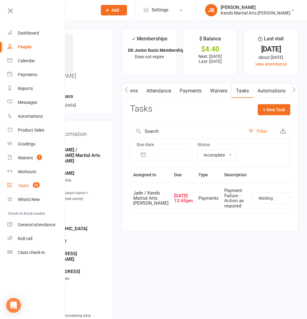
click at [25, 184] on div "Tasks" at bounding box center [23, 185] width 11 height 5
select select "incomplete"
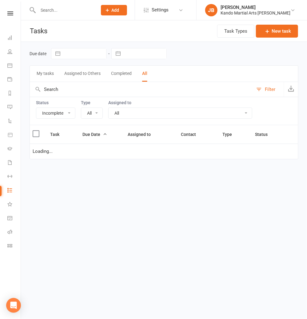
select select "21718"
select select "waiting"
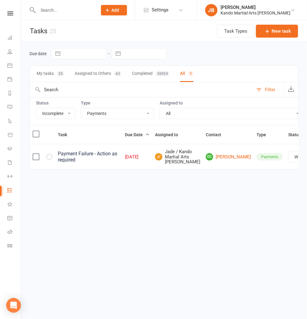
click at [11, 17] on div "Clubworx" at bounding box center [10, 21] width 21 height 20
click at [11, 14] on icon at bounding box center [10, 13] width 6 height 4
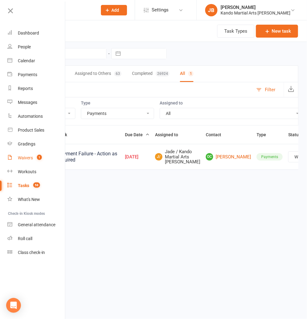
click at [23, 153] on link "Waivers 1" at bounding box center [36, 158] width 58 height 14
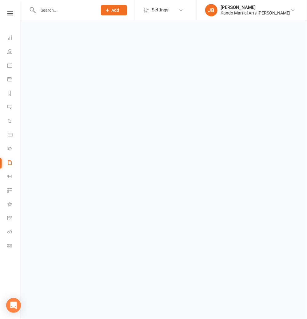
select select "100"
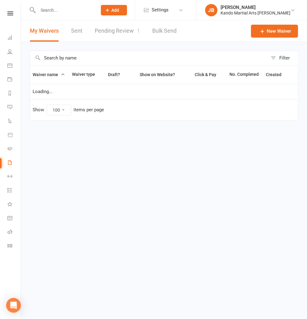
click at [129, 30] on link "Pending Review 1" at bounding box center [117, 30] width 45 height 21
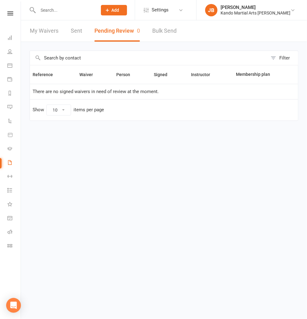
click at [15, 12] on link at bounding box center [10, 13] width 22 height 4
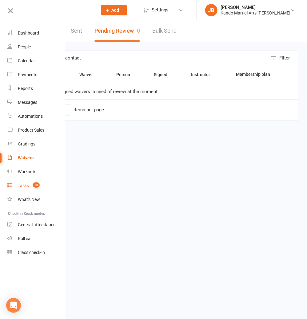
click at [27, 186] on div "Tasks" at bounding box center [23, 185] width 11 height 5
select select "incomplete"
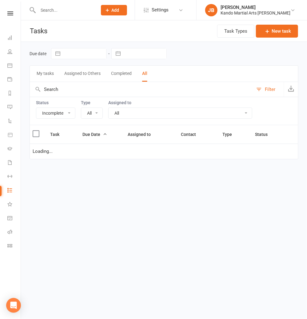
select select "21718"
select select "waiting"
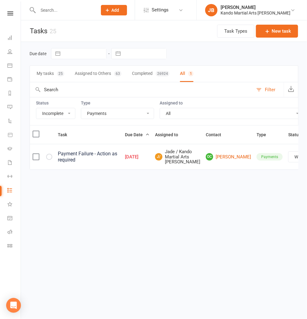
click at [104, 114] on select "All Admin Bbpc - black belt prep course Cancellation Enquiry Follow-up In-class…" at bounding box center [117, 113] width 73 height 10
select select "21694"
select select "waiting"
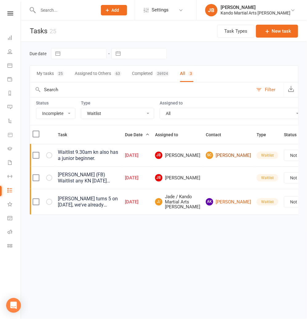
click at [208, 156] on link "SC Sarah Coburn" at bounding box center [228, 154] width 45 height 7
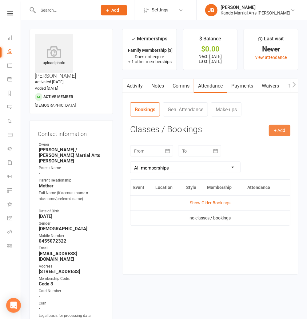
click at [279, 128] on button "+ Add" at bounding box center [280, 130] width 22 height 11
click at [267, 142] on link "Book Event" at bounding box center [259, 144] width 61 height 12
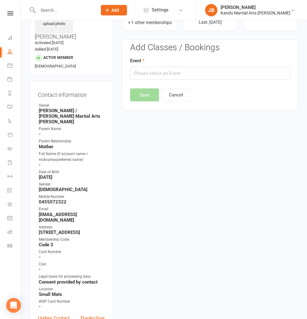
scroll to position [47, 0]
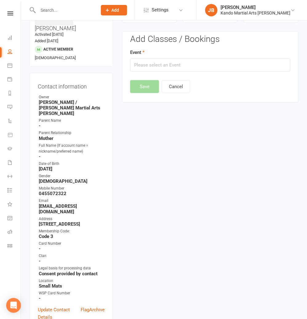
drag, startPoint x: 143, startPoint y: 73, endPoint x: 142, endPoint y: 69, distance: 4.6
click at [142, 72] on div "Add Classes / Bookings Event Save Cancel" at bounding box center [210, 63] width 160 height 59
click at [142, 69] on input "text" at bounding box center [210, 64] width 160 height 13
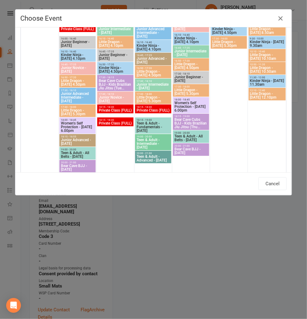
scroll to position [867, 0]
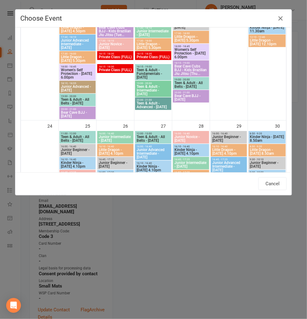
click at [182, 54] on span "Women's Self Protection - [DATE] 6.00pm" at bounding box center [191, 53] width 34 height 11
type input "Women's Self Protection - [DATE] 6.00pm - [DATE] 6:00:00 PM"
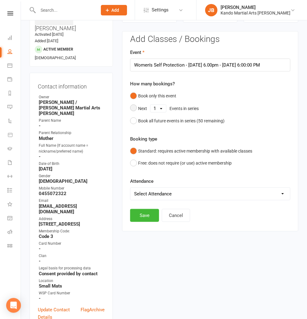
click at [155, 107] on select "1 2 3 4 5 6 7 8 9 10 11 12 13 14 15 16 17 18 19 20 21 22 23 24 25 26 27 28 29 3…" at bounding box center [158, 108] width 16 height 7
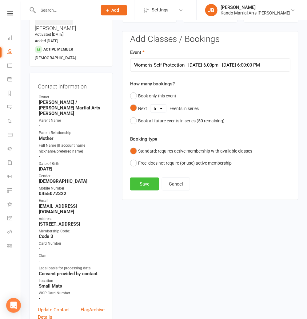
click at [144, 179] on button "Save" at bounding box center [144, 183] width 29 height 13
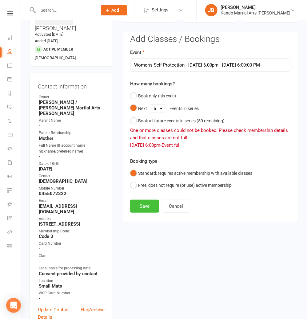
click at [144, 210] on button "Save" at bounding box center [144, 205] width 29 height 13
click at [159, 106] on select "1 2 3 4 5 6 7 8 9 10 11 12 13 14 15 16 17 18 19 20 21 22 23 24 25 26 27 28 29 3…" at bounding box center [158, 108] width 16 height 7
select select "5"
click at [140, 205] on button "Save" at bounding box center [144, 205] width 29 height 13
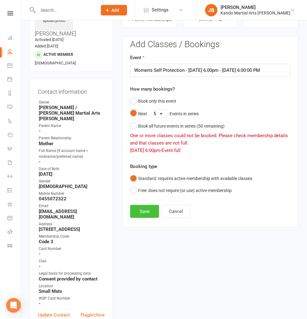
scroll to position [41, 0]
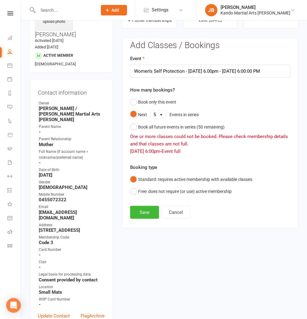
click at [138, 197] on div "Add Classes / Bookings Event Women's Self Protection - [DATE] 6.00pm - [DATE] 6…" at bounding box center [210, 130] width 160 height 178
click at [139, 202] on div "Add Classes / Bookings Event Women's Self Protection - [DATE] 6.00pm - [DATE] 6…" at bounding box center [210, 130] width 160 height 178
click at [142, 211] on button "Save" at bounding box center [144, 212] width 29 height 13
click at [143, 210] on button "Save" at bounding box center [144, 212] width 29 height 13
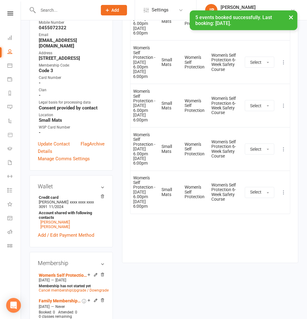
scroll to position [214, 0]
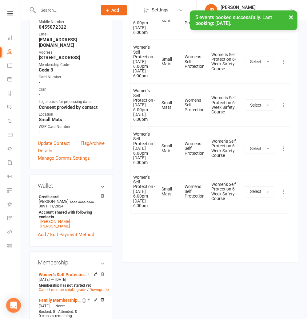
click at [283, 195] on icon at bounding box center [284, 192] width 6 height 6
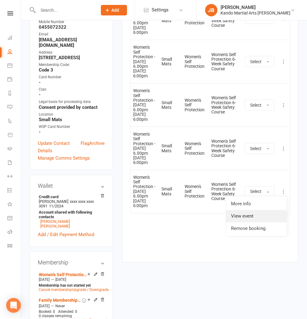
click at [247, 222] on link "View event" at bounding box center [256, 216] width 61 height 12
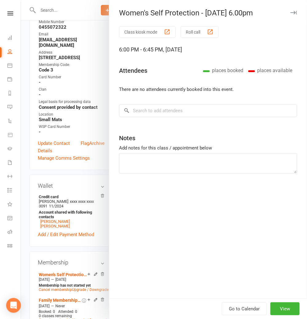
click at [296, 13] on icon "button" at bounding box center [294, 13] width 6 height 4
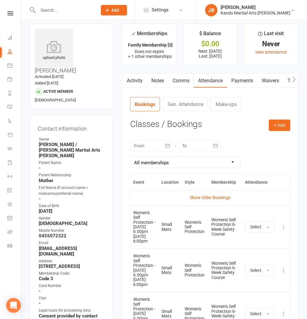
scroll to position [0, 0]
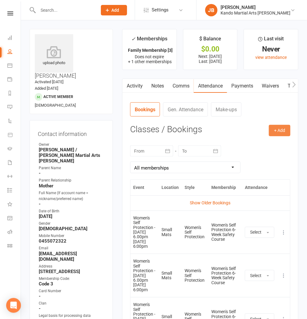
click at [270, 128] on button "+ Add" at bounding box center [280, 130] width 22 height 11
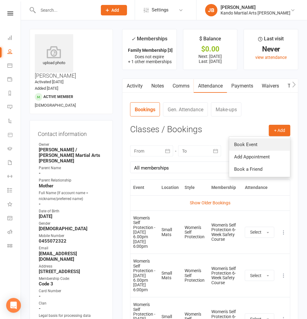
click at [253, 141] on link "Book Event" at bounding box center [259, 144] width 61 height 12
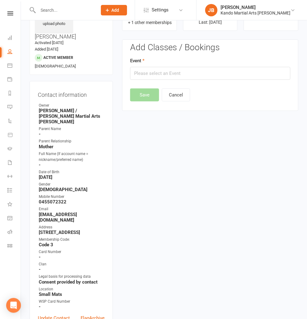
scroll to position [47, 0]
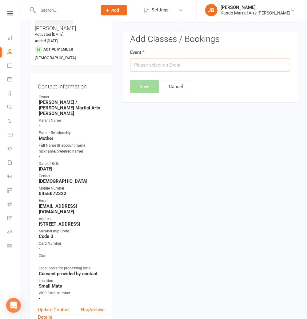
click at [153, 64] on input "text" at bounding box center [210, 64] width 160 height 13
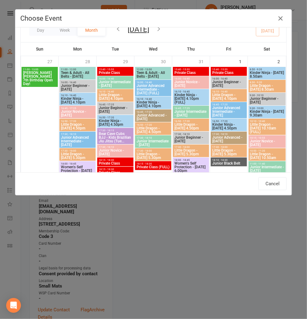
scroll to position [0, 0]
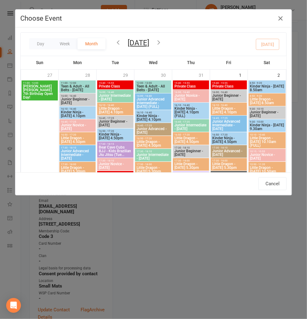
click at [162, 42] on icon "button" at bounding box center [158, 42] width 7 height 7
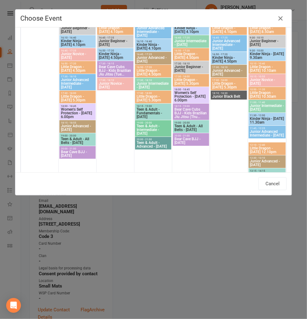
scroll to position [677, 0]
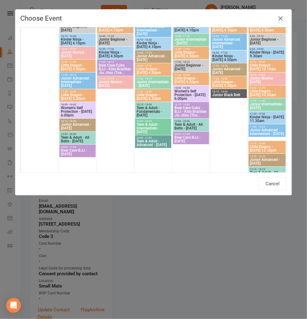
click at [184, 92] on span "Women's Self Protection - [DATE] 6.00pm" at bounding box center [191, 94] width 34 height 11
type input "Women's Self Protection - [DATE] 6.00pm - [DATE] 6:00:00 PM"
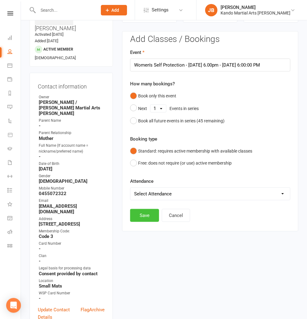
click at [136, 209] on button "Save" at bounding box center [144, 215] width 29 height 13
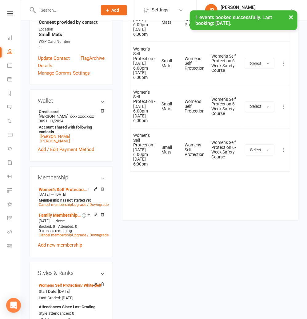
scroll to position [299, 0]
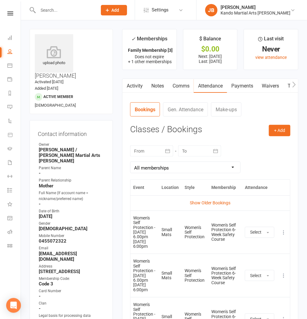
click at [52, 12] on input "text" at bounding box center [64, 10] width 57 height 9
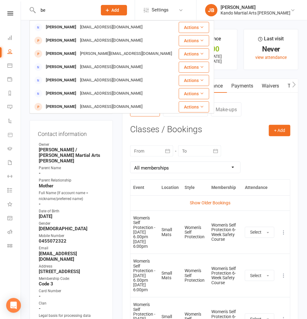
type input "b"
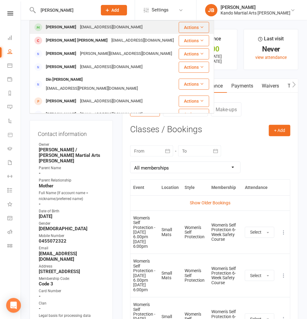
type input "[PERSON_NAME]"
click at [64, 26] on div "[PERSON_NAME]" at bounding box center [61, 27] width 34 height 9
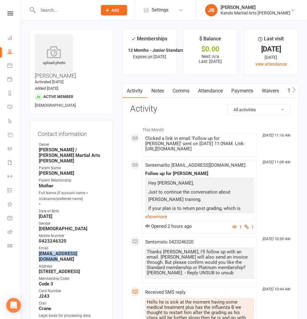
drag, startPoint x: 96, startPoint y: 228, endPoint x: 37, endPoint y: 228, distance: 58.5
click at [37, 228] on div "Contact information Owner [PERSON_NAME] / [PERSON_NAME] Martial Arts [PERSON_NA…" at bounding box center [71, 254] width 83 height 269
copy strong "[EMAIL_ADDRESS][DOMAIN_NAME]"
click at [242, 90] on link "Tasks" at bounding box center [248, 91] width 22 height 14
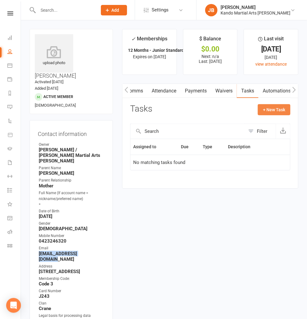
click at [274, 108] on button "+ New Task" at bounding box center [274, 109] width 33 height 11
select select "48590"
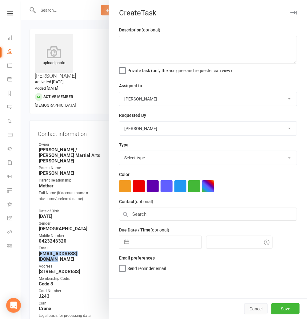
drag, startPoint x: 257, startPoint y: 310, endPoint x: 213, endPoint y: 272, distance: 58.3
click at [257, 309] on button "Cancel" at bounding box center [255, 308] width 23 height 11
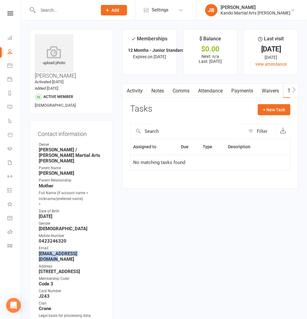
click at [155, 90] on link "Notes" at bounding box center [157, 91] width 21 height 14
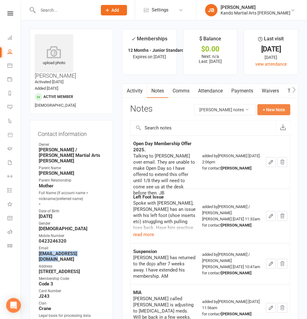
click at [279, 104] on button "+ New Note" at bounding box center [274, 109] width 33 height 11
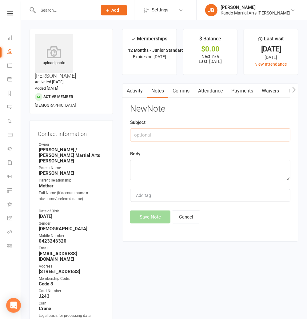
click at [147, 134] on input "text" at bounding box center [210, 134] width 160 height 13
type input "Membership"
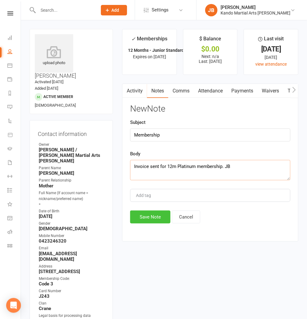
type textarea "Invoice sent for 12m Platinum membership. JB"
click at [149, 214] on button "Save Note" at bounding box center [150, 216] width 40 height 13
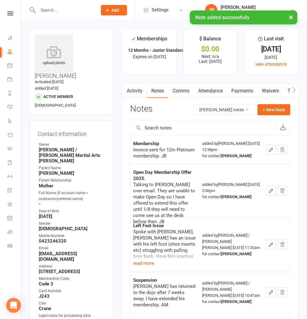
click at [47, 9] on input "text" at bounding box center [64, 10] width 57 height 9
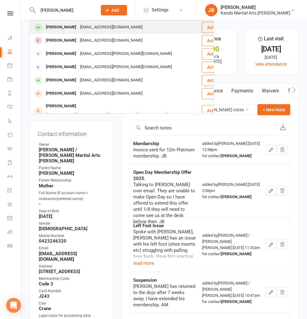
type input "spencer Lyon"
click at [58, 29] on div "Spencer Lyon" at bounding box center [61, 27] width 34 height 9
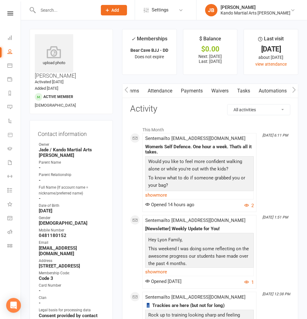
scroll to position [0, 50]
click at [249, 91] on link "Tasks" at bounding box center [245, 91] width 22 height 14
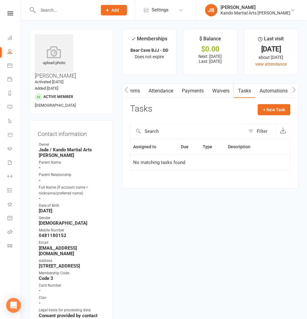
drag, startPoint x: 255, startPoint y: 126, endPoint x: 251, endPoint y: 128, distance: 4.3
click at [255, 126] on button "Filter" at bounding box center [260, 131] width 30 height 15
select select "incomplete"
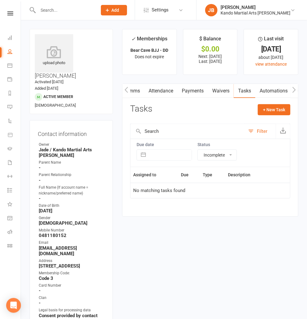
drag, startPoint x: 150, startPoint y: 148, endPoint x: 150, endPoint y: 153, distance: 4.3
click at [150, 148] on div "Due date Navigate forward to interact with the calendar and select a date. Pres…" at bounding box center [164, 151] width 55 height 18
click at [149, 153] on input "text" at bounding box center [170, 155] width 43 height 10
select select "6"
select select "2025"
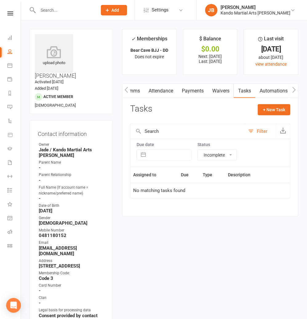
select select "7"
select select "2025"
select select "8"
select select "2025"
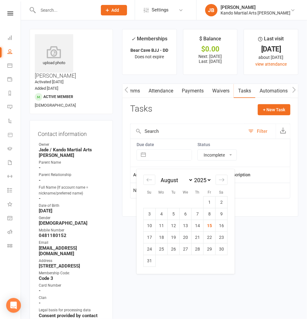
drag, startPoint x: 173, startPoint y: 138, endPoint x: 222, endPoint y: 160, distance: 53.7
click at [173, 138] on div "Due date Navigate forward to interact with the calendar and select a date. Pres…" at bounding box center [210, 152] width 160 height 28
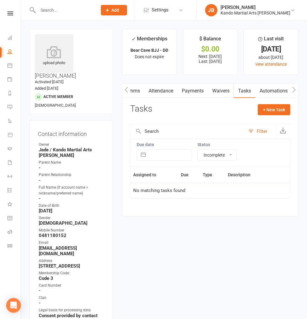
click at [222, 160] on div "Due date Navigate forward to interact with the calendar and select a date. Pres…" at bounding box center [210, 152] width 160 height 28
click at [219, 156] on select "All statuses Incomplete Not Started In Progress Waiting Complete" at bounding box center [217, 155] width 39 height 10
select select "finished"
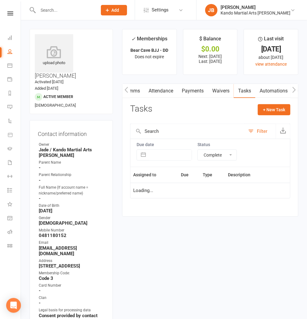
select select "finished"
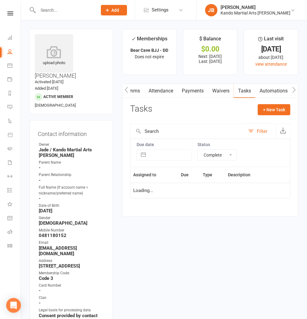
select select "finished"
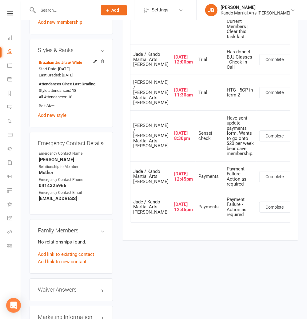
scroll to position [484, 0]
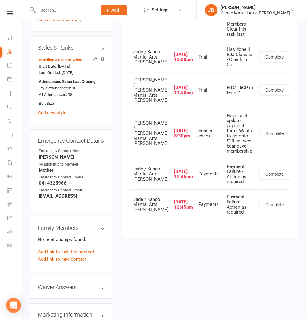
click at [115, 181] on div "upload photo Spencer Lyon Activated 14 March, 2025 Added 13 March, 2025 Active …" at bounding box center [71, 108] width 93 height 1130
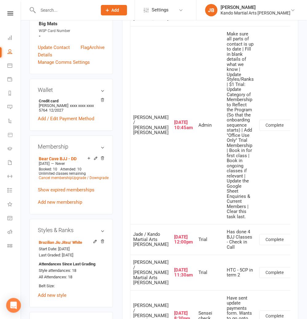
scroll to position [298, 0]
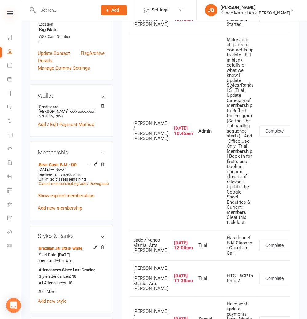
click at [11, 12] on icon at bounding box center [10, 13] width 6 height 4
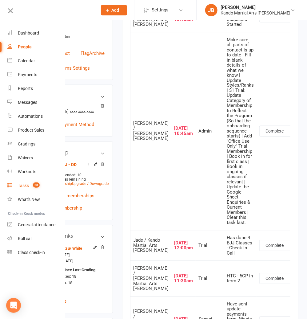
click at [26, 187] on div "Tasks" at bounding box center [23, 185] width 11 height 5
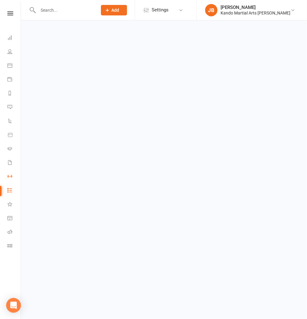
select select "incomplete"
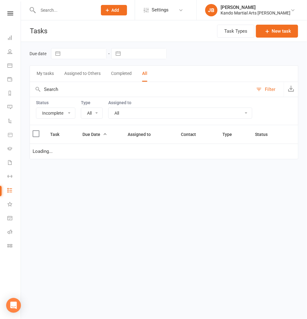
select select "23766"
select select "started"
select select "waiting"
select select "started"
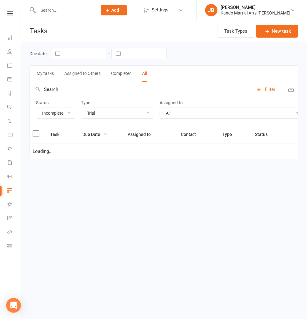
select select "waiting"
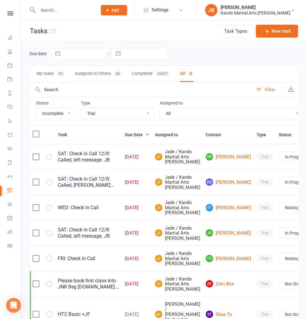
click at [106, 118] on select "All Admin Bbpc - black belt prep course Cancellation Enquiry Follow-up In-class…" at bounding box center [117, 113] width 73 height 10
select select "21718"
select select "started"
select select "waiting"
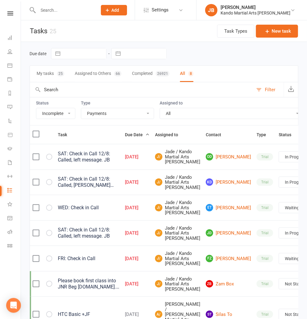
select select "started"
select select "waiting"
select select "started"
select select "waiting"
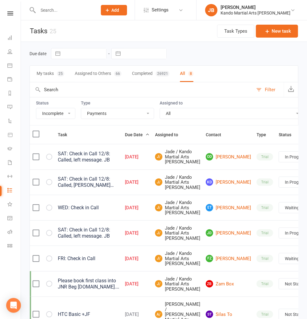
select select "started"
select select "waiting"
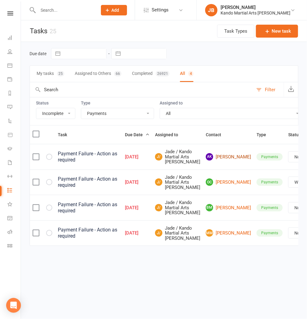
click at [206, 160] on link "AK Aditya Kakkadi" at bounding box center [228, 156] width 45 height 7
click at [206, 211] on link "BM Billy Moyes" at bounding box center [228, 207] width 45 height 7
drag, startPoint x: 203, startPoint y: 275, endPoint x: 203, endPoint y: 271, distance: 4.0
click at [203, 246] on td "MM Maximus Margaritis" at bounding box center [228, 233] width 51 height 26
click at [206, 236] on link "MM Maximus Margaritis" at bounding box center [228, 232] width 45 height 7
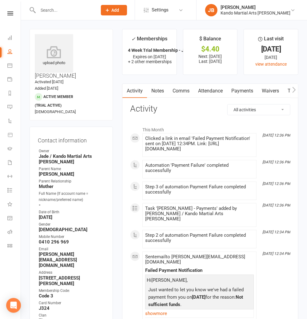
drag, startPoint x: 244, startPoint y: 88, endPoint x: 241, endPoint y: 94, distance: 7.2
click at [244, 88] on link "Payments" at bounding box center [242, 91] width 30 height 14
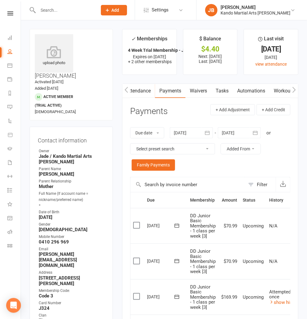
drag, startPoint x: 220, startPoint y: 90, endPoint x: 219, endPoint y: 94, distance: 3.8
click at [220, 90] on link "Tasks" at bounding box center [222, 91] width 22 height 14
select select "incomplete"
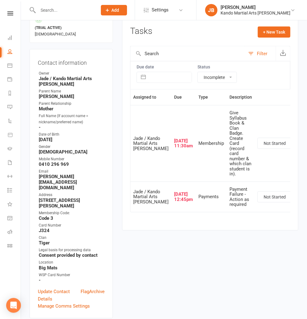
scroll to position [78, 0]
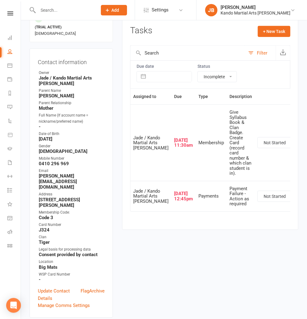
click at [258, 201] on select "Not Started In Progress Waiting Complete" at bounding box center [281, 196] width 46 height 10
select select "unstarted"
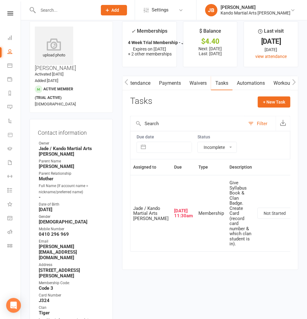
scroll to position [0, 0]
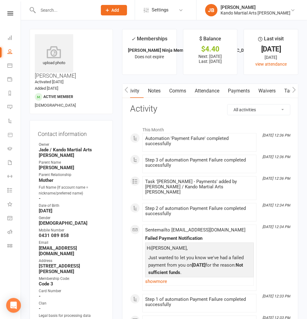
click at [239, 91] on link "Payments" at bounding box center [239, 91] width 30 height 14
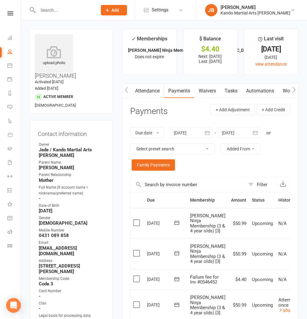
scroll to position [0, 61]
click at [242, 93] on link "Tasks" at bounding box center [233, 91] width 22 height 14
select select "incomplete"
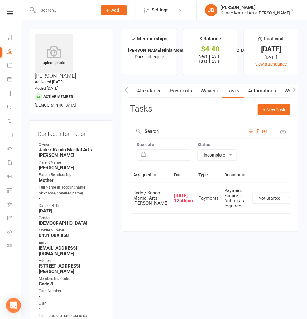
click at [253, 203] on select "Not Started In Progress Waiting Complete" at bounding box center [276, 198] width 46 height 10
select select "unstarted"
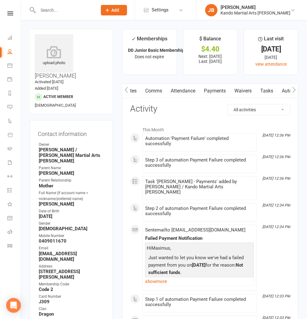
scroll to position [0, 28]
click at [264, 90] on link "Tasks" at bounding box center [267, 91] width 22 height 14
select select "incomplete"
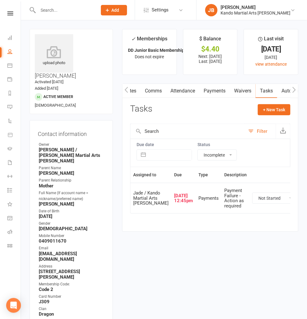
scroll to position [2, 0]
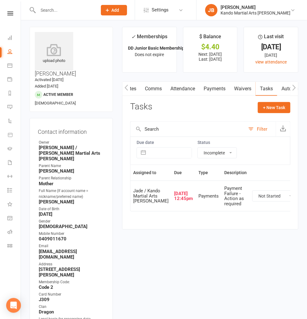
click at [253, 201] on select "Not Started In Progress Waiting Complete" at bounding box center [276, 195] width 46 height 10
select select "unstarted"
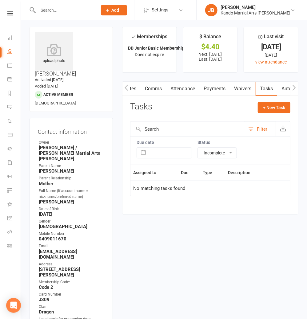
click at [217, 90] on link "Payments" at bounding box center [214, 89] width 30 height 14
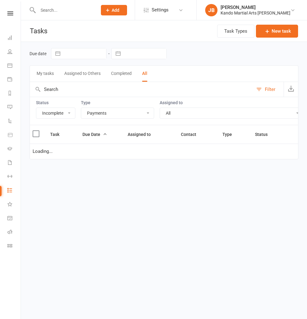
select select "incomplete"
select select "21718"
select select "waiting"
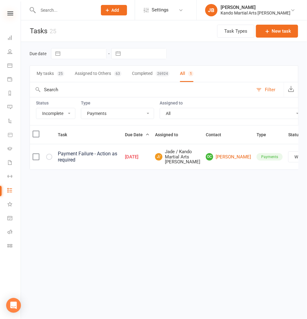
click at [10, 14] on icon at bounding box center [10, 13] width 6 height 4
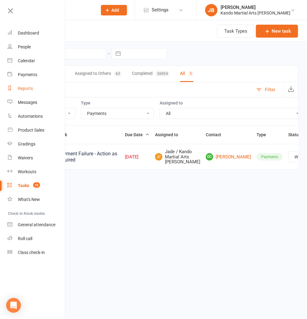
click at [25, 89] on div "Reports" at bounding box center [25, 88] width 15 height 5
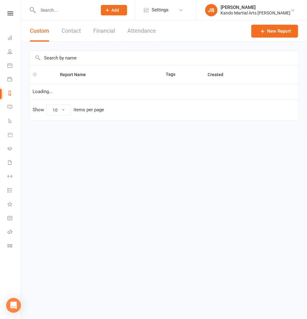
select select "100"
click at [53, 59] on input "text" at bounding box center [164, 58] width 268 height 14
type input "Failed payments"
click at [84, 95] on td "Failed Payments Report" at bounding box center [107, 93] width 124 height 18
click at [82, 90] on link "Failed Payments Report" at bounding box center [72, 93] width 49 height 6
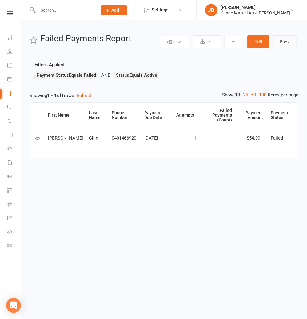
click at [289, 42] on link "Back" at bounding box center [285, 41] width 24 height 13
select select "100"
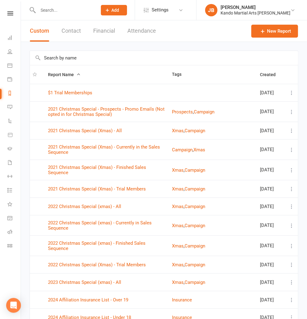
click at [11, 15] on icon at bounding box center [10, 13] width 6 height 4
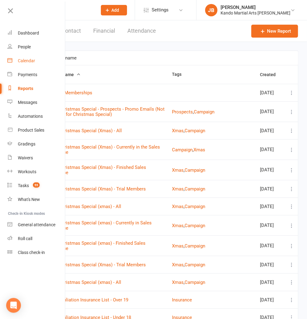
click at [22, 57] on link "Calendar" at bounding box center [36, 61] width 58 height 14
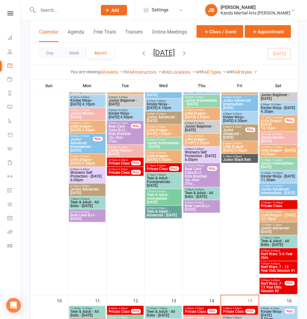
scroll to position [328, 0]
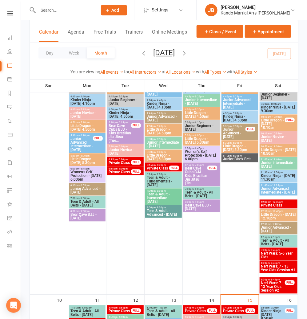
click at [275, 153] on span "Little Dragon - [DATE] 10.50am" at bounding box center [278, 151] width 35 height 7
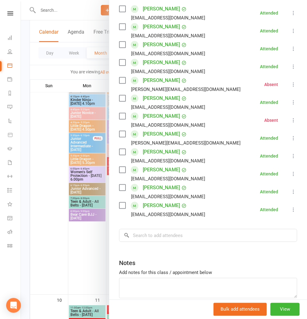
scroll to position [111, 0]
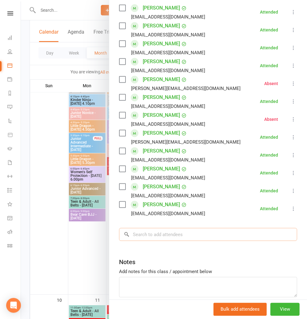
click at [150, 232] on input "search" at bounding box center [208, 234] width 178 height 13
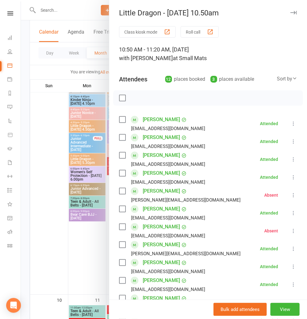
click at [293, 15] on button "button" at bounding box center [293, 12] width 7 height 7
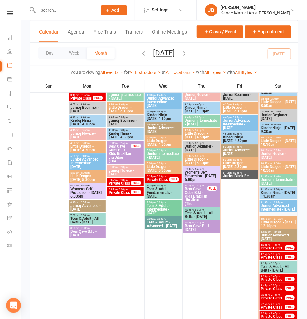
scroll to position [553, 0]
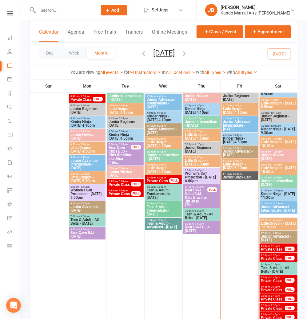
click at [279, 172] on span "Little Dragon - [DATE] 10.50am" at bounding box center [278, 169] width 35 height 7
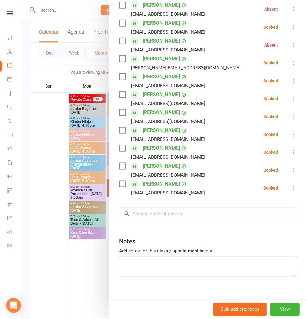
scroll to position [139, 0]
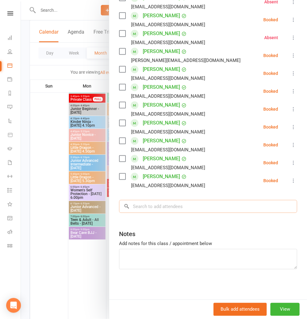
click at [140, 211] on input "search" at bounding box center [208, 206] width 178 height 13
paste input "Ethan Zheng"
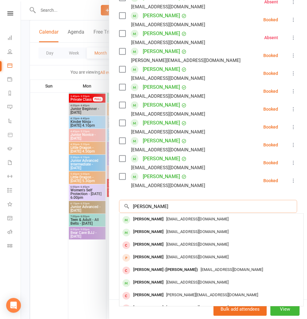
type input "Ethan Zheng"
drag, startPoint x: 110, startPoint y: 190, endPoint x: 116, endPoint y: 189, distance: 5.4
click at [110, 190] on div "Class kiosk mode Roll call 10:50 AM - 11:20 AM, Saturday, August, 16, 2025 with…" at bounding box center [208, 93] width 198 height 413
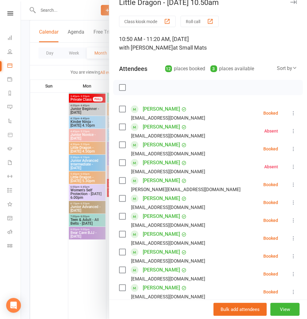
scroll to position [0, 0]
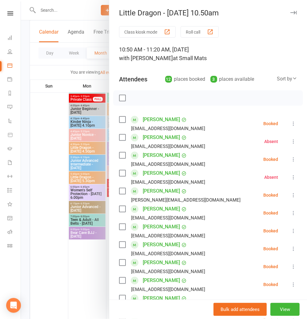
click at [295, 11] on icon "button" at bounding box center [294, 13] width 6 height 4
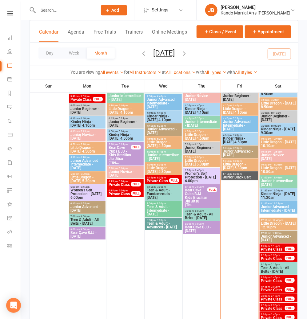
drag, startPoint x: 6, startPoint y: 14, endPoint x: 10, endPoint y: 13, distance: 4.3
click at [6, 14] on link at bounding box center [10, 13] width 22 height 4
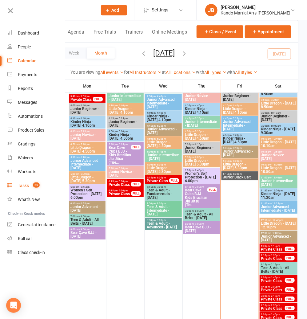
click at [24, 182] on link "Tasks 55" at bounding box center [36, 185] width 58 height 14
select select "incomplete"
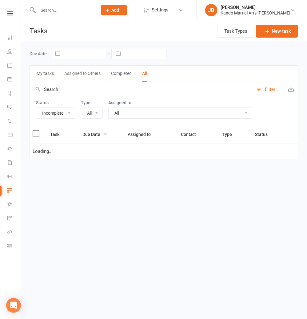
select select "21694"
select select "started"
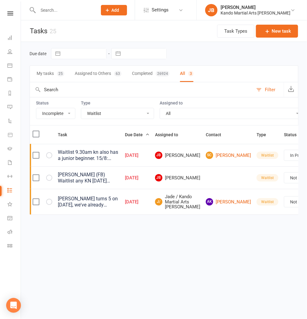
click at [95, 113] on select "All Admin Bbpc - black belt prep course Cancellation Enquiry Follow-up In-class…" at bounding box center [117, 113] width 73 height 10
select select "23766"
select select "started"
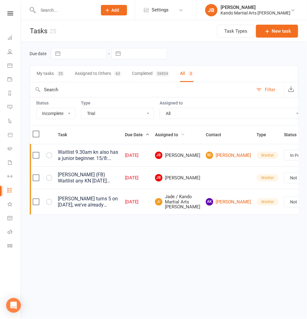
select select "waiting"
select select "started"
select select "waiting"
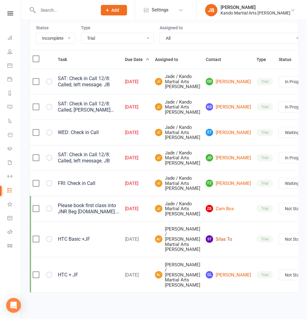
drag, startPoint x: 208, startPoint y: 239, endPoint x: 195, endPoint y: 233, distance: 14.3
click at [208, 239] on link "ST Silas To" at bounding box center [228, 238] width 45 height 7
click at [54, 9] on input "text" at bounding box center [64, 10] width 57 height 9
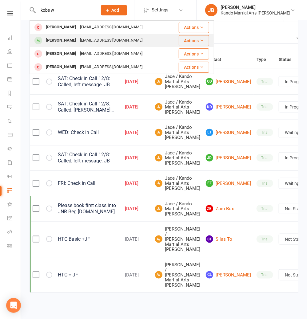
type input "kobe w"
click at [57, 38] on div "Kobe Whitzell" at bounding box center [61, 40] width 34 height 9
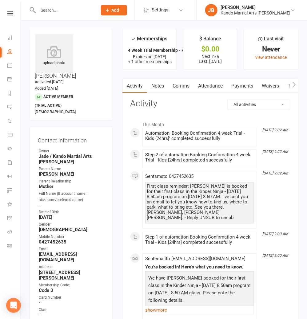
drag, startPoint x: 203, startPoint y: 85, endPoint x: 200, endPoint y: 91, distance: 7.3
click at [203, 85] on link "Attendance" at bounding box center [210, 86] width 33 height 14
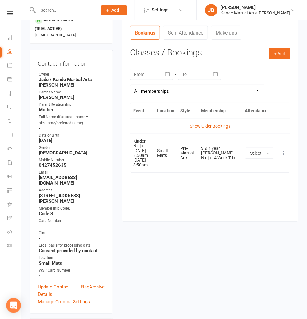
scroll to position [77, 0]
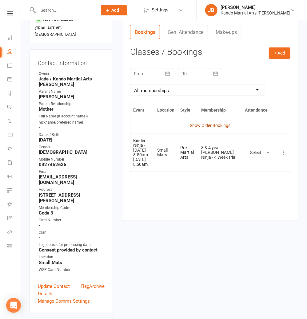
click at [194, 122] on td "Show Older Bookings" at bounding box center [210, 125] width 160 height 15
click at [194, 124] on link "Show Older Bookings" at bounding box center [210, 125] width 41 height 5
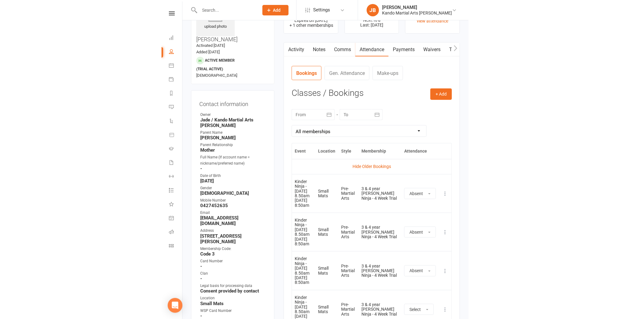
scroll to position [0, 0]
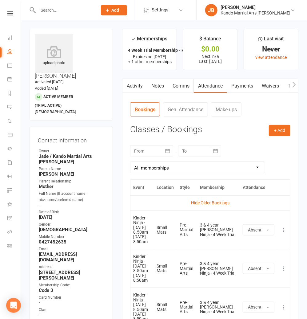
click at [152, 86] on link "Notes" at bounding box center [157, 86] width 21 height 14
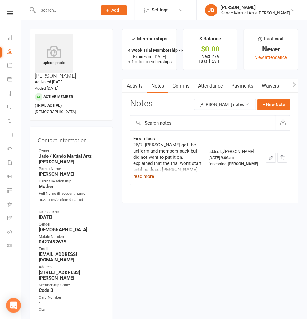
click at [151, 175] on button "read more" at bounding box center [143, 175] width 21 height 7
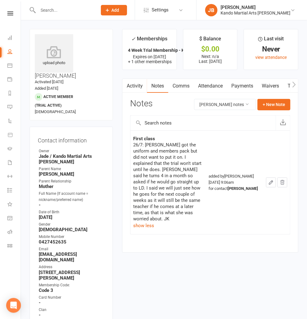
click at [119, 139] on main "✓ Memberships 4 Week Trial Membership - Kinder Ninja [OF... Expires on 22nd Aug…" at bounding box center [211, 144] width 186 height 230
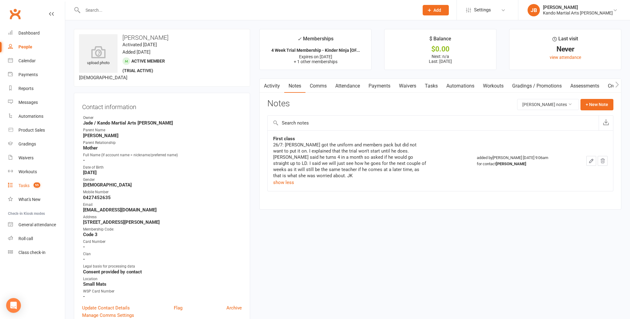
click at [20, 183] on div "Tasks" at bounding box center [23, 185] width 11 height 5
select select "incomplete"
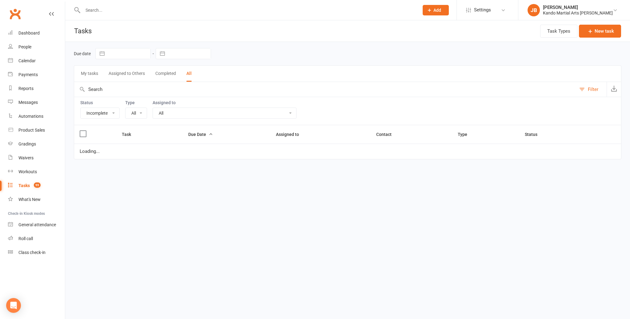
select select "23766"
select select "started"
select select "waiting"
select select "started"
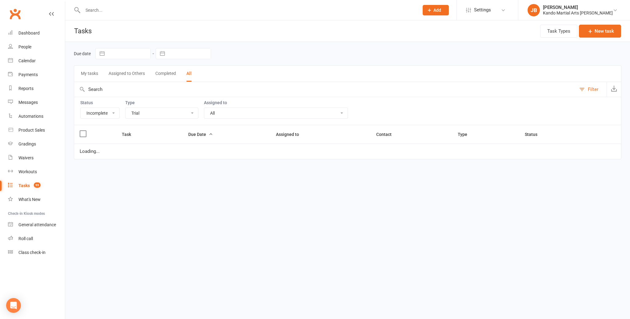
select select "waiting"
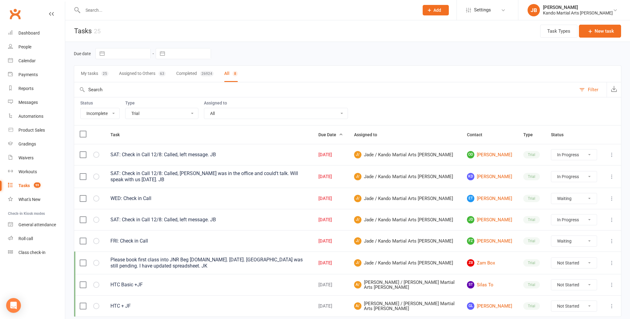
click at [156, 112] on select "All Admin Bbpc - black belt prep course Cancellation Enquiry Follow-up In-class…" at bounding box center [162, 113] width 73 height 10
select select "15046"
select select "started"
select select "waiting"
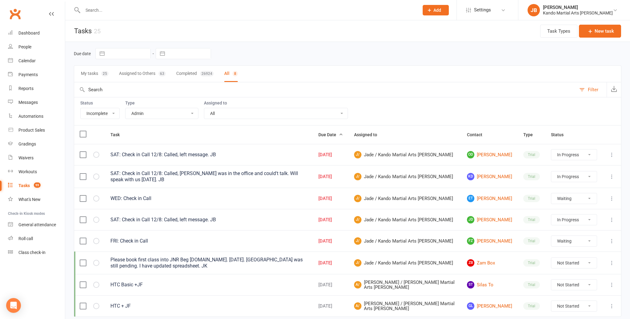
select select "started"
select select "waiting"
select select "started"
select select "waiting"
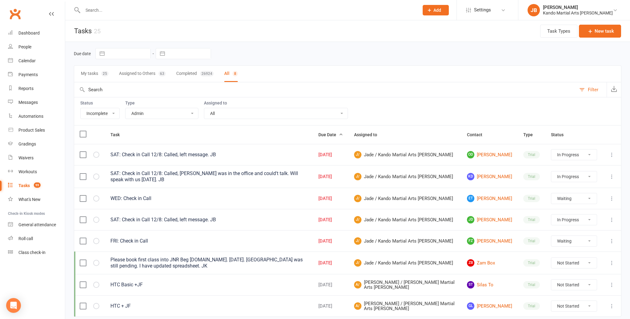
select select "started"
select select "waiting"
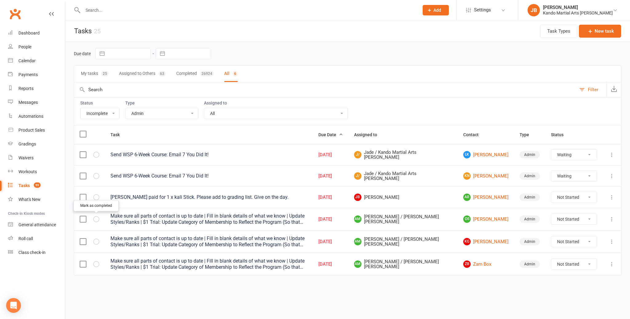
click at [0, 0] on icon "button" at bounding box center [0, 0] width 0 height 0
select select "waiting"
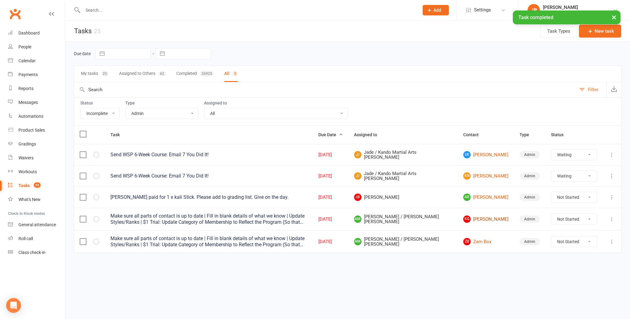
click at [307, 219] on link "KG Khatira Gudaz" at bounding box center [485, 218] width 45 height 7
click at [0, 0] on icon "button" at bounding box center [0, 0] width 0 height 0
select select "waiting"
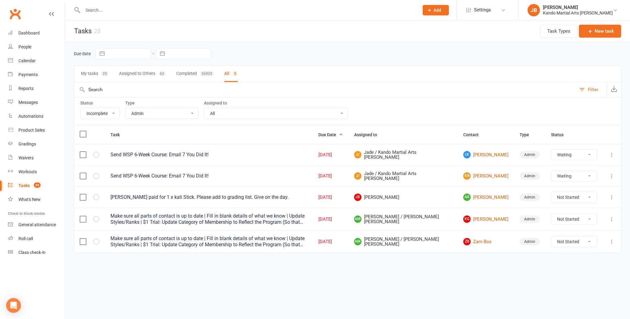
select select "waiting"
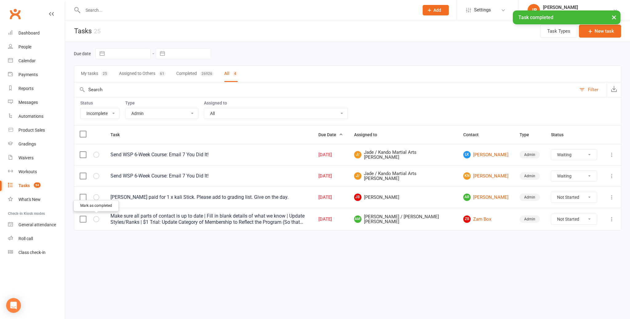
click at [0, 0] on icon "button" at bounding box center [0, 0] width 0 height 0
select select "waiting"
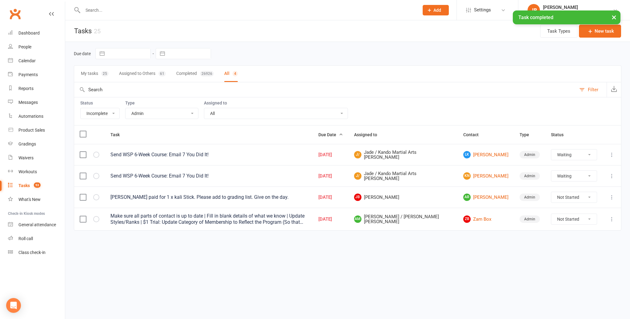
select select "waiting"
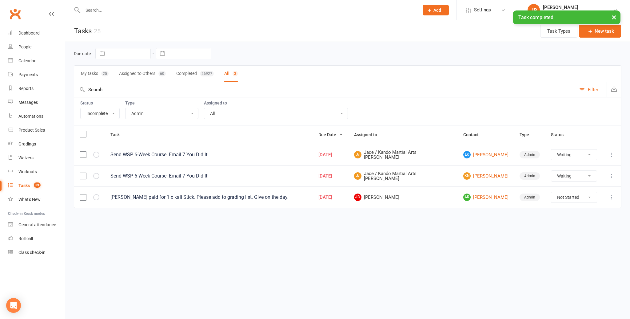
click at [136, 112] on select "All Admin Bbpc - black belt prep course Cancellation Enquiry Follow-up In-class…" at bounding box center [162, 113] width 73 height 10
select select "32850"
select select "waiting"
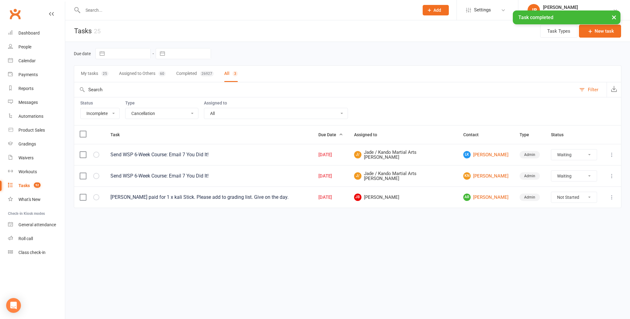
select select "waiting"
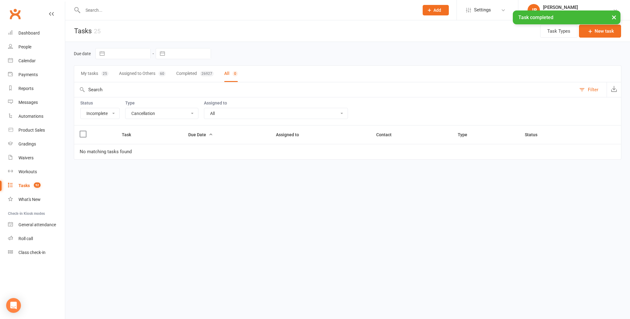
click at [138, 114] on select "All Admin Bbpc - black belt prep course Cancellation Enquiry Follow-up In-class…" at bounding box center [162, 113] width 73 height 10
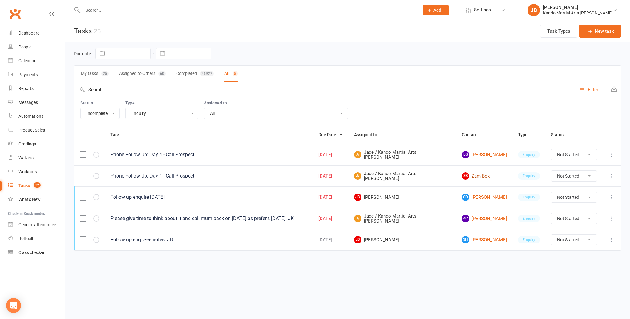
click at [307, 175] on link "ZB Zam Box" at bounding box center [484, 175] width 45 height 7
click at [0, 0] on icon "button" at bounding box center [0, 0] width 0 height 0
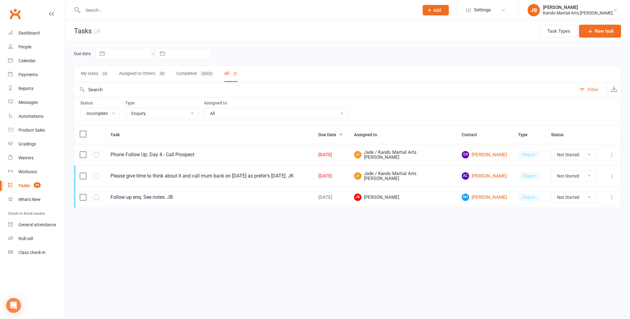
click at [157, 116] on select "All Admin Bbpc - black belt prep course Cancellation Enquiry Follow-up In-class…" at bounding box center [162, 113] width 73 height 10
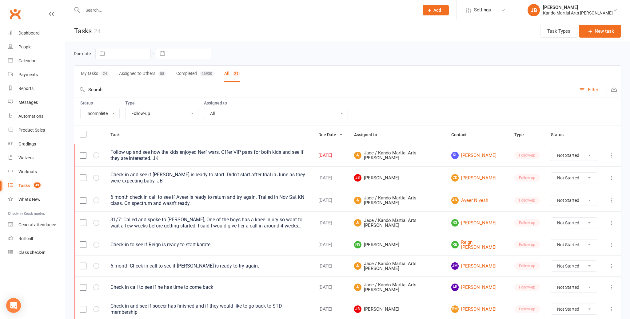
click at [142, 114] on select "All Admin Bbpc - black belt prep course Cancellation Enquiry Follow-up In-class…" at bounding box center [162, 113] width 73 height 10
click at [307, 155] on link "KL Kali Lane" at bounding box center [477, 154] width 52 height 7
click at [135, 114] on select "All Admin Bbpc - black belt prep course Cancellation Enquiry Follow-up In-class…" at bounding box center [162, 113] width 73 height 10
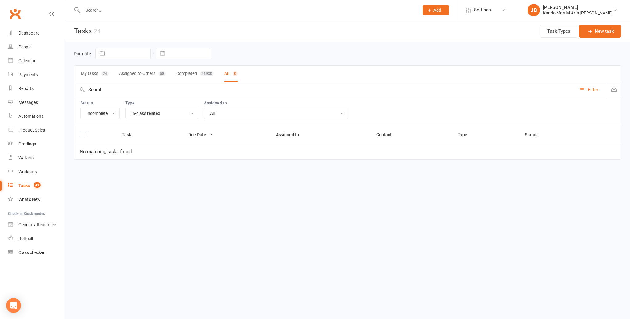
click at [144, 114] on select "All Admin Bbpc - black belt prep course Cancellation Enquiry Follow-up In-class…" at bounding box center [162, 113] width 73 height 10
select select "28119"
select select "started"
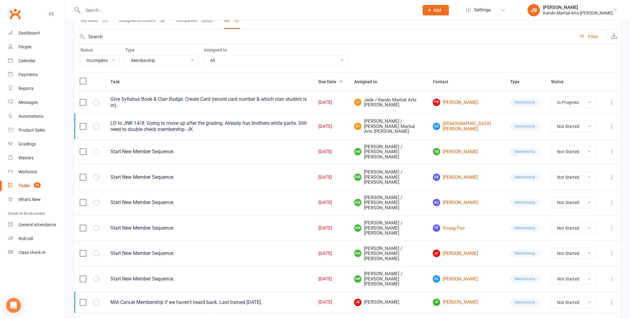
scroll to position [54, 0]
click at [0, 0] on icon "button" at bounding box center [0, 0] width 0 height 0
select select "started"
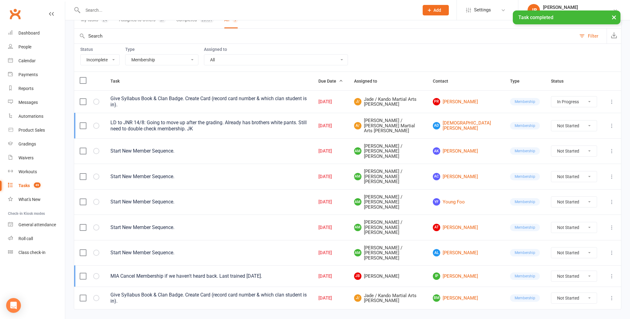
scroll to position [44, 0]
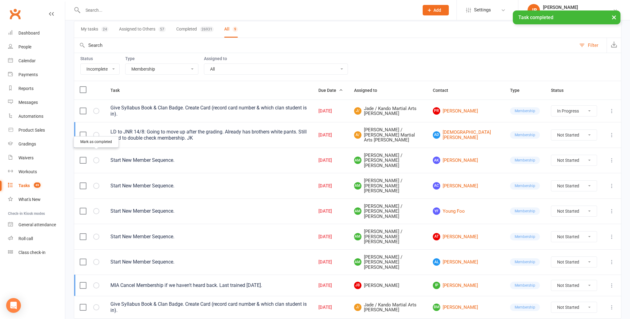
click at [0, 0] on icon "button" at bounding box center [0, 0] width 0 height 0
select select "started"
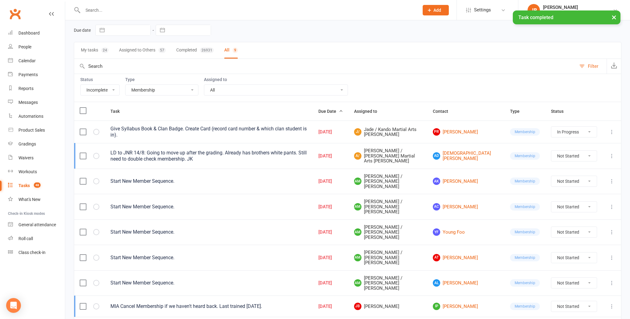
select select "started"
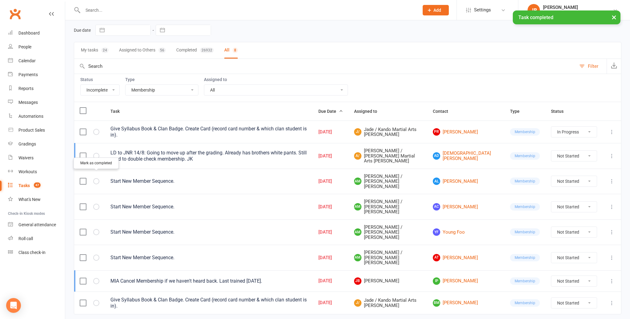
click at [0, 0] on icon "button" at bounding box center [0, 0] width 0 height 0
select select "started"
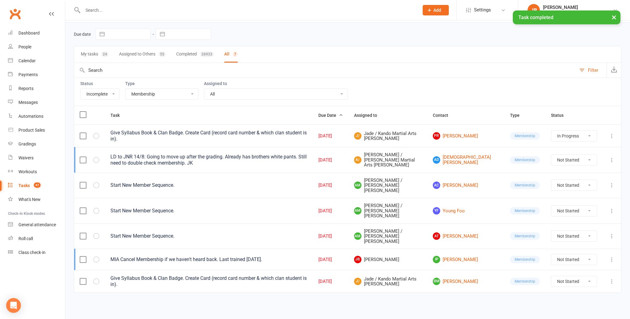
scroll to position [2, 0]
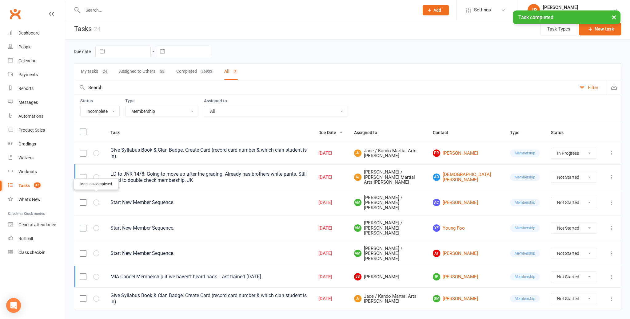
click at [0, 0] on icon "button" at bounding box center [0, 0] width 0 height 0
select select "started"
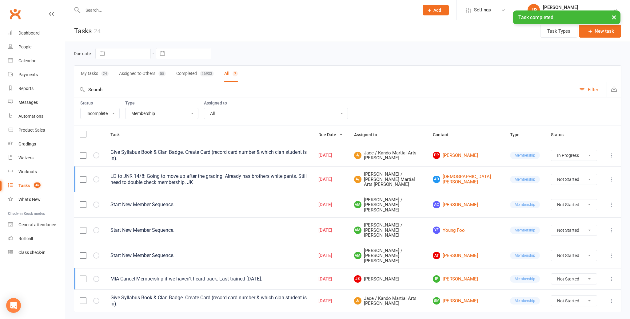
select select "started"
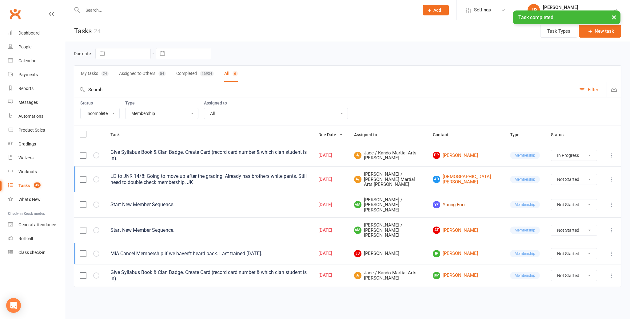
click at [307, 201] on link "YF Young Foo" at bounding box center [466, 204] width 66 height 7
click at [307, 226] on link "AT Avyaan Thakur" at bounding box center [466, 229] width 66 height 7
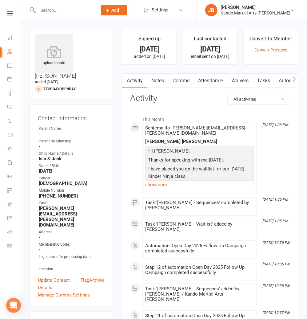
click at [267, 82] on link "Tasks" at bounding box center [264, 81] width 22 height 14
select select "incomplete"
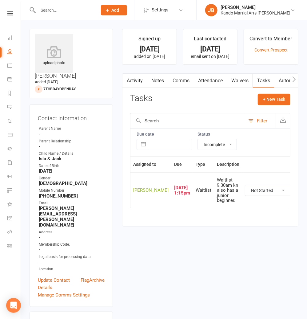
click at [258, 195] on select "Not Started In Progress Waiting Complete" at bounding box center [268, 190] width 46 height 10
select select "unstarted"
click at [299, 193] on icon "button" at bounding box center [302, 190] width 6 height 6
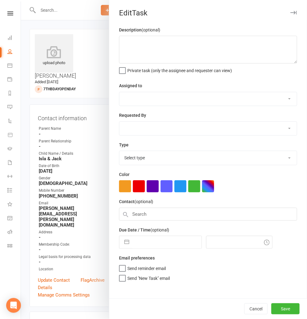
type textarea "Waitlist 9.30am kn also has a junior beginner."
select select "48590"
type input "[DATE]"
type input "1:15pm"
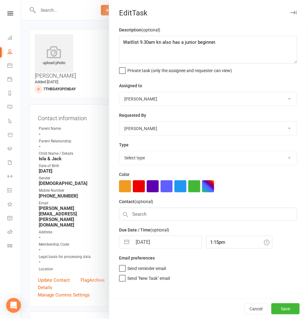
select select "started"
select select "21694"
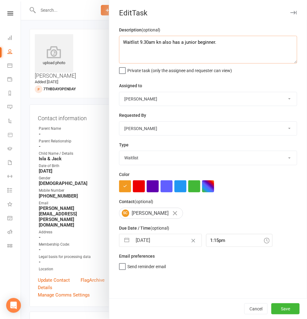
click at [222, 44] on textarea "Waitlist 9.30am kn also has a junior beginner." at bounding box center [208, 50] width 178 height 28
type textarea "Waitlist 9.30am kn also has a junior beginner. 15/8: Called left message. Task …"
click at [227, 240] on input "1:15pm" at bounding box center [239, 240] width 66 height 13
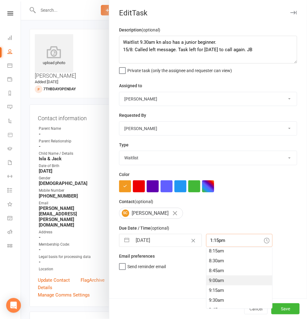
scroll to position [327, 0]
click at [212, 285] on div "9:15am" at bounding box center [239, 290] width 66 height 10
type input "9:15am"
click at [282, 305] on button "Save" at bounding box center [285, 308] width 28 height 11
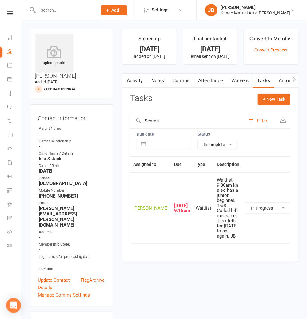
click at [49, 10] on input "text" at bounding box center [64, 10] width 57 height 9
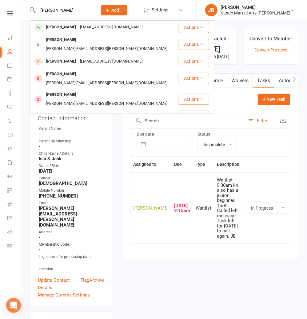
type input "[PERSON_NAME]"
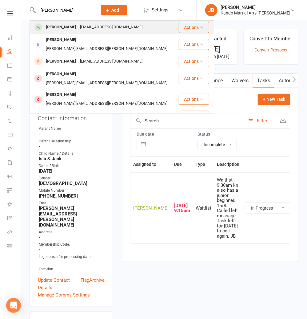
click at [70, 29] on div "[PERSON_NAME]" at bounding box center [61, 27] width 34 height 9
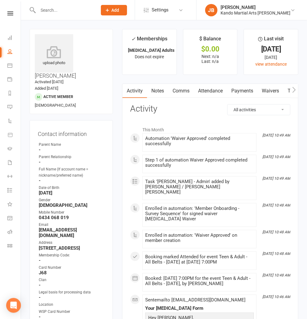
drag, startPoint x: 204, startPoint y: 91, endPoint x: 196, endPoint y: 101, distance: 12.5
click at [204, 91] on link "Attendance" at bounding box center [210, 91] width 33 height 14
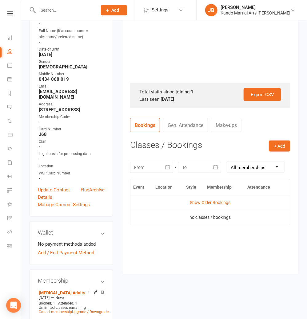
scroll to position [139, 0]
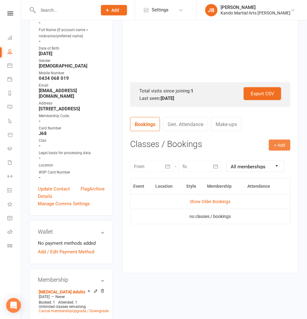
drag, startPoint x: 265, startPoint y: 143, endPoint x: 271, endPoint y: 142, distance: 6.8
click at [267, 143] on h3 "Classes / Bookings" at bounding box center [210, 144] width 160 height 10
click at [284, 144] on button "+ Add" at bounding box center [280, 144] width 22 height 11
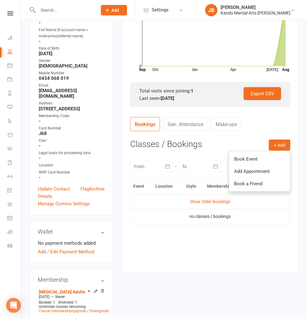
click at [250, 158] on link "Book Event" at bounding box center [259, 159] width 61 height 12
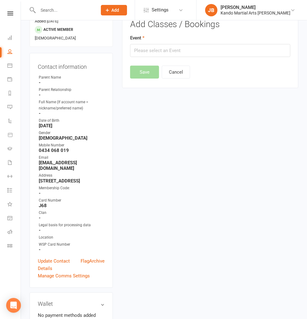
scroll to position [53, 0]
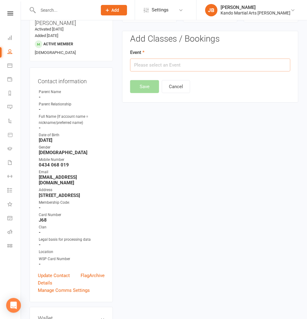
click at [159, 66] on input "text" at bounding box center [210, 64] width 160 height 13
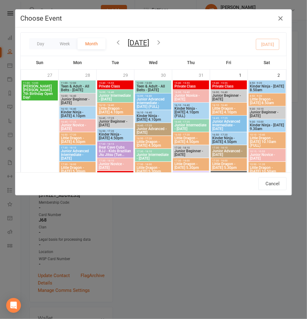
click at [118, 42] on icon "button" at bounding box center [118, 42] width 7 height 7
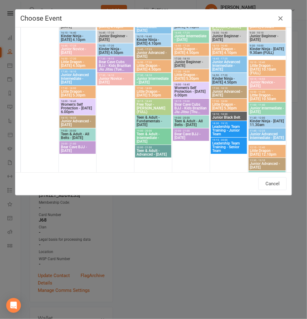
scroll to position [560, 0]
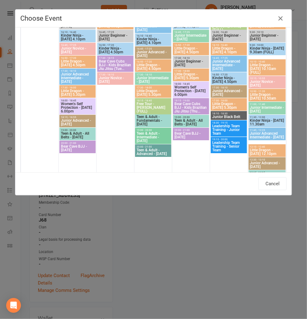
drag, startPoint x: 196, startPoint y: 118, endPoint x: 190, endPoint y: 110, distance: 10.1
click at [196, 118] on span "Teen & Adult - All Belts - [DATE]" at bounding box center [191, 121] width 34 height 7
type input "Teen & Adult - All Belts - [DATE] - [DATE] 7:00:00 PM"
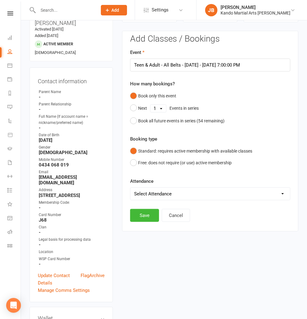
click at [145, 195] on select "Select Attendance Attended Absent" at bounding box center [210, 193] width 160 height 12
select select "0"
click at [143, 214] on button "Save" at bounding box center [144, 215] width 29 height 13
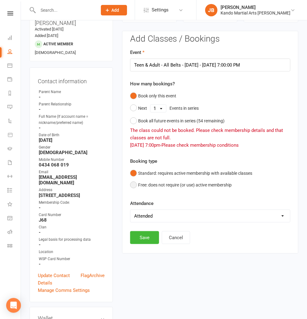
click at [154, 184] on button "Free: does not require (or use) active membership" at bounding box center [181, 185] width 102 height 12
click at [138, 242] on button "Save" at bounding box center [144, 237] width 29 height 13
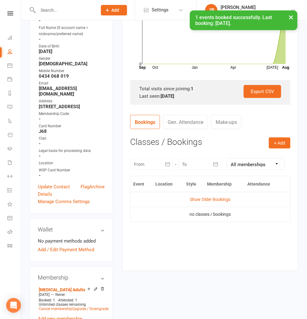
scroll to position [142, 0]
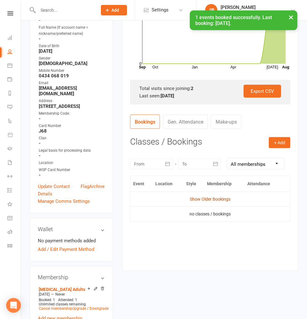
click at [193, 200] on link "Show Older Bookings" at bounding box center [210, 198] width 41 height 5
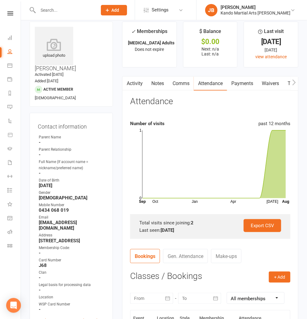
scroll to position [0, 0]
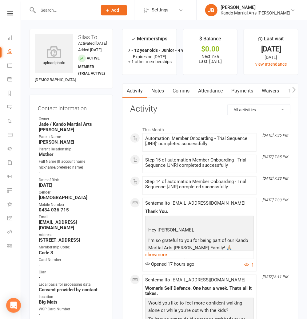
click at [82, 37] on h3 "Silas To" at bounding box center [71, 37] width 73 height 6
copy h3 "Silas"
click at [50, 145] on strong "[PERSON_NAME]" at bounding box center [72, 142] width 66 height 6
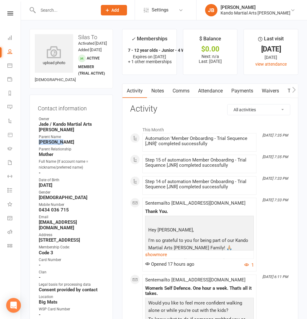
copy strong "[PERSON_NAME]"
click at [207, 89] on link "Attendance" at bounding box center [210, 91] width 33 height 14
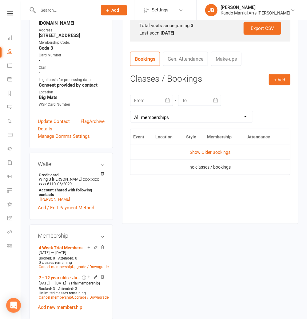
scroll to position [205, 0]
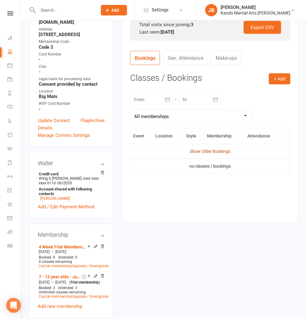
click at [204, 150] on link "Show Older Bookings" at bounding box center [210, 151] width 41 height 5
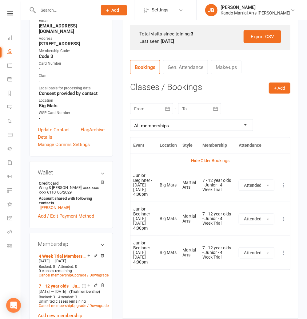
scroll to position [194, 0]
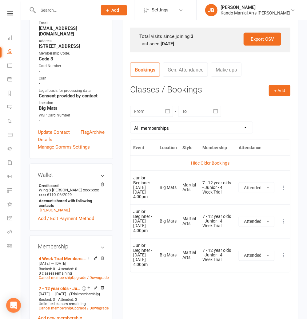
click at [48, 7] on input "text" at bounding box center [64, 10] width 57 height 9
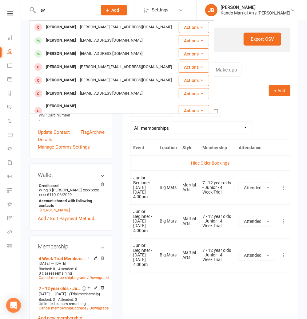
type input "e"
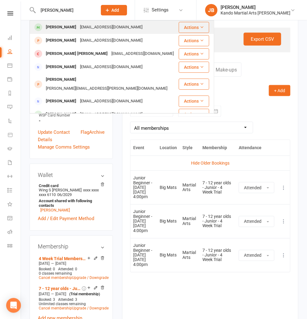
type input "sasha evans"
click at [63, 26] on div "Sasha Evans" at bounding box center [61, 27] width 34 height 9
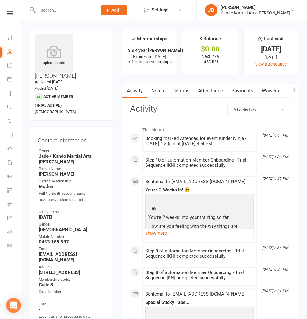
click at [182, 90] on link "Comms" at bounding box center [181, 91] width 26 height 14
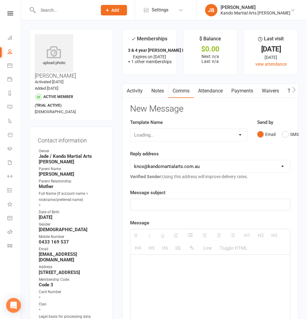
click at [203, 91] on link "Attendance" at bounding box center [210, 91] width 33 height 14
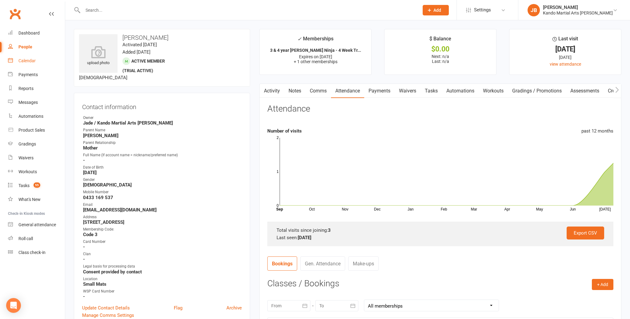
click at [25, 62] on div "Calendar" at bounding box center [26, 60] width 17 height 5
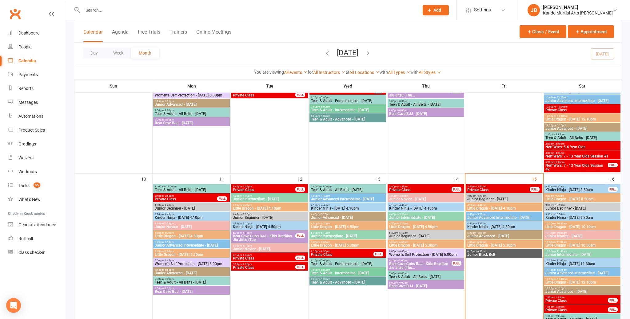
scroll to position [319, 0]
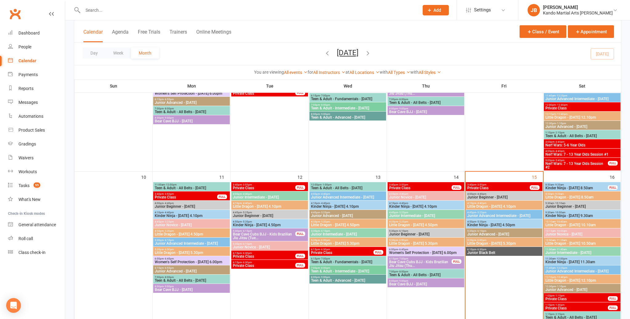
click at [307, 215] on span "Kinder Ninja - Saturday 9.30am" at bounding box center [582, 216] width 74 height 4
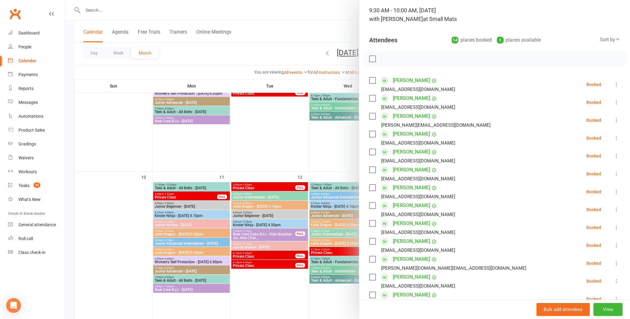
scroll to position [0, 0]
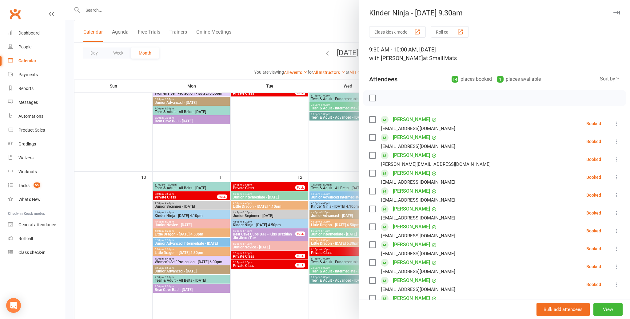
click at [307, 12] on icon "button" at bounding box center [617, 13] width 6 height 4
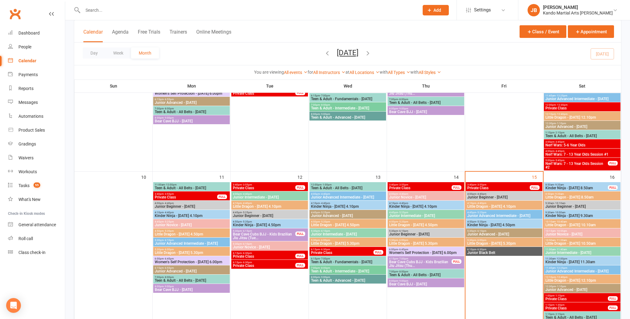
click at [307, 261] on span "Kinder Ninja - Saturday 11.30am" at bounding box center [582, 262] width 74 height 4
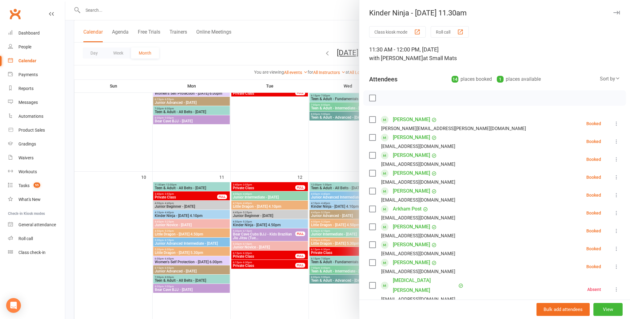
click at [307, 12] on icon "button" at bounding box center [617, 13] width 6 height 4
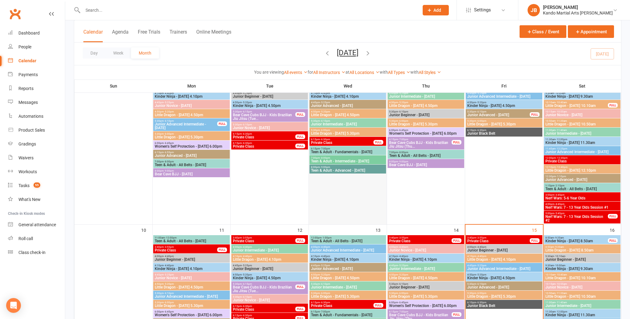
scroll to position [262, 0]
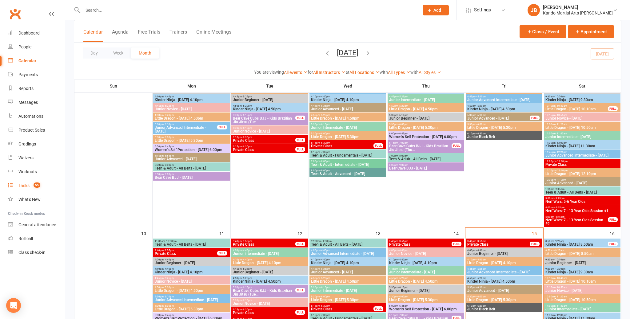
click at [30, 186] on link "Tasks 55" at bounding box center [36, 185] width 57 height 14
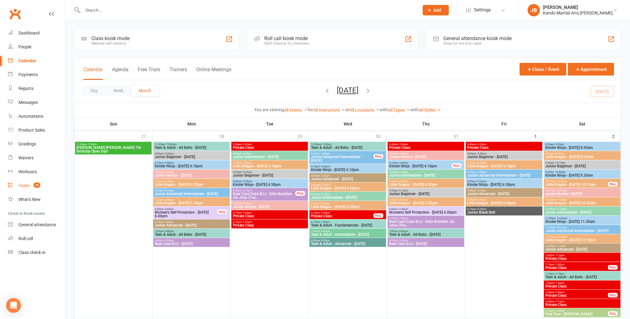
select select "incomplete"
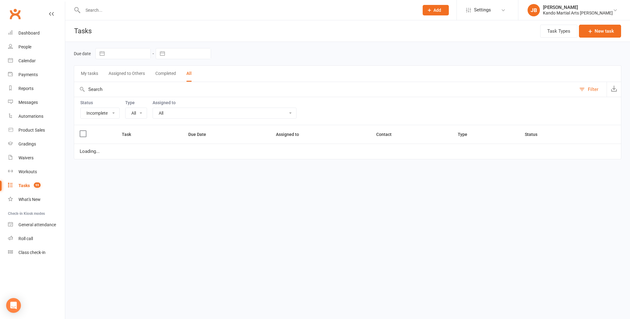
select select "28119"
select select "started"
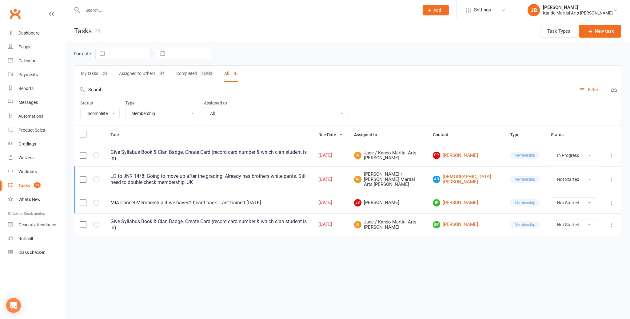
click at [140, 114] on select "All Admin Bbpc - black belt prep course Cancellation Enquiry Follow-up In-class…" at bounding box center [162, 113] width 73 height 10
select select "21694"
select select "started"
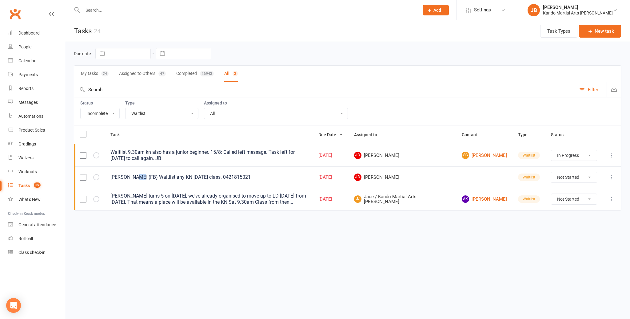
drag, startPoint x: 138, startPoint y: 177, endPoint x: 133, endPoint y: 177, distance: 4.9
click at [133, 177] on div "Annie De'Ath (FB) Waitlist any KN Saturday class. 0421815021" at bounding box center [208, 177] width 197 height 6
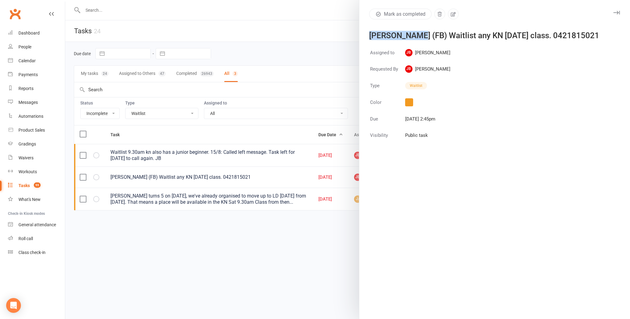
drag, startPoint x: 414, startPoint y: 36, endPoint x: 368, endPoint y: 34, distance: 45.9
click at [307, 34] on div "Mark as completed Annie De'Ath (FB) Waitlist any KN Saturday class. 0421815021" at bounding box center [494, 24] width 271 height 30
copy div "Annie De'Ath"
drag, startPoint x: 616, startPoint y: 14, endPoint x: 585, endPoint y: 26, distance: 32.8
click at [307, 14] on icon "button" at bounding box center [617, 13] width 6 height 4
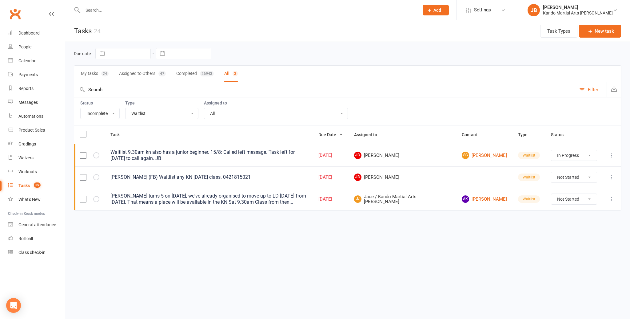
click at [307, 177] on icon at bounding box center [612, 177] width 6 height 6
click at [307, 198] on link "Edit" at bounding box center [585, 200] width 61 height 12
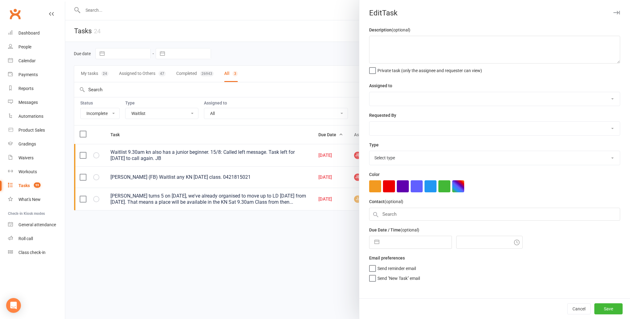
type textarea "Annie De'Ath (FB) Waitlist any KN Saturday class. 0421815021"
select select "48590"
type input "11 Aug 2025"
type input "2:45pm"
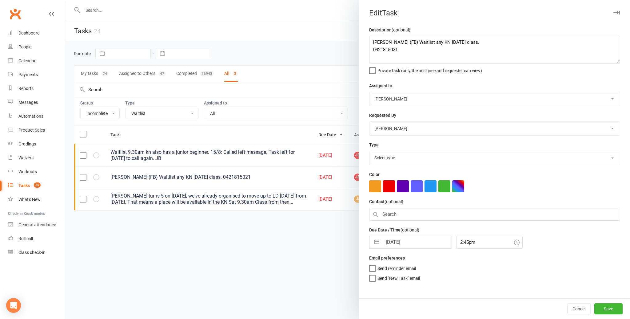
select select "21694"
click at [307, 217] on input "text" at bounding box center [494, 213] width 251 height 13
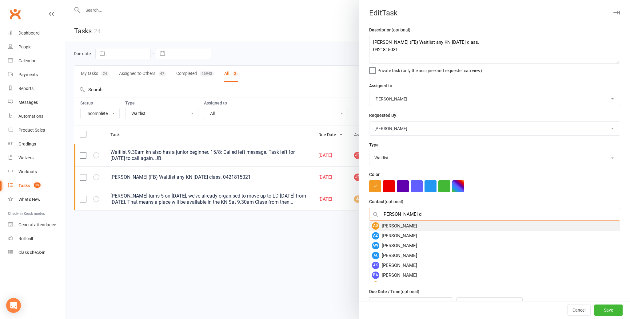
type input "Annie d"
click at [307, 227] on div "AD Annie De'Ath" at bounding box center [495, 226] width 251 height 10
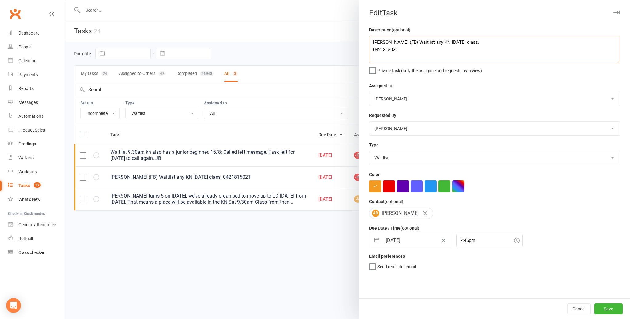
click at [307, 51] on textarea "Annie De'Ath (FB) Waitlist any KN Saturday class. 0421815021" at bounding box center [494, 50] width 251 height 28
click at [307, 59] on textarea "Annie De'Ath (FB) Waitlist any KN Saturday class. 0421815021 15:08 Called and o…" at bounding box center [494, 50] width 251 height 28
click at [307, 56] on textarea "Annie De'Ath (FB) Waitlist any KN Saturday class. 0421815021 15:08 Called and o…" at bounding box center [494, 50] width 251 height 28
click at [307, 58] on textarea "Annie De'Ath (FB) Waitlist any KN Saturday class. 0421815021 15:08 Called and o…" at bounding box center [494, 50] width 251 height 28
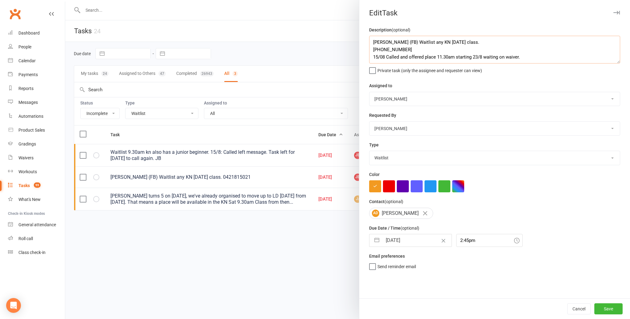
click at [307, 56] on textarea "Annie De'Ath (FB) Waitlist any KN Saturday class. 0421815021 15/08 Called and o…" at bounding box center [494, 50] width 251 height 28
type textarea "[PERSON_NAME] (FB) Waitlist any KN [DATE] class. [PHONE_NUMBER] 15/8 Called and…"
click at [307, 308] on button "Save" at bounding box center [609, 308] width 28 height 11
select select "started"
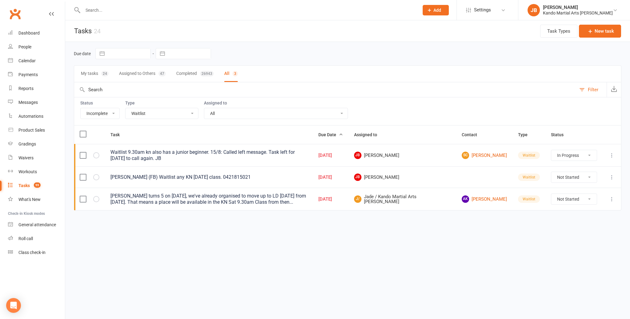
select select "started"
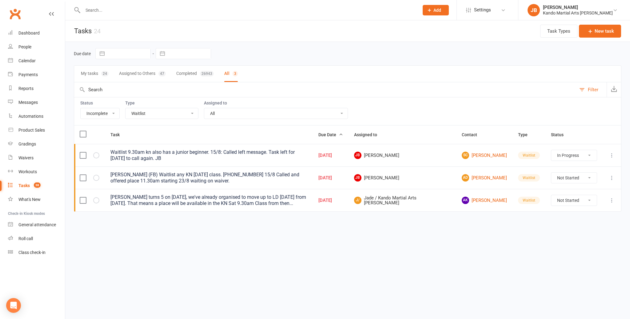
click at [307, 174] on select "Not Started In Progress Waiting Complete" at bounding box center [574, 177] width 46 height 10
select select "unstarted"
select select "started"
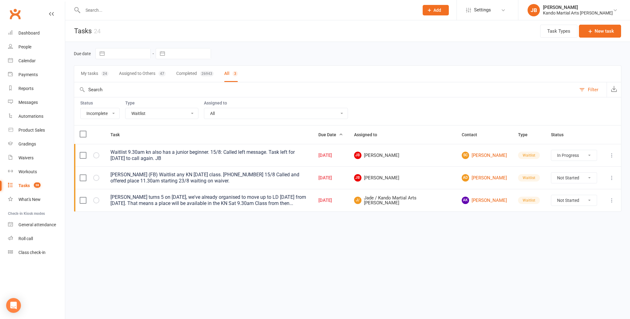
select select "started"
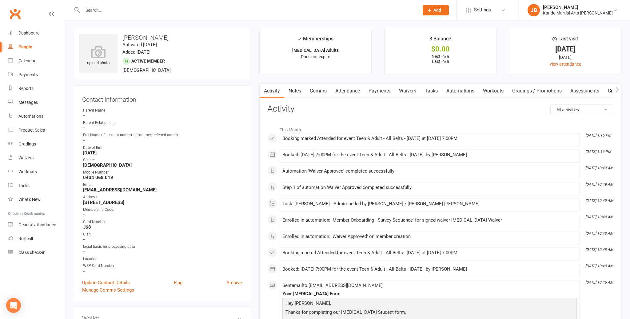
drag, startPoint x: 454, startPoint y: 86, endPoint x: 446, endPoint y: 87, distance: 7.8
click at [454, 86] on link "Automations" at bounding box center [460, 91] width 37 height 14
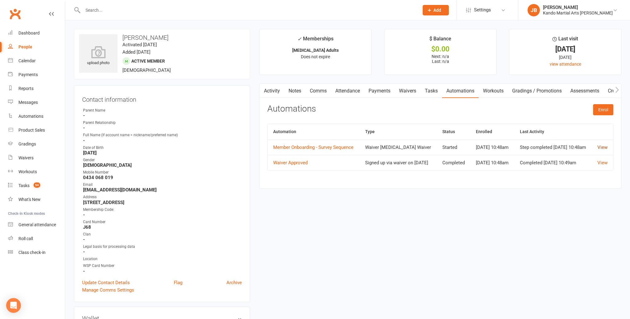
click at [604, 150] on link "View" at bounding box center [603, 147] width 10 height 6
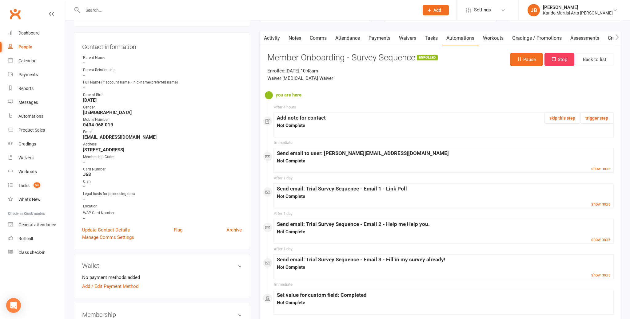
scroll to position [51, 0]
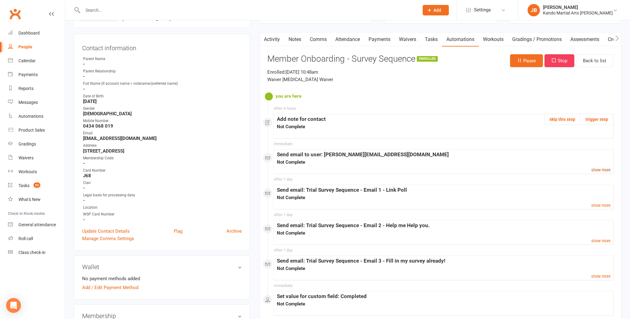
click at [595, 168] on small "show more" at bounding box center [600, 169] width 19 height 5
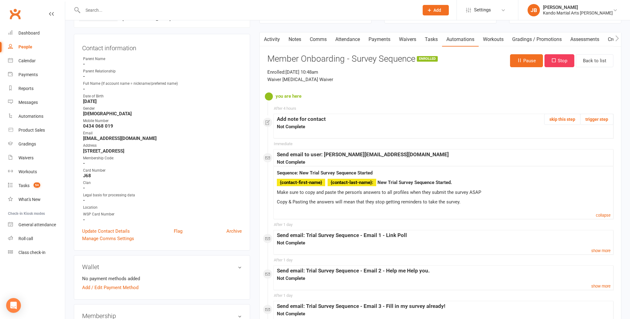
click at [605, 215] on small "collapse" at bounding box center [603, 215] width 15 height 5
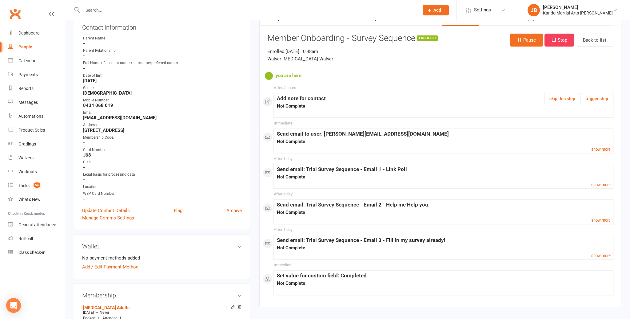
scroll to position [75, 0]
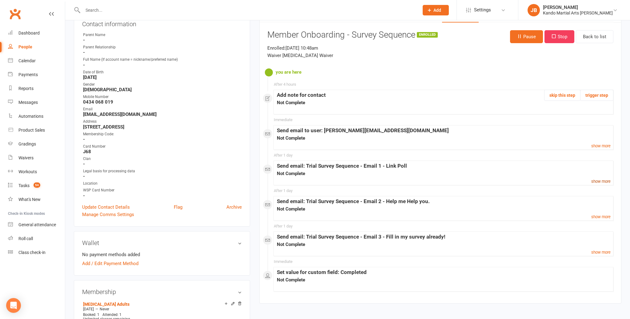
click at [597, 179] on small "show more" at bounding box center [600, 181] width 19 height 5
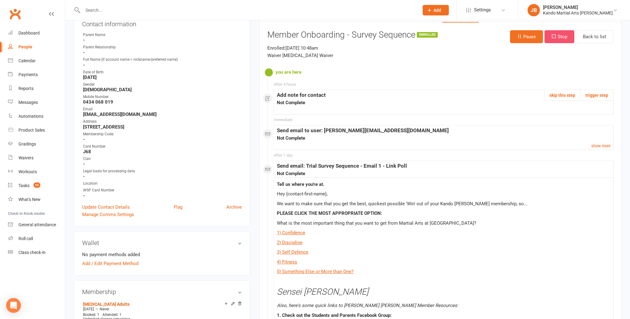
click at [561, 39] on button "Stop" at bounding box center [560, 36] width 30 height 13
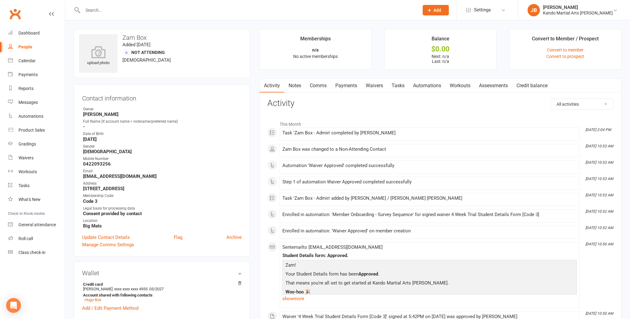
click at [422, 84] on link "Automations" at bounding box center [427, 85] width 37 height 14
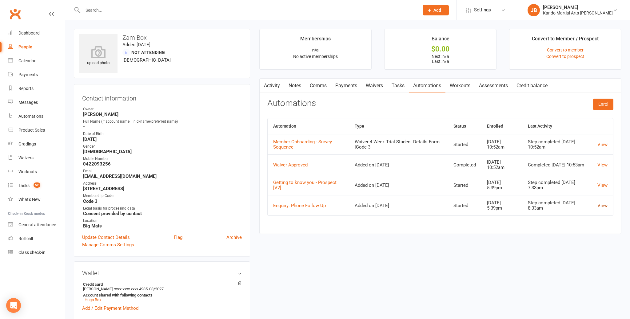
click at [605, 206] on link "View" at bounding box center [603, 205] width 10 height 6
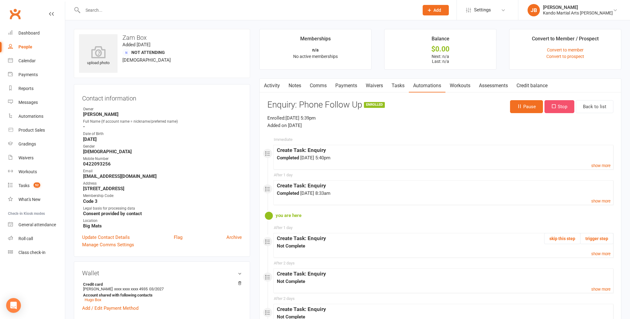
click at [554, 106] on icon "button" at bounding box center [554, 106] width 5 height 5
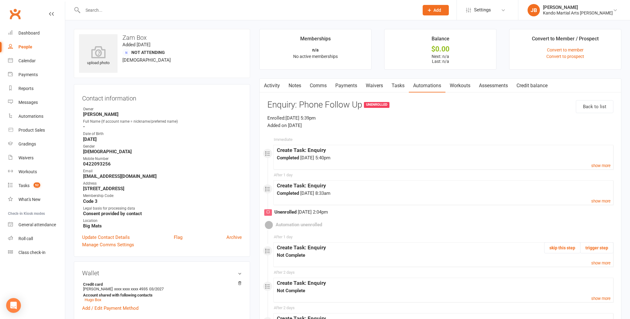
click at [401, 87] on link "Tasks" at bounding box center [398, 85] width 22 height 14
select select "incomplete"
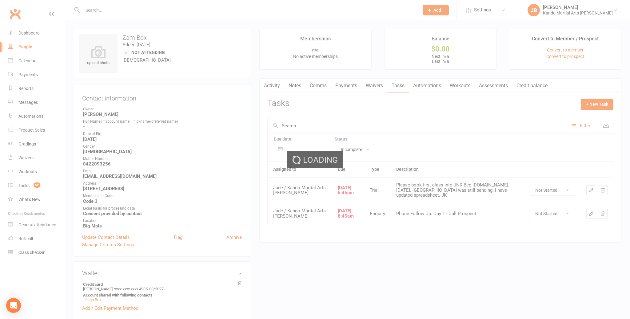
select select "incomplete"
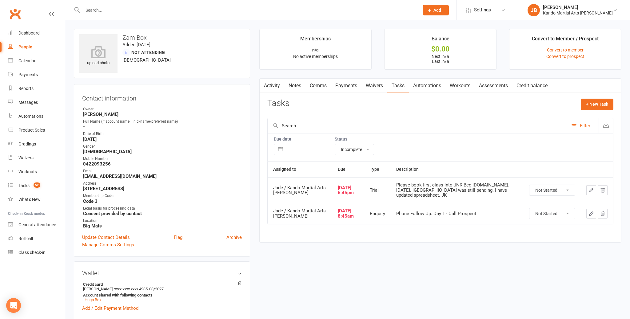
click at [548, 187] on select "Not Started In Progress Waiting Complete" at bounding box center [553, 190] width 46 height 10
select select "unstarted"
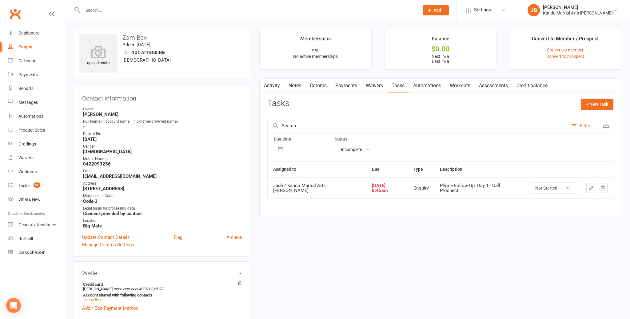
click at [544, 189] on select "Not Started In Progress Waiting Complete" at bounding box center [553, 187] width 46 height 10
select select "unstarted"
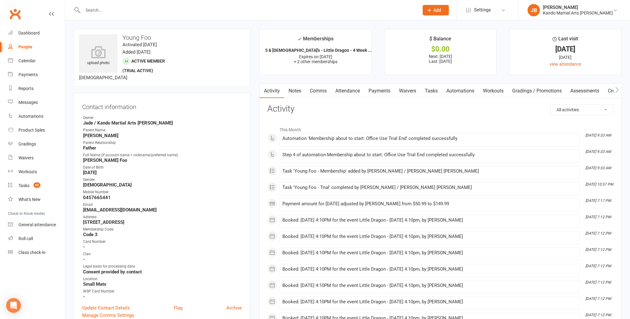
click at [467, 91] on link "Automations" at bounding box center [460, 91] width 37 height 14
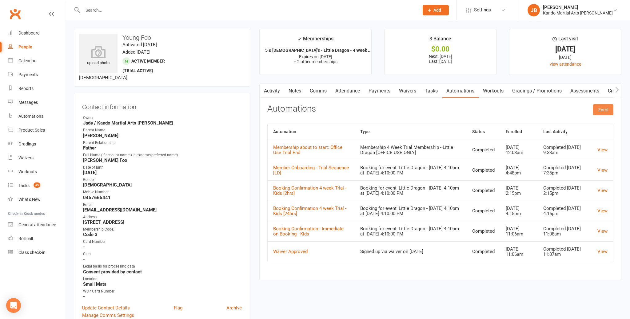
click at [601, 110] on button "Enrol" at bounding box center [603, 109] width 20 height 11
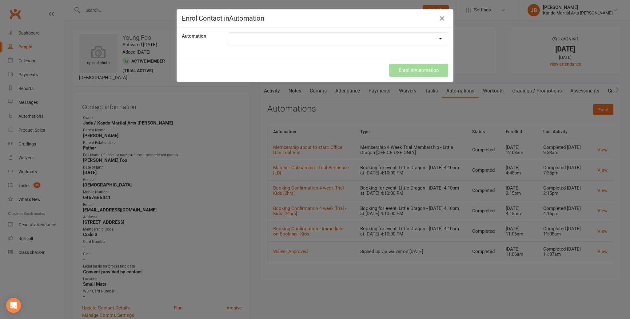
click at [296, 34] on select at bounding box center [338, 39] width 220 height 12
select select "2799"
click at [429, 69] on button "Enrol in Automation" at bounding box center [418, 70] width 59 height 13
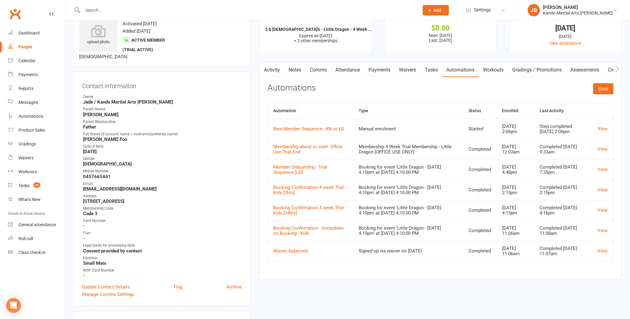
scroll to position [20, 0]
click at [345, 70] on link "Attendance" at bounding box center [347, 70] width 33 height 14
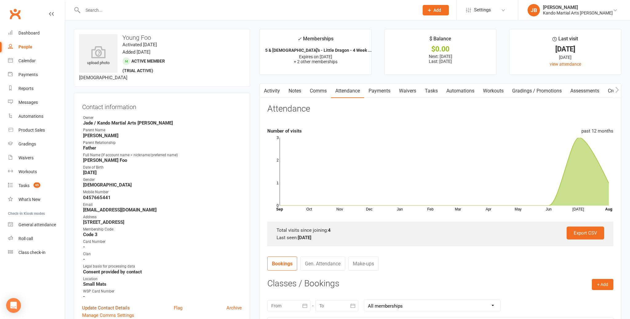
click at [109, 304] on link "Update Contact Details" at bounding box center [106, 307] width 48 height 7
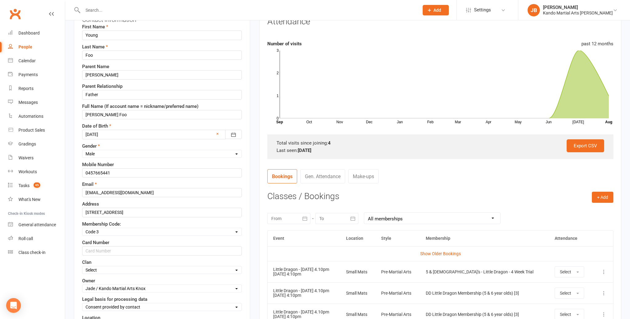
scroll to position [90, 0]
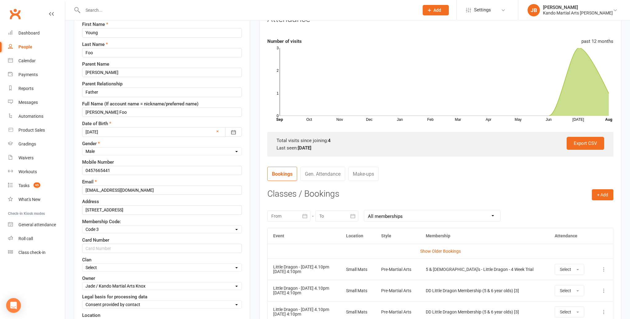
click at [99, 265] on select "Select [PERSON_NAME] Dragon Snake" at bounding box center [161, 267] width 159 height 7
select select "Snake"
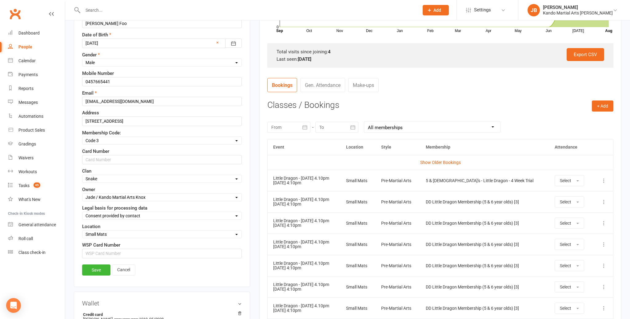
scroll to position [179, 0]
click at [98, 269] on link "Save" at bounding box center [96, 268] width 28 height 11
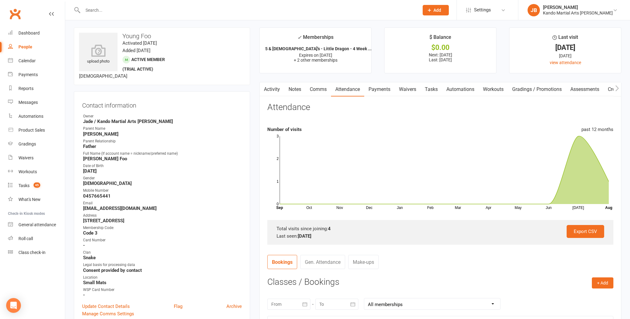
scroll to position [0, 0]
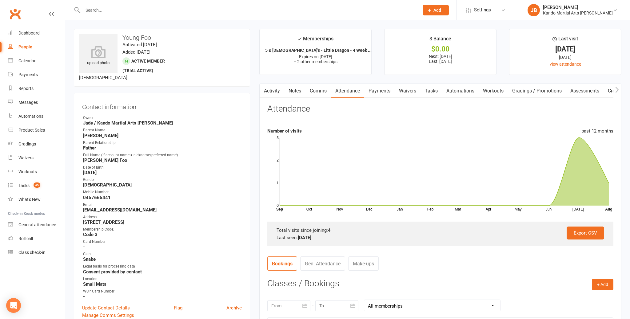
click at [426, 89] on link "Tasks" at bounding box center [432, 91] width 22 height 14
select select "incomplete"
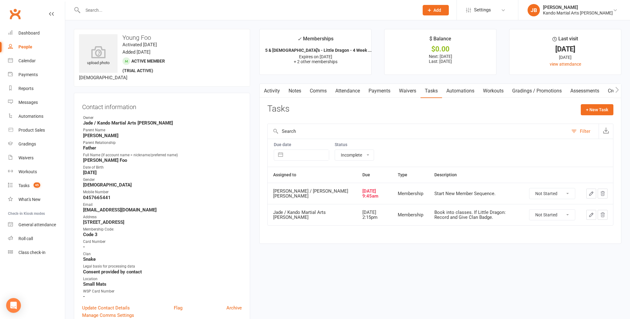
click at [535, 216] on select "Not Started In Progress Waiting Complete" at bounding box center [553, 214] width 46 height 10
select select "unstarted"
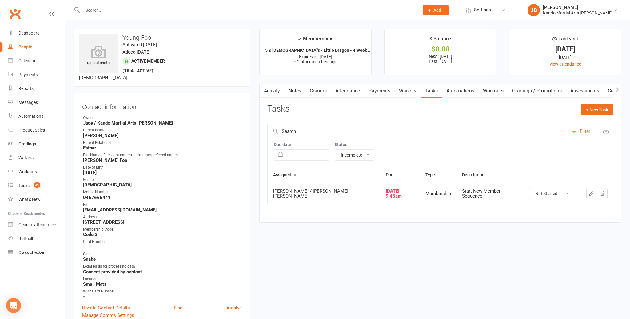
click at [552, 194] on select "Not Started In Progress Waiting Complete" at bounding box center [553, 193] width 46 height 10
select select "unstarted"
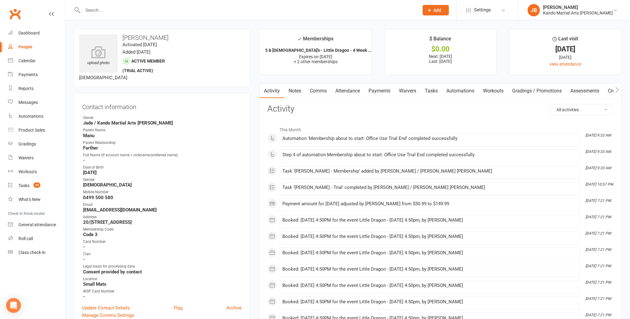
click at [458, 90] on link "Automations" at bounding box center [460, 91] width 37 height 14
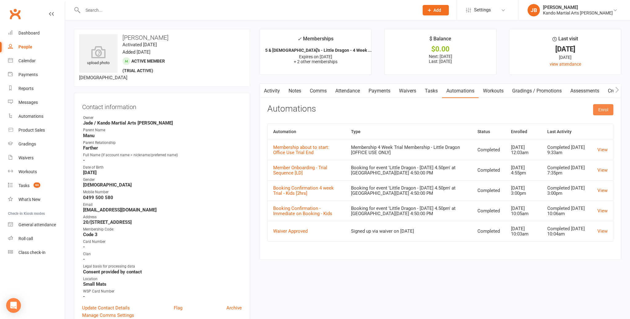
click at [600, 109] on button "Enrol" at bounding box center [603, 109] width 20 height 11
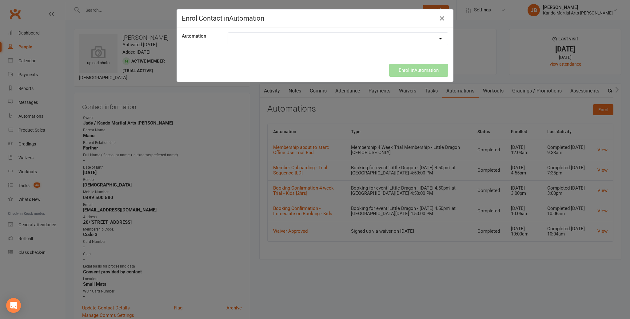
click at [288, 43] on select at bounding box center [338, 39] width 220 height 12
select select "2799"
click at [406, 69] on button "Enrol in Automation" at bounding box center [418, 70] width 59 height 13
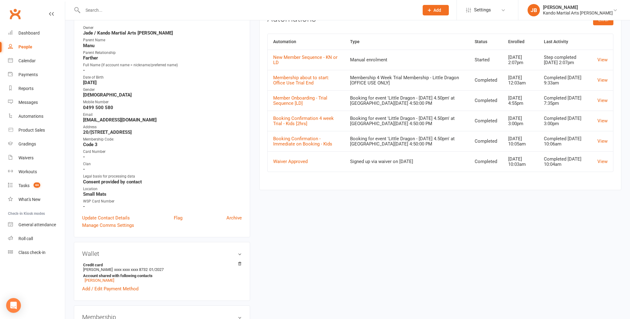
scroll to position [90, 0]
click at [105, 216] on link "Update Contact Details" at bounding box center [106, 216] width 48 height 7
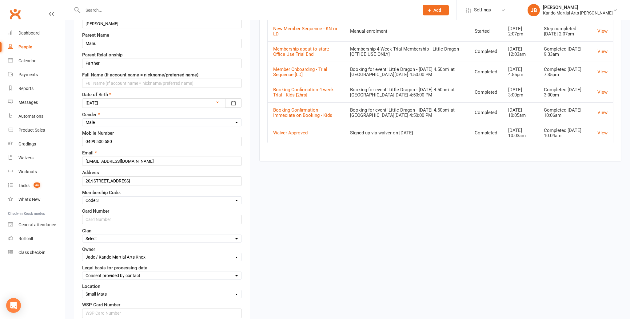
scroll to position [119, 0]
click at [102, 235] on select "Select [PERSON_NAME] Dragon Snake" at bounding box center [161, 237] width 159 height 7
select select "Dragon"
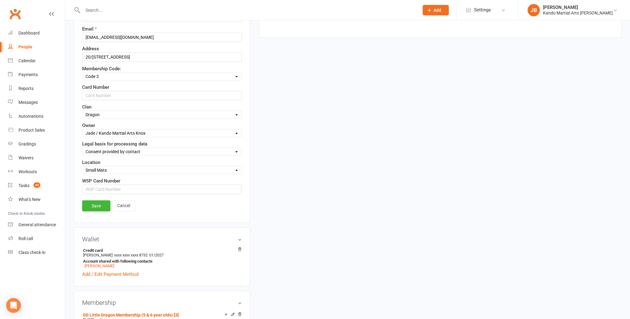
scroll to position [243, 0]
click at [92, 203] on link "Save" at bounding box center [96, 204] width 28 height 11
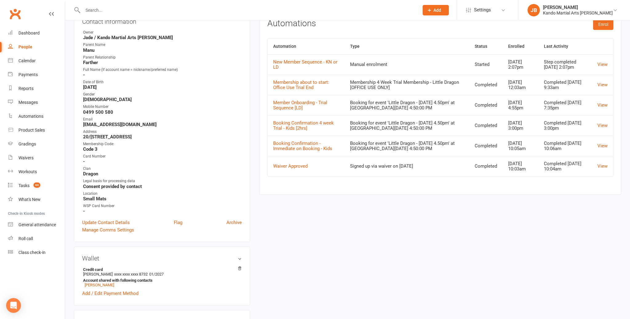
scroll to position [0, 0]
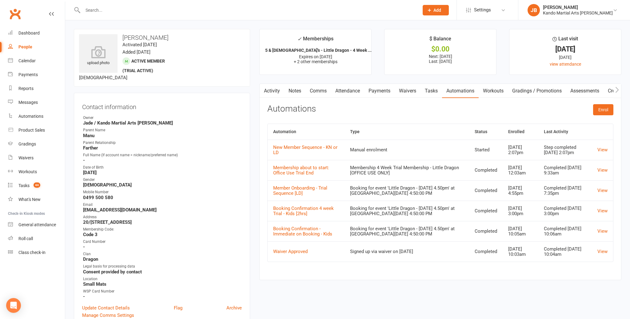
click at [347, 91] on link "Attendance" at bounding box center [347, 91] width 33 height 14
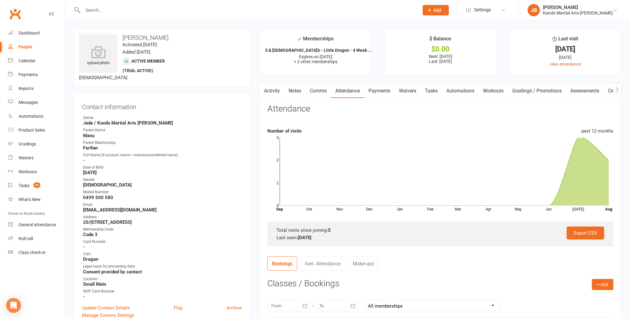
click at [431, 90] on link "Tasks" at bounding box center [432, 91] width 22 height 14
select select "incomplete"
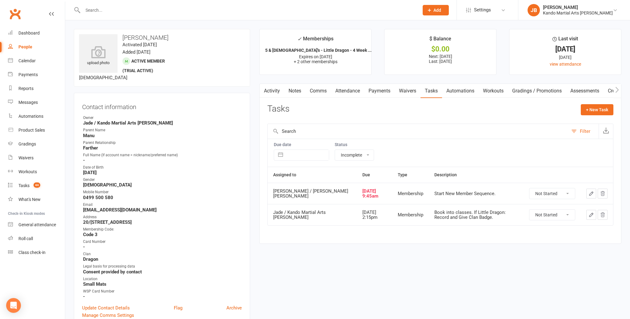
click at [545, 193] on select "Not Started In Progress Waiting Complete" at bounding box center [553, 193] width 46 height 10
select select "unstarted"
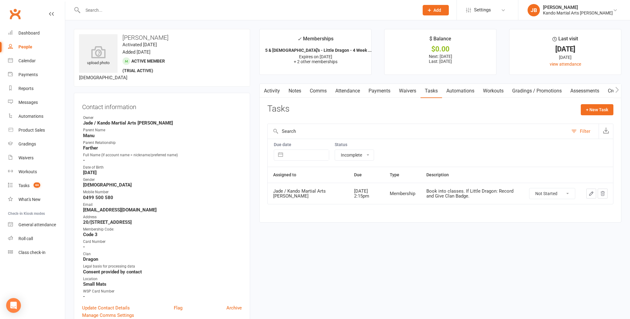
click at [543, 192] on select "Not Started In Progress Waiting Complete" at bounding box center [553, 193] width 46 height 10
select select "unstarted"
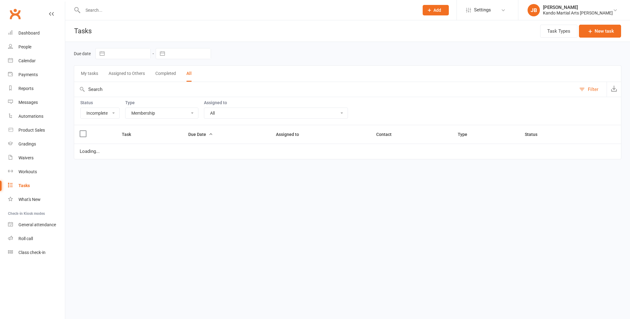
select select "incomplete"
select select "28119"
select select "started"
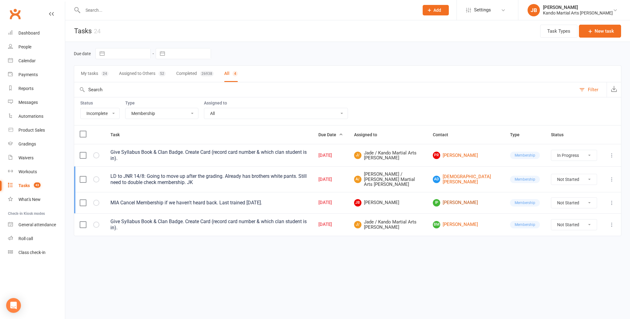
click at [470, 199] on link "IP Isai Prabhu" at bounding box center [466, 202] width 66 height 7
click at [212, 182] on div "LD to JNR 14/8: Going to move up after the grading. Already has brothers white …" at bounding box center [208, 179] width 197 height 12
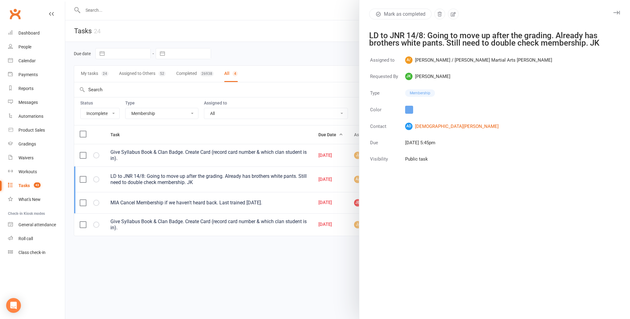
click at [614, 12] on icon "button" at bounding box center [617, 13] width 6 height 4
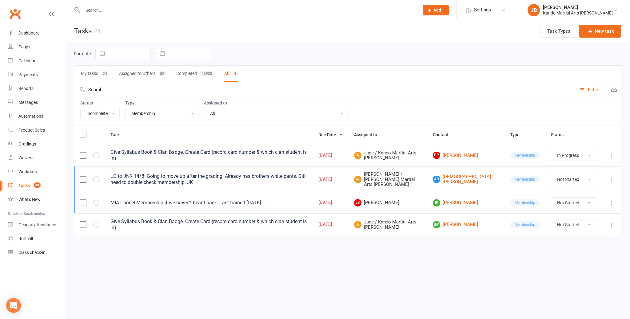
click at [145, 118] on select "All Admin Bbpc - black belt prep course Cancellation Enquiry Follow-up In-class…" at bounding box center [162, 113] width 73 height 10
select select "23793"
select select "started"
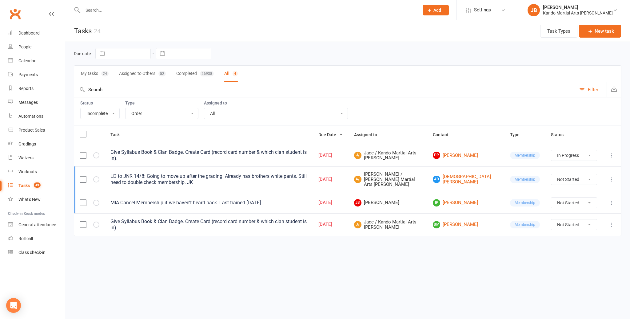
select select "started"
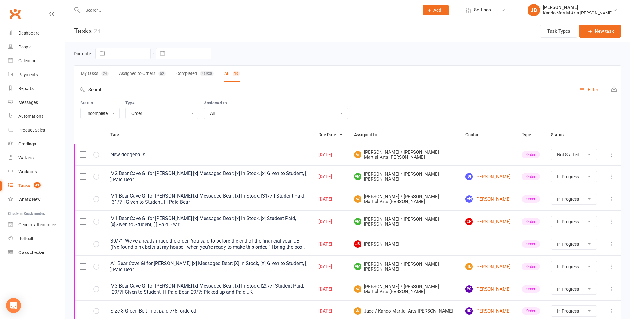
click at [142, 110] on select "All Admin Bbpc - black belt prep course Cancellation Enquiry Follow-up In-class…" at bounding box center [162, 113] width 73 height 10
select select "21718"
select select "started"
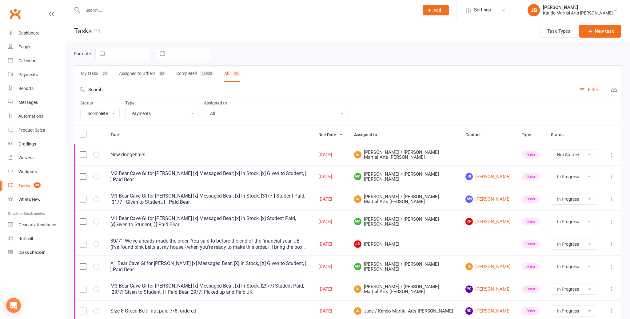
select select "started"
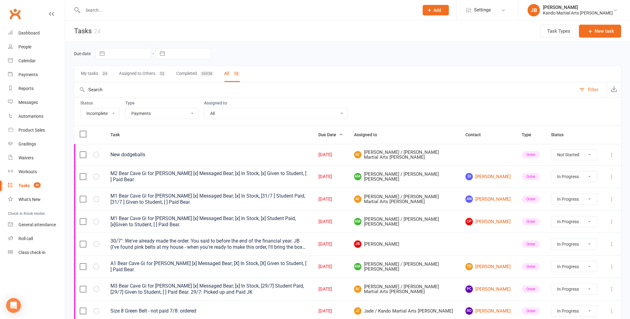
select select "started"
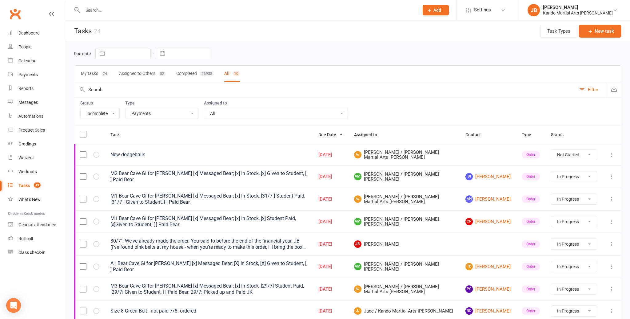
select select "started"
select select "waiting"
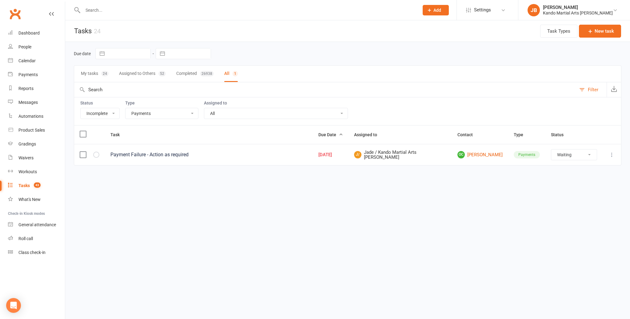
click at [141, 114] on select "All Admin Bbpc - black belt prep course Cancellation Enquiry Follow-up In-class…" at bounding box center [162, 113] width 73 height 10
select select "20650"
select select "waiting"
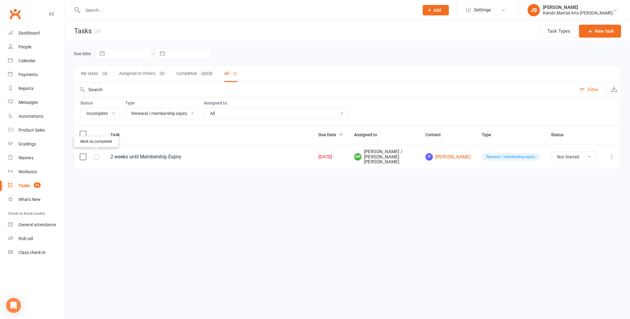
click at [0, 0] on icon "button" at bounding box center [0, 0] width 0 height 0
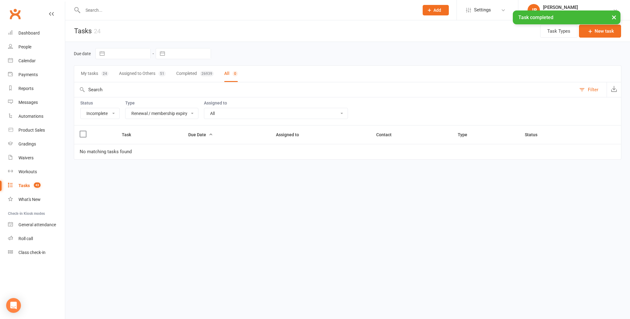
click at [142, 115] on select "All Admin Bbpc - black belt prep course Cancellation Enquiry Follow-up In-class…" at bounding box center [162, 113] width 73 height 10
click at [139, 114] on select "All Admin Bbpc - black belt prep course Cancellation Enquiry Follow-up In-class…" at bounding box center [162, 113] width 73 height 10
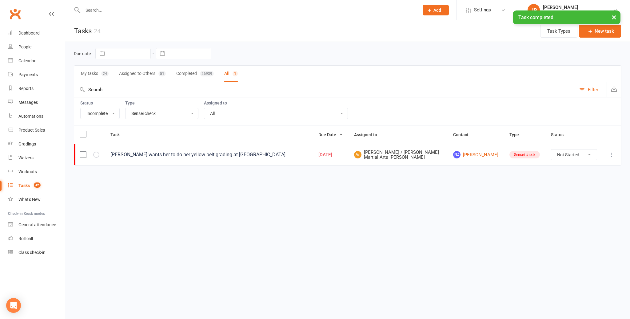
click at [140, 113] on select "All Admin Bbpc - black belt prep course Cancellation Enquiry Follow-up In-class…" at bounding box center [162, 113] width 73 height 10
select select "20654"
select select "started"
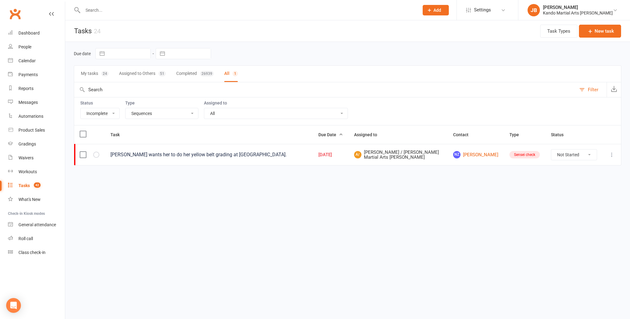
select select "started"
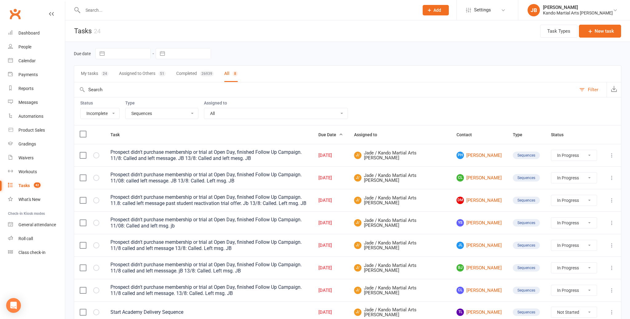
scroll to position [29, 0]
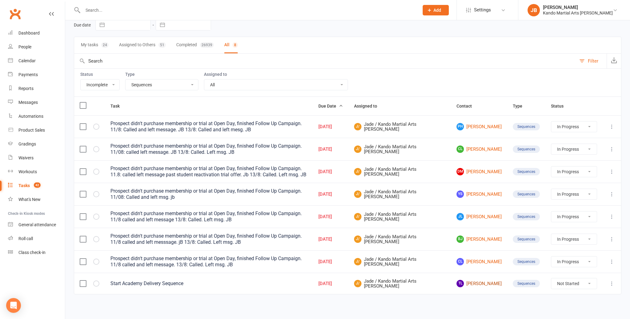
click at [476, 282] on link "TL Theodore Lewis" at bounding box center [479, 282] width 45 height 7
click at [156, 87] on select "All Admin Bbpc - black belt prep course Cancellation Enquiry Follow-up In-class…" at bounding box center [162, 84] width 73 height 10
select select "25921"
select select "started"
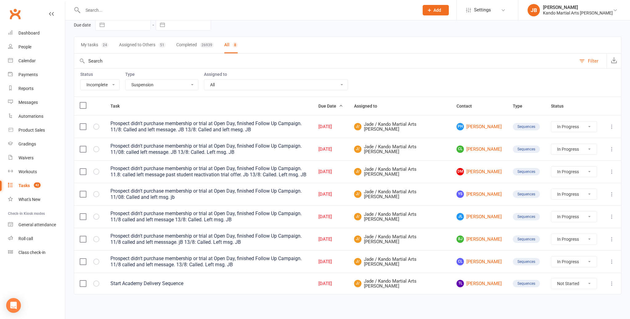
select select "started"
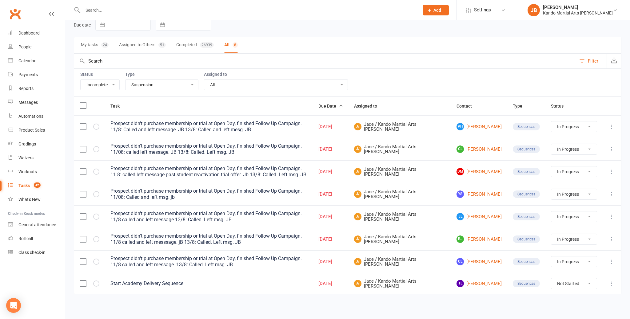
select select "started"
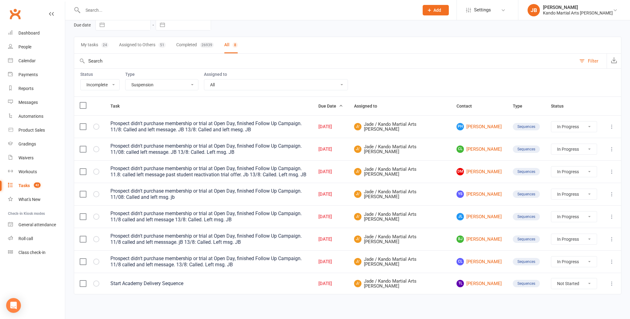
select select "started"
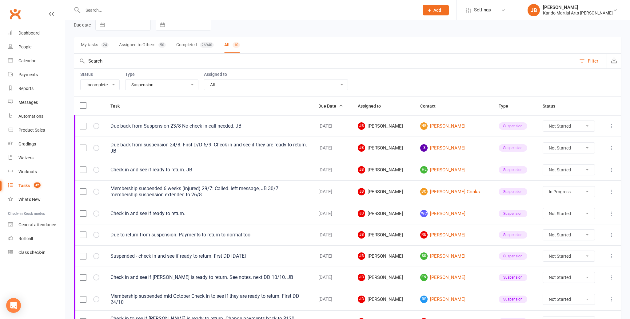
click at [147, 85] on select "All Admin Bbpc - black belt prep course Cancellation Enquiry Follow-up In-class…" at bounding box center [162, 84] width 73 height 10
select select "23766"
select select "started"
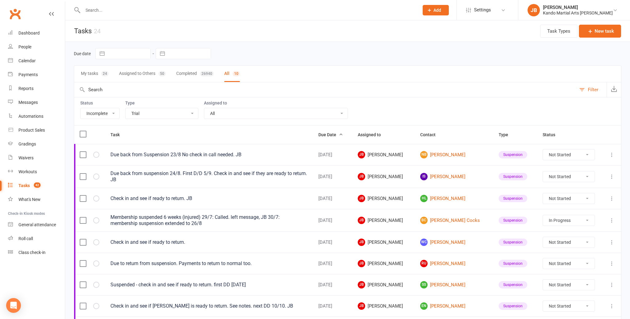
select select "started"
select select "waiting"
select select "started"
select select "waiting"
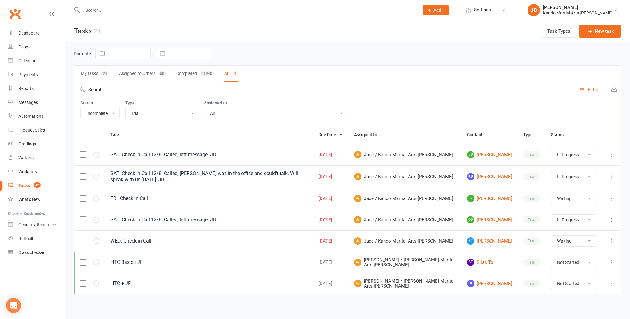
click at [137, 114] on select "All Admin Bbpc - black belt prep course Cancellation Enquiry Follow-up In-class…" at bounding box center [162, 113] width 73 height 10
select select "15398"
select select "started"
select select "waiting"
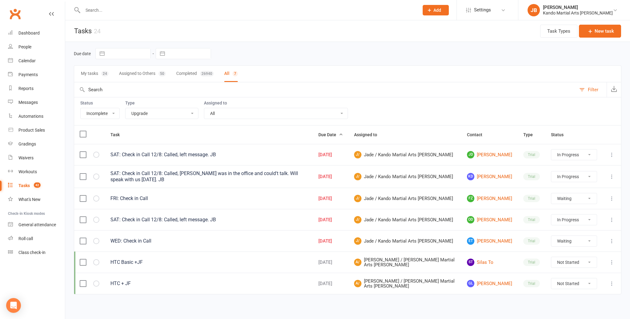
select select "started"
select select "waiting"
select select "started"
select select "waiting"
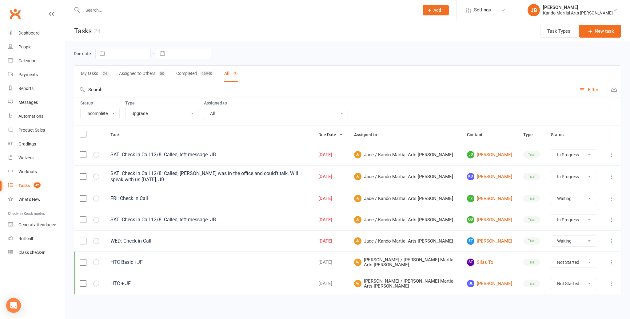
select select "started"
select select "waiting"
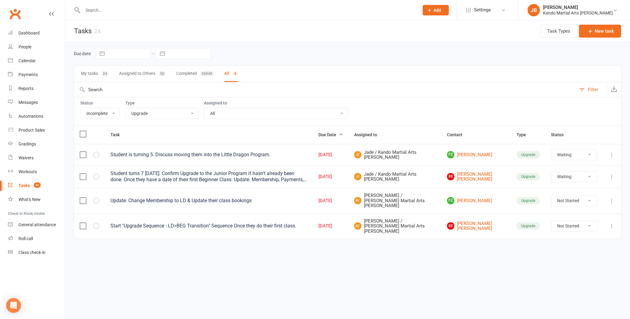
click at [149, 115] on select "All Admin Bbpc - black belt prep course Cancellation Enquiry Follow-up In-class…" at bounding box center [162, 113] width 73 height 10
select select "21694"
select select "waiting"
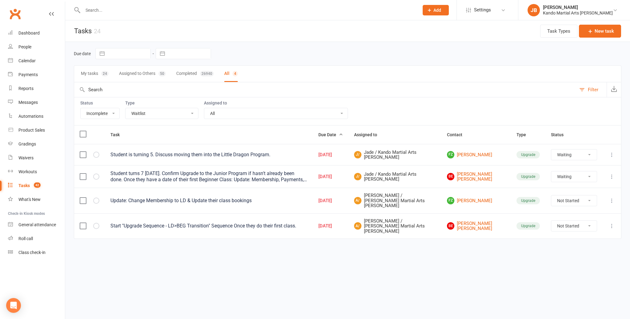
select select "waiting"
select select "started"
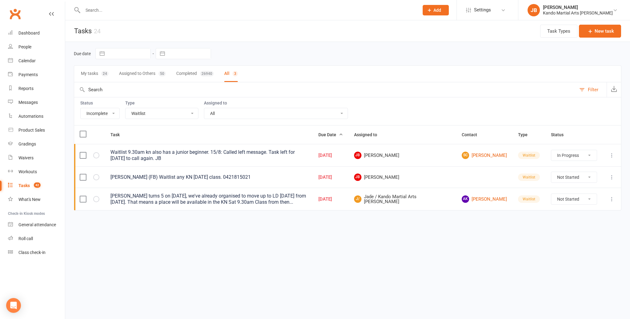
click at [154, 111] on select "All Admin Bbpc - black belt prep course Cancellation Enquiry Follow-up In-class…" at bounding box center [162, 113] width 73 height 10
select select "15046"
select select "started"
select select "waiting"
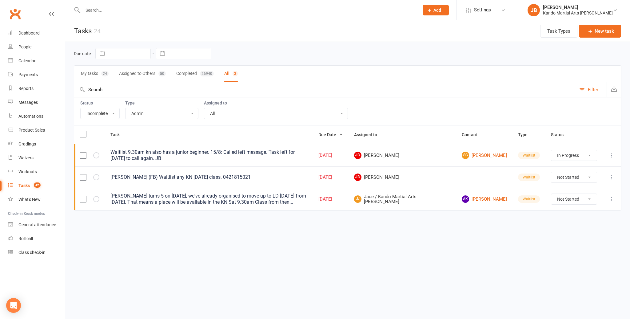
select select "waiting"
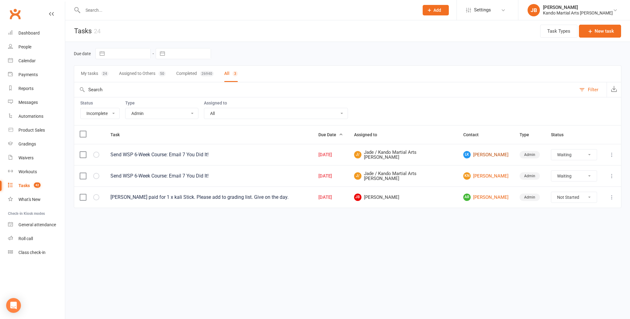
click at [475, 155] on link "LK Laura King" at bounding box center [485, 154] width 45 height 7
click at [0, 0] on icon "button" at bounding box center [0, 0] width 0 height 0
select select "waiting"
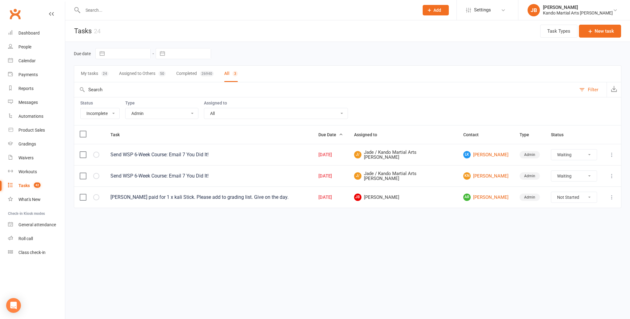
select select "waiting"
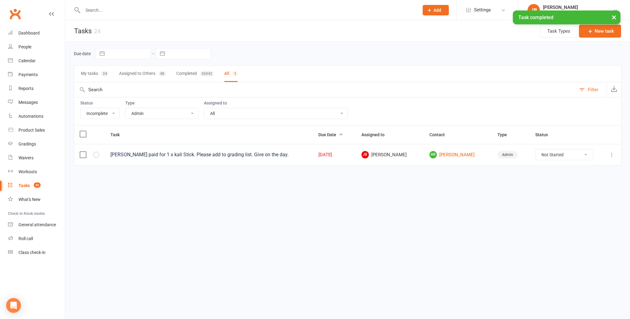
click at [151, 111] on select "All Admin Bbpc - black belt prep course Cancellation Enquiry Follow-up In-class…" at bounding box center [162, 113] width 73 height 10
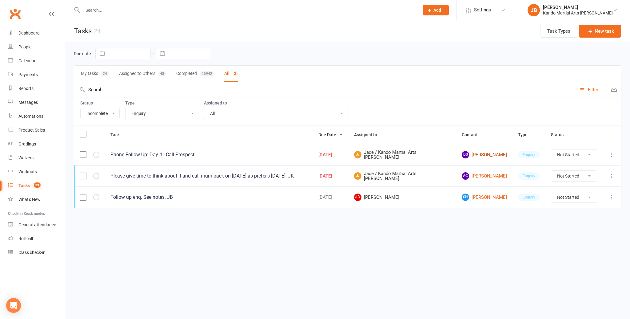
click at [482, 155] on link "DS Danielle Smits" at bounding box center [484, 154] width 45 height 7
click at [0, 0] on icon "button" at bounding box center [0, 0] width 0 height 0
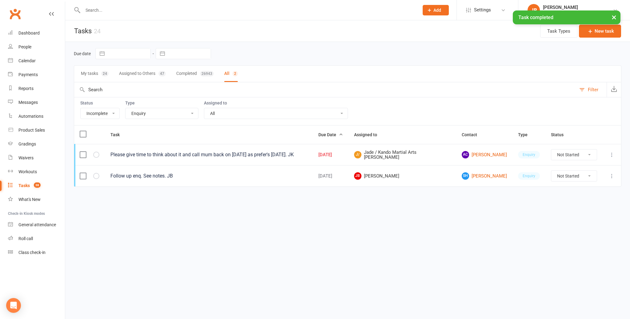
click at [150, 113] on select "All Admin Bbpc - black belt prep course Cancellation Enquiry Follow-up In-class…" at bounding box center [162, 113] width 73 height 10
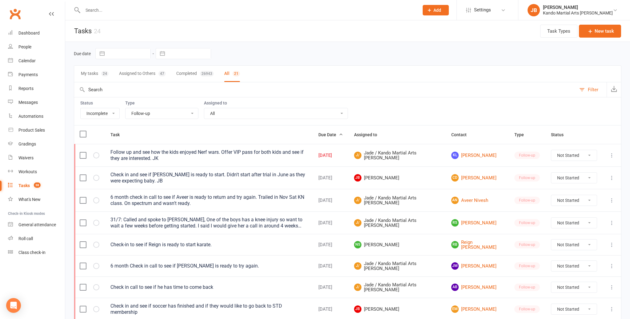
click at [134, 113] on select "All Admin Bbpc - black belt prep course Cancellation Enquiry Follow-up In-class…" at bounding box center [162, 113] width 73 height 10
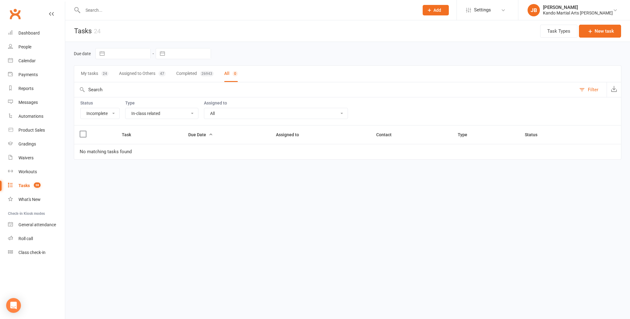
click at [134, 111] on select "All Admin Bbpc - black belt prep course Cancellation Enquiry Follow-up In-class…" at bounding box center [162, 113] width 73 height 10
select select "28119"
select select "started"
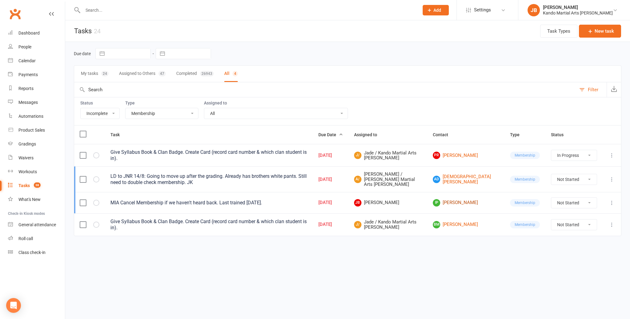
click at [463, 199] on link "IP Isai Prabhu" at bounding box center [466, 202] width 66 height 7
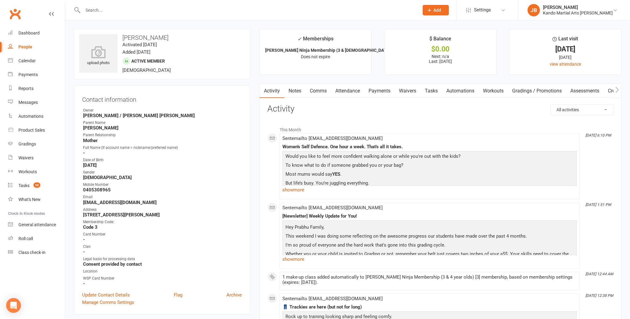
drag, startPoint x: 156, startPoint y: 37, endPoint x: 122, endPoint y: 36, distance: 33.5
click at [122, 36] on h3 "Isai Prabhu" at bounding box center [162, 37] width 166 height 7
copy h3 "Isai Prabhu"
click at [350, 93] on link "Attendance" at bounding box center [347, 91] width 33 height 14
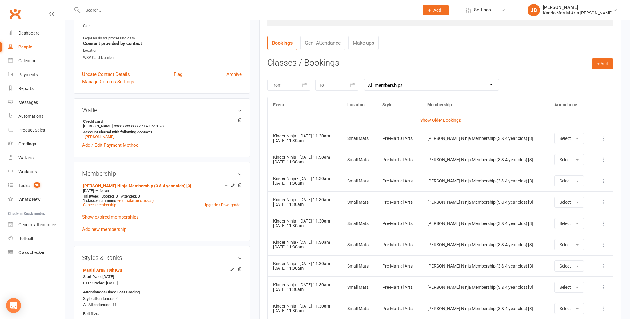
scroll to position [221, 0]
click at [605, 135] on icon at bounding box center [604, 137] width 6 height 6
click at [578, 170] on link "Remove booking" at bounding box center [577, 174] width 61 height 12
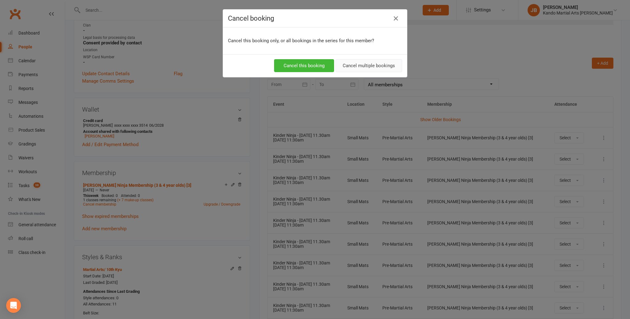
click at [355, 66] on button "Cancel multiple bookings" at bounding box center [369, 65] width 66 height 13
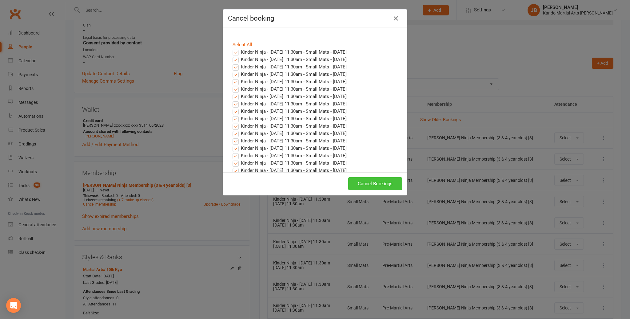
click at [380, 181] on button "Cancel Bookings" at bounding box center [375, 183] width 54 height 13
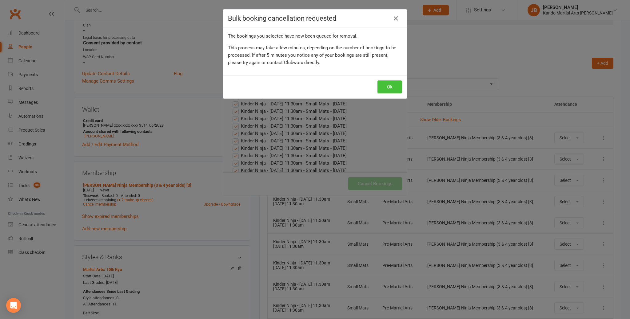
click at [382, 82] on button "Ok" at bounding box center [390, 86] width 25 height 13
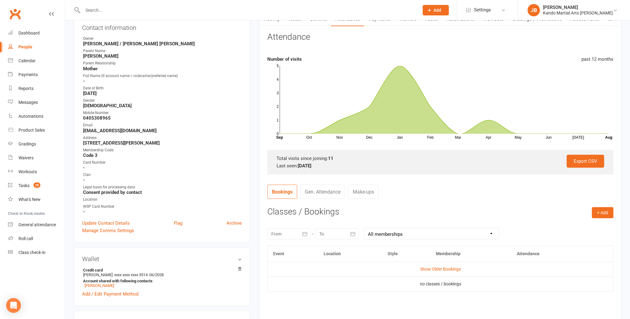
scroll to position [0, 0]
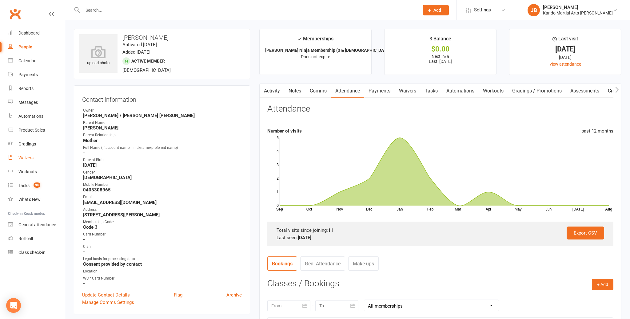
click at [23, 160] on link "Waivers" at bounding box center [36, 158] width 57 height 14
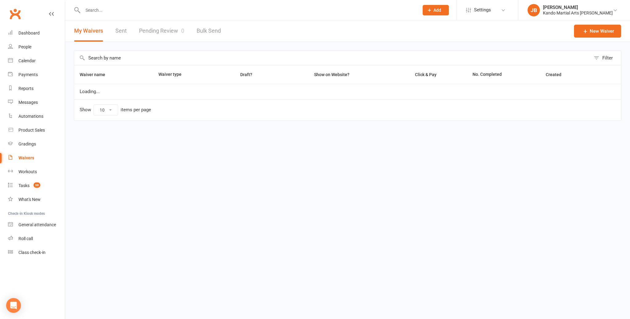
select select "100"
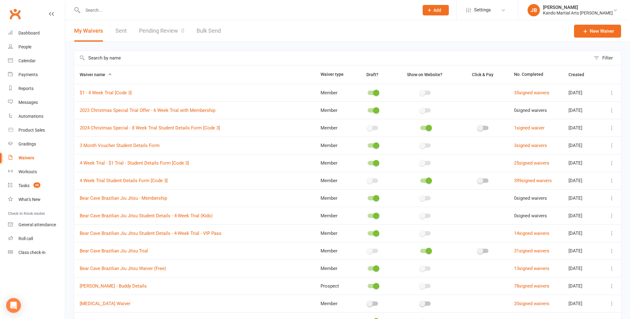
click at [104, 56] on input "text" at bounding box center [332, 58] width 517 height 14
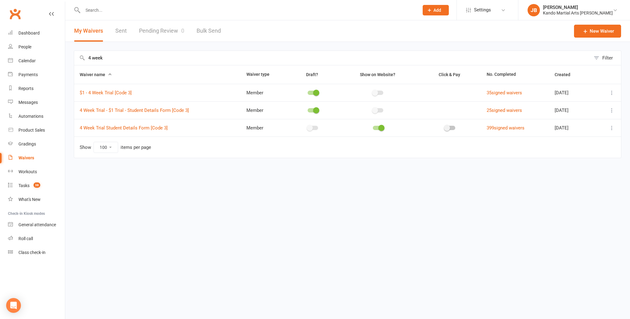
type input "4 week"
click at [612, 129] on icon at bounding box center [612, 128] width 6 height 6
click at [577, 162] on link "Copy external link to clipboard" at bounding box center [579, 164] width 72 height 12
click at [441, 11] on span "Add" at bounding box center [438, 10] width 8 height 5
drag, startPoint x: 161, startPoint y: 15, endPoint x: 154, endPoint y: 11, distance: 8.0
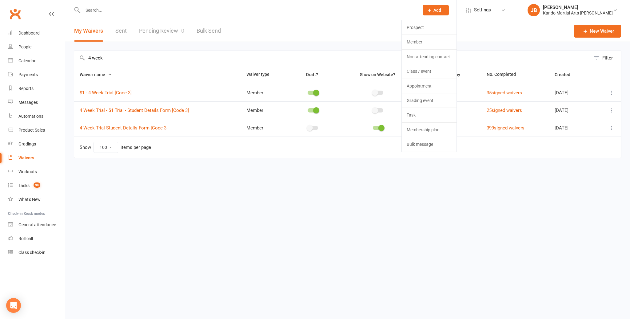
click at [161, 15] on div at bounding box center [244, 10] width 341 height 20
click at [154, 11] on input "text" at bounding box center [248, 10] width 334 height 9
paste input "[PERSON_NAME][EMAIL_ADDRESS][DOMAIN_NAME]"
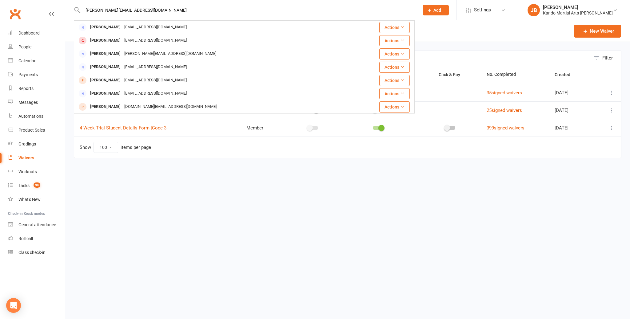
type input "[PERSON_NAME][EMAIL_ADDRESS][DOMAIN_NAME]"
click at [449, 11] on button "Add" at bounding box center [436, 10] width 26 height 10
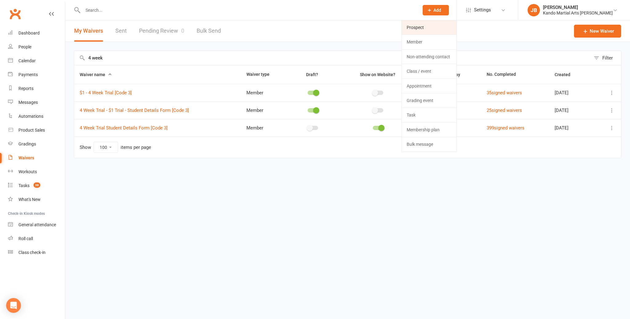
click at [451, 27] on link "Prospect" at bounding box center [429, 27] width 55 height 14
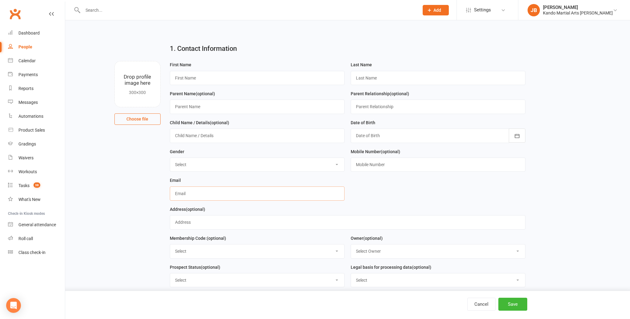
click at [200, 197] on input "text" at bounding box center [257, 193] width 175 height 14
paste input "[PERSON_NAME][EMAIL_ADDRESS][DOMAIN_NAME]"
type input "[PERSON_NAME][EMAIL_ADDRESS][DOMAIN_NAME]"
click at [355, 165] on input "text" at bounding box center [438, 164] width 175 height 14
paste input "0421815021"
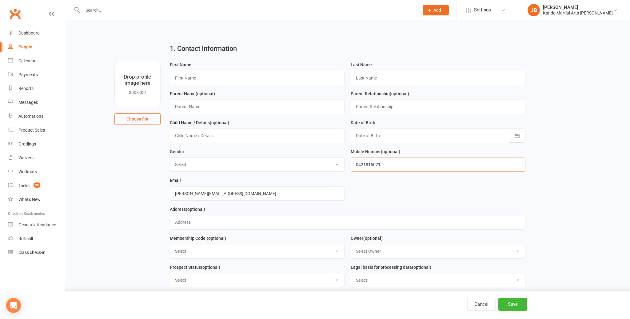
click at [373, 165] on input "0421815021" at bounding box center [438, 164] width 175 height 14
click at [365, 164] on input "0421 815 021" at bounding box center [438, 164] width 175 height 14
type input "0421 815 021"
click at [203, 164] on select "Select Male Female" at bounding box center [257, 165] width 174 height 14
select select "[DEMOGRAPHIC_DATA]"
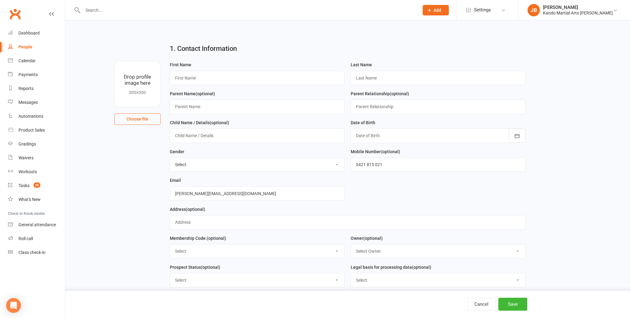
drag, startPoint x: 367, startPoint y: 136, endPoint x: 444, endPoint y: 143, distance: 77.9
click at [367, 136] on div at bounding box center [438, 135] width 175 height 14
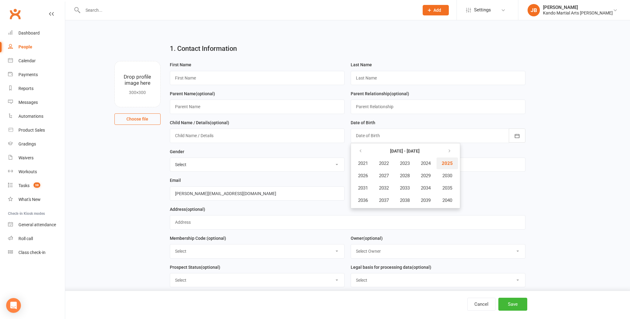
click at [445, 164] on span "2025" at bounding box center [447, 163] width 11 height 6
click at [399, 188] on span "August" at bounding box center [396, 188] width 15 height 6
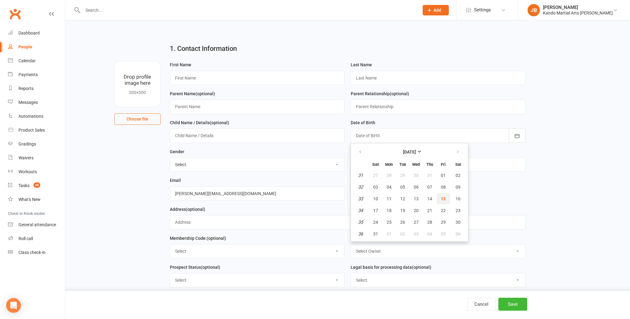
click at [439, 197] on button "15" at bounding box center [443, 198] width 13 height 11
type input "15 Aug 2025"
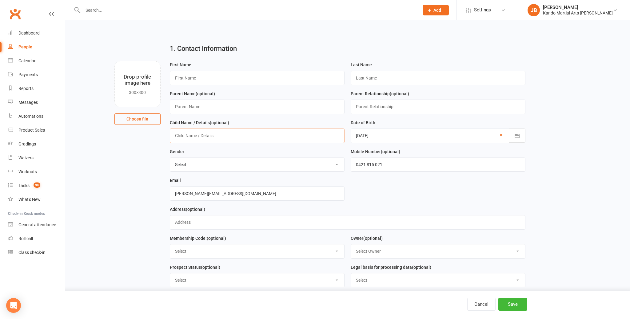
click at [197, 135] on input "text" at bounding box center [257, 135] width 175 height 14
type input "Oliver, 4"
click at [178, 76] on input "text" at bounding box center [257, 78] width 175 height 14
type input "[PERSON_NAME]"
click at [388, 80] on input "text" at bounding box center [438, 78] width 175 height 14
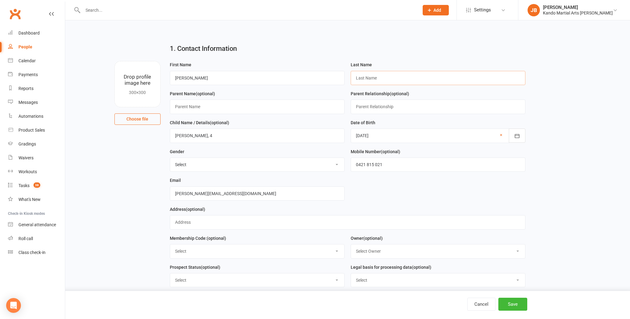
paste input "De'Ath"
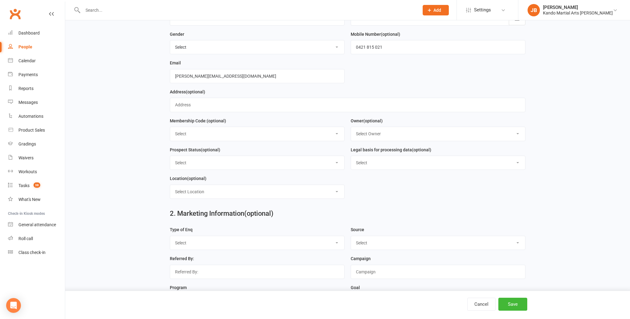
scroll to position [133, 0]
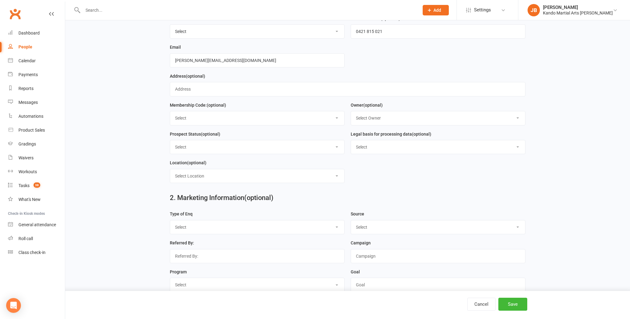
type input "De'Ath"
click at [216, 122] on select "Select Code 1 Code 2 Code 3" at bounding box center [257, 118] width 174 height 14
select select "Code 3"
click at [362, 120] on select "Select Owner Andy Muser / Kando Knox Sonya Watz Neve Sharry Jade Brownlie Jade …" at bounding box center [438, 118] width 174 height 14
select select "4"
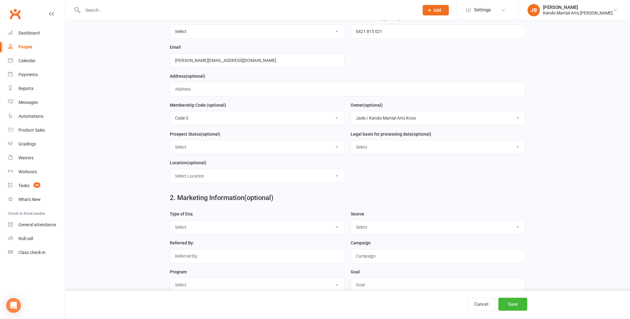
click at [213, 146] on select "Select Initial Contact Receiving Email Engine Finished Email Engine - SLO Email…" at bounding box center [257, 147] width 174 height 14
select select "Initial Contact"
click at [363, 146] on select "Select Consent provided by contact Legitimate Interest - Existing Customer Legi…" at bounding box center [438, 147] width 174 height 14
select select "Consent provided by contact"
click at [214, 178] on select "Select Location Big Mats Desk Outdoor Small Mats Virtual" at bounding box center [257, 176] width 174 height 14
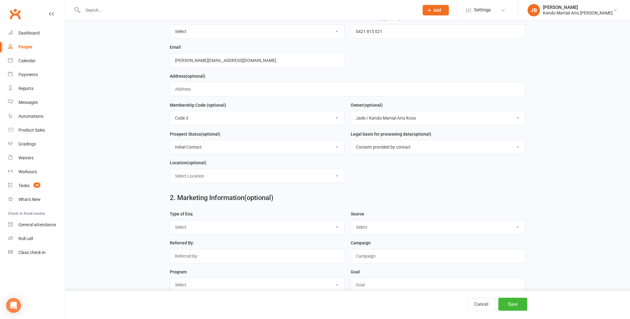
select select "3"
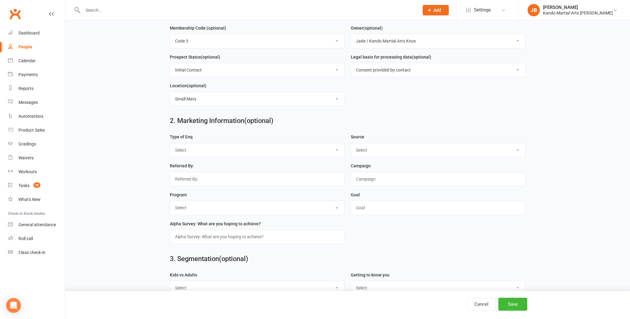
scroll to position [217, 0]
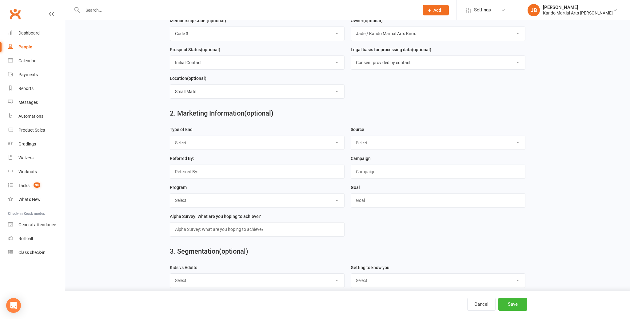
click at [188, 142] on select "Select Call Email Walk FB Enq FB Form Web (Spark) Web (Other) Purchase Instagra…" at bounding box center [257, 143] width 174 height 14
select select "FB Enq"
click at [384, 142] on select "Select FB IG Google Referral VIP Family Flyer / Pamphlet Walk in Within Kando K…" at bounding box center [438, 143] width 174 height 14
select select "FB"
click at [185, 196] on select "Select KN LD JNR T&A BJJ Online Fit Women's Self Protection" at bounding box center [257, 200] width 174 height 14
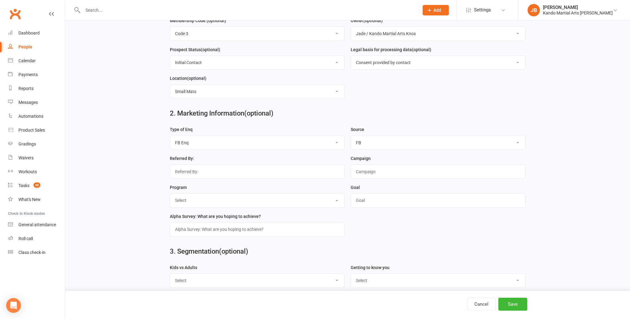
select select "KN"
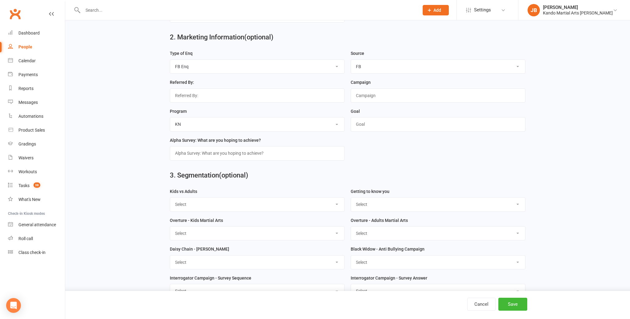
scroll to position [294, 0]
click at [203, 204] on select "Select Kids Martial Arts Adults Martial Arts Both" at bounding box center [257, 203] width 174 height 14
select select "Kids Martial Arts"
click at [515, 305] on button "Save" at bounding box center [513, 303] width 29 height 13
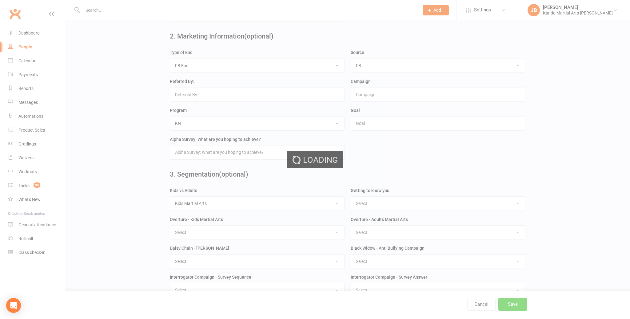
scroll to position [0, 0]
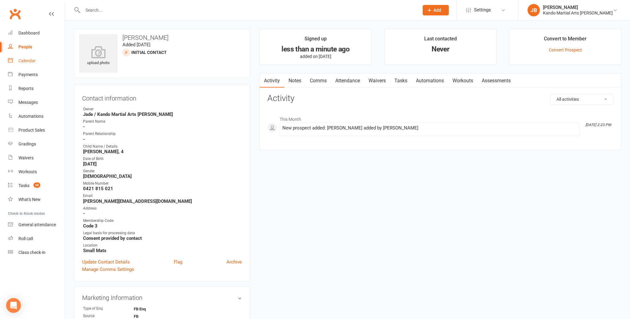
click at [26, 62] on div "Calendar" at bounding box center [26, 60] width 17 height 5
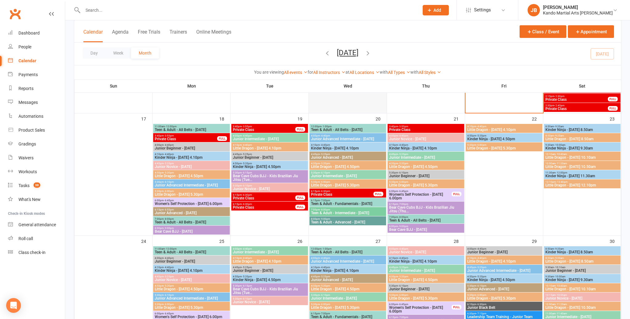
scroll to position [574, 0]
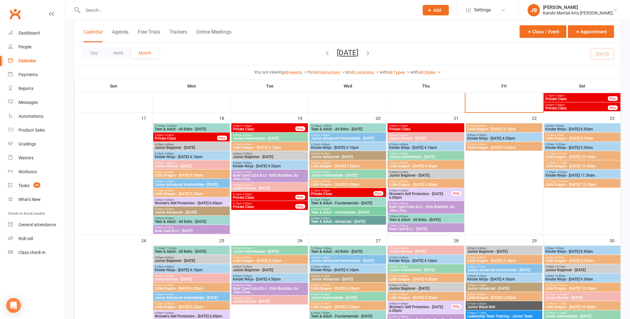
click at [195, 203] on span "Women's Self Protection - Monday 6.00pm" at bounding box center [191, 203] width 74 height 4
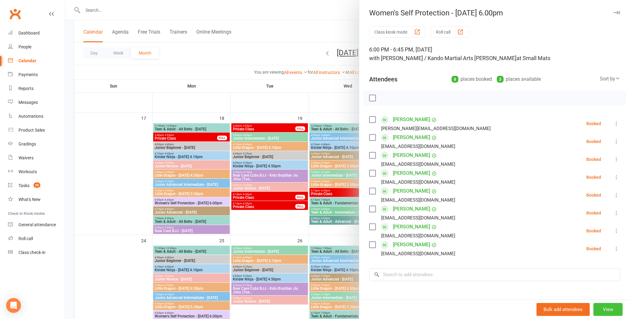
click at [603, 307] on button "View" at bounding box center [608, 309] width 29 height 13
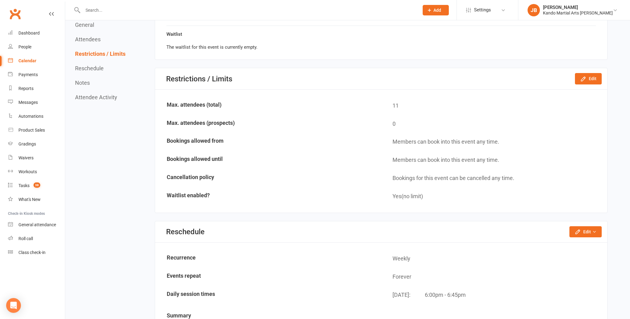
scroll to position [530, 0]
click at [593, 75] on button "Edit" at bounding box center [588, 78] width 27 height 11
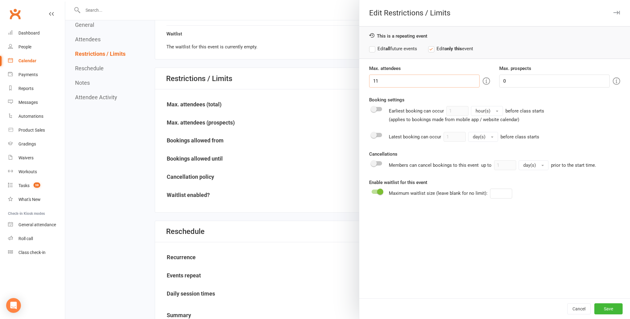
click at [395, 83] on input "11" at bounding box center [424, 80] width 110 height 13
type input "10"
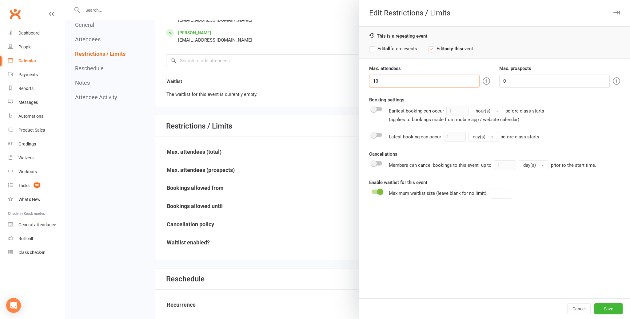
scroll to position [482, 0]
click at [389, 48] on strong "all" at bounding box center [388, 49] width 5 height 6
click at [608, 306] on button "Save" at bounding box center [609, 308] width 28 height 11
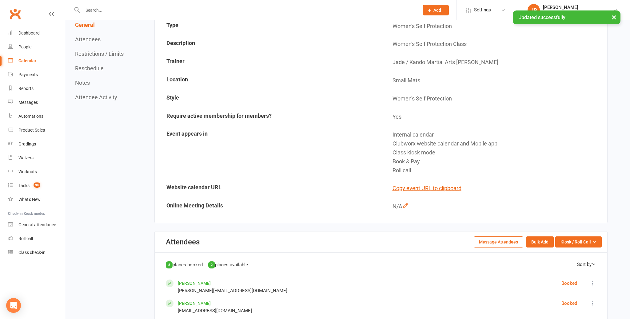
scroll to position [0, 0]
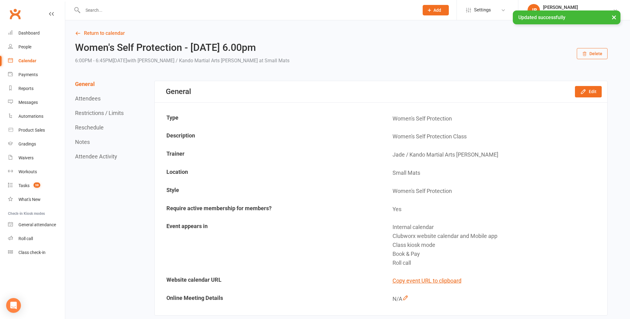
click at [592, 56] on button "Delete" at bounding box center [592, 53] width 31 height 11
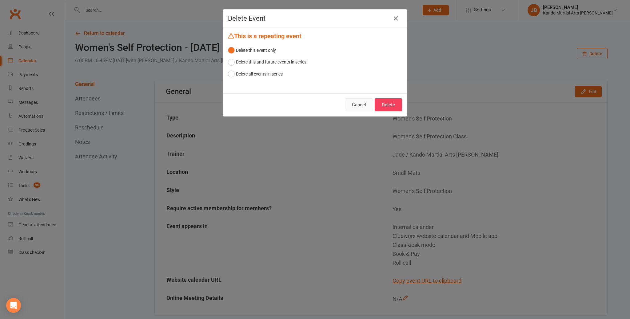
click at [347, 103] on button "Cancel" at bounding box center [359, 104] width 28 height 13
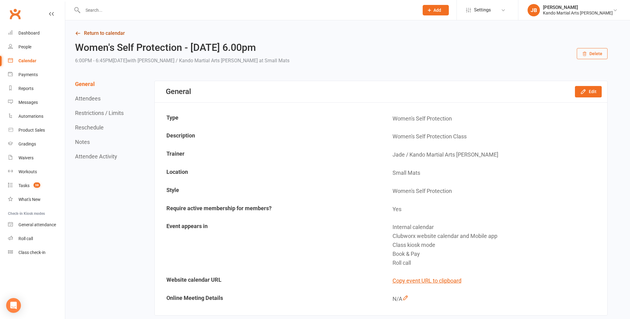
click at [105, 35] on link "Return to calendar" at bounding box center [341, 33] width 533 height 9
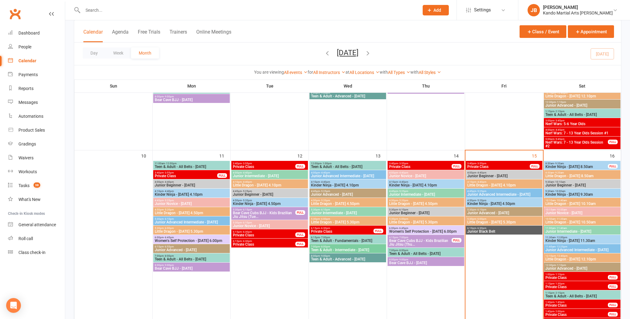
scroll to position [340, 0]
click at [567, 194] on span "Kinder Ninja - Saturday 9.30am" at bounding box center [582, 194] width 74 height 4
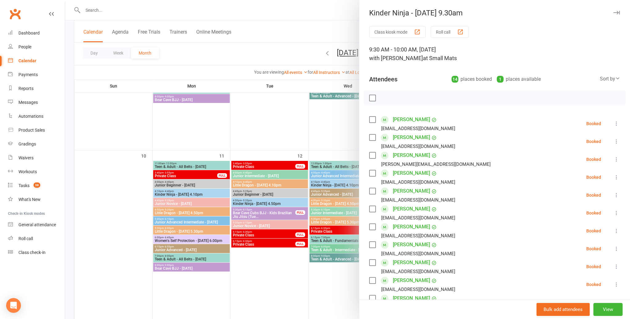
click at [625, 12] on div "Kinder Ninja - Saturday 9.30am" at bounding box center [494, 13] width 271 height 9
click at [621, 12] on div "Kinder Ninja - Saturday 9.30am" at bounding box center [494, 13] width 271 height 9
click at [618, 13] on icon "button" at bounding box center [617, 13] width 6 height 4
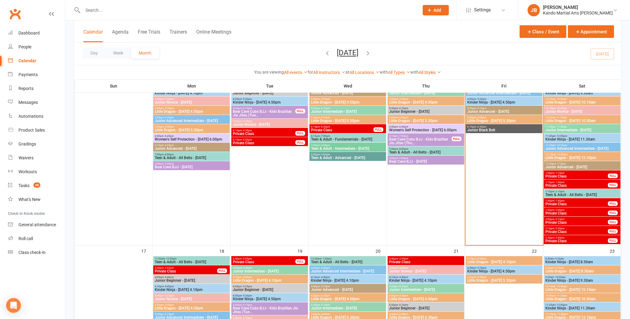
scroll to position [443, 0]
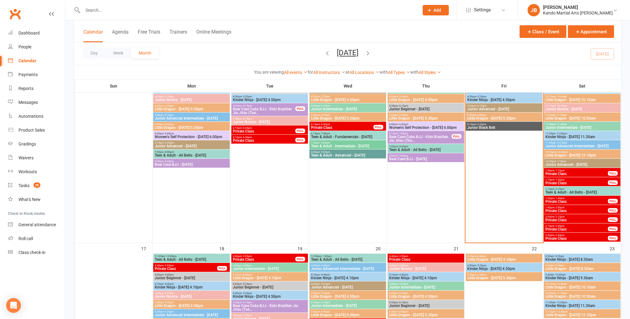
click at [572, 135] on span "Kinder Ninja - [DATE] 11.30am" at bounding box center [582, 137] width 74 height 4
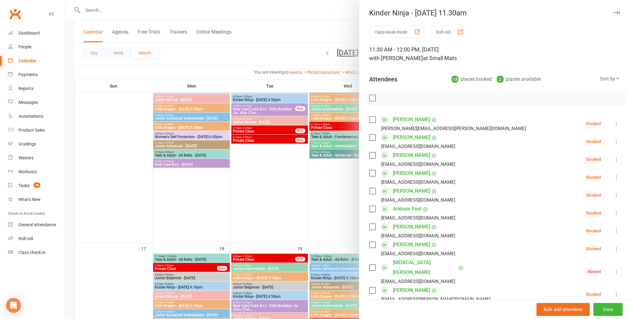
drag, startPoint x: 615, startPoint y: 14, endPoint x: 582, endPoint y: 66, distance: 61.8
click at [615, 14] on icon "button" at bounding box center [617, 13] width 6 height 4
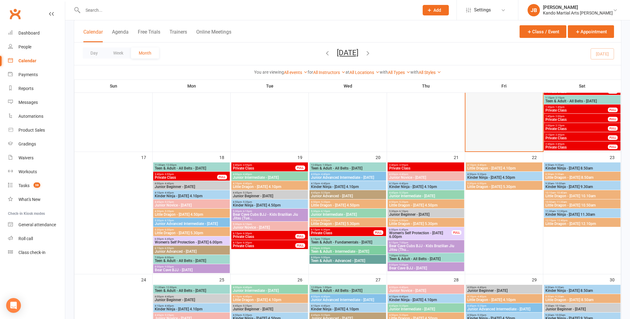
scroll to position [426, 0]
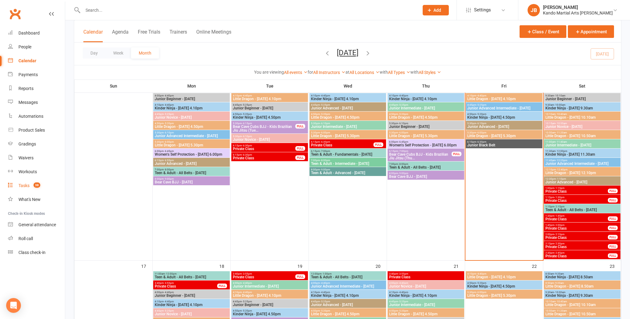
click at [29, 185] on div "Tasks" at bounding box center [23, 185] width 11 height 5
select select "incomplete"
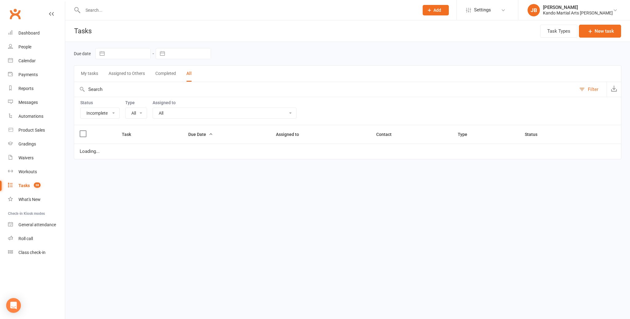
select select "21694"
select select "started"
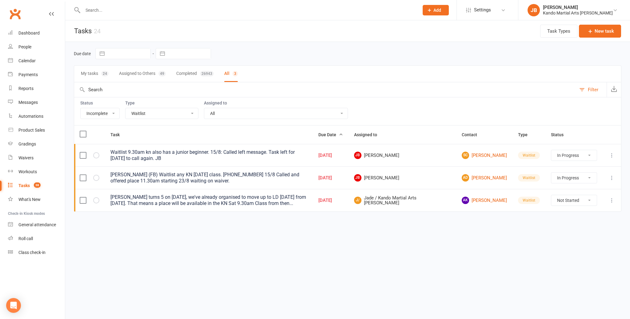
click at [151, 113] on select "All Admin Bbpc - black belt prep course Cancellation Enquiry Follow-up In-class…" at bounding box center [162, 113] width 73 height 10
click at [32, 157] on div "Waivers" at bounding box center [25, 157] width 15 height 5
select select "100"
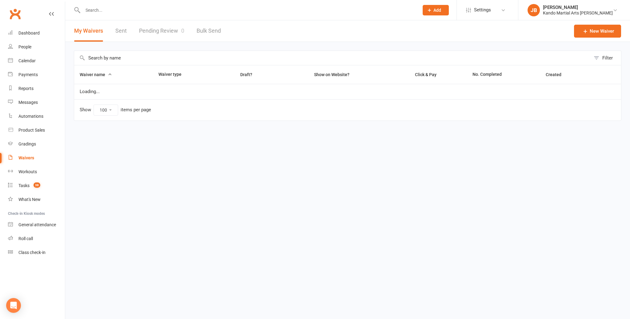
click at [163, 31] on link "Pending Review 0" at bounding box center [161, 30] width 45 height 21
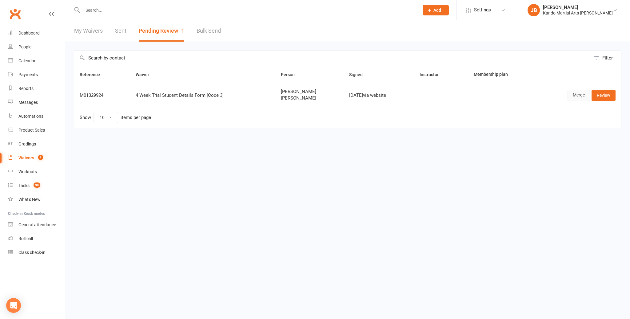
click at [579, 96] on link "Merge" at bounding box center [579, 95] width 22 height 11
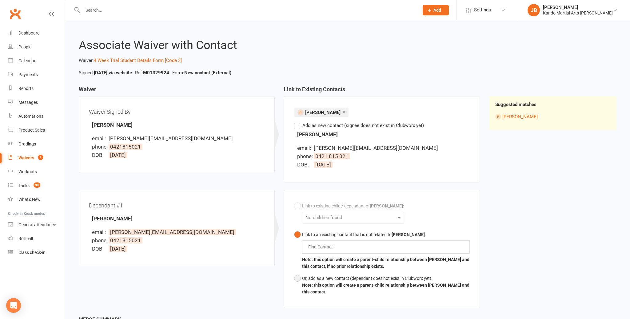
drag, startPoint x: 303, startPoint y: 275, endPoint x: 297, endPoint y: 276, distance: 5.9
click at [303, 275] on div "Or, add as a new contact (dependant does not exist in Clubworx yet)." at bounding box center [386, 278] width 168 height 7
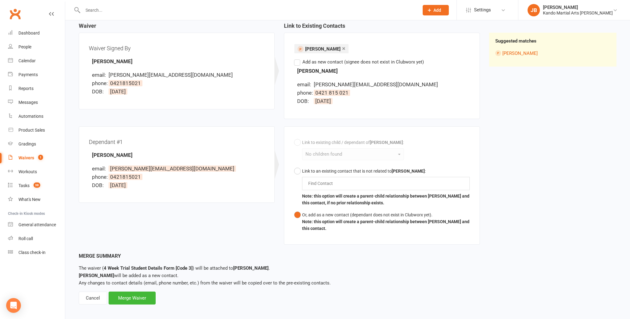
scroll to position [67, 0]
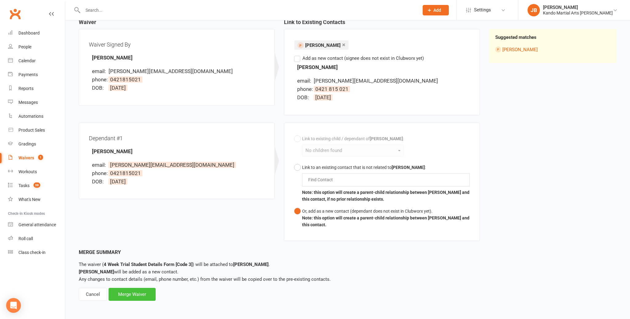
click at [136, 292] on div "Merge Waiver" at bounding box center [132, 293] width 47 height 13
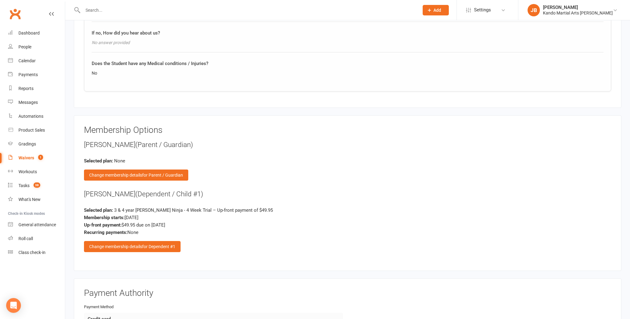
scroll to position [778, 0]
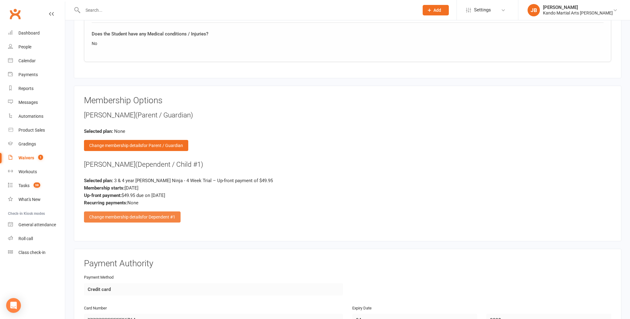
click at [140, 211] on div "Change membership details for Dependent #1" at bounding box center [132, 216] width 97 height 11
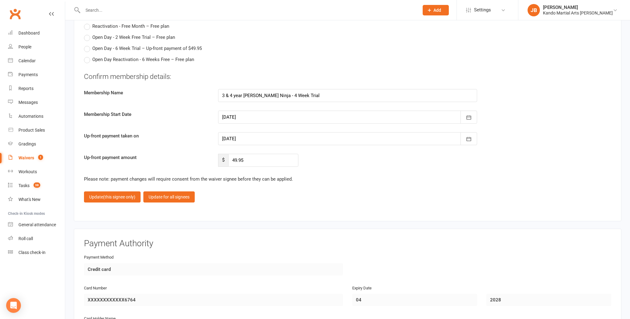
scroll to position [2609, 0]
click at [247, 114] on div at bounding box center [347, 118] width 259 height 13
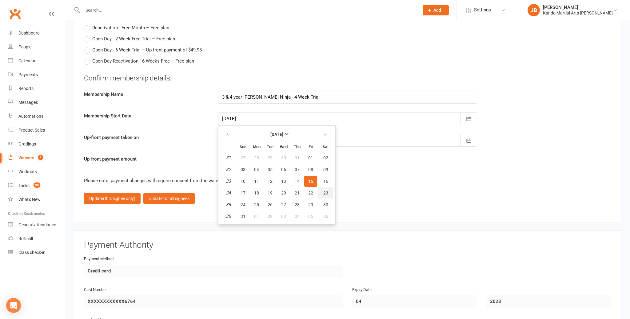
drag, startPoint x: 321, startPoint y: 186, endPoint x: 309, endPoint y: 182, distance: 12.9
click at [321, 187] on button "23" at bounding box center [326, 192] width 16 height 11
type input "23 Aug 2025"
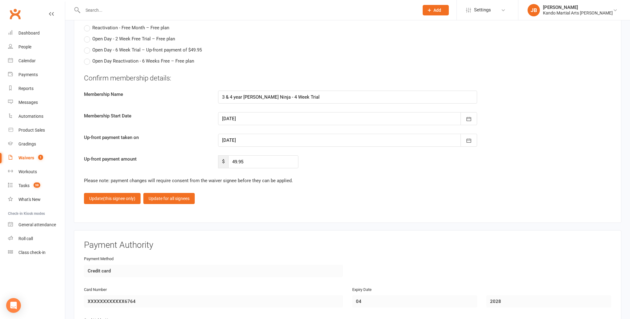
click at [251, 138] on div at bounding box center [347, 140] width 259 height 13
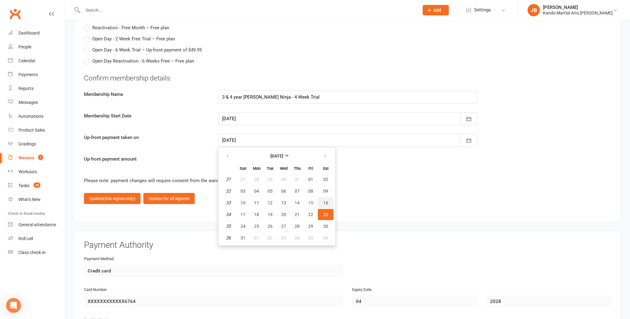
click at [321, 201] on button "16" at bounding box center [326, 202] width 16 height 11
type input "16 Aug 2025"
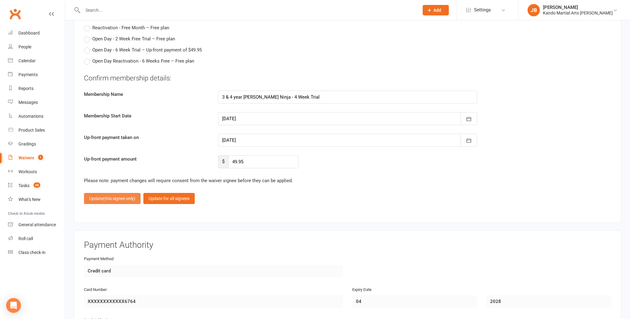
click at [120, 196] on span "(this signee only)" at bounding box center [119, 198] width 32 height 5
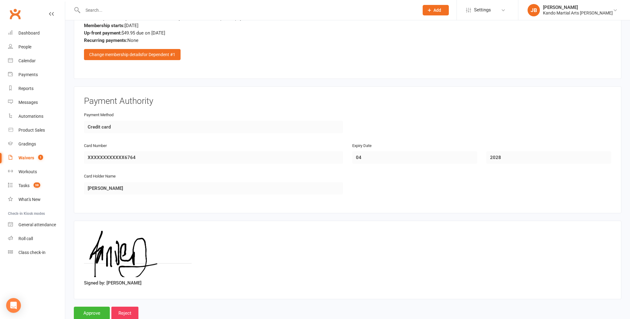
scroll to position [953, 0]
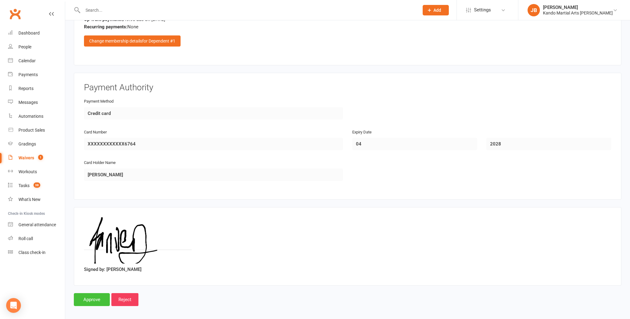
click at [94, 297] on input "Approve" at bounding box center [92, 299] width 36 height 13
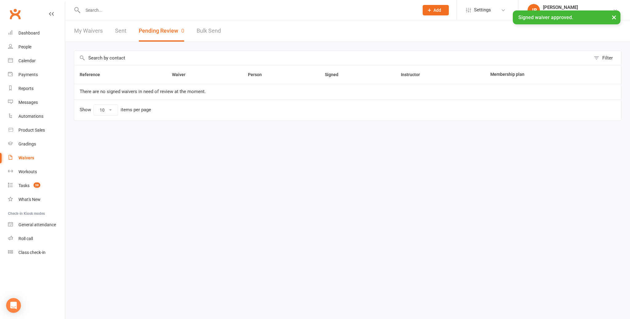
click at [93, 10] on input "text" at bounding box center [248, 10] width 334 height 9
paste input "Voorwinde"
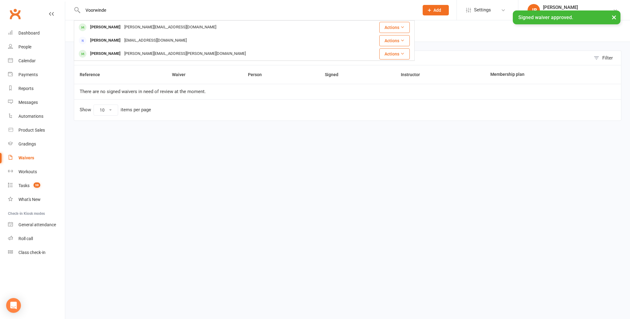
type input "Voorwinde"
click at [106, 10] on div "× Signed waiver approved." at bounding box center [311, 10] width 622 height 0
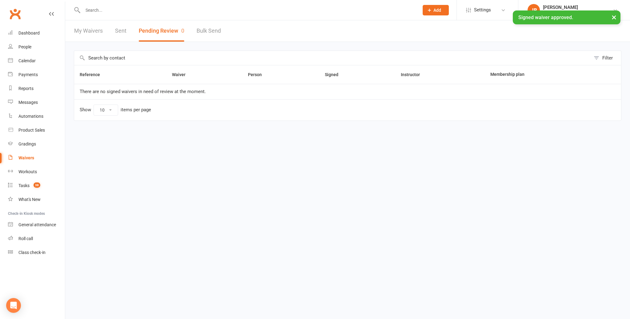
click at [100, 12] on ui-view "Prospect Member Non-attending contact Class / event Appointment Grading event T…" at bounding box center [315, 70] width 630 height 136
paste input "Voorwinde"
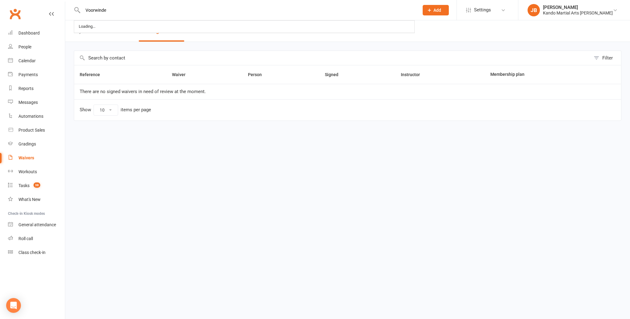
type input "Voorwinde"
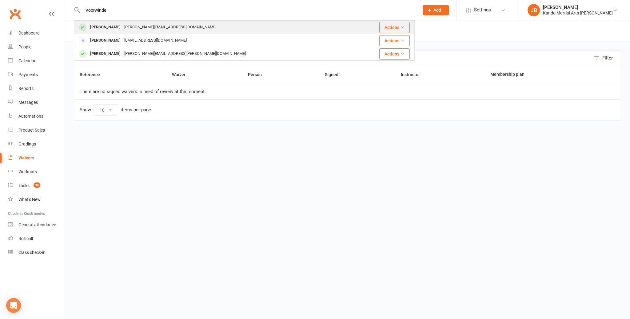
click at [95, 29] on div "[PERSON_NAME]" at bounding box center [105, 27] width 34 height 9
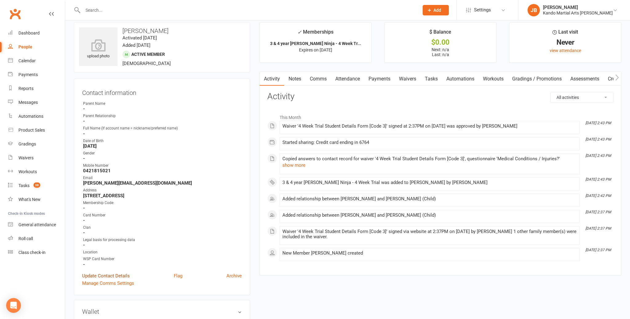
click at [113, 272] on link "Update Contact Details" at bounding box center [106, 275] width 48 height 7
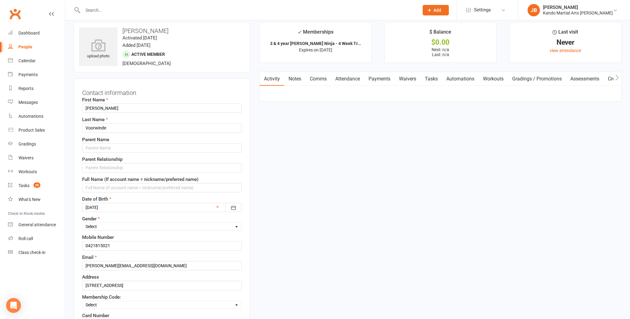
scroll to position [29, 0]
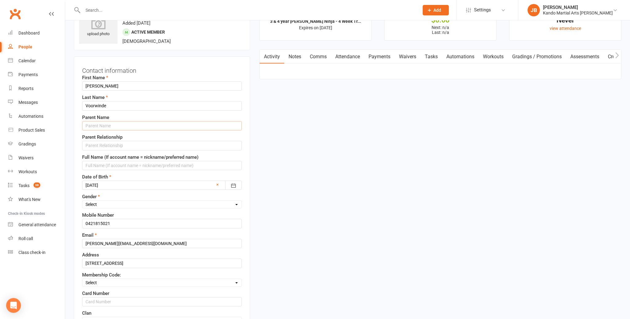
click at [112, 127] on input "text" at bounding box center [162, 125] width 160 height 9
type input "[PERSON_NAME]"
click at [109, 143] on input "text" at bounding box center [162, 145] width 160 height 9
type input "Mother"
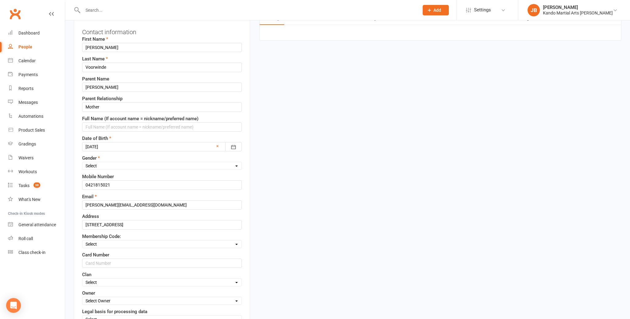
click at [96, 164] on select "Select Male Female" at bounding box center [161, 165] width 159 height 7
select select "[DEMOGRAPHIC_DATA]"
click at [102, 185] on input "0421815021" at bounding box center [162, 186] width 160 height 9
click at [94, 185] on input "0421815 021" at bounding box center [162, 186] width 160 height 9
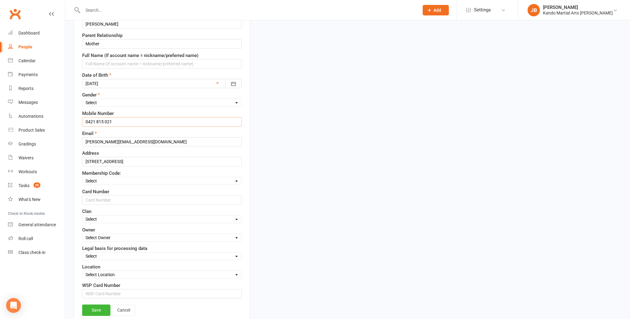
scroll to position [132, 0]
type input "0421 815 021"
click at [101, 178] on select "Select Code 1 Code 2 Code 3" at bounding box center [161, 178] width 159 height 7
select select "Code 3"
click at [96, 235] on select "Select Owner Andy Muser / Kando Knox Sonya Watz Neve Sharry Jade Brownlie Jade …" at bounding box center [161, 235] width 159 height 7
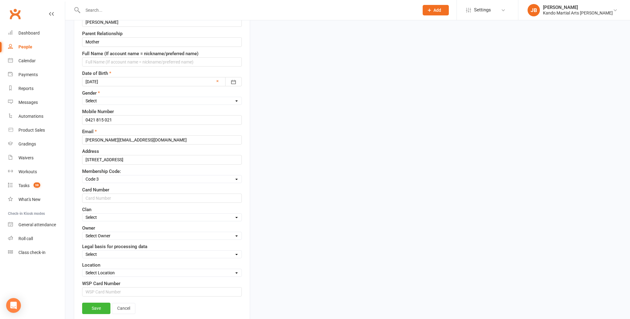
select select "4"
click at [99, 251] on select "Select Consent provided by contact Legitimate Interest - Existing Customer Legi…" at bounding box center [161, 254] width 159 height 7
select select "Consent provided by contact"
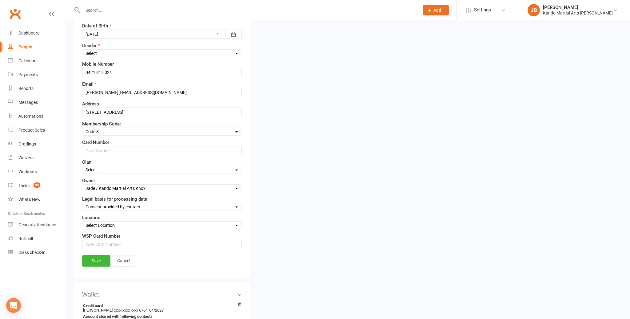
scroll to position [189, 0]
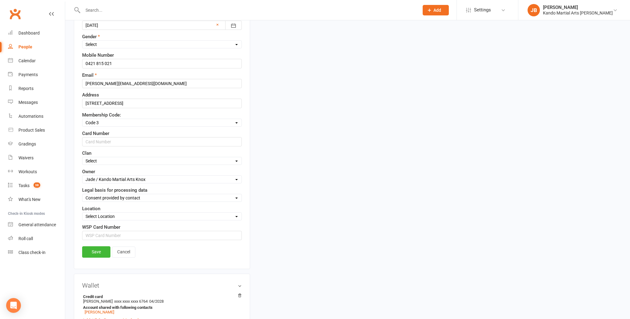
click at [102, 213] on select "Select Location Big Mats Desk Outdoor Small Mats Virtual" at bounding box center [161, 216] width 159 height 7
select select "3"
click at [95, 250] on link "Save" at bounding box center [96, 251] width 28 height 11
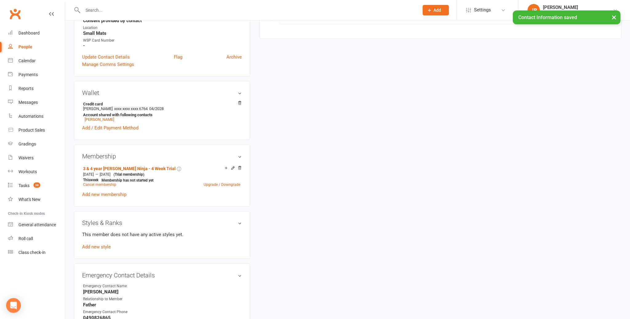
scroll to position [243, 0]
click at [94, 192] on link "Add new membership" at bounding box center [104, 194] width 44 height 6
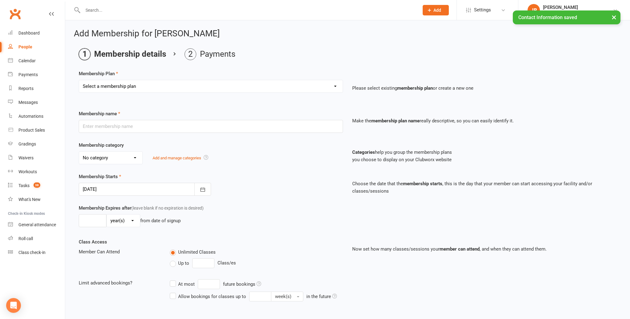
click at [109, 89] on select "Select a membership plan Create new Membership Plan 12 Months - Kinder Ninja in…" at bounding box center [211, 86] width 264 height 12
select select "115"
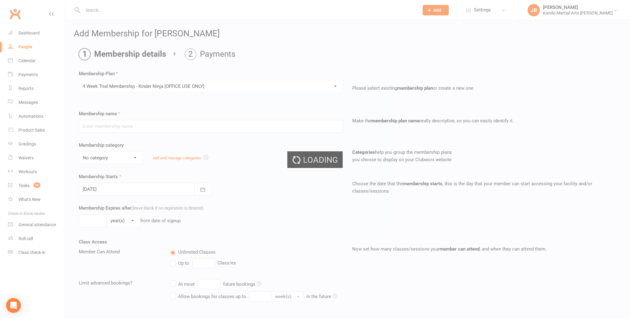
type input "4 Week Trial Membership - Kinder Ninja [OFFICE USE ONLY]"
select select "19"
type input "4"
select select "1"
type input "0"
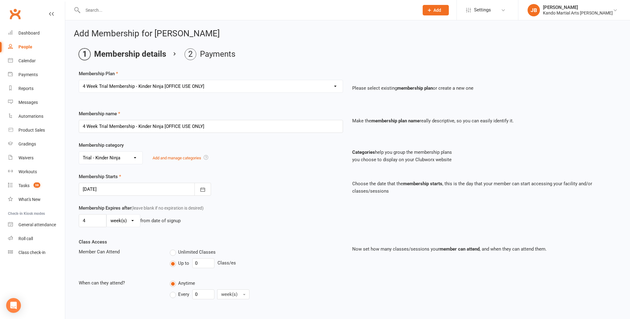
drag, startPoint x: 110, startPoint y: 189, endPoint x: 127, endPoint y: 200, distance: 20.0
click at [110, 189] on div at bounding box center [145, 188] width 132 height 13
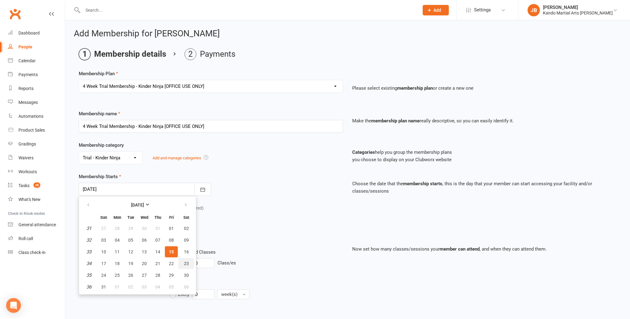
click at [188, 263] on button "23" at bounding box center [186, 263] width 16 height 11
type input "23 Aug 2025"
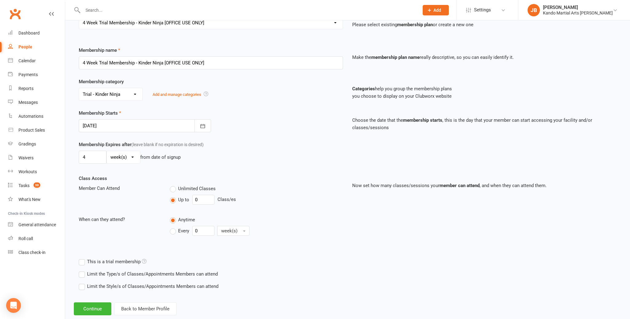
scroll to position [76, 0]
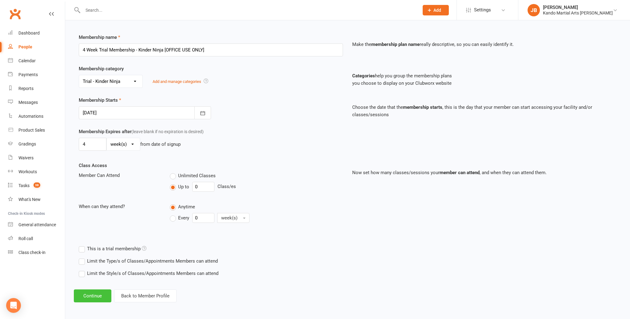
click at [88, 299] on button "Continue" at bounding box center [93, 295] width 38 height 13
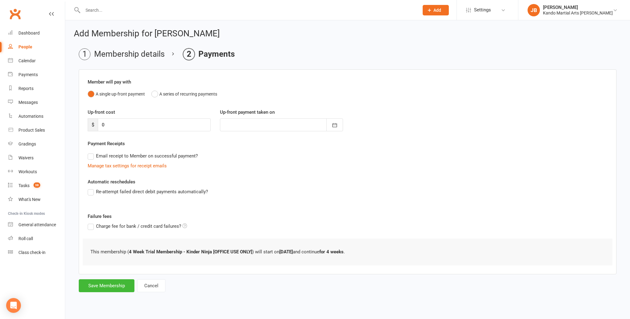
scroll to position [0, 0]
click at [99, 286] on button "Save Membership" at bounding box center [107, 285] width 56 height 13
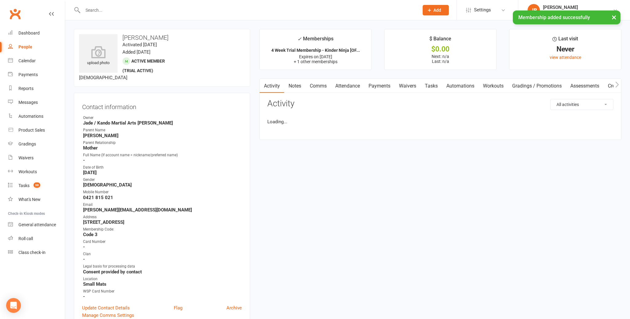
scroll to position [1, 0]
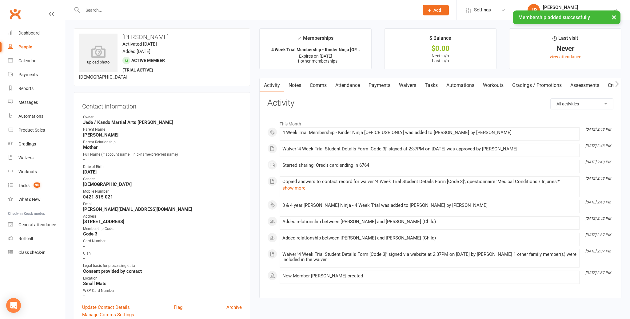
click at [351, 86] on link "Attendance" at bounding box center [347, 85] width 33 height 14
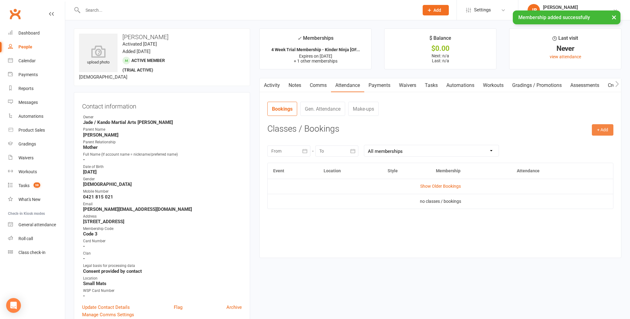
drag, startPoint x: 605, startPoint y: 133, endPoint x: 590, endPoint y: 136, distance: 15.1
click at [605, 133] on button "+ Add" at bounding box center [603, 129] width 22 height 11
drag, startPoint x: 571, startPoint y: 141, endPoint x: 527, endPoint y: 140, distance: 44.9
click at [571, 141] on link "Book Event" at bounding box center [582, 144] width 61 height 12
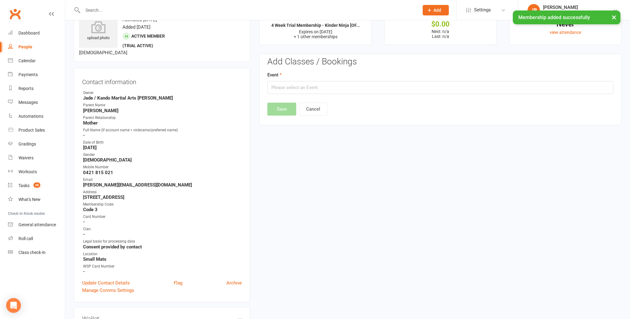
scroll to position [47, 0]
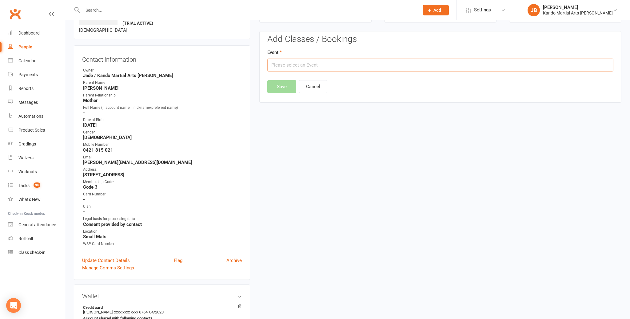
click at [306, 70] on input "text" at bounding box center [440, 64] width 346 height 13
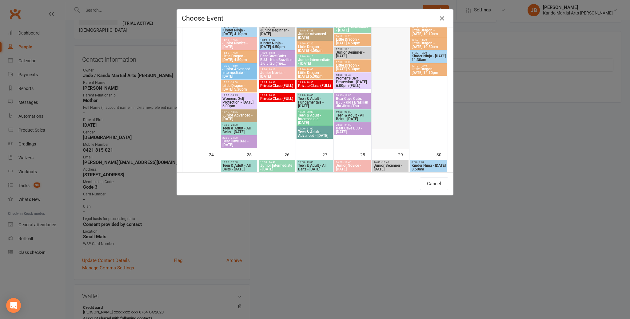
scroll to position [835, 0]
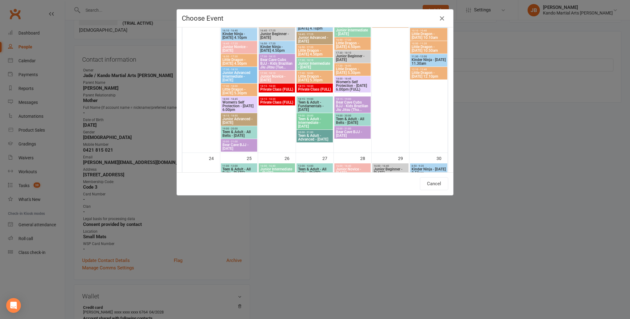
click at [432, 59] on span "Kinder Ninja - [DATE] 11.30am" at bounding box center [428, 61] width 35 height 7
type input "Kinder Ninja - Saturday 11.30am - Aug 23, 2025 11:30:00 AM"
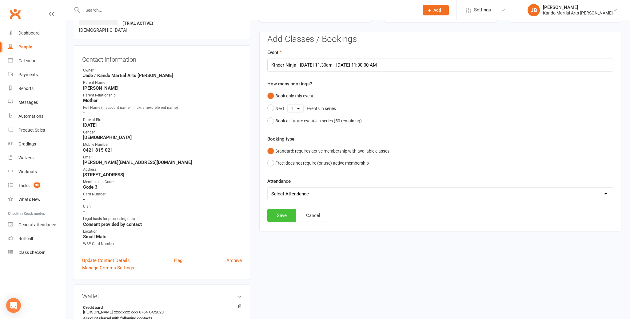
click at [281, 218] on button "Save" at bounding box center [281, 215] width 29 height 13
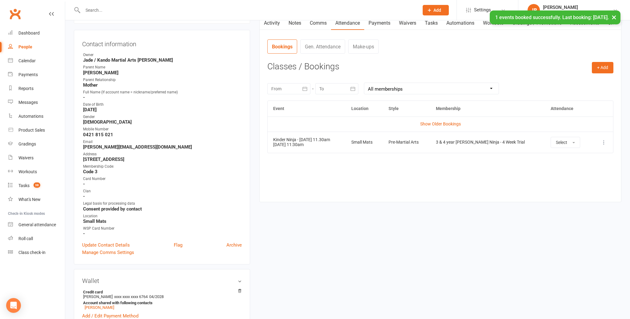
scroll to position [66, 0]
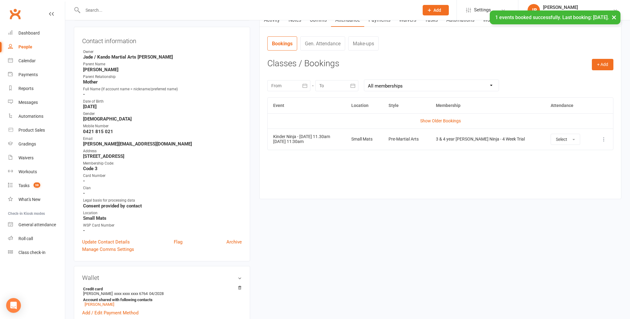
click at [600, 138] on button at bounding box center [603, 138] width 7 height 7
click at [571, 161] on link "View event" at bounding box center [577, 163] width 61 height 12
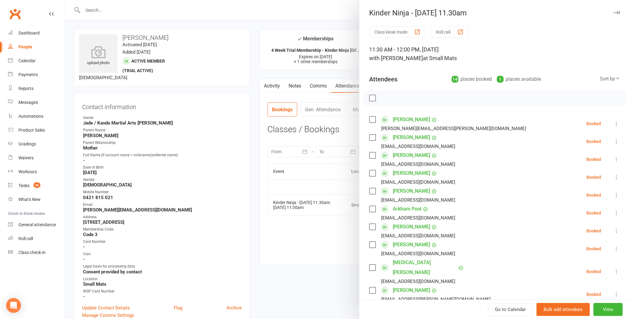
scroll to position [175, 0]
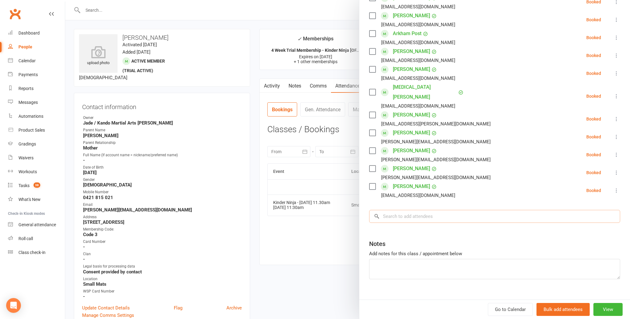
click at [400, 210] on input "search" at bounding box center [494, 216] width 251 height 13
paste input "Voorwinde"
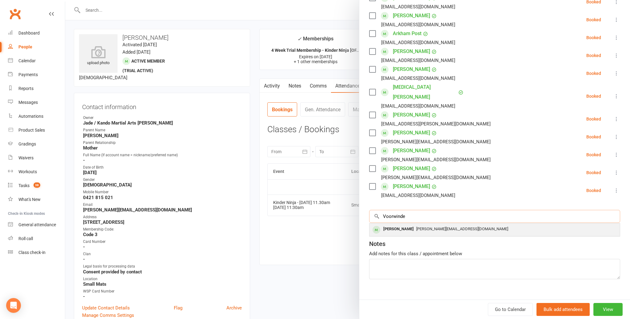
type input "Voorwinde"
click at [400, 224] on div "[PERSON_NAME]" at bounding box center [398, 228] width 35 height 9
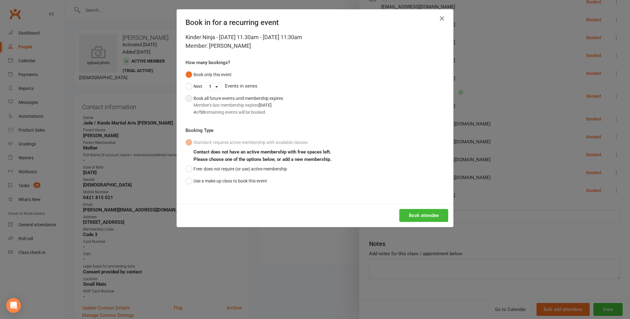
drag, startPoint x: 247, startPoint y: 105, endPoint x: 252, endPoint y: 107, distance: 4.6
click at [248, 105] on div "Member's last membership expires Sep 19, 2025" at bounding box center [239, 105] width 90 height 7
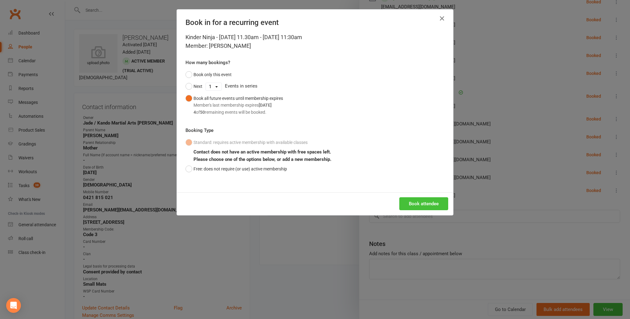
click at [416, 202] on button "Book attendee" at bounding box center [423, 203] width 49 height 13
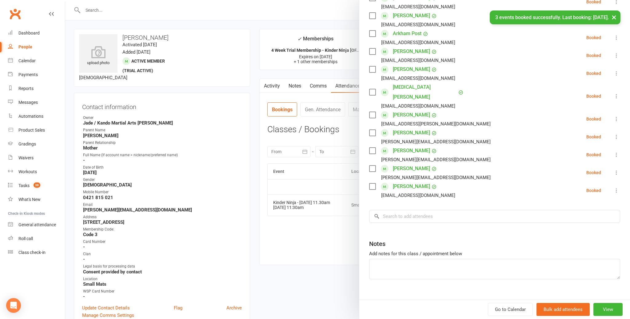
click at [613, 18] on button "×" at bounding box center [614, 16] width 11 height 13
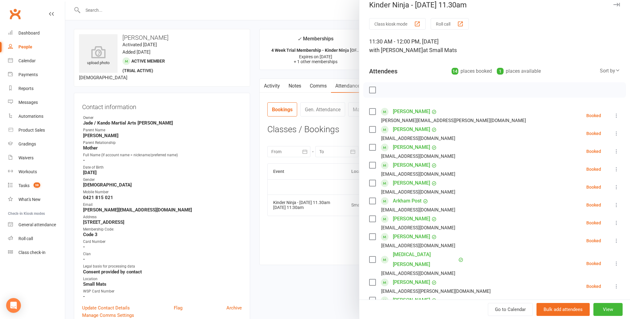
scroll to position [0, 0]
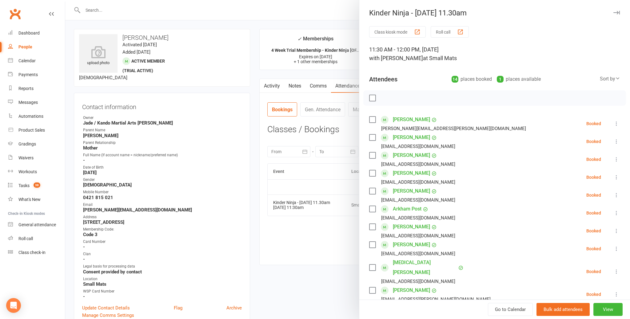
click at [616, 14] on icon "button" at bounding box center [617, 13] width 6 height 4
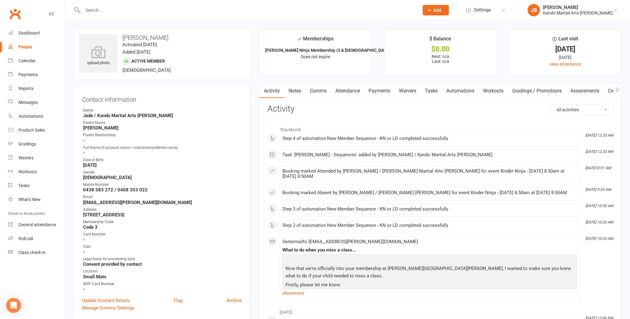
click at [461, 92] on link "Automations" at bounding box center [460, 91] width 37 height 14
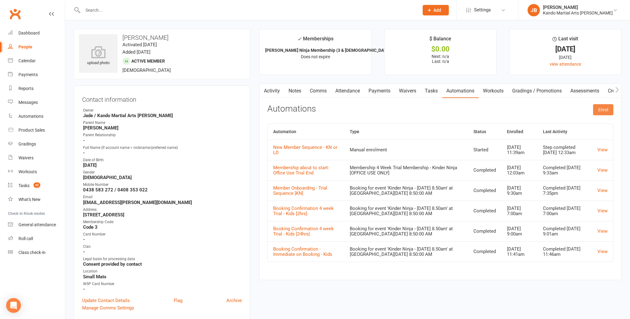
click at [596, 111] on button "Enrol" at bounding box center [603, 109] width 20 height 11
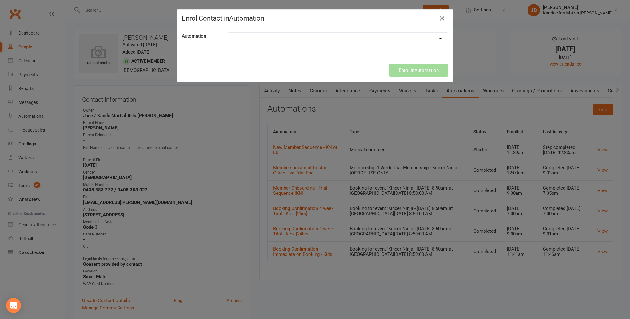
click at [270, 43] on select "$1 Trial Flash Sale - Express Campaign [2025 Final Day] [DATE][DATE] 20% Sale 2…" at bounding box center [338, 39] width 220 height 12
select select "6999"
click at [401, 70] on button "Enrol in Automation" at bounding box center [418, 70] width 59 height 13
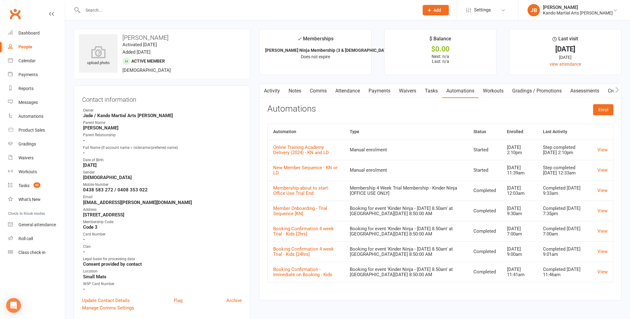
drag, startPoint x: 432, startPoint y: 90, endPoint x: 425, endPoint y: 88, distance: 7.3
click at [432, 90] on link "Tasks" at bounding box center [432, 91] width 22 height 14
select select "incomplete"
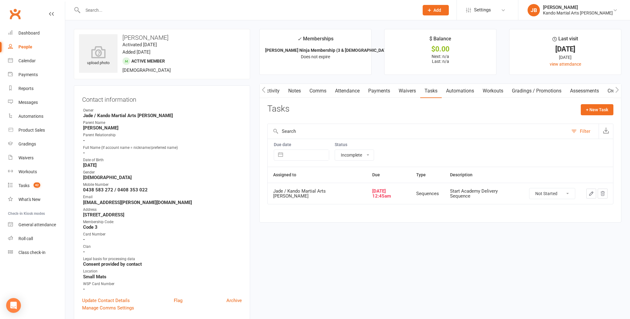
click at [551, 191] on select "Not Started In Progress Waiting Complete" at bounding box center [553, 193] width 46 height 10
select select "unstarted"
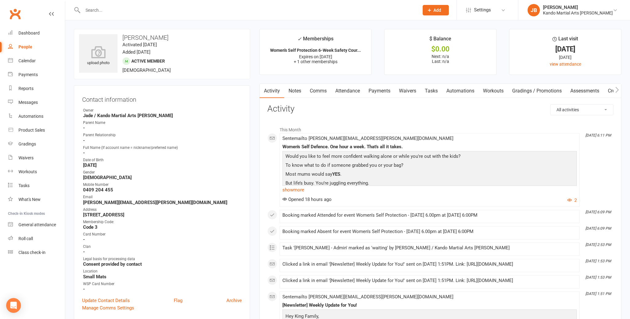
click at [324, 92] on link "Comms" at bounding box center [319, 91] width 26 height 14
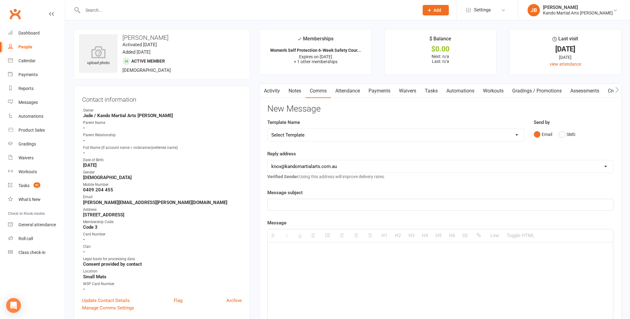
click at [284, 134] on select "Select Template [Email] 5 Class Pass Renewal - Used 4/5 classes [Email] 5 Class…" at bounding box center [396, 135] width 257 height 12
select select "549"
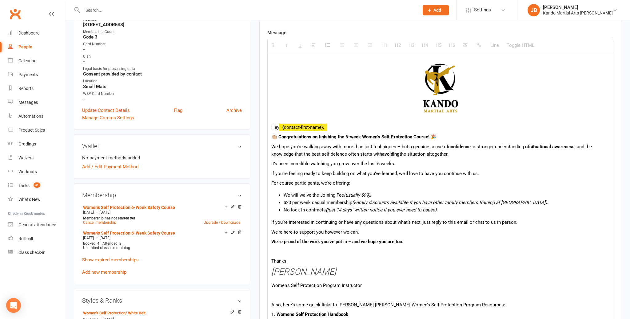
scroll to position [189, 0]
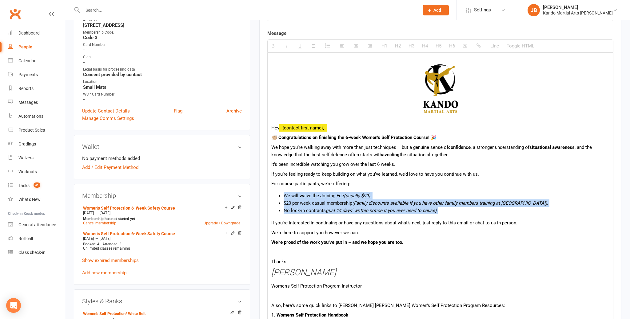
drag, startPoint x: 451, startPoint y: 212, endPoint x: 271, endPoint y: 185, distance: 182.1
click at [271, 186] on div "Hey {contact-first-name}, 👏🏼 Congratulations on finishing the 6-week Women’s Se…" at bounding box center [441, 204] width 346 height 302
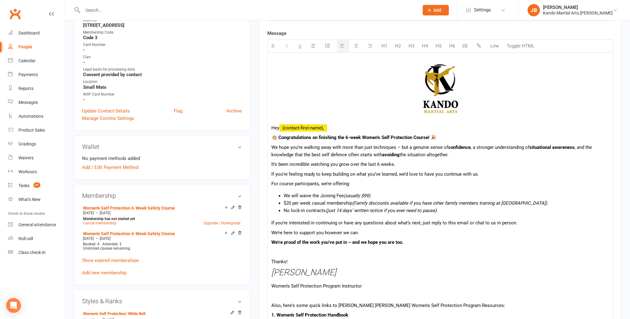
click at [271, 184] on div "Hey {contact-first-name}, 👏🏼 Congratulations on finishing the 6-week Women’s Se…" at bounding box center [441, 204] width 346 height 302
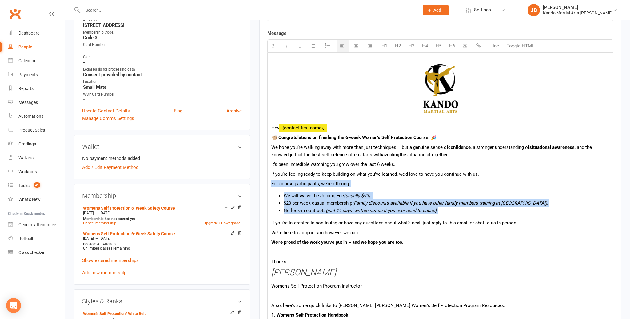
drag, startPoint x: 271, startPoint y: 184, endPoint x: 461, endPoint y: 208, distance: 191.3
click at [461, 208] on div "Hey {contact-first-name}, 👏🏼 Congratulations on finishing the 6-week Women’s Se…" at bounding box center [441, 204] width 346 height 302
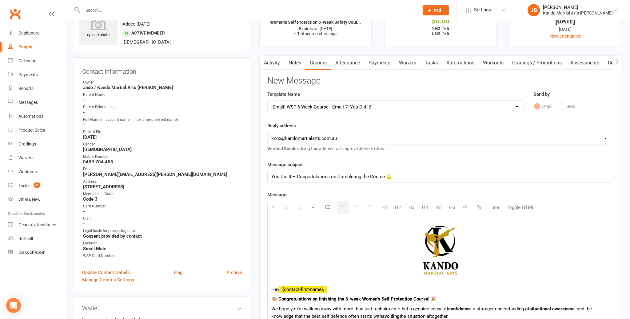
scroll to position [0, 0]
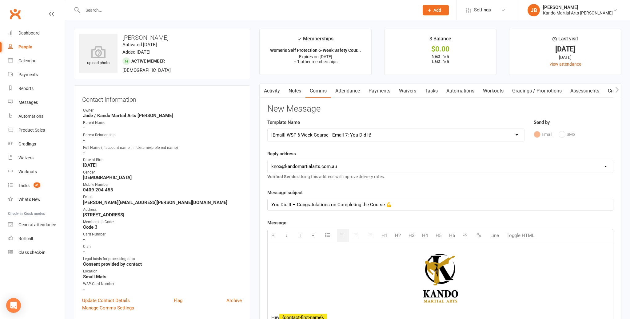
click at [431, 88] on link "Tasks" at bounding box center [432, 91] width 22 height 14
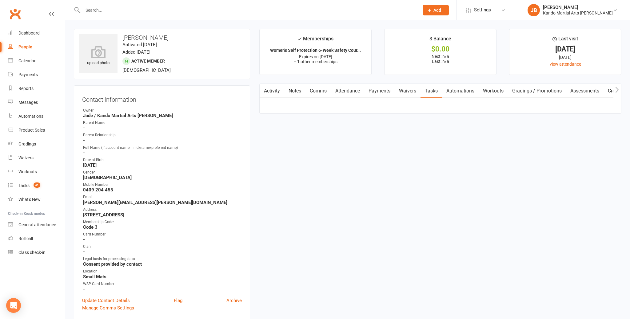
select select "incomplete"
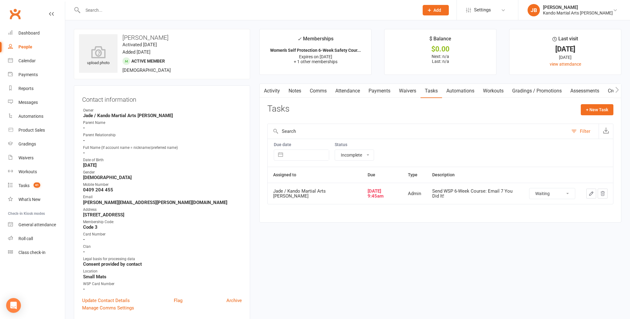
click at [548, 194] on select "Not Started In Progress Waiting Complete" at bounding box center [553, 193] width 46 height 10
click at [542, 195] on select "Not Started In Progress Waiting Complete" at bounding box center [553, 193] width 46 height 10
select select "waiting"
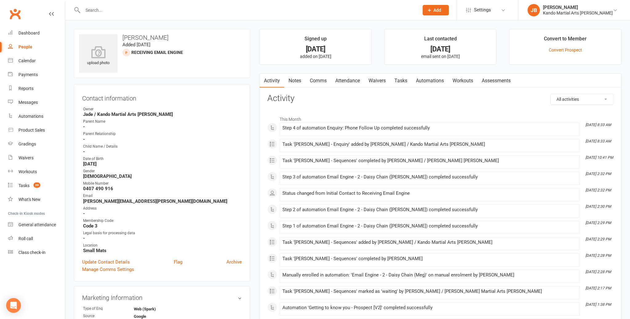
click at [400, 80] on link "Tasks" at bounding box center [401, 81] width 22 height 14
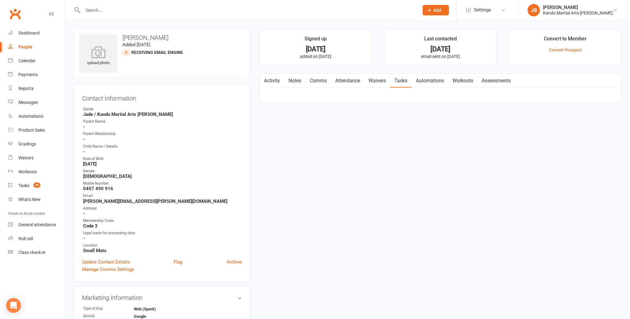
select select "incomplete"
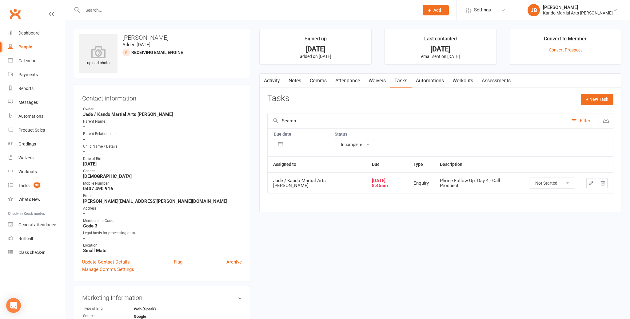
click at [547, 182] on select "Not Started In Progress Waiting Complete" at bounding box center [553, 183] width 46 height 10
select select "unstarted"
drag, startPoint x: 297, startPoint y: 78, endPoint x: 292, endPoint y: 78, distance: 4.7
click at [297, 78] on link "Notes" at bounding box center [294, 81] width 21 height 14
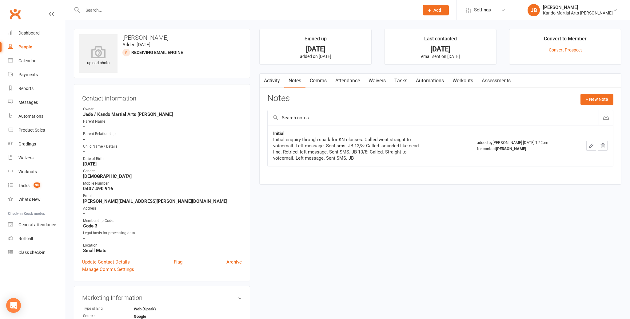
click at [591, 143] on icon "button" at bounding box center [592, 146] width 6 height 6
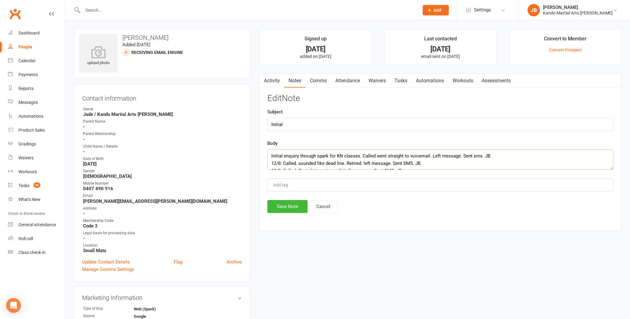
click at [425, 160] on textarea "Initial enquiry through spark for KN classes. Called went straight to voicemail…" at bounding box center [440, 159] width 346 height 20
click at [414, 162] on textarea "Initial enquiry through spark for KN classes. Called went straight to voicemail…" at bounding box center [440, 159] width 346 height 20
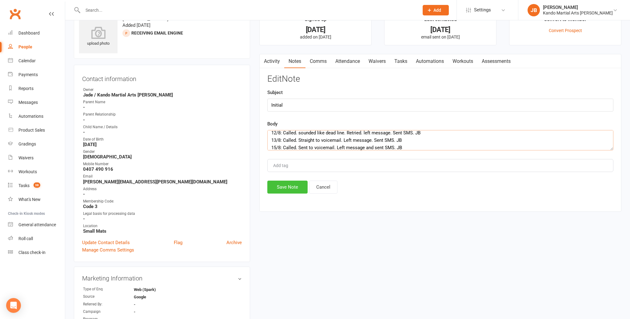
type textarea "Initial enquiry through spark for KN classes. Called went straight to voicemail…"
click at [287, 183] on button "Save Note" at bounding box center [287, 186] width 40 height 13
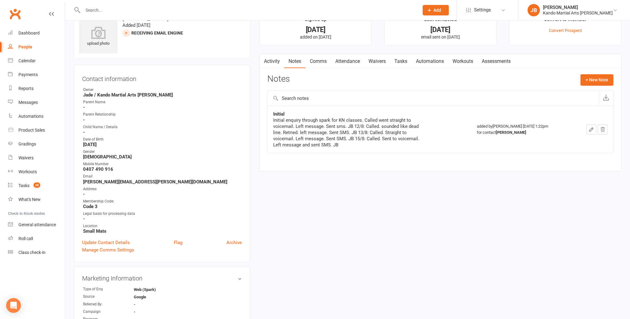
drag, startPoint x: 307, startPoint y: 62, endPoint x: 312, endPoint y: 61, distance: 5.0
click at [307, 62] on link "Comms" at bounding box center [319, 61] width 26 height 14
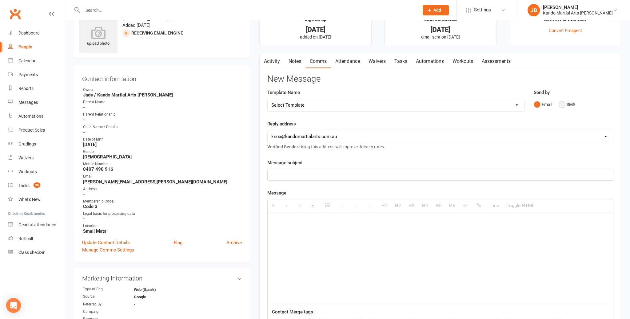
click at [561, 103] on button "SMS" at bounding box center [567, 104] width 17 height 12
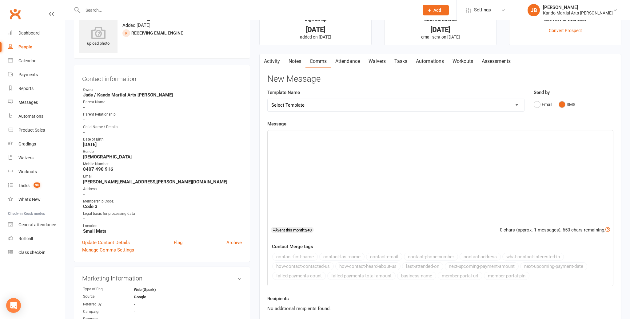
click at [297, 107] on select "Select Template [Email] 5 Class Pass Renewal - Used 4/5 classes [Email] 5 Class…" at bounding box center [396, 105] width 257 height 12
select select "960"
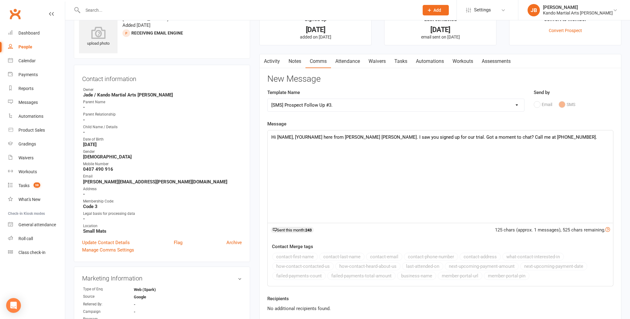
click at [280, 136] on div "Hi [NAME], [YOURNAME] here from [PERSON_NAME] [PERSON_NAME]. I saw you signed u…" at bounding box center [441, 176] width 346 height 92
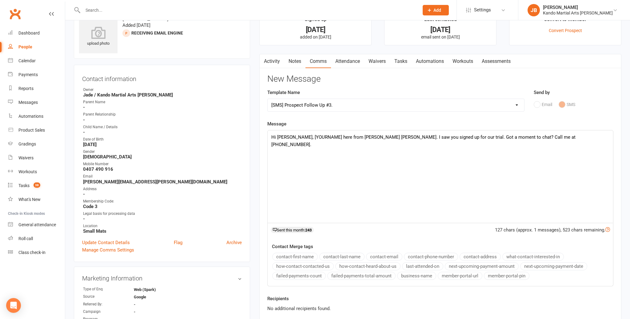
click at [316, 139] on div "Hi [PERSON_NAME], [YOURNAME] here from [PERSON_NAME] [PERSON_NAME]. I saw you s…" at bounding box center [441, 176] width 346 height 92
click at [316, 138] on div "Hi [PERSON_NAME], [YOURNAME] here from [PERSON_NAME] [PERSON_NAME]. I saw you s…" at bounding box center [441, 176] width 346 height 92
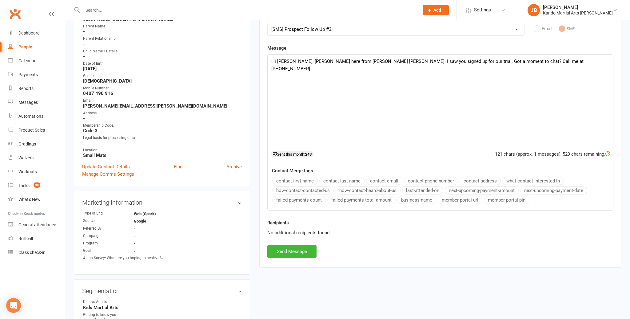
scroll to position [106, 0]
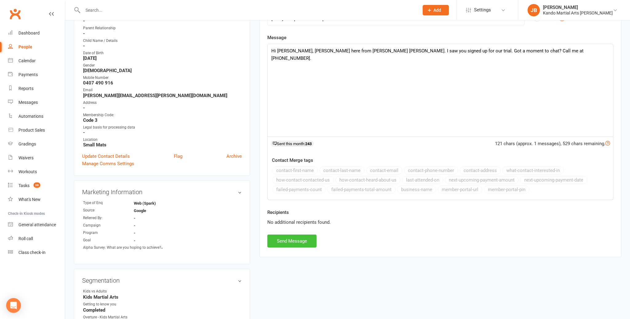
click at [290, 244] on button "Send Message" at bounding box center [291, 240] width 49 height 13
select select
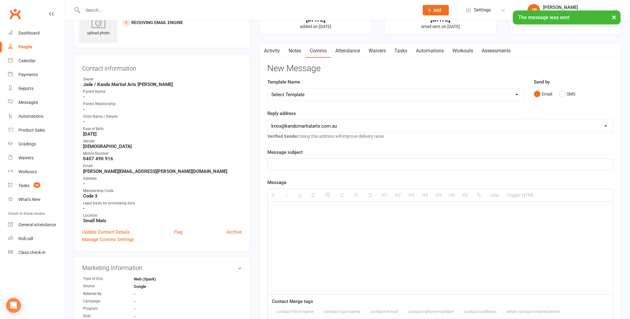
scroll to position [0, 0]
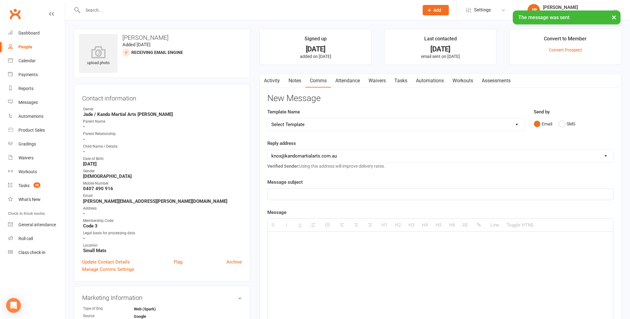
click at [408, 81] on link "Tasks" at bounding box center [401, 81] width 22 height 14
select select "incomplete"
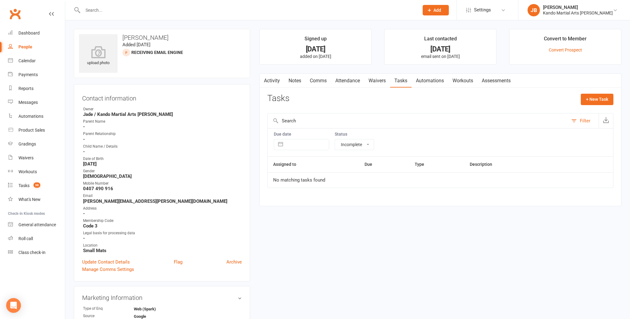
click at [286, 82] on link "Notes" at bounding box center [294, 81] width 21 height 14
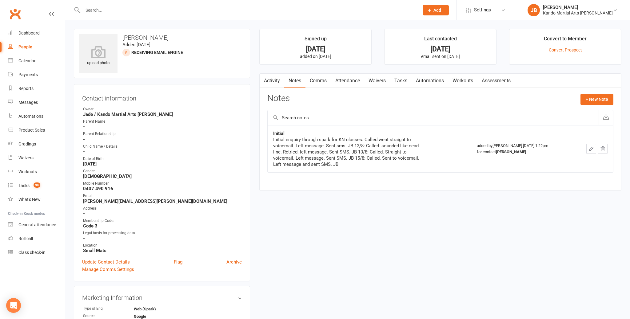
drag, startPoint x: 407, startPoint y: 78, endPoint x: 404, endPoint y: 82, distance: 4.9
click at [407, 78] on link "Tasks" at bounding box center [401, 81] width 22 height 14
select select "incomplete"
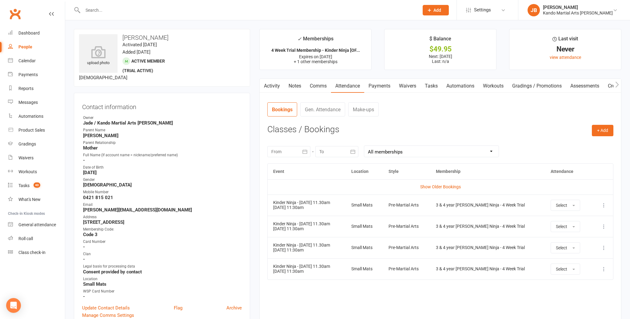
drag, startPoint x: 155, startPoint y: 37, endPoint x: 139, endPoint y: 34, distance: 17.0
click at [139, 34] on h3 "[PERSON_NAME]" at bounding box center [162, 37] width 166 height 7
copy h3 "Voorwinde"
drag, startPoint x: 437, startPoint y: 85, endPoint x: 434, endPoint y: 90, distance: 6.3
click at [437, 85] on link "Tasks" at bounding box center [432, 86] width 22 height 14
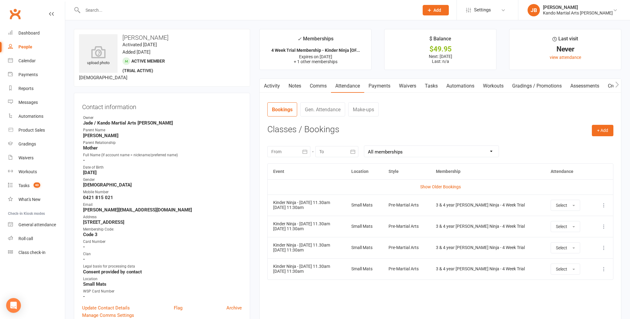
select select "incomplete"
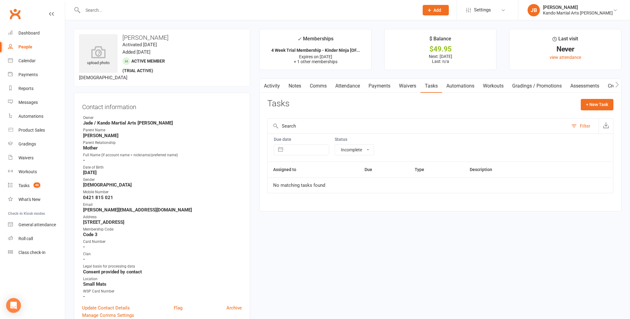
click at [452, 86] on link "Automations" at bounding box center [460, 86] width 37 height 14
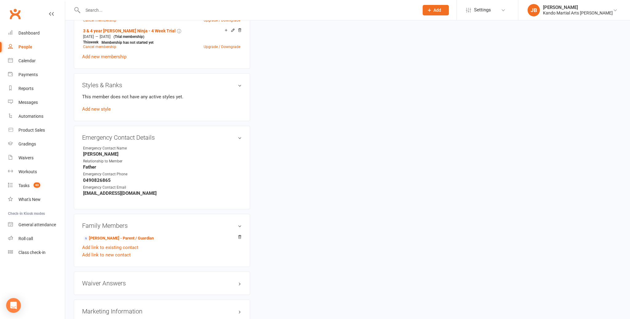
scroll to position [415, 0]
click at [108, 234] on link "[PERSON_NAME] - Parent / Guardian" at bounding box center [118, 237] width 71 height 6
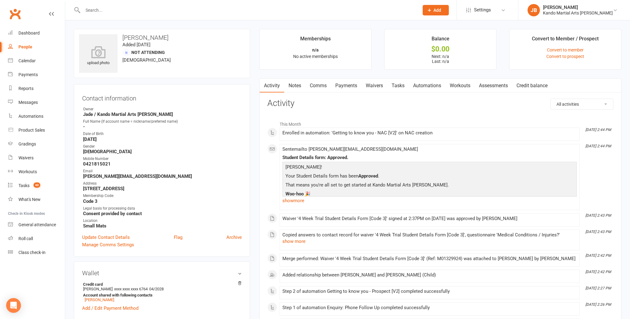
click at [413, 85] on link "Automations" at bounding box center [427, 85] width 37 height 14
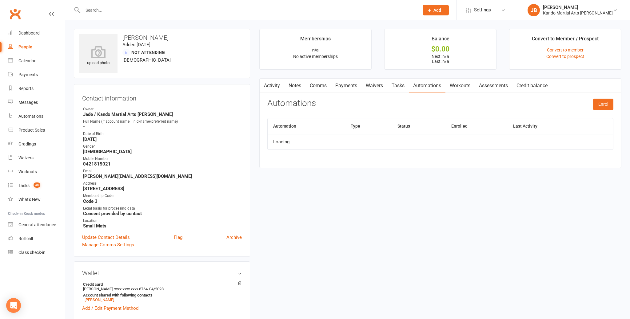
click at [407, 84] on link "Tasks" at bounding box center [398, 85] width 22 height 14
select select "incomplete"
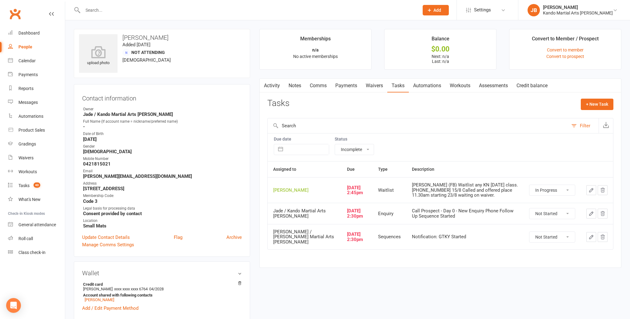
click at [551, 190] on select "Not Started In Progress Waiting Complete" at bounding box center [553, 190] width 46 height 10
select select "started"
click at [540, 211] on select "Not Started In Progress Waiting Complete" at bounding box center [553, 213] width 46 height 10
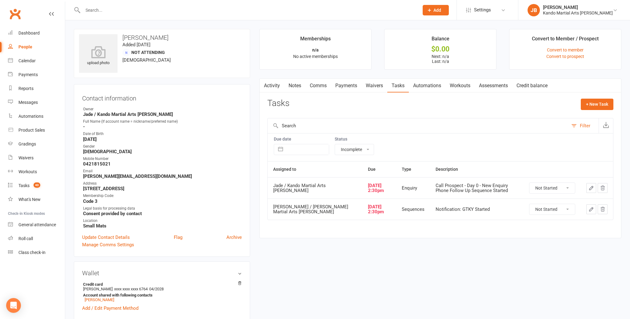
click at [544, 189] on select "Not Started In Progress Waiting Complete" at bounding box center [553, 187] width 46 height 10
select select "unstarted"
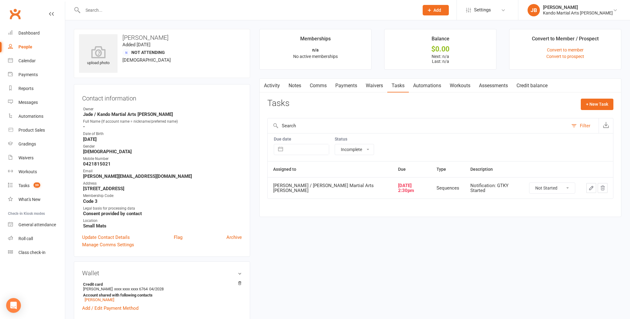
click at [541, 186] on select "Not Started In Progress Waiting Complete" at bounding box center [553, 187] width 46 height 10
select select "unstarted"
drag, startPoint x: 425, startPoint y: 86, endPoint x: 416, endPoint y: 89, distance: 8.9
click at [425, 86] on link "Automations" at bounding box center [427, 85] width 37 height 14
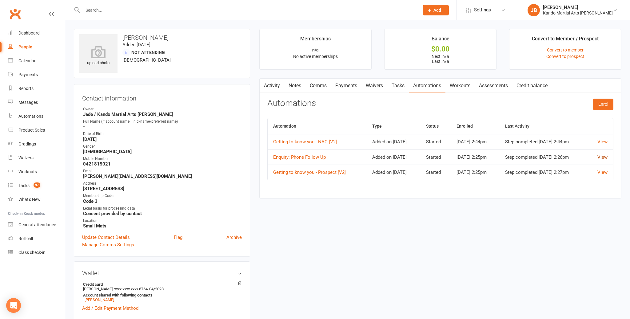
click at [606, 156] on link "View" at bounding box center [603, 157] width 10 height 6
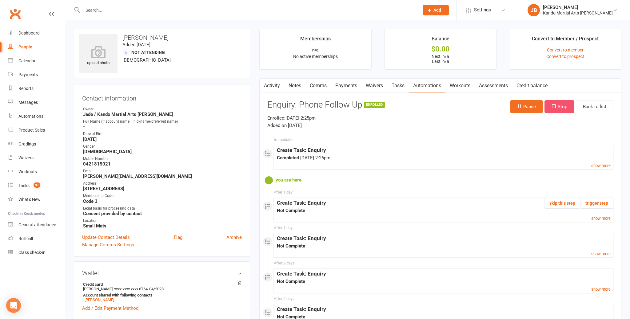
click at [563, 107] on button "Stop" at bounding box center [560, 106] width 30 height 13
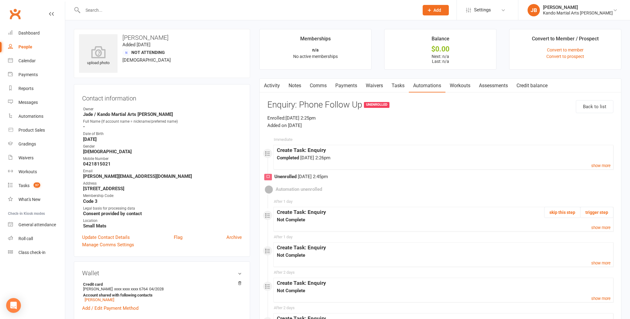
click at [402, 84] on link "Tasks" at bounding box center [398, 85] width 22 height 14
select select "incomplete"
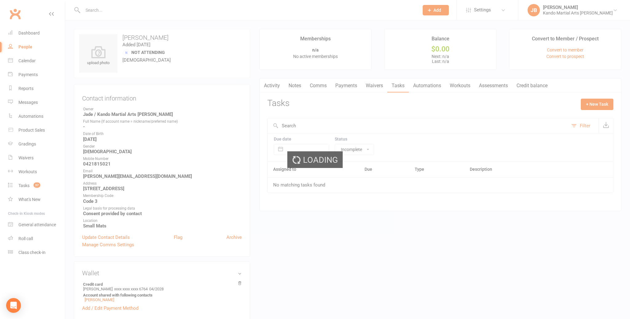
select select "incomplete"
